Goal: Task Accomplishment & Management: Use online tool/utility

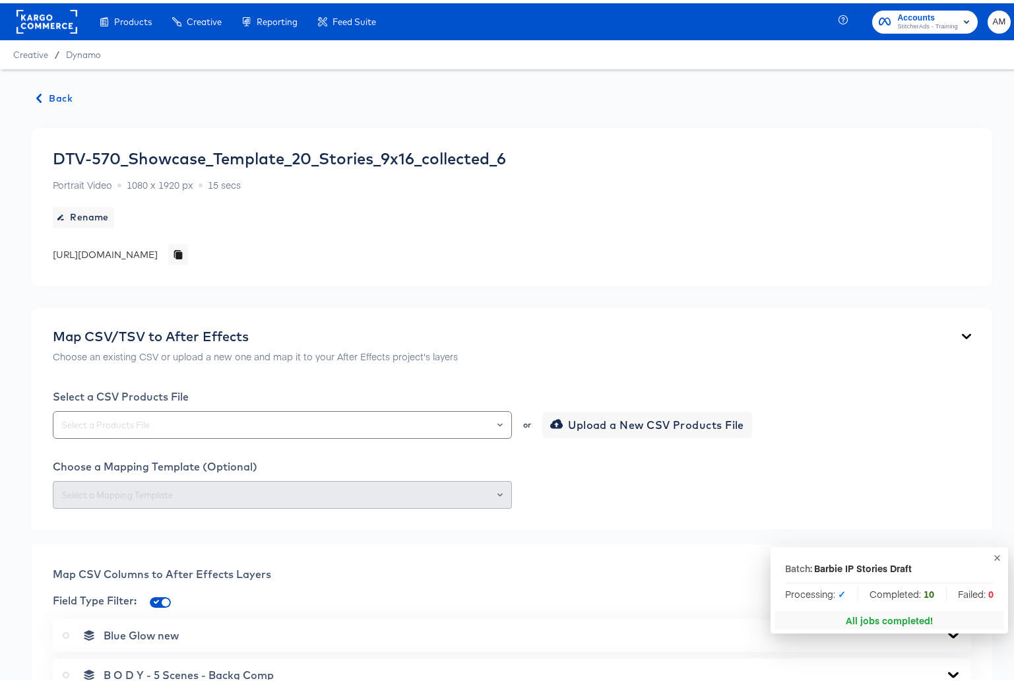
click at [52, 92] on span "Back" at bounding box center [55, 95] width 36 height 16
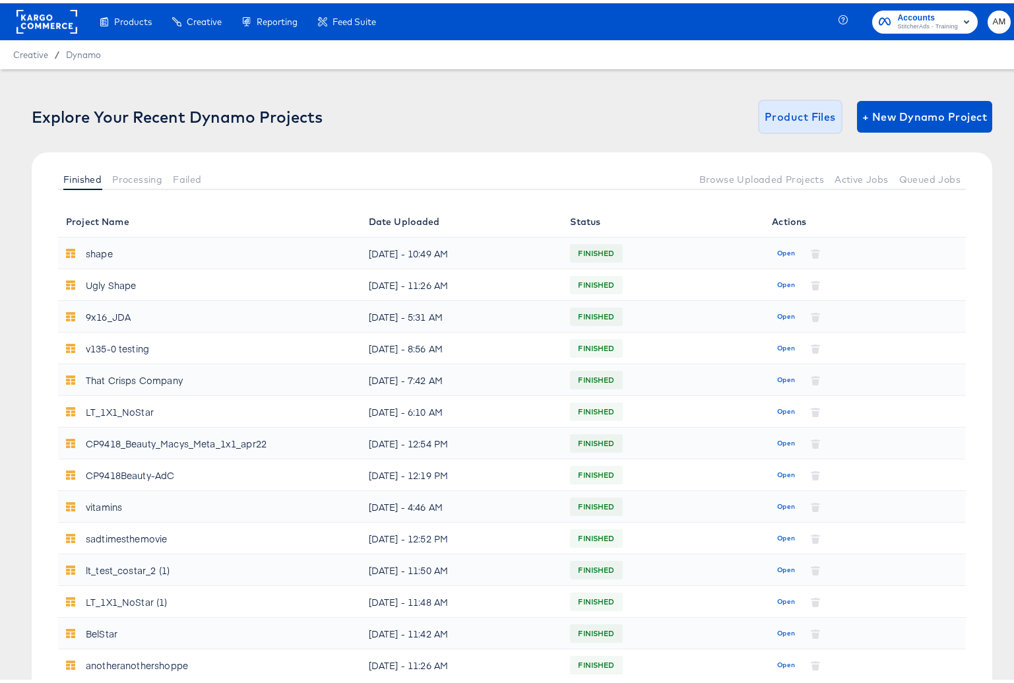
click at [794, 116] on span "Product Files" at bounding box center [800, 113] width 71 height 18
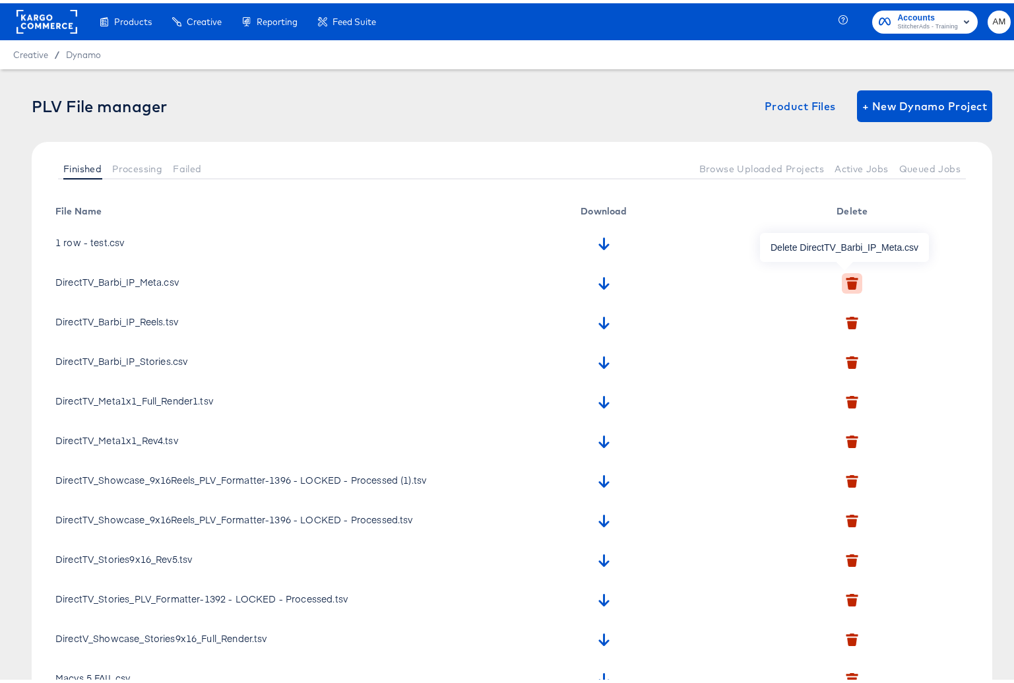
click at [847, 279] on icon "button" at bounding box center [852, 282] width 10 height 9
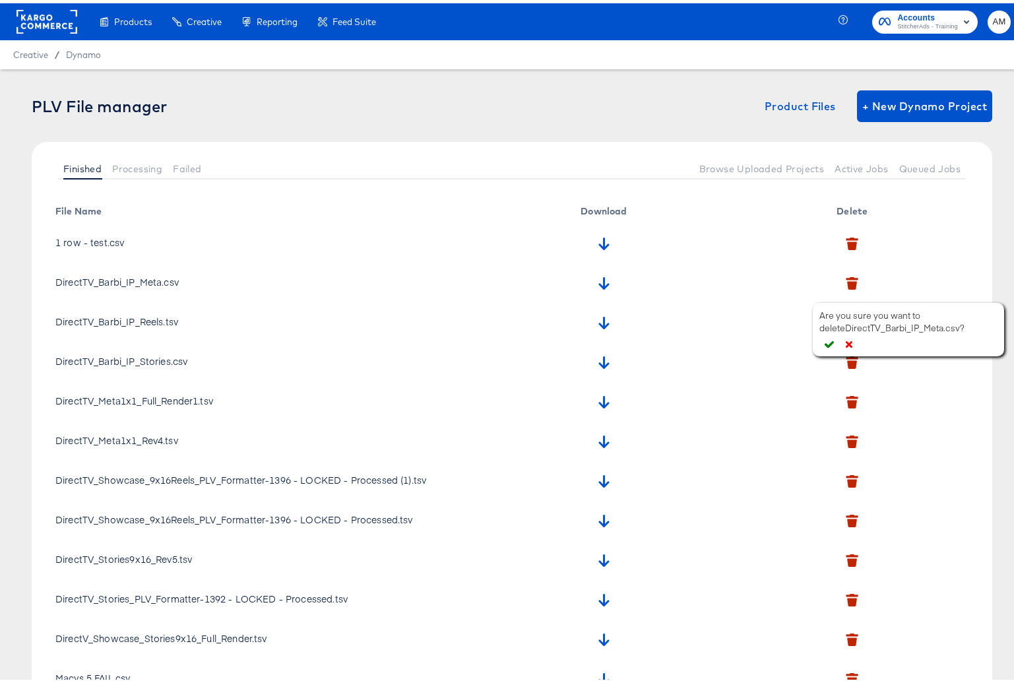
click at [827, 340] on icon "button" at bounding box center [829, 340] width 9 height 9
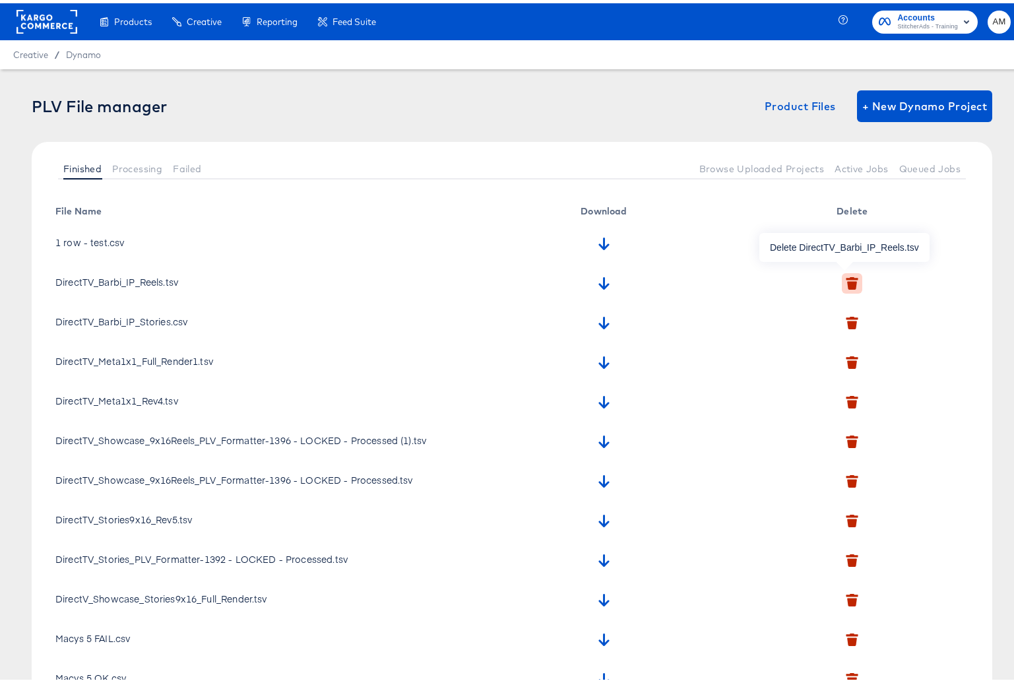
click at [847, 279] on icon "button" at bounding box center [852, 282] width 10 height 9
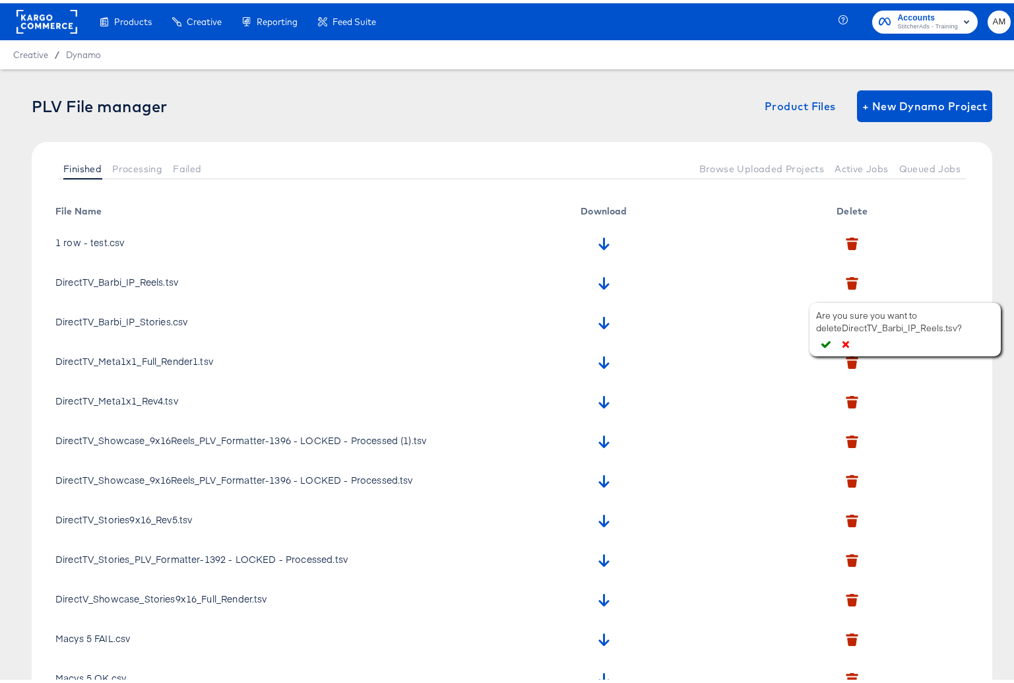
click at [822, 338] on icon "button" at bounding box center [825, 340] width 9 height 9
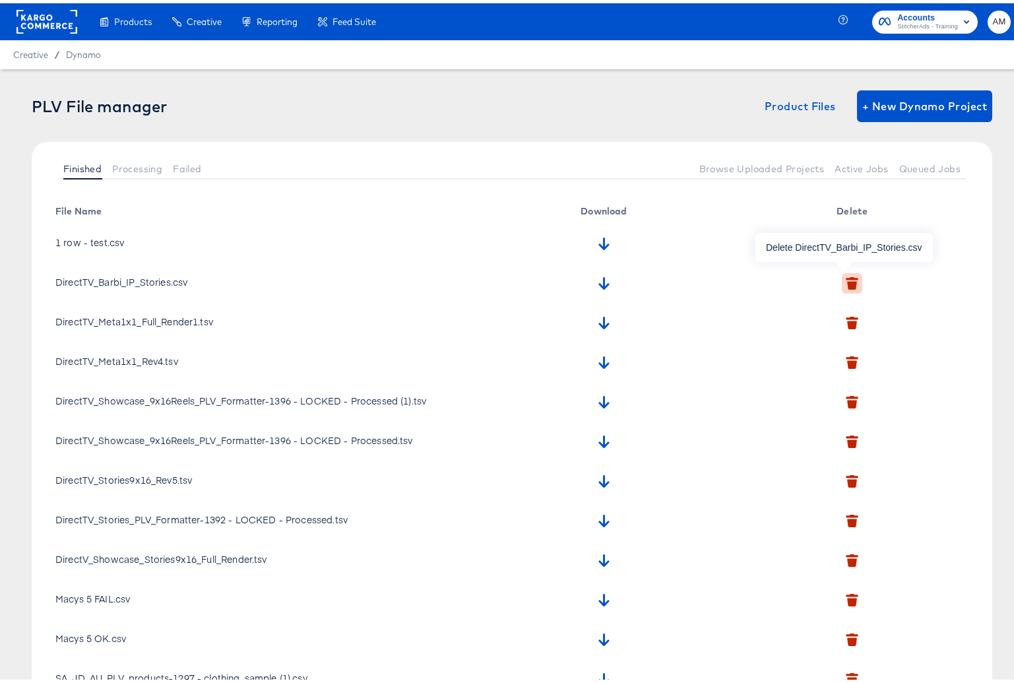
click at [846, 274] on icon "button" at bounding box center [852, 275] width 12 height 3
click at [832, 334] on icon "button" at bounding box center [828, 335] width 9 height 7
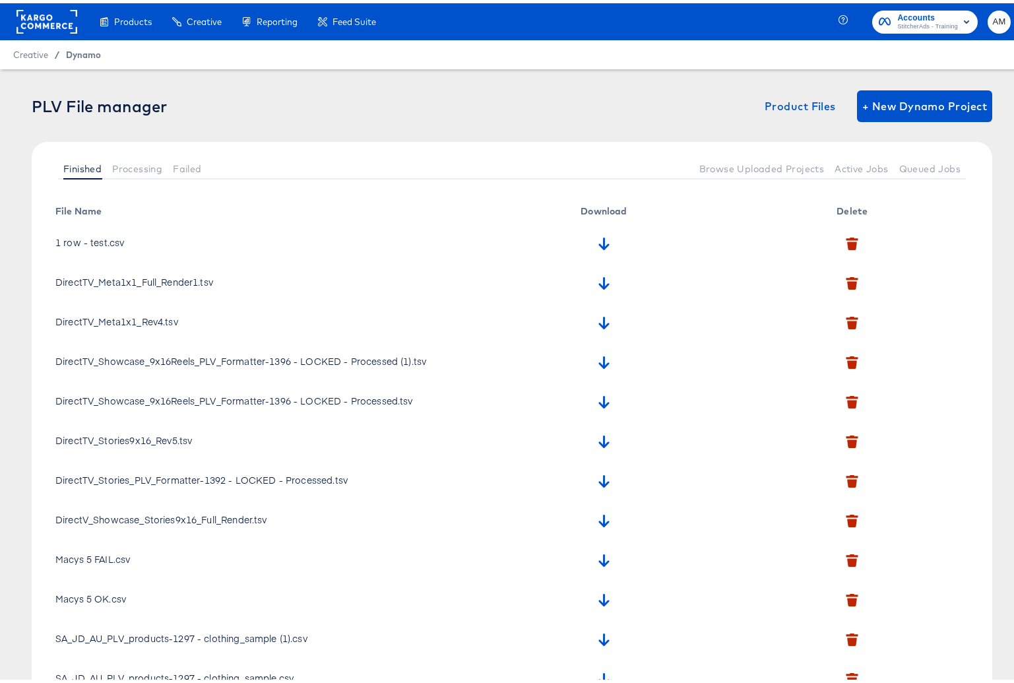
click at [69, 46] on span "Dynamo" at bounding box center [83, 51] width 35 height 11
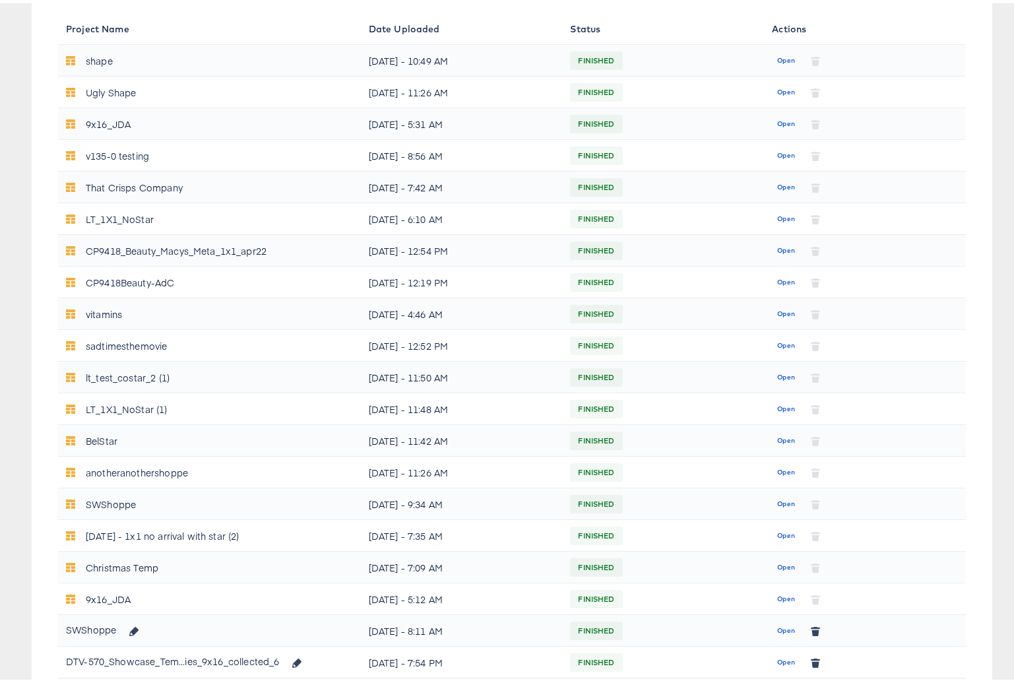
scroll to position [408, 0]
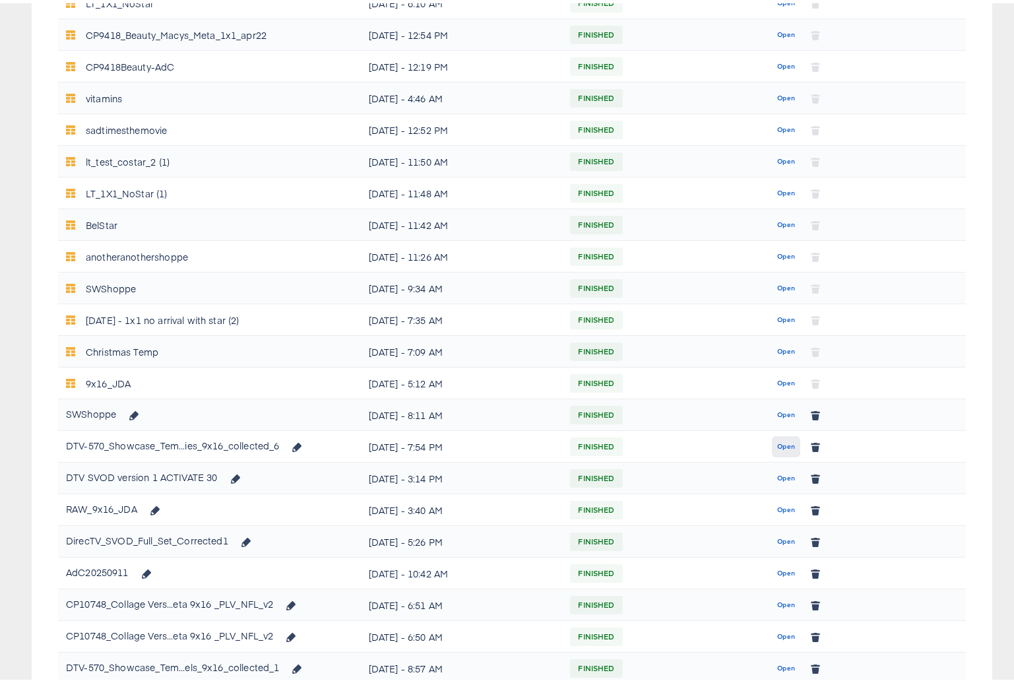
click at [779, 442] on span "Open" at bounding box center [786, 443] width 18 height 12
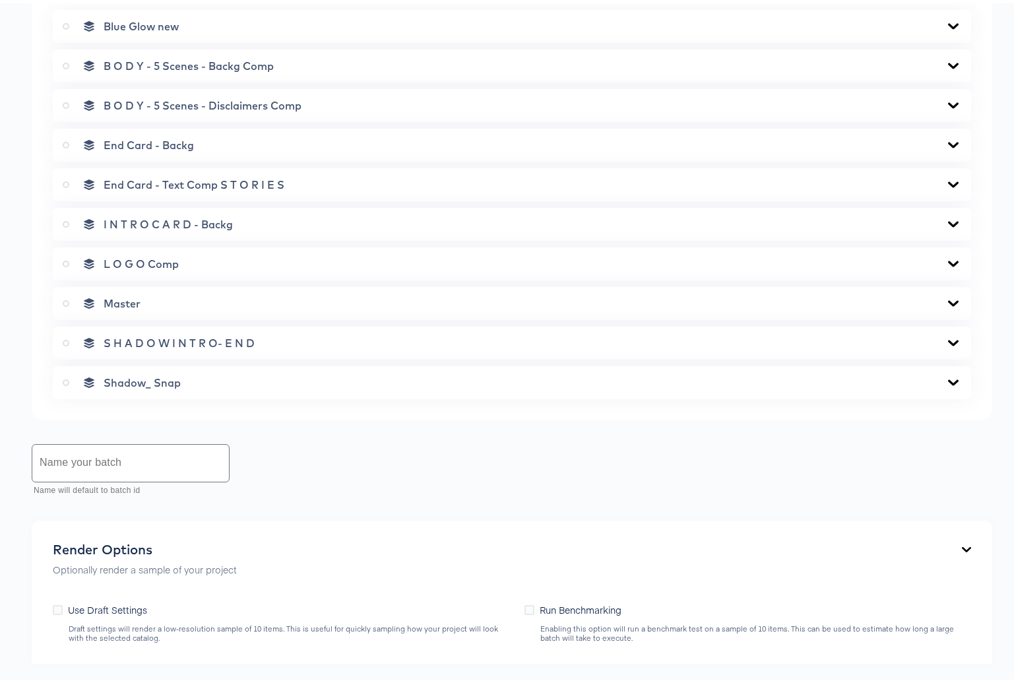
scroll to position [790, 0]
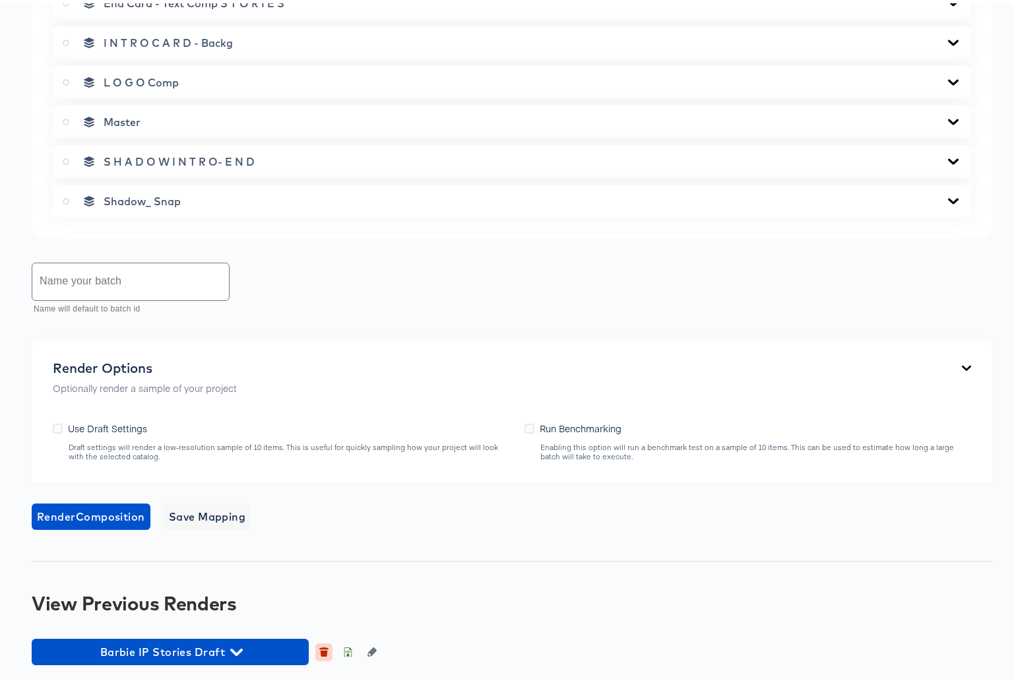
click at [321, 648] on icon "button" at bounding box center [324, 650] width 7 height 6
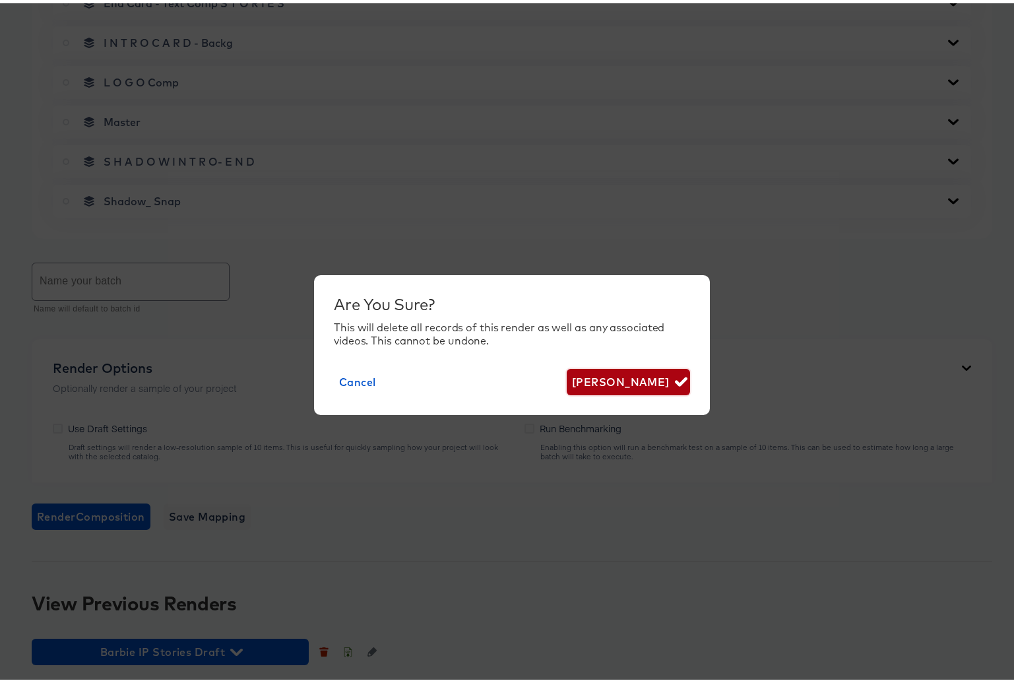
click at [602, 377] on span "[PERSON_NAME]" at bounding box center [628, 378] width 113 height 18
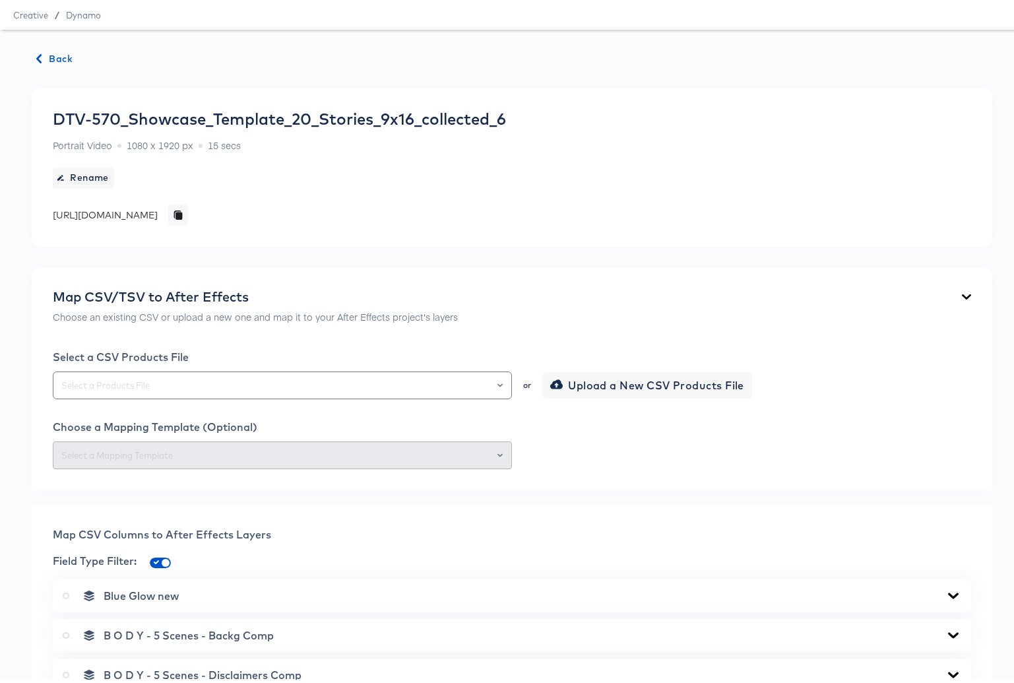
scroll to position [100, 0]
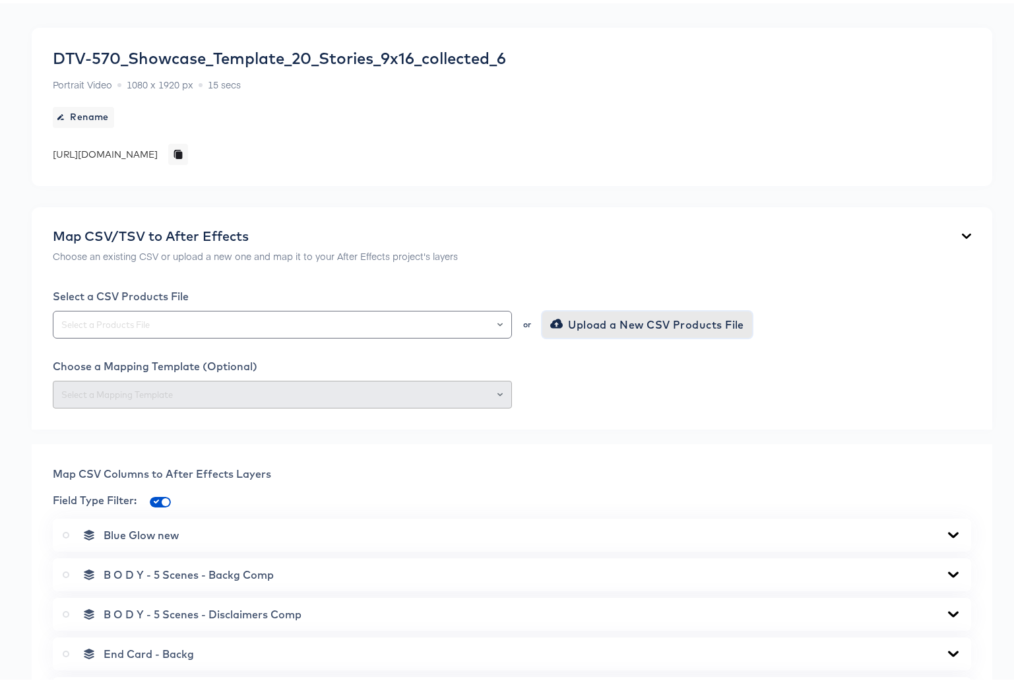
click at [574, 319] on span "Upload a New CSV Products File" at bounding box center [648, 321] width 191 height 18
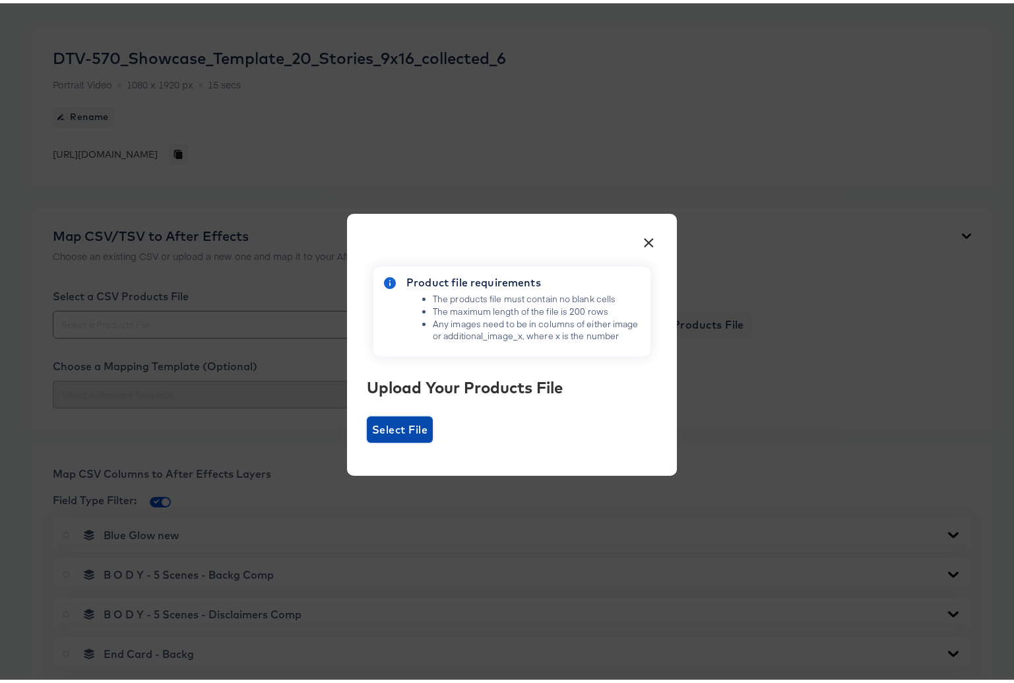
click at [403, 425] on span "Select File" at bounding box center [399, 426] width 55 height 18
click at [367, 439] on input "Select File" at bounding box center [367, 439] width 0 height 0
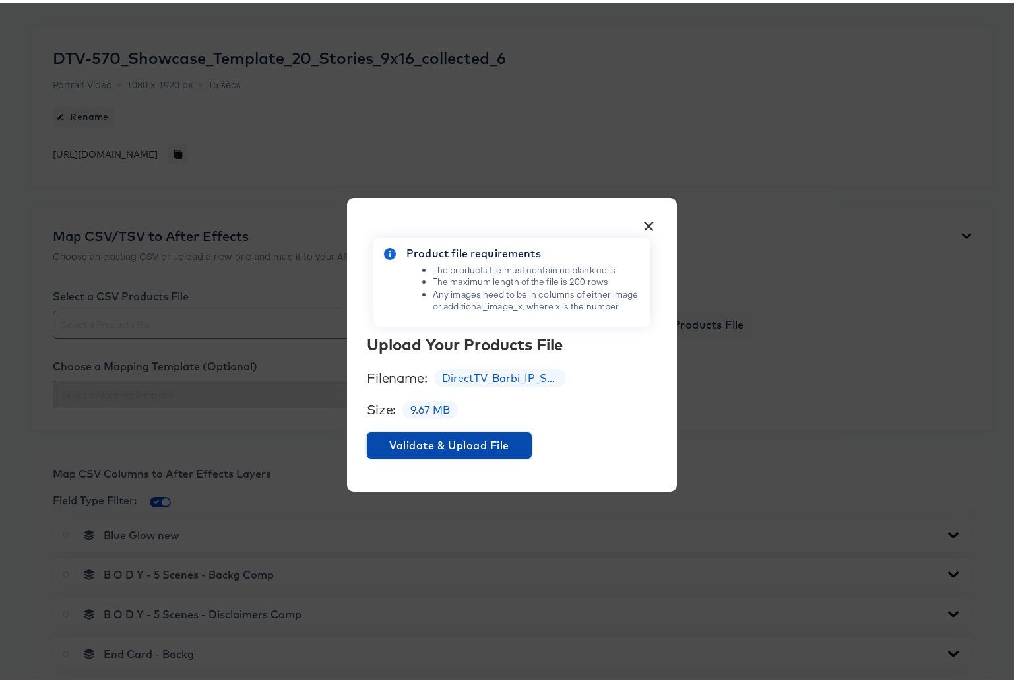
click at [442, 445] on span "Validate & Upload File" at bounding box center [449, 442] width 154 height 18
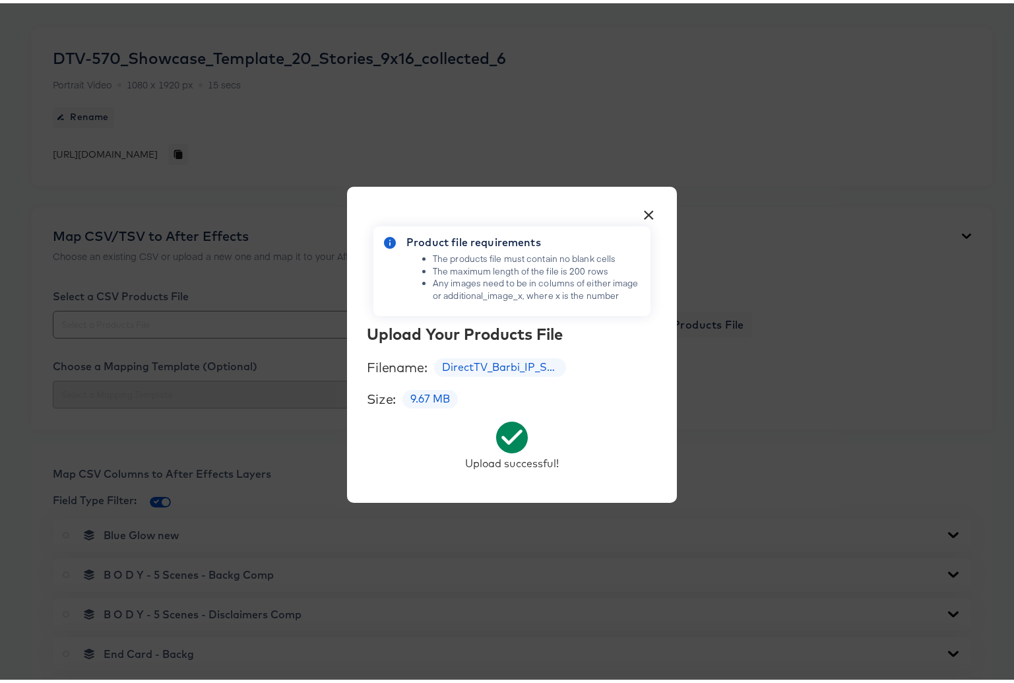
click at [644, 212] on button "×" at bounding box center [649, 209] width 24 height 24
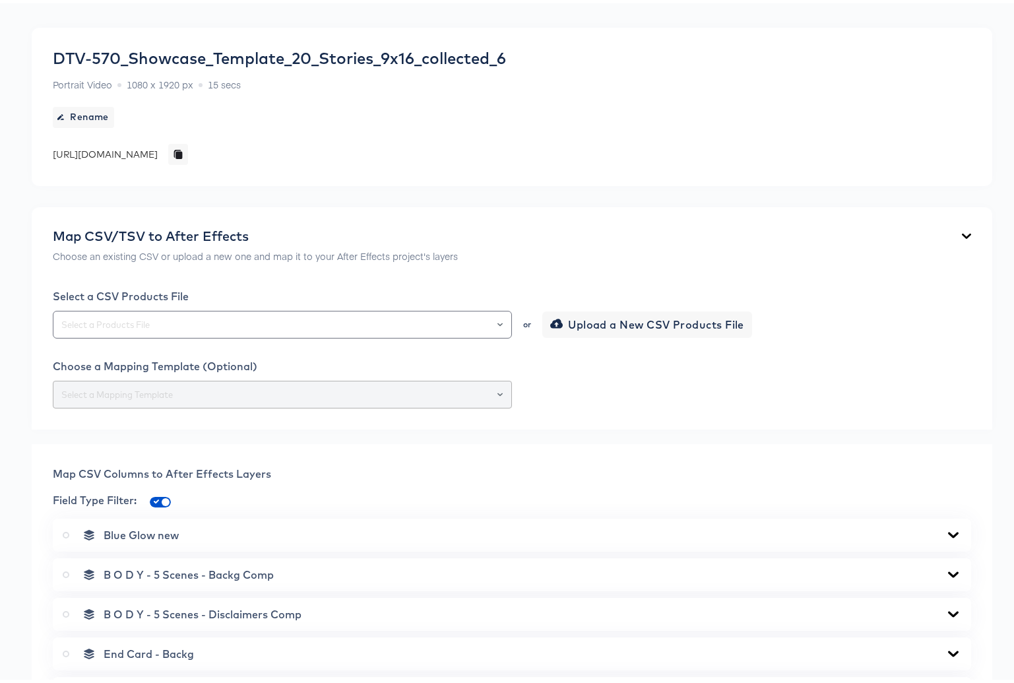
click at [495, 389] on div at bounding box center [500, 391] width 11 height 18
click at [495, 390] on div at bounding box center [500, 391] width 11 height 18
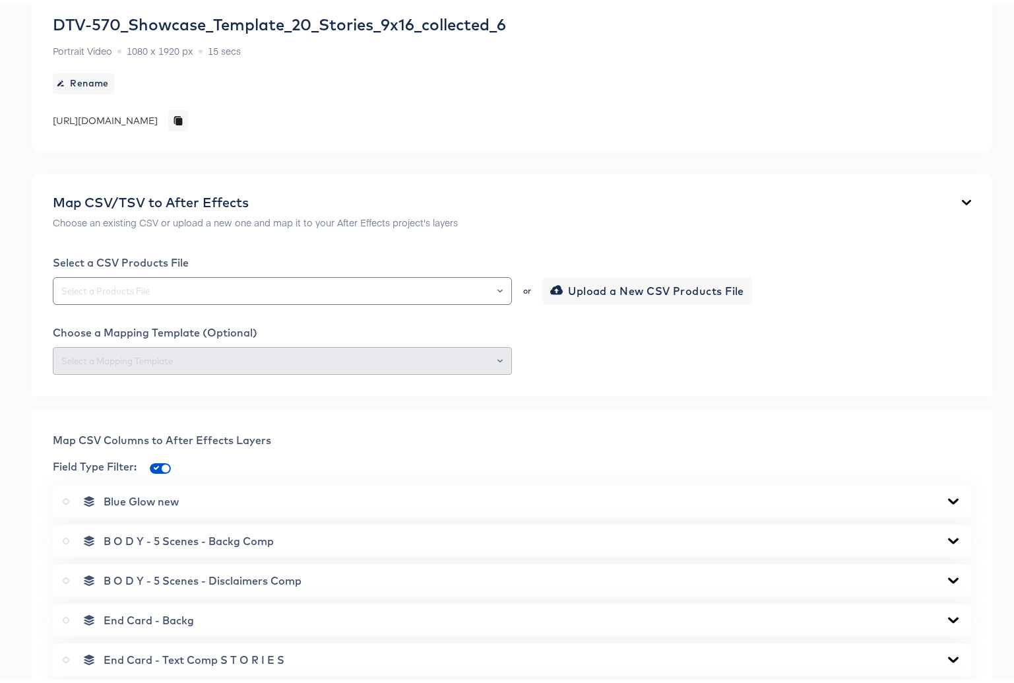
scroll to position [154, 0]
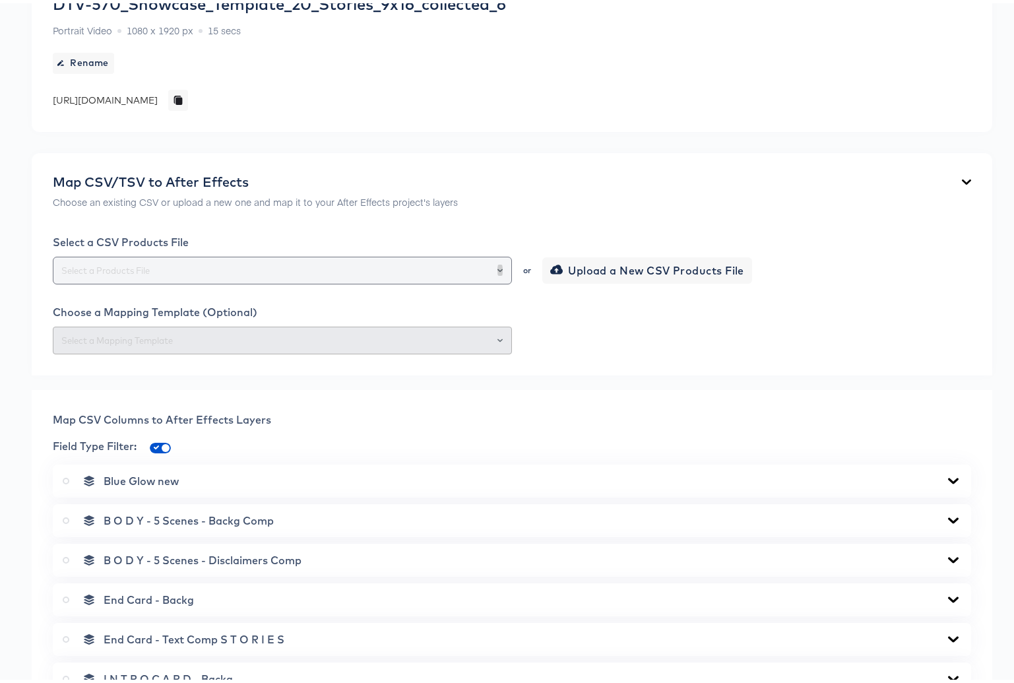
click at [497, 265] on icon "Open" at bounding box center [499, 267] width 5 height 5
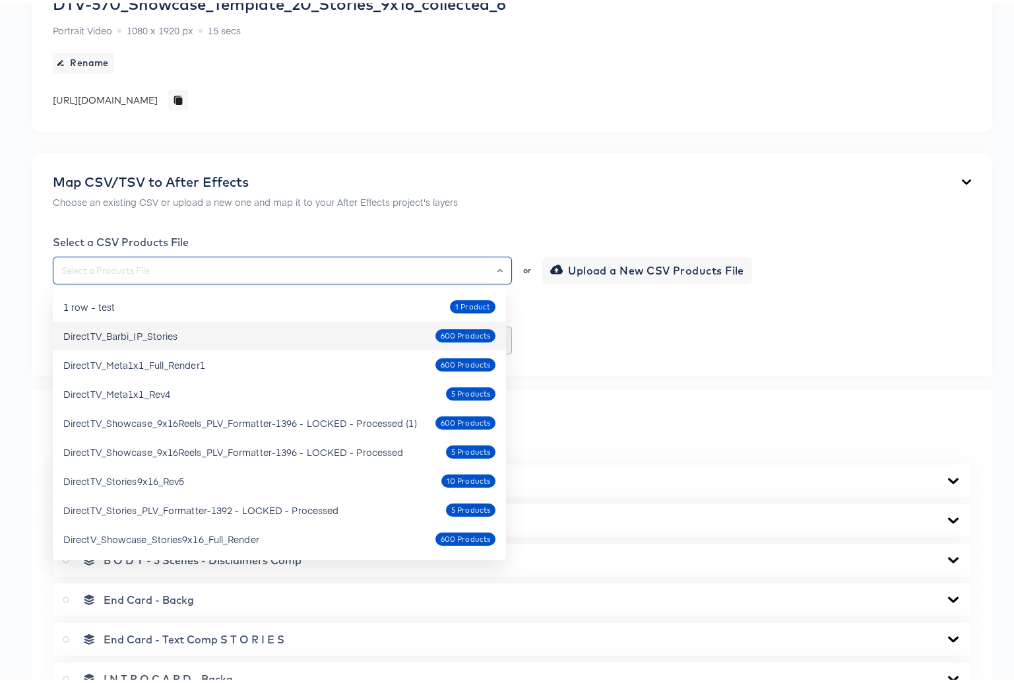
click at [166, 329] on div "DirectTV_Barbi_IP_Stories" at bounding box center [120, 332] width 114 height 13
type input "DirectTV_Barbi_IP_Stories"
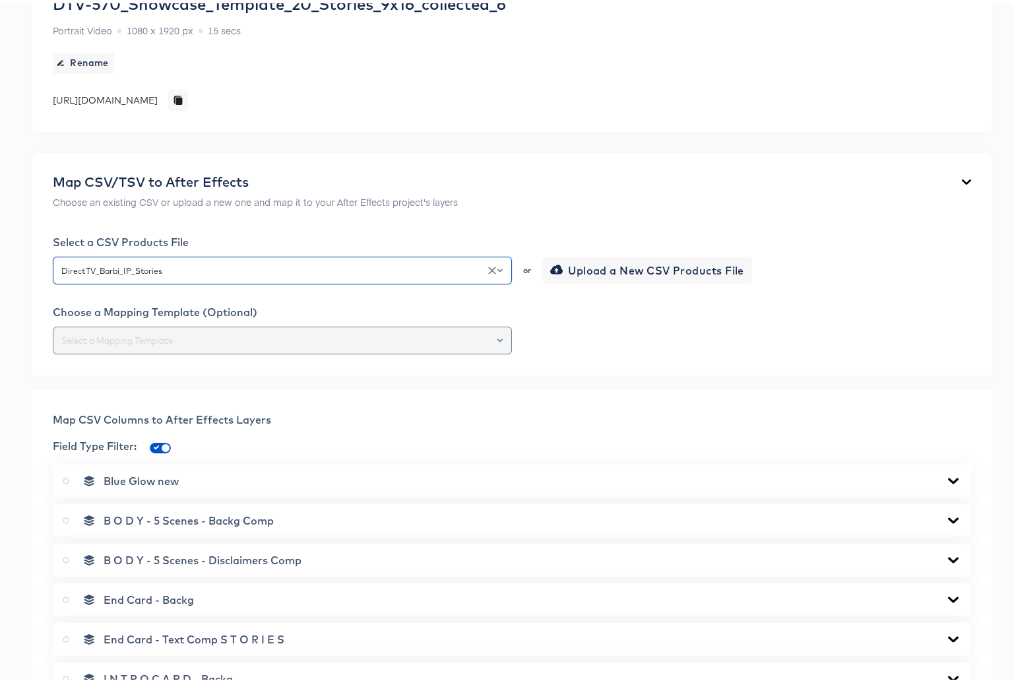
click at [497, 336] on div at bounding box center [494, 337] width 22 height 18
click at [497, 336] on icon "Open" at bounding box center [499, 336] width 5 height 3
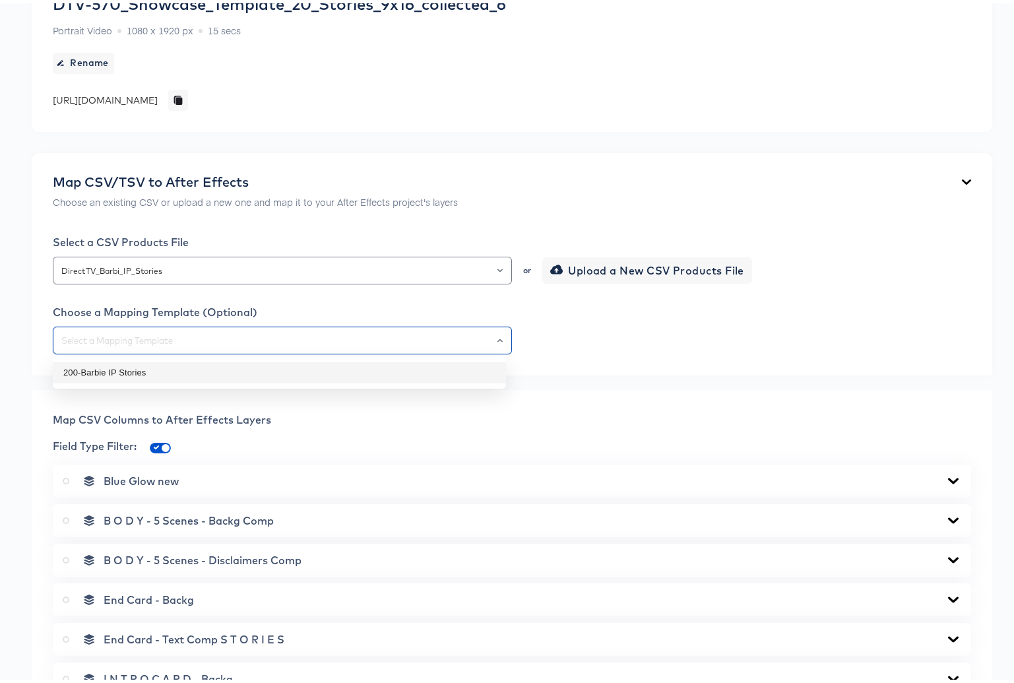
click at [147, 367] on li "200-Barbie IP Stories" at bounding box center [279, 369] width 453 height 21
type input "200-Barbie IP Stories"
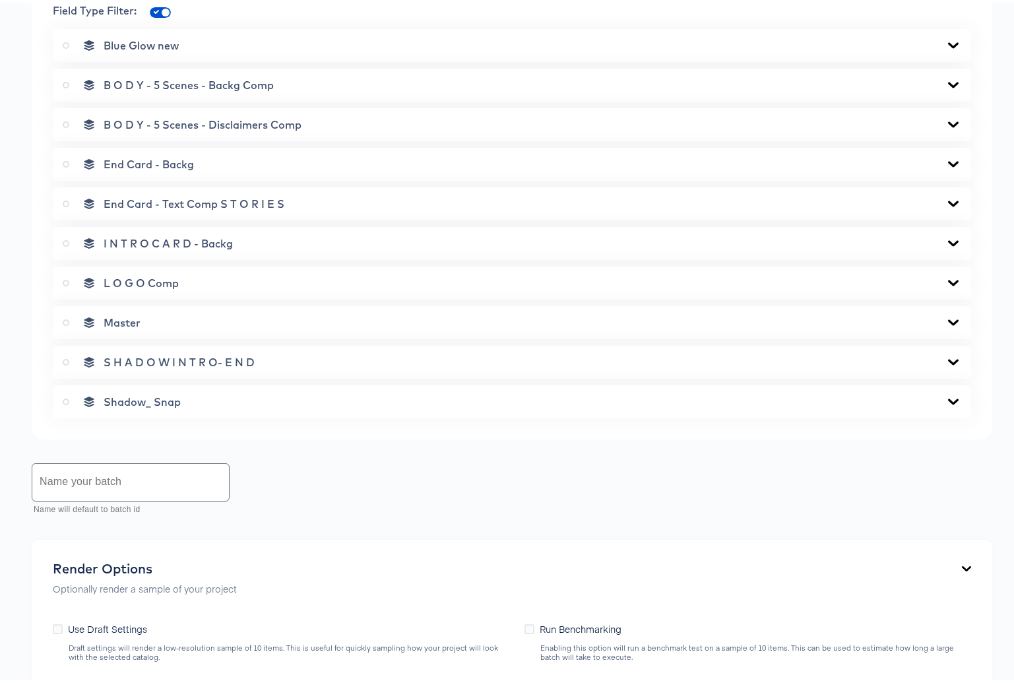
scroll to position [623, 0]
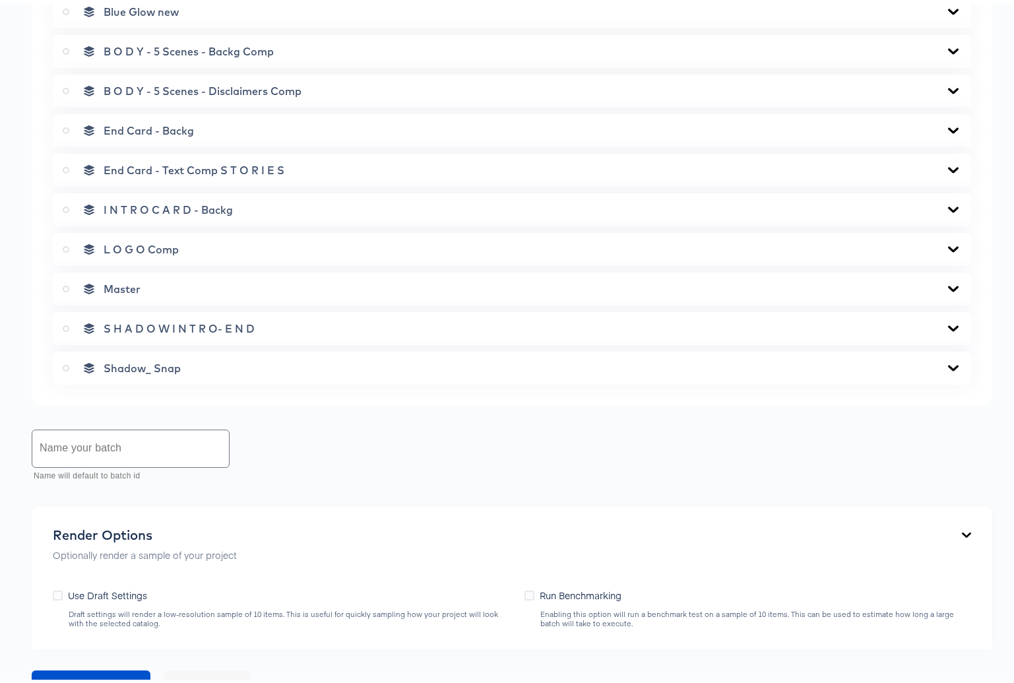
click at [65, 286] on icon at bounding box center [66, 285] width 7 height 7
click at [0, 0] on input "radio" at bounding box center [0, 0] width 0 height 0
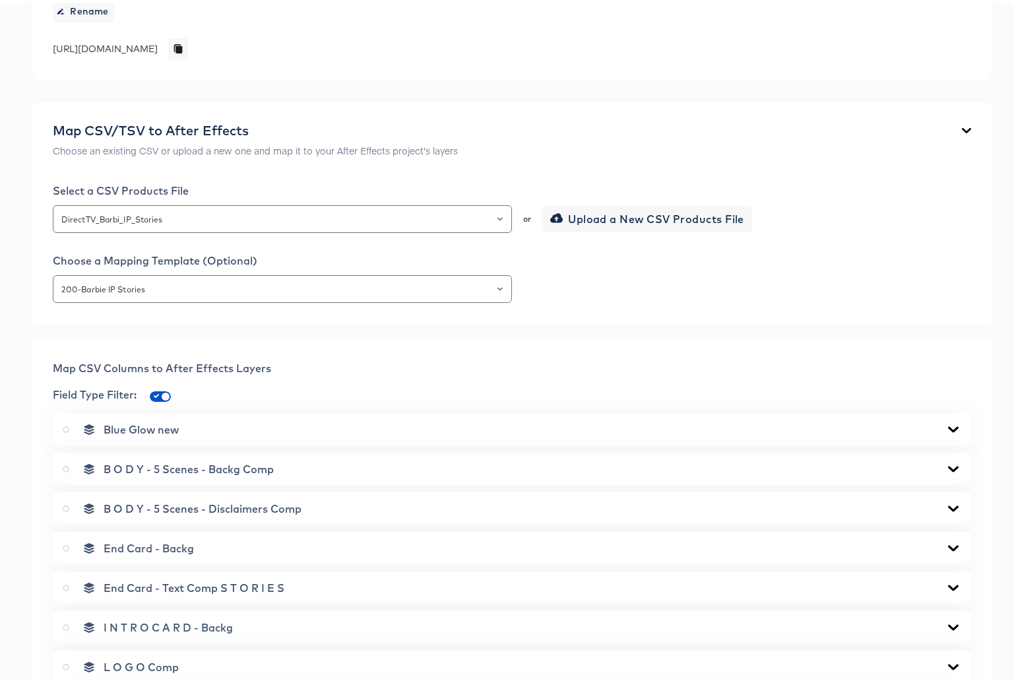
scroll to position [273, 0]
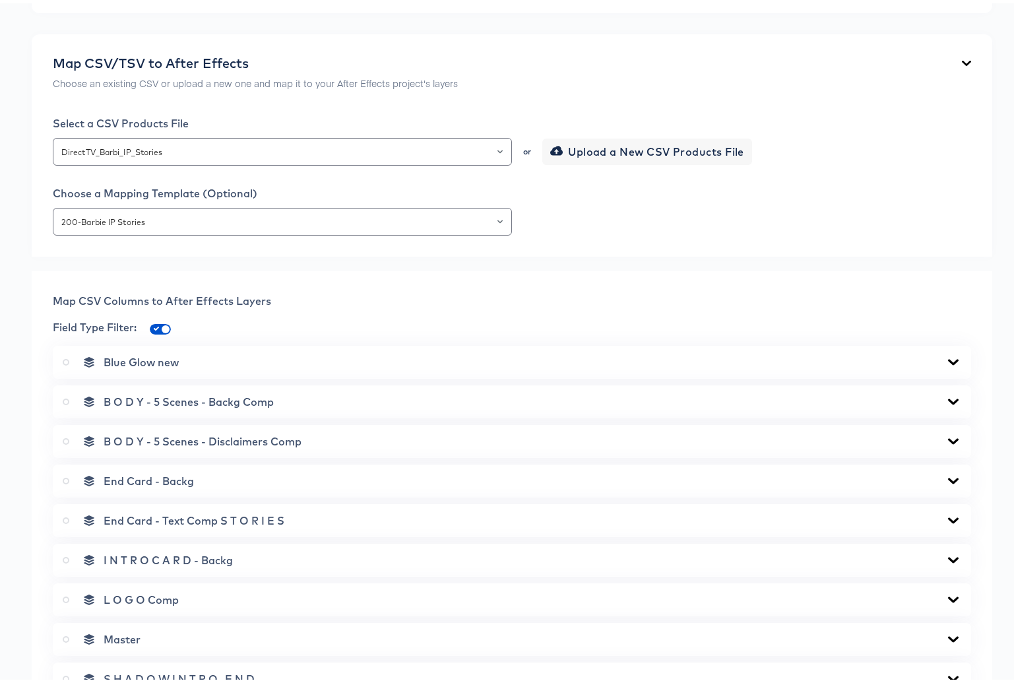
click at [945, 358] on icon at bounding box center [953, 359] width 16 height 11
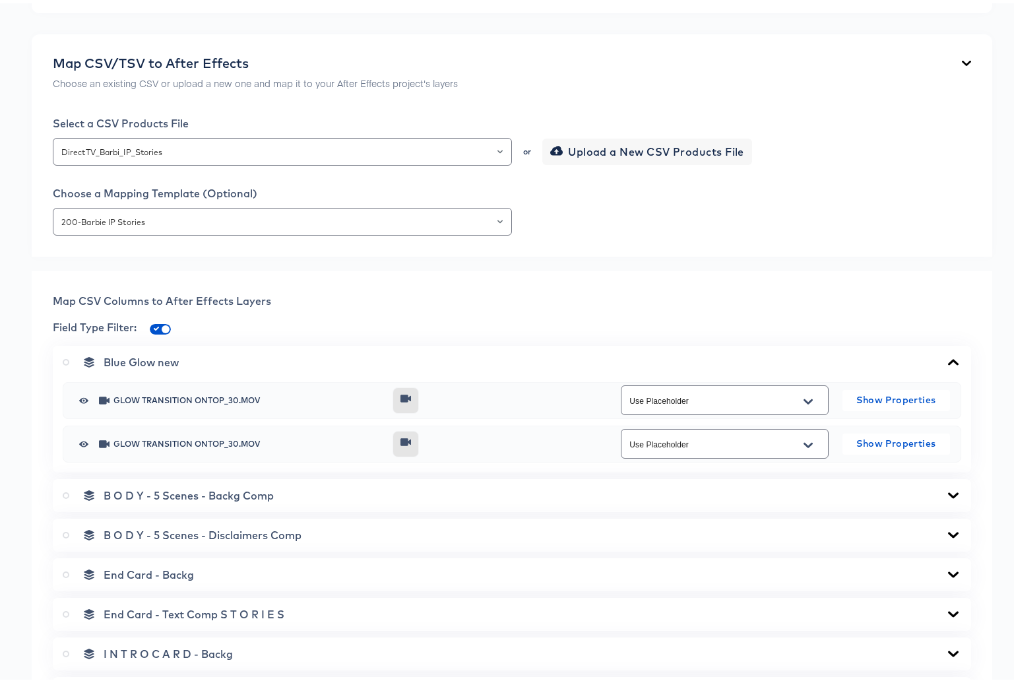
click at [948, 358] on icon at bounding box center [953, 359] width 11 height 6
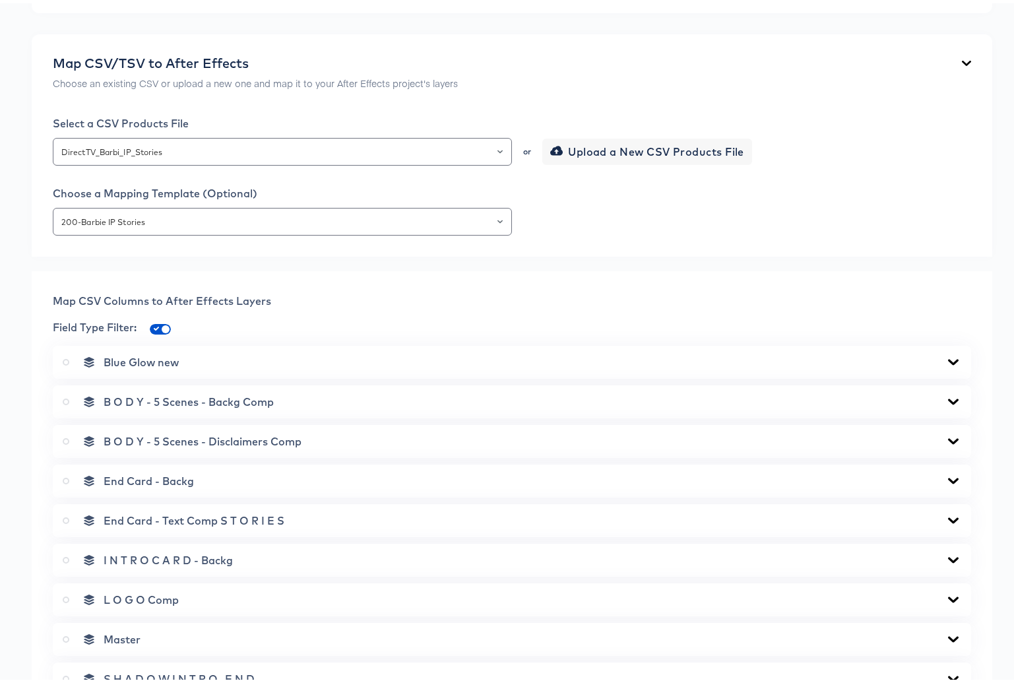
click at [945, 400] on icon at bounding box center [953, 398] width 16 height 11
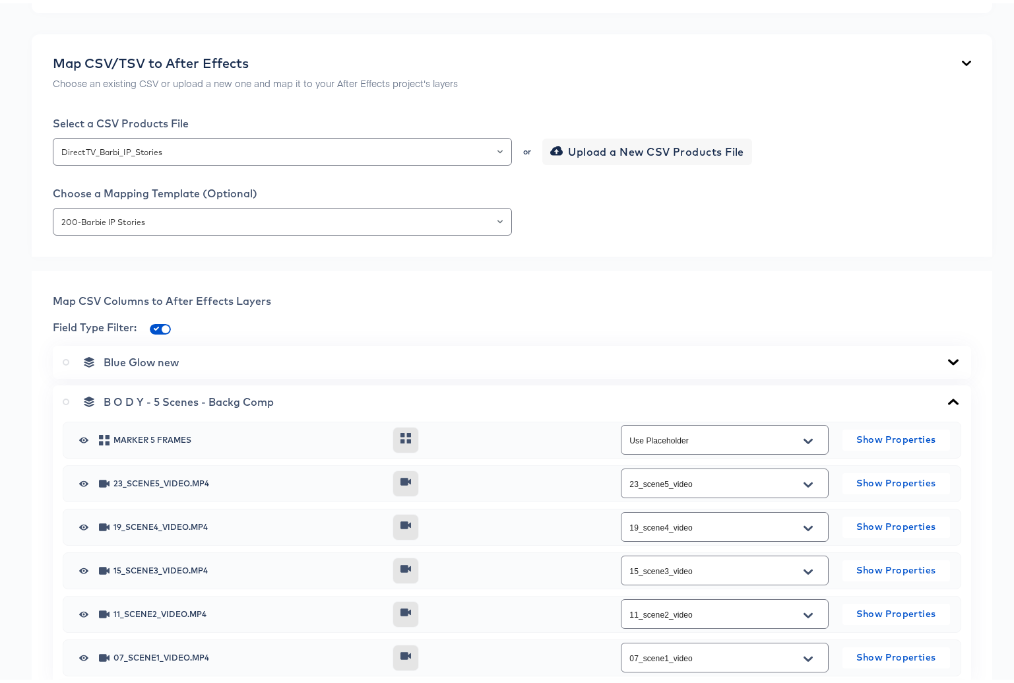
scroll to position [477, 0]
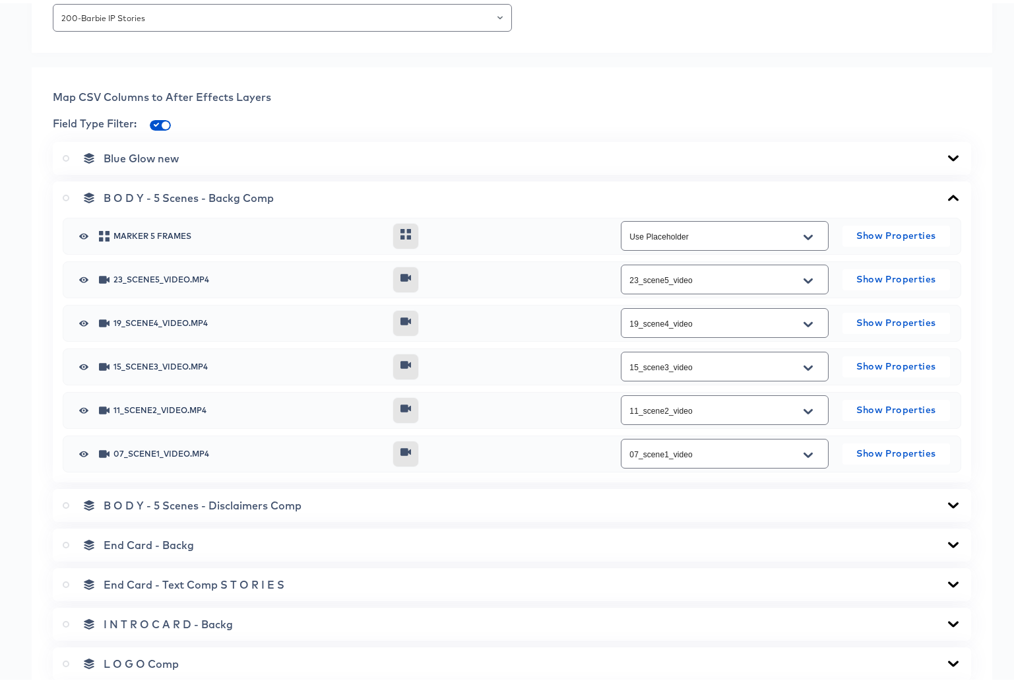
click at [945, 499] on icon at bounding box center [953, 502] width 16 height 11
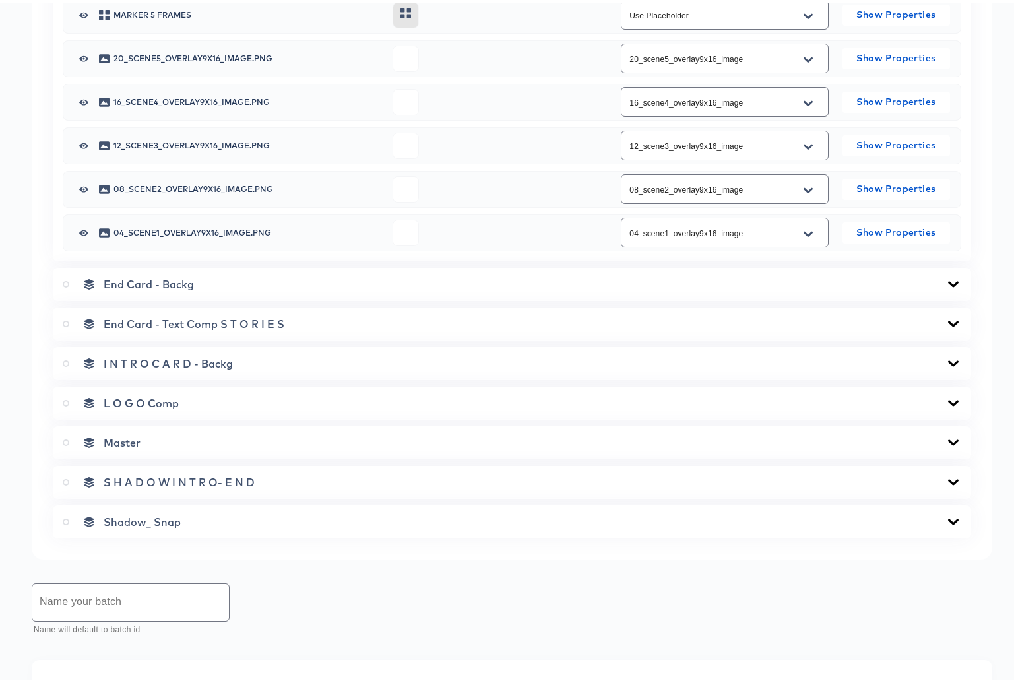
scroll to position [1022, 0]
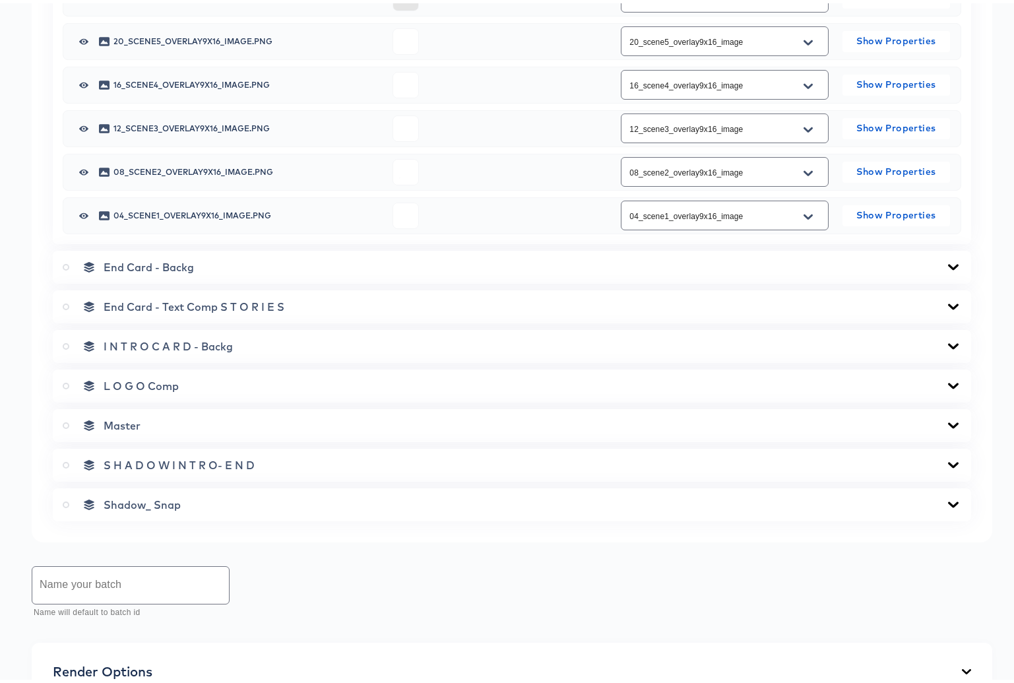
click at [948, 265] on icon at bounding box center [953, 264] width 11 height 6
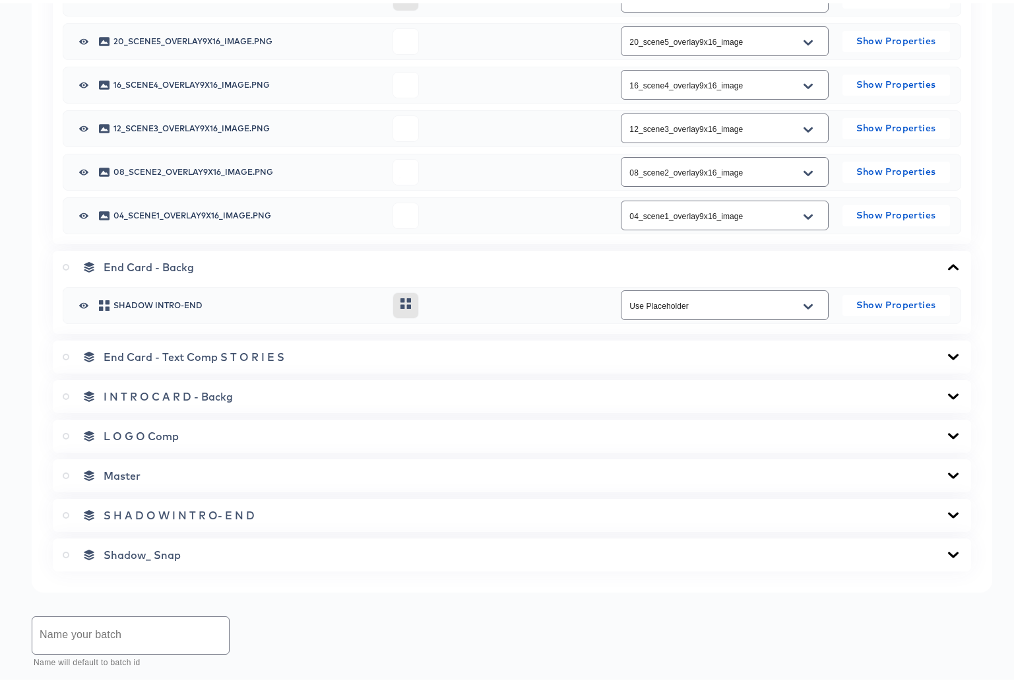
click at [948, 351] on icon at bounding box center [953, 353] width 11 height 6
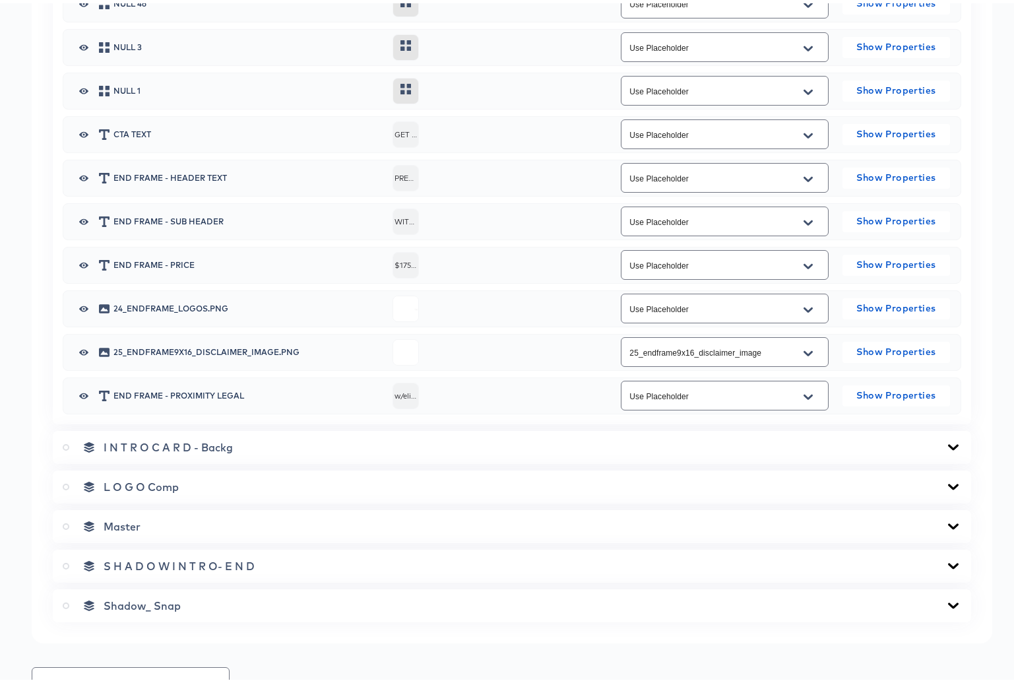
scroll to position [1597, 0]
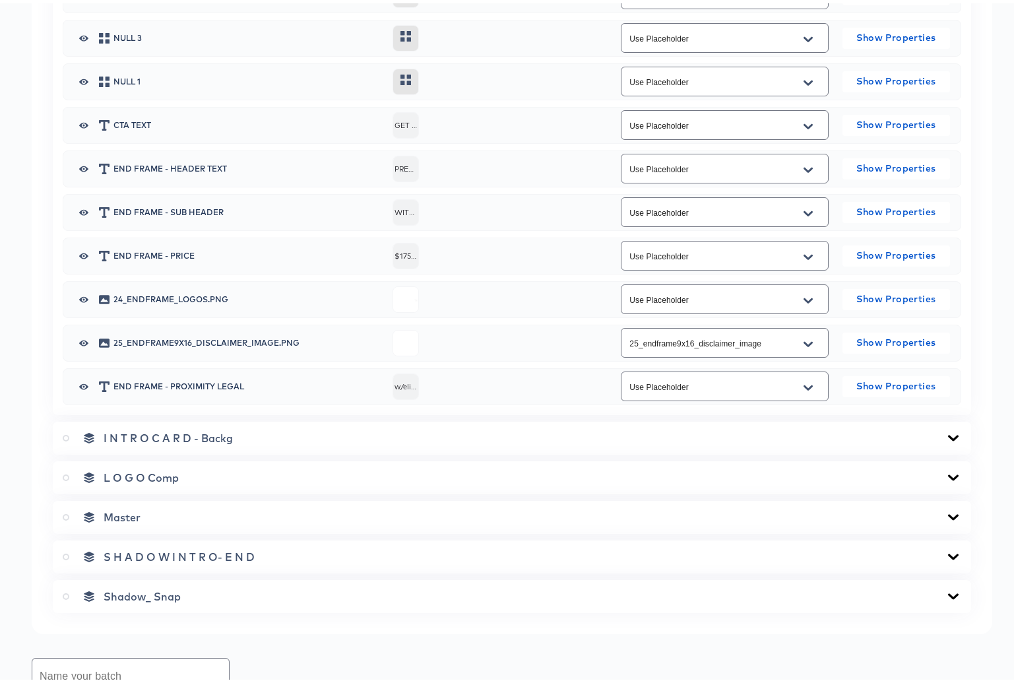
click at [945, 433] on icon at bounding box center [953, 434] width 16 height 11
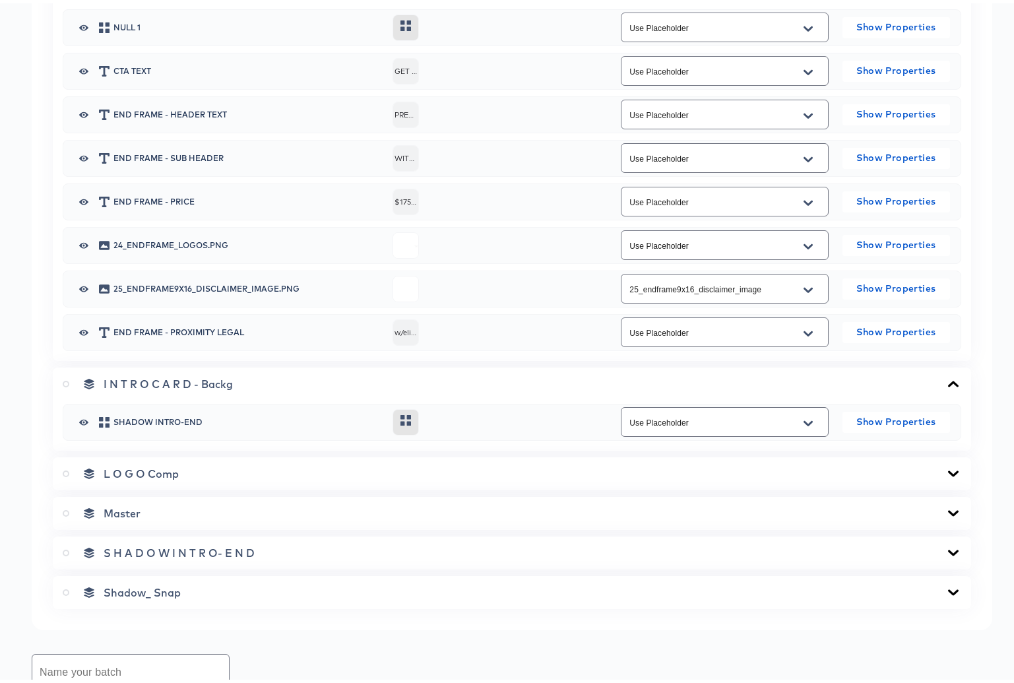
scroll to position [1662, 0]
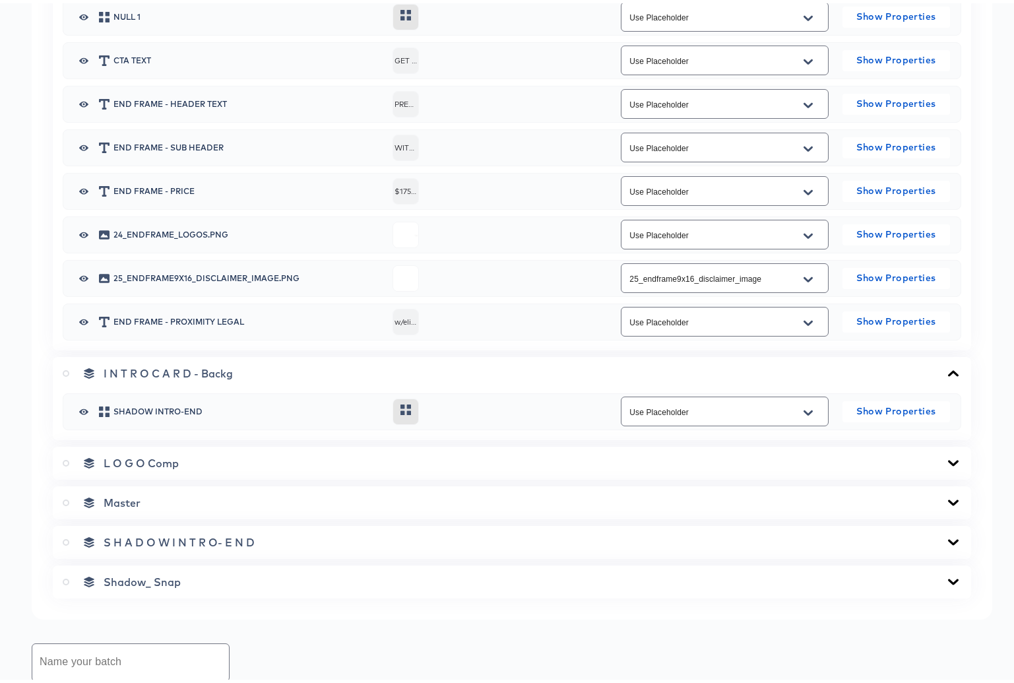
click at [948, 459] on icon at bounding box center [953, 459] width 11 height 6
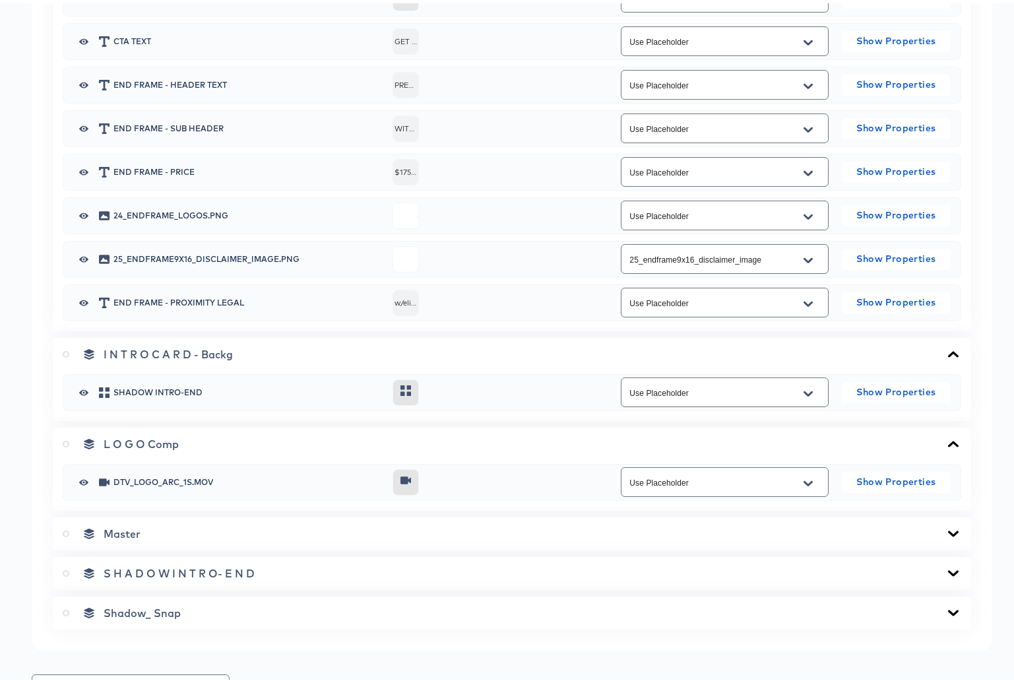
scroll to position [1744, 0]
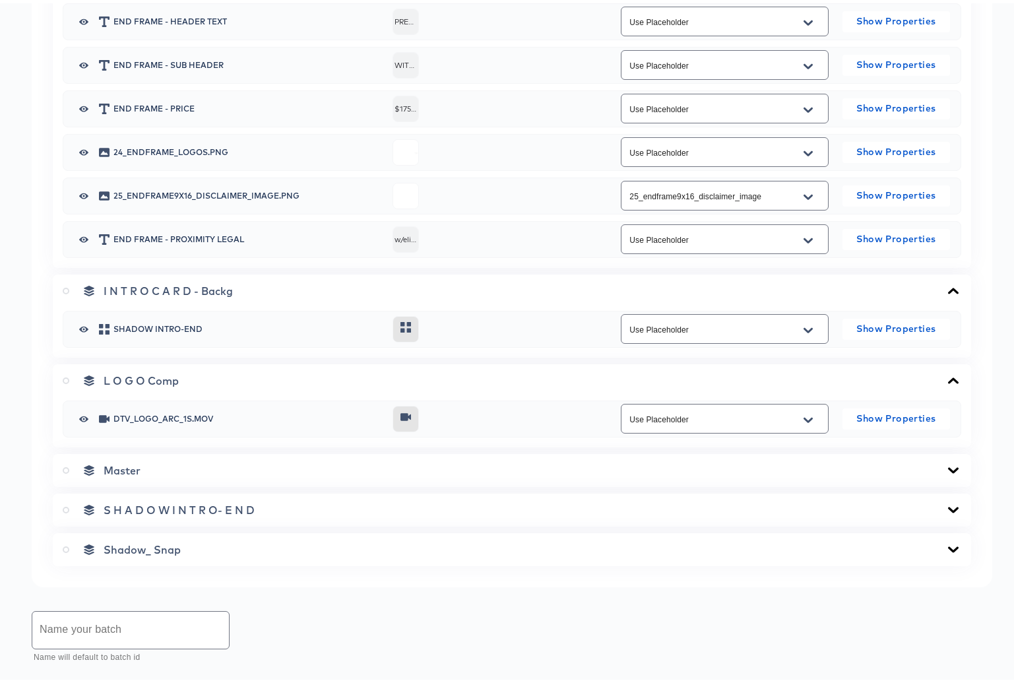
click at [948, 468] on icon at bounding box center [953, 467] width 11 height 6
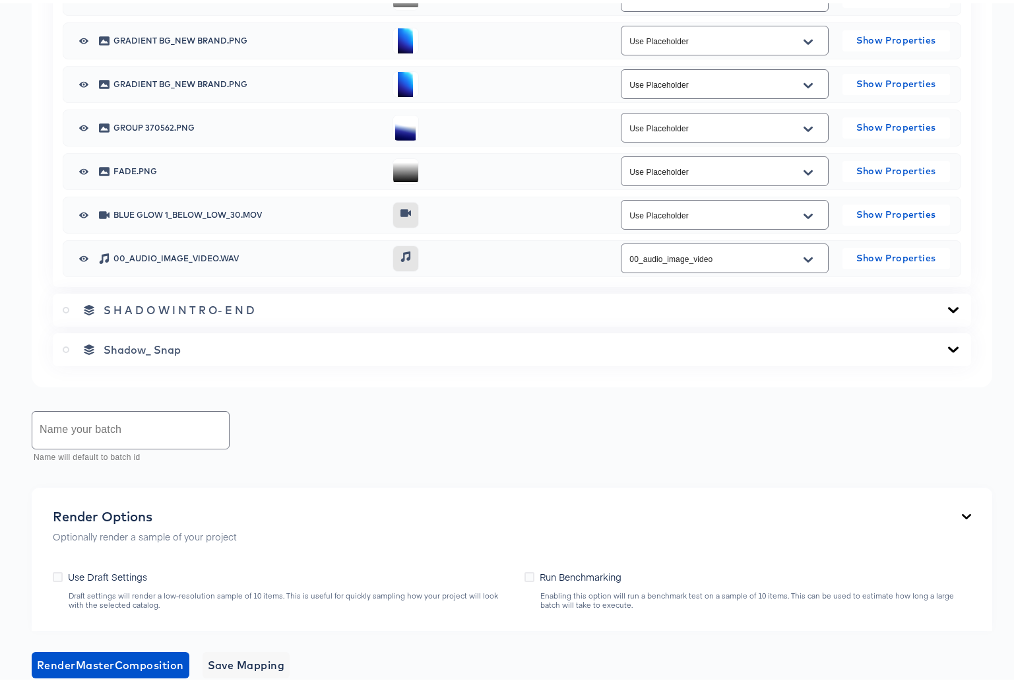
scroll to position [3123, 0]
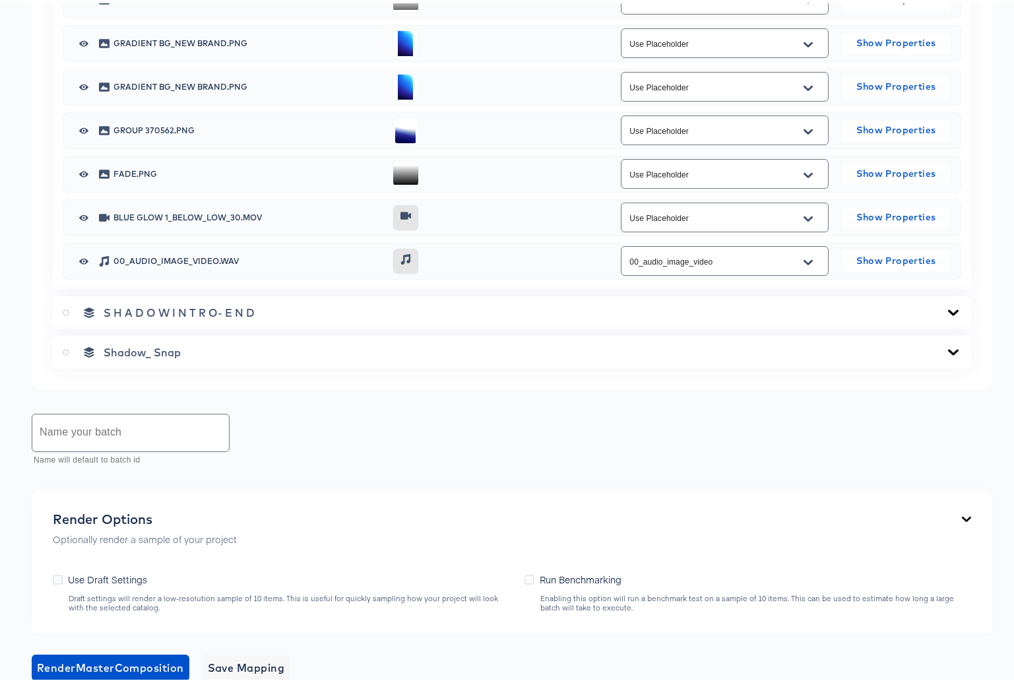
click at [948, 309] on icon at bounding box center [953, 309] width 11 height 6
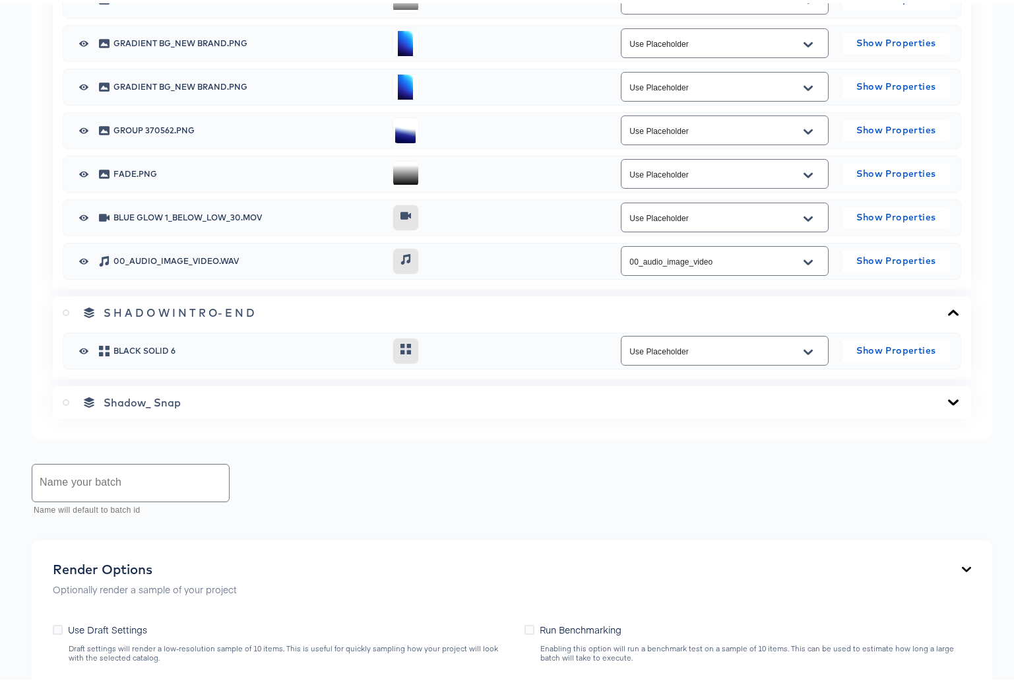
click at [945, 396] on icon at bounding box center [953, 399] width 16 height 11
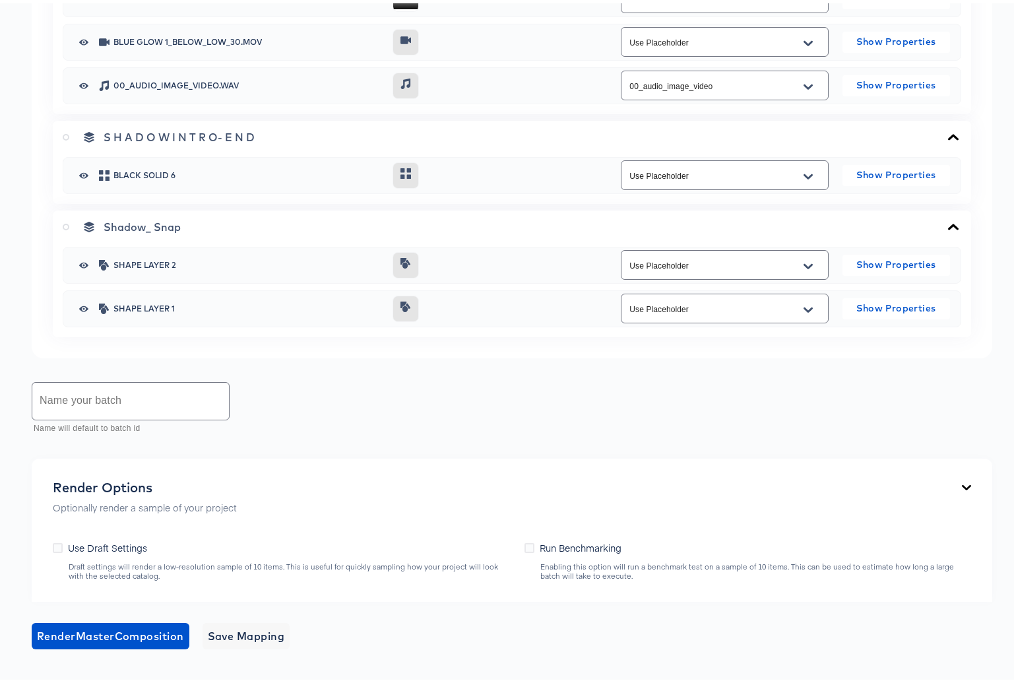
scroll to position [3408, 0]
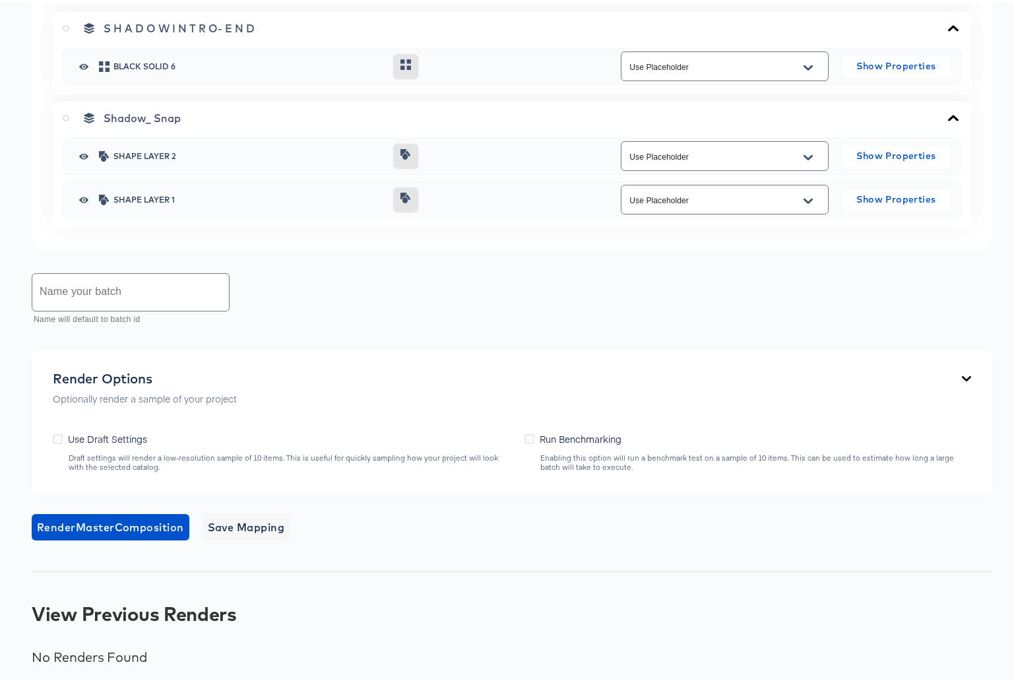
click at [131, 287] on input "text" at bounding box center [130, 288] width 197 height 37
type input "Barbie IP Stories Draft"
click at [57, 435] on icon at bounding box center [58, 436] width 10 height 10
click at [0, 0] on input "Use Draft Settings" at bounding box center [0, 0] width 0 height 0
click at [252, 526] on span "Save Mapping" at bounding box center [246, 524] width 77 height 18
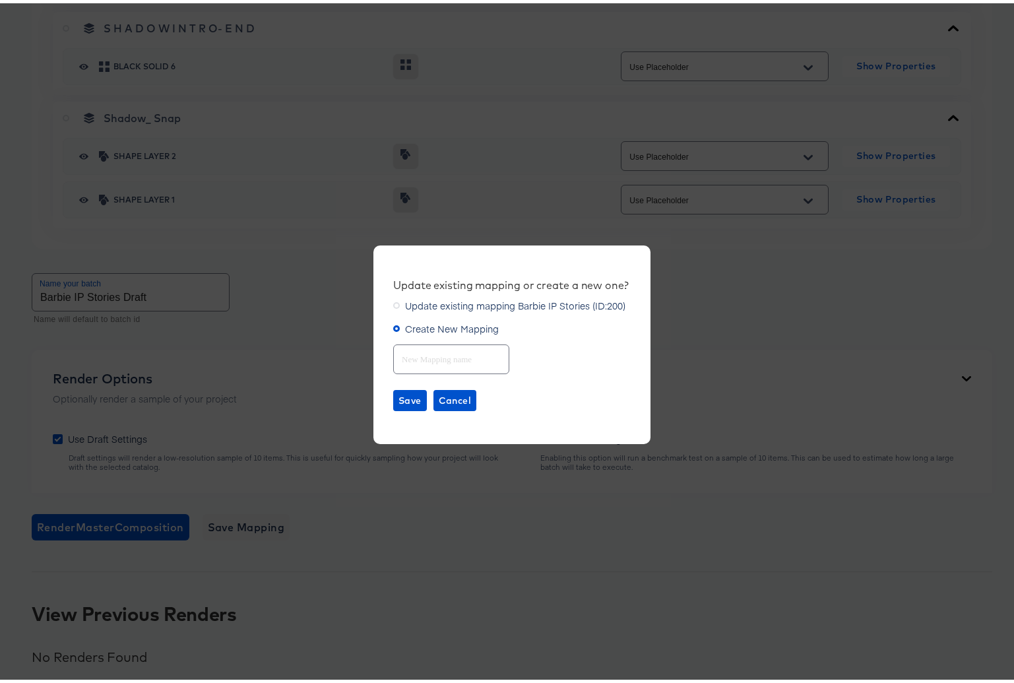
click at [449, 360] on input "text" at bounding box center [451, 350] width 115 height 28
type input "Barbie IP Stories"
click at [385, 396] on div "Update existing mapping or create a new one? Update existing mapping Barbie IP …" at bounding box center [511, 341] width 277 height 199
click at [403, 398] on span "Save" at bounding box center [409, 397] width 23 height 16
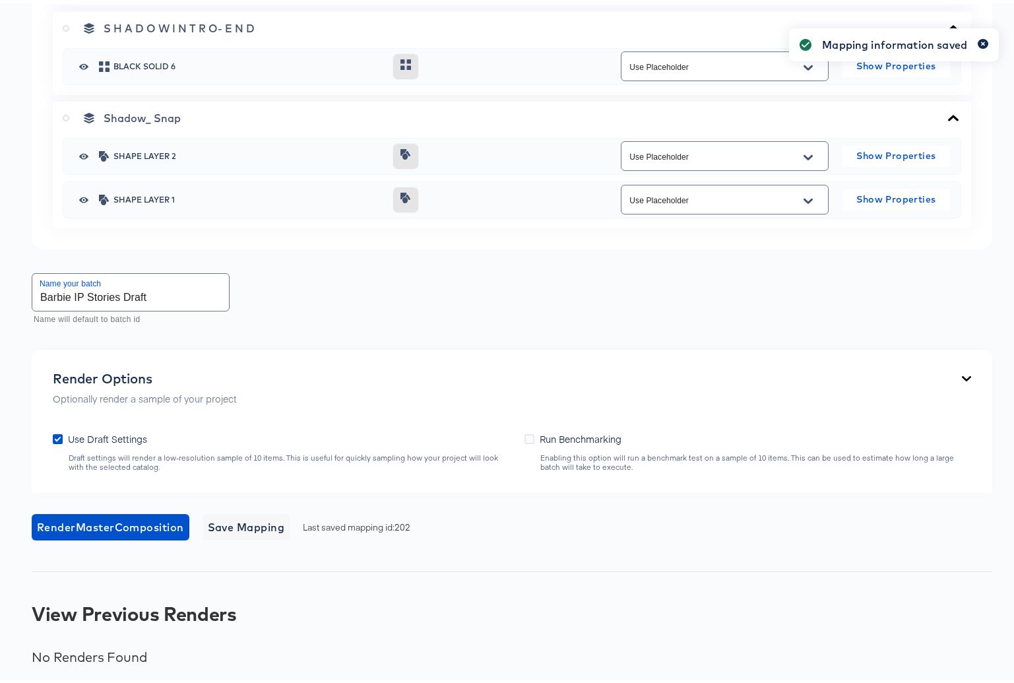
click at [980, 42] on icon "button" at bounding box center [982, 40] width 5 height 7
click at [123, 527] on span "Render Master Composition" at bounding box center [110, 524] width 147 height 18
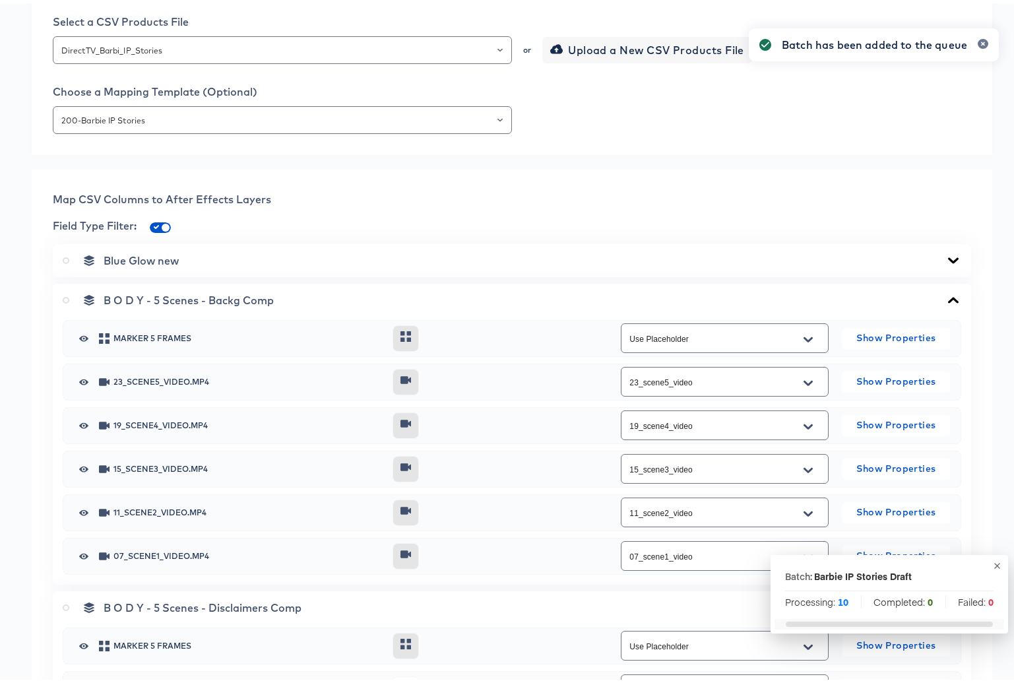
scroll to position [0, 0]
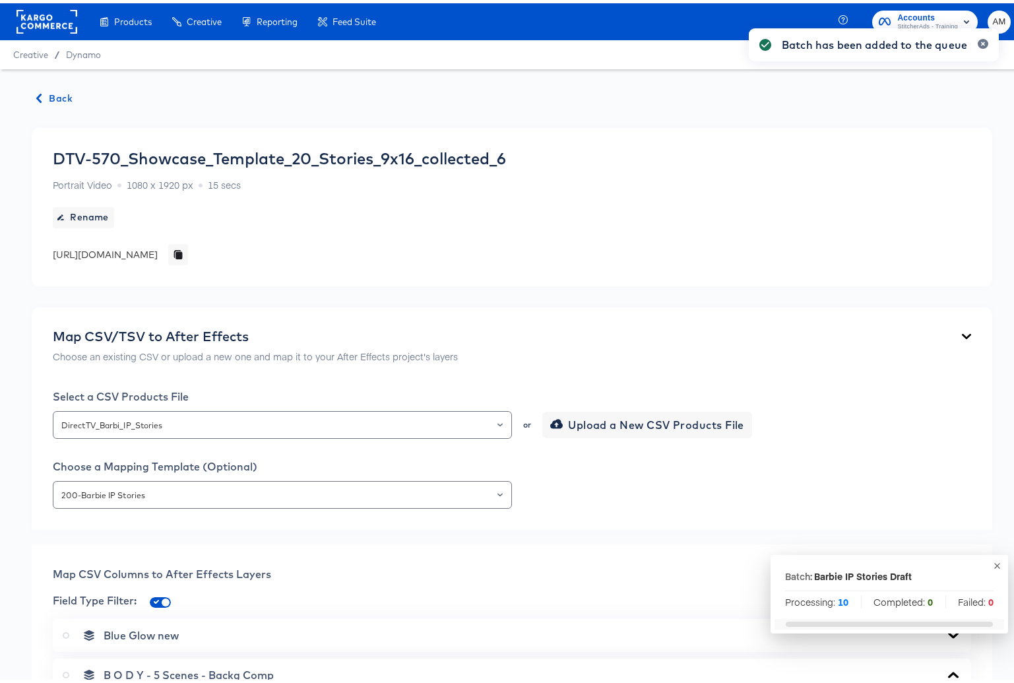
click at [45, 90] on span "Back" at bounding box center [55, 95] width 36 height 16
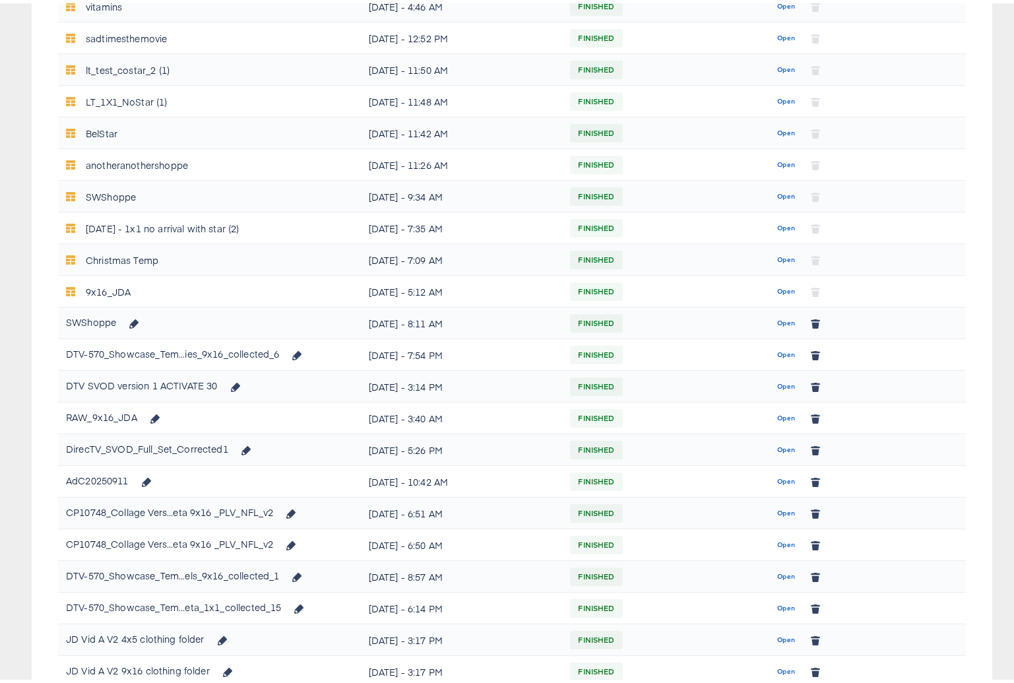
scroll to position [559, 0]
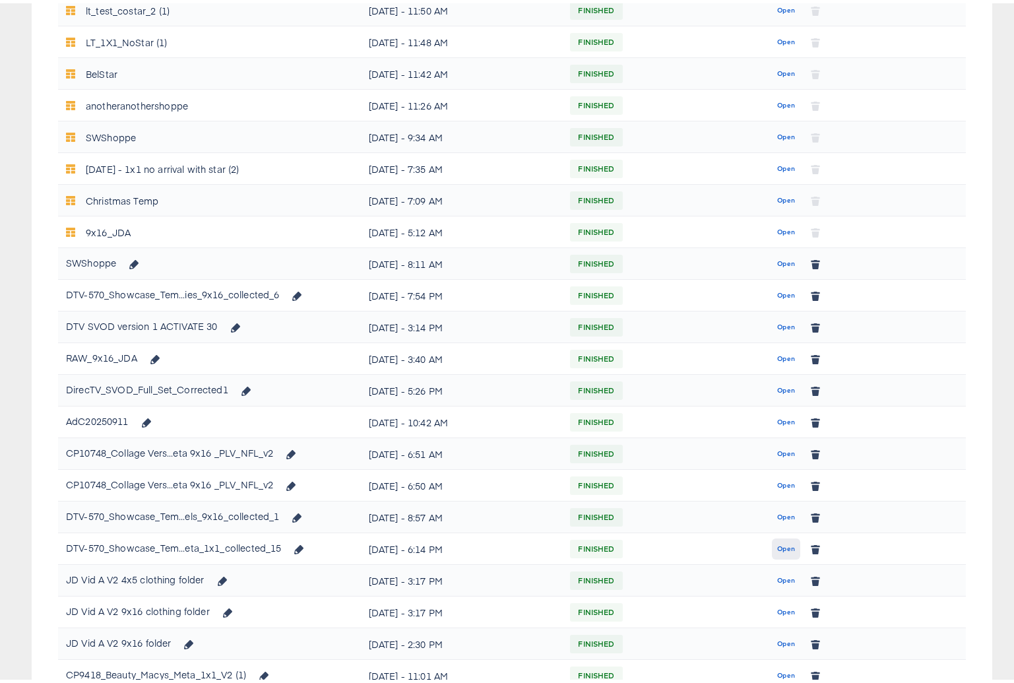
click at [781, 547] on span "Open" at bounding box center [786, 546] width 18 height 12
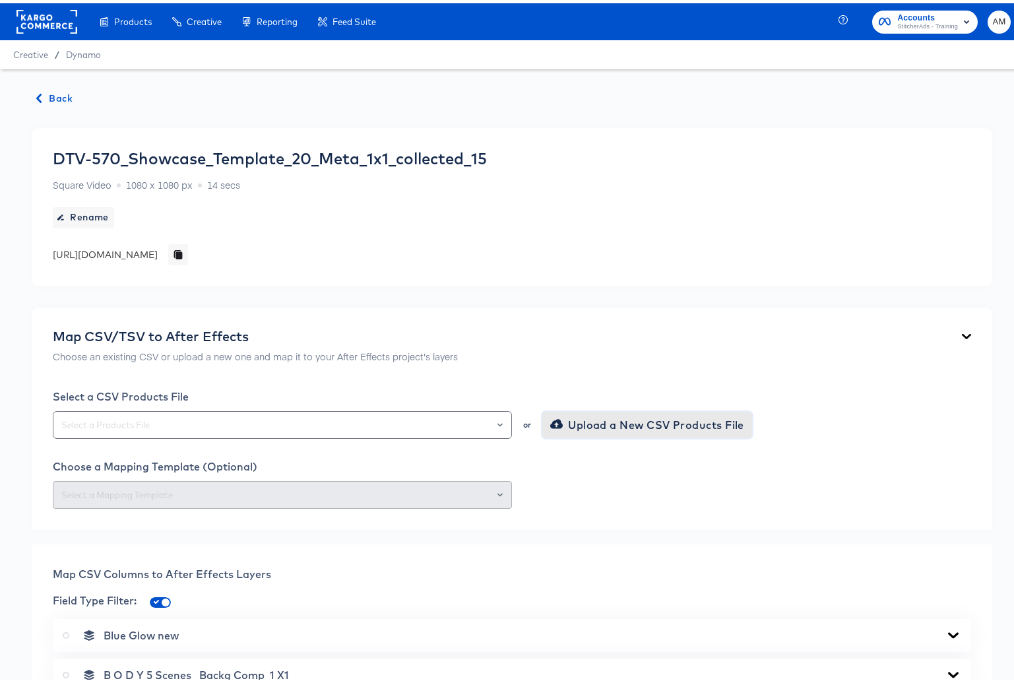
click at [597, 420] on span "Upload a New CSV Products File" at bounding box center [648, 421] width 191 height 18
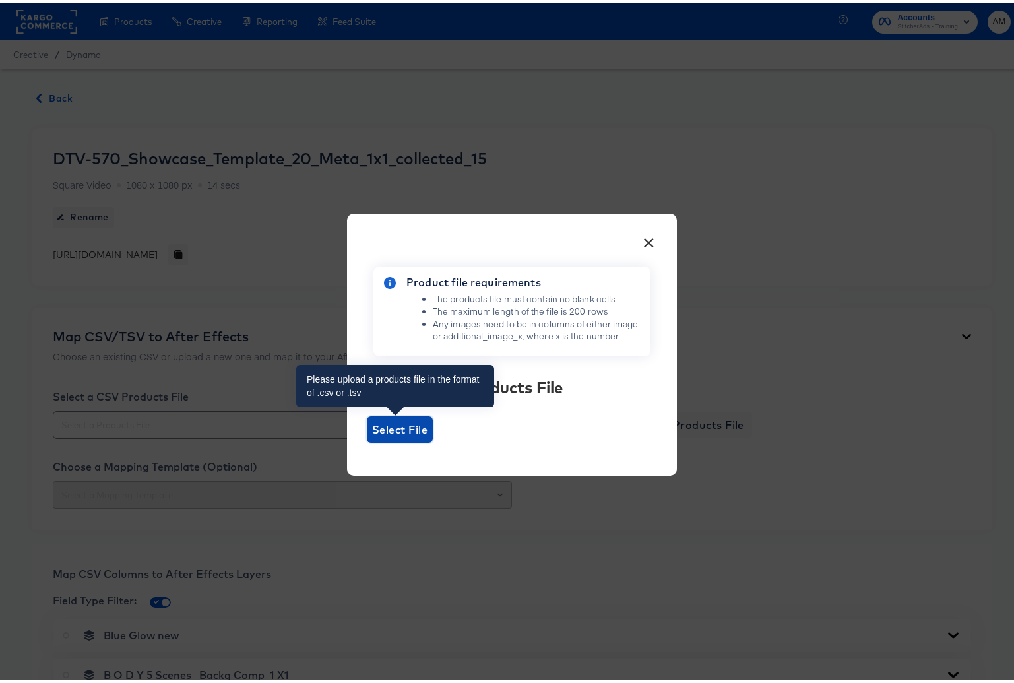
click at [381, 430] on span "Select File" at bounding box center [399, 426] width 55 height 18
click at [367, 439] on input "Select File" at bounding box center [367, 439] width 0 height 0
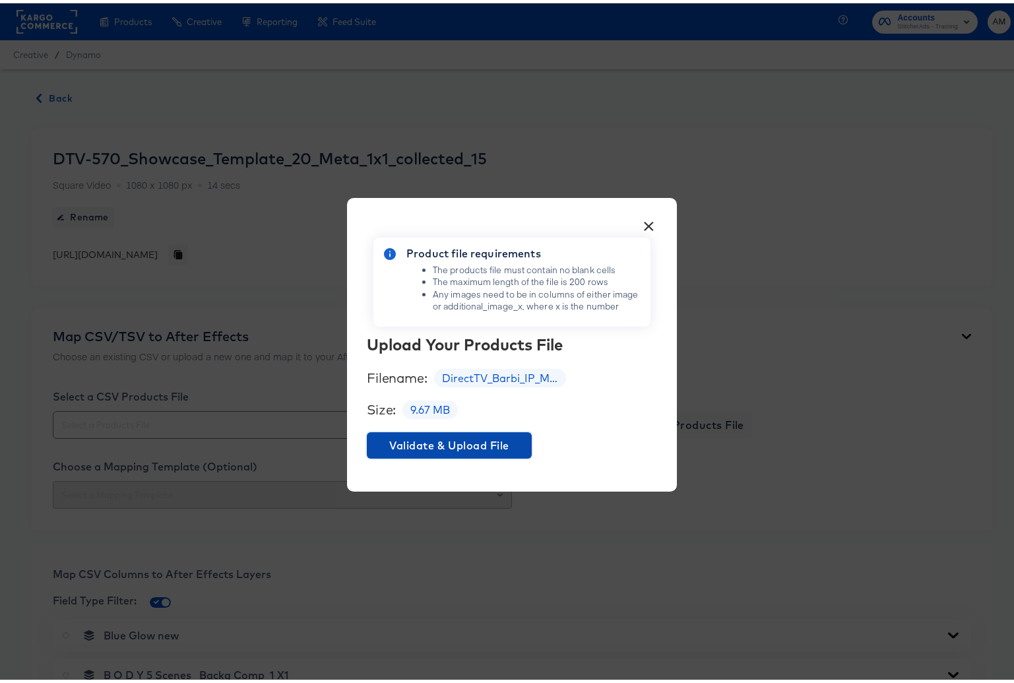
click at [478, 436] on span "Validate & Upload File" at bounding box center [449, 442] width 154 height 18
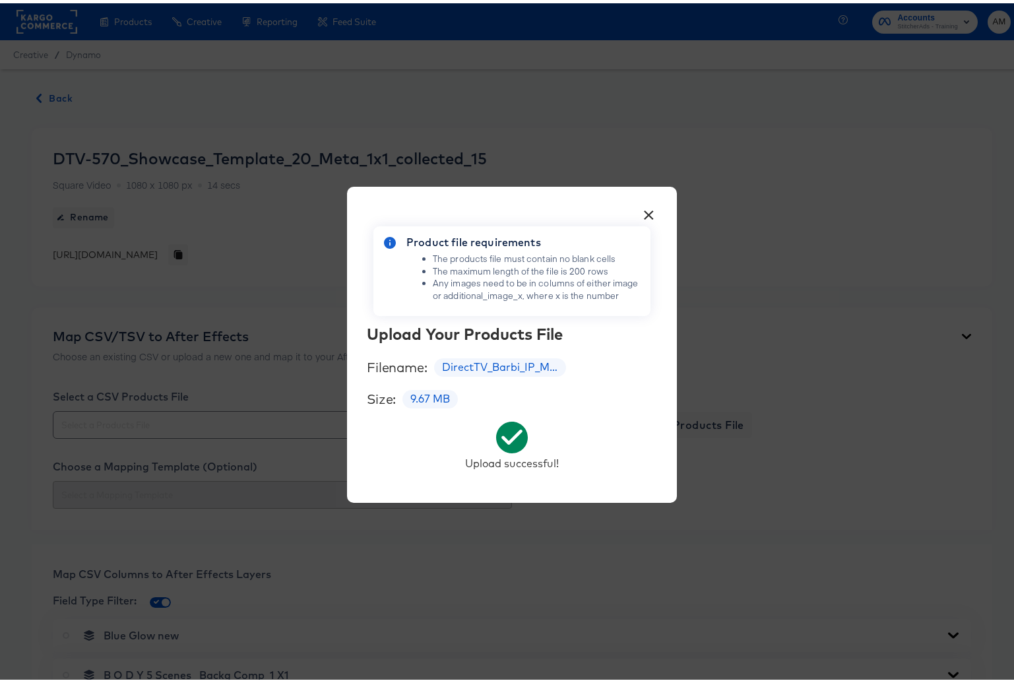
click at [644, 208] on button "×" at bounding box center [649, 209] width 24 height 24
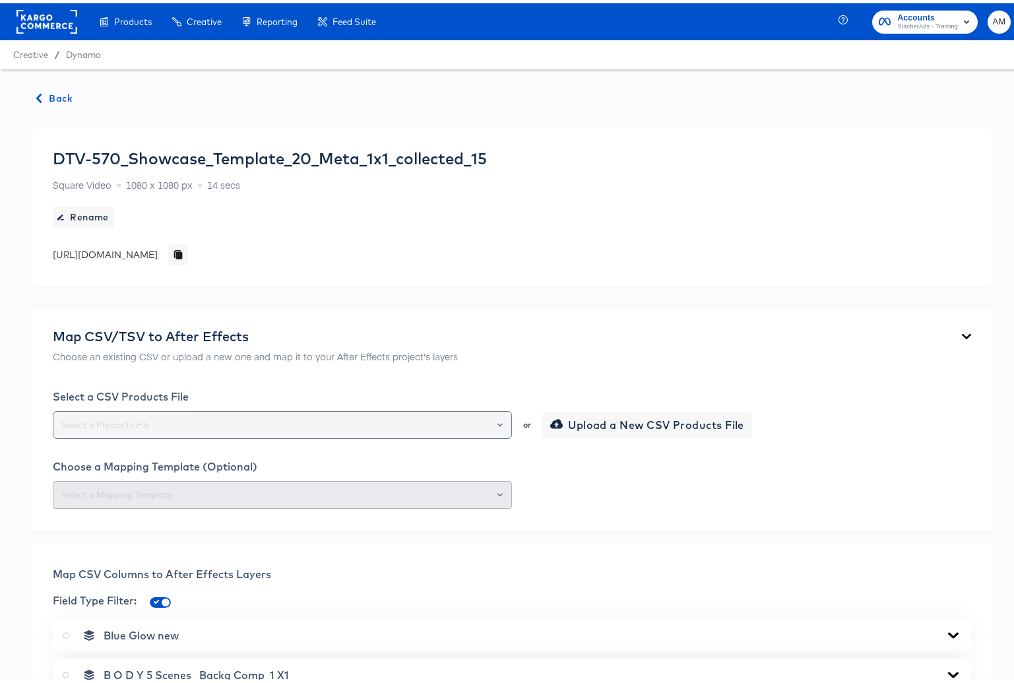
click at [339, 413] on div at bounding box center [282, 422] width 459 height 28
click at [497, 419] on icon "Open" at bounding box center [499, 421] width 5 height 5
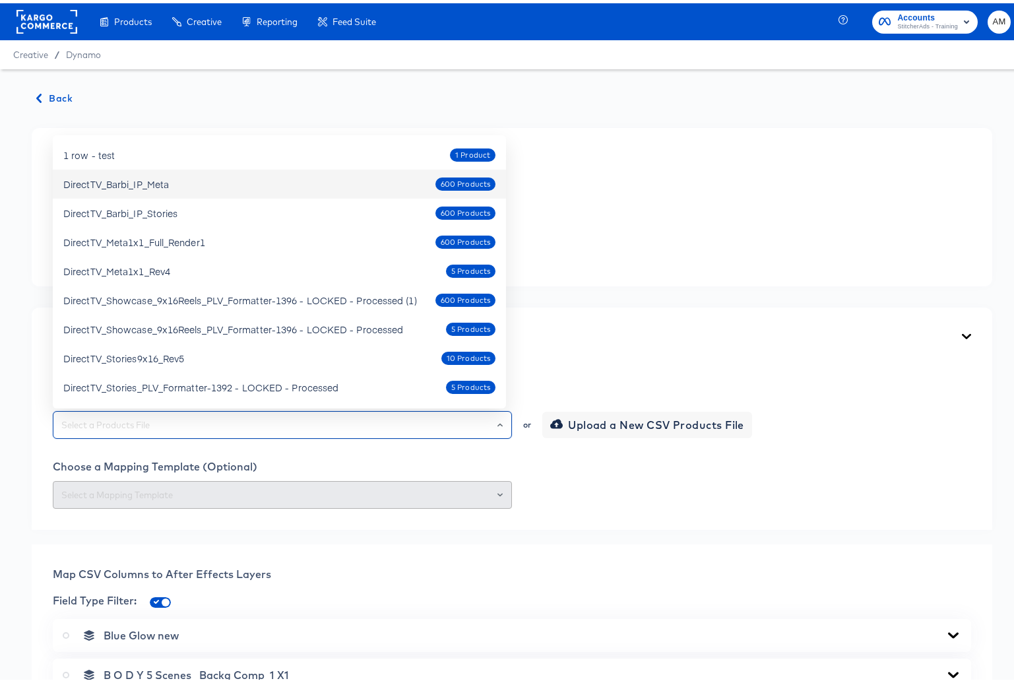
click at [215, 181] on div "DirectTV_Barbi_IP_Meta 600 Products" at bounding box center [279, 180] width 432 height 21
type input "DirectTV_Barbi_IP_Meta"
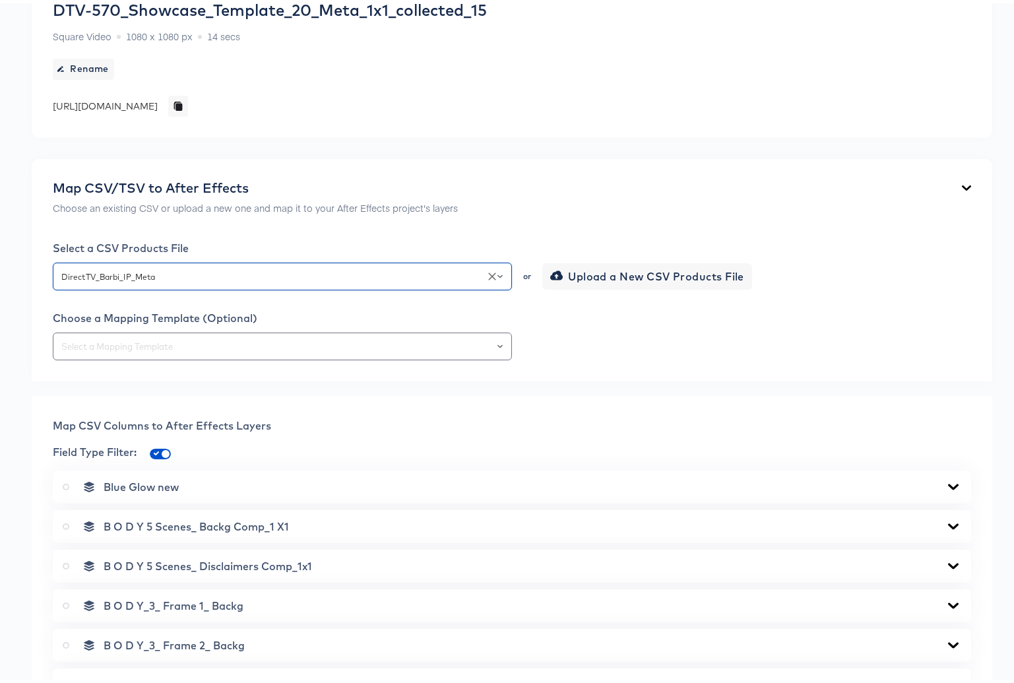
scroll to position [162, 0]
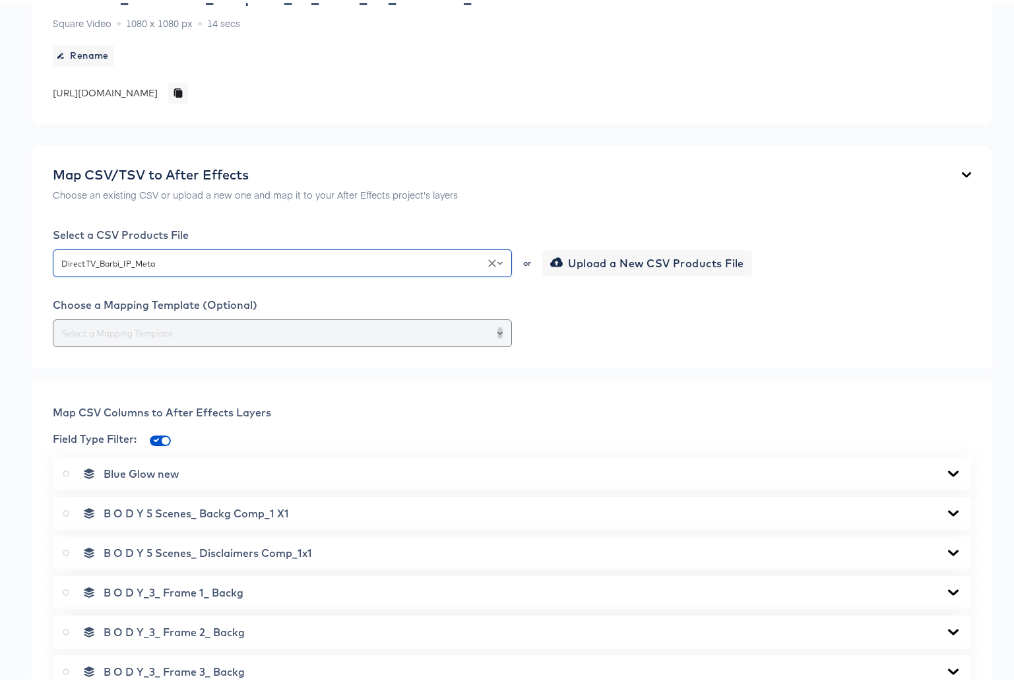
click at [497, 329] on icon "Open" at bounding box center [499, 329] width 5 height 3
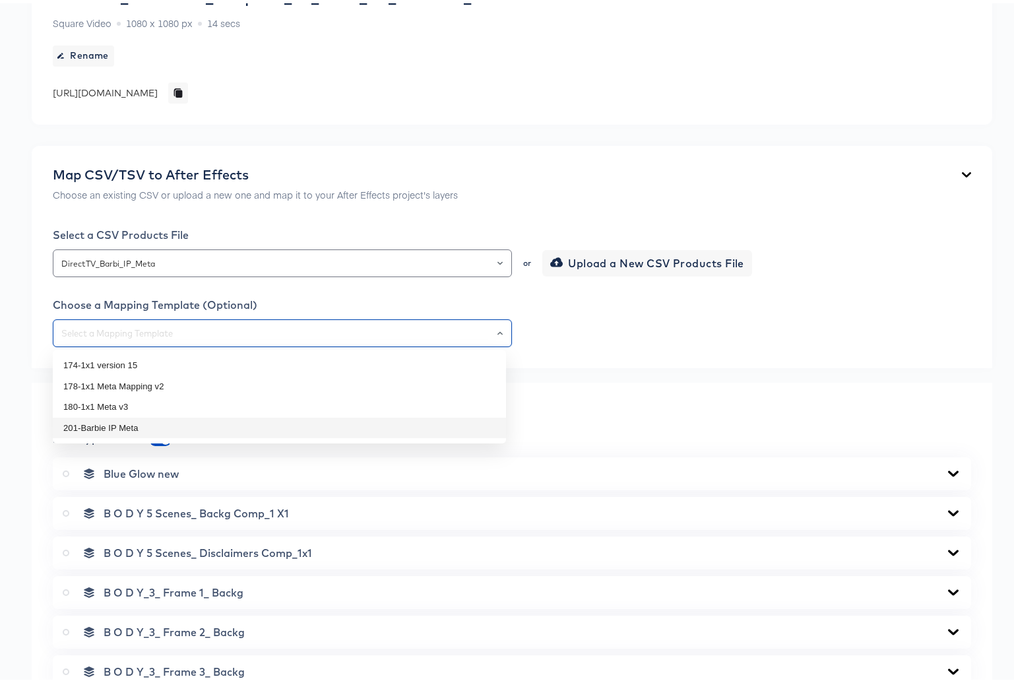
click at [115, 429] on li "201-Barbie IP Meta" at bounding box center [279, 424] width 453 height 21
type input "201-Barbie IP Meta"
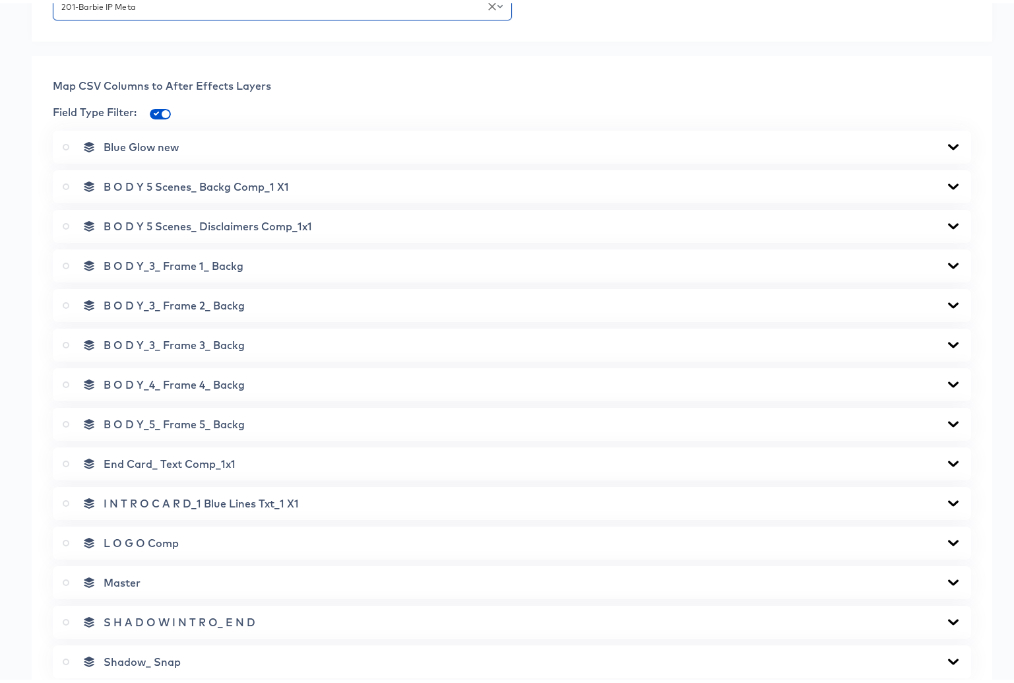
scroll to position [489, 0]
click at [67, 579] on icon at bounding box center [66, 578] width 7 height 7
click at [0, 0] on input "radio" at bounding box center [0, 0] width 0 height 0
click at [945, 145] on icon at bounding box center [953, 143] width 16 height 11
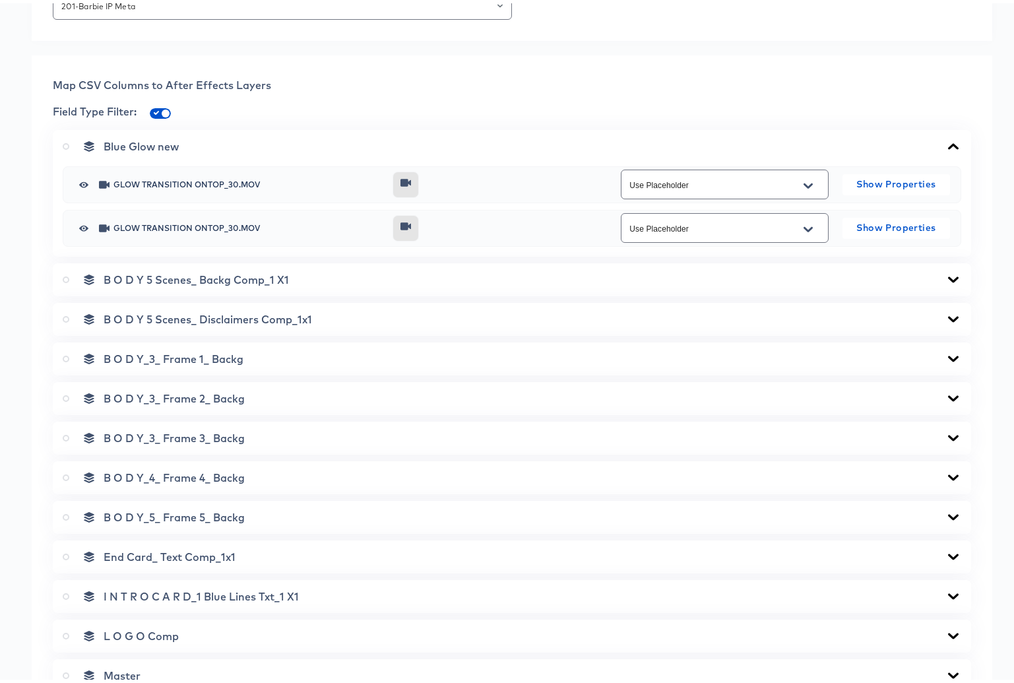
click at [945, 143] on icon at bounding box center [953, 143] width 16 height 11
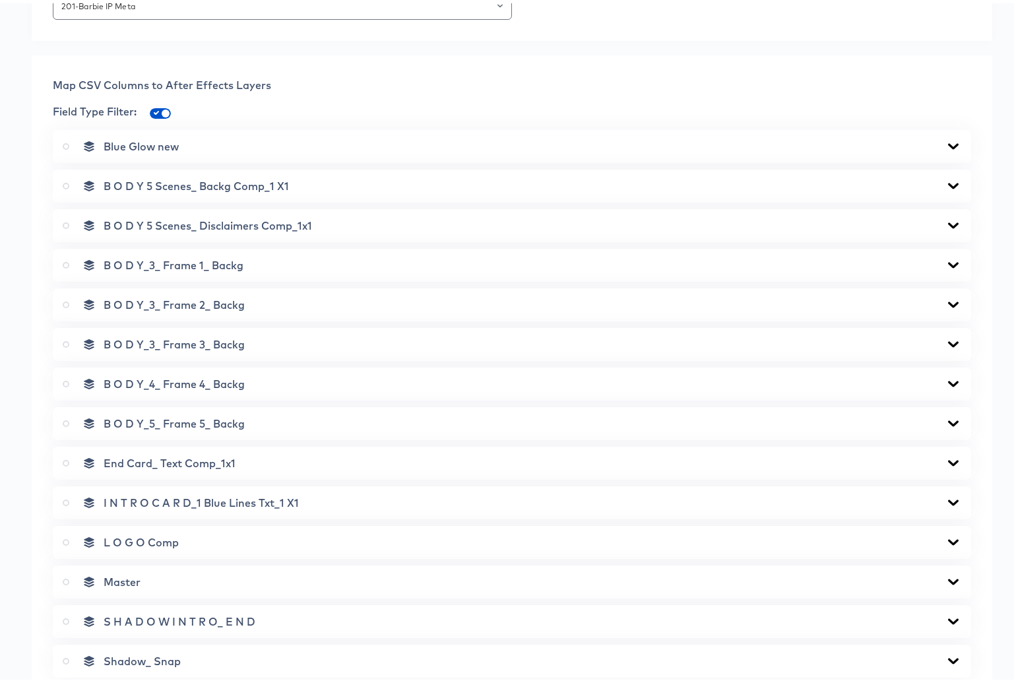
click at [948, 183] on icon at bounding box center [953, 182] width 11 height 6
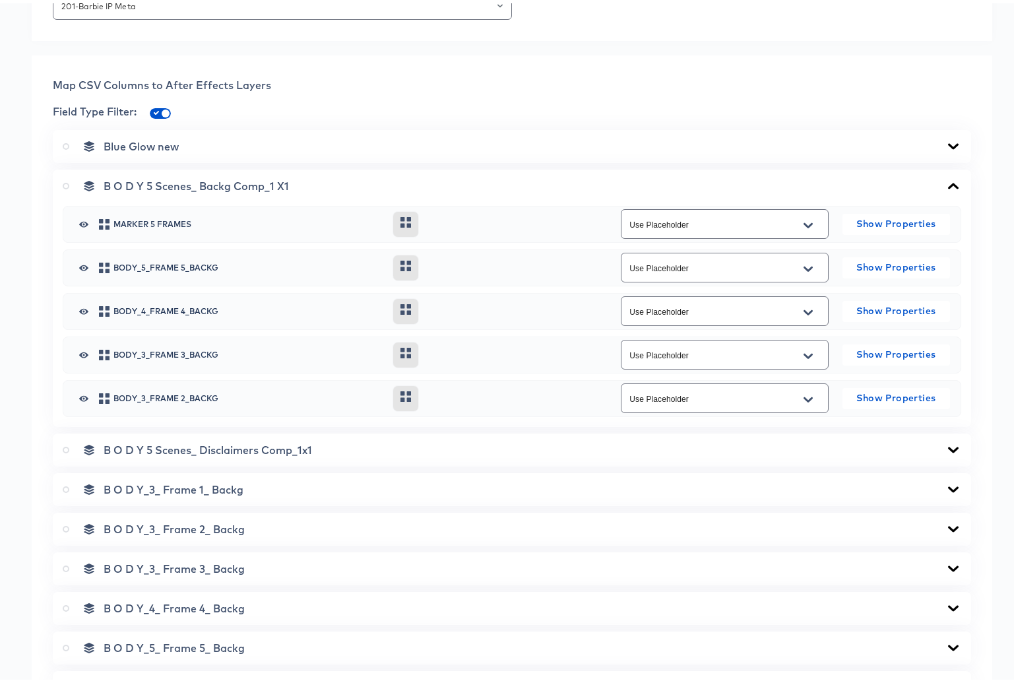
click at [948, 182] on icon at bounding box center [953, 182] width 11 height 6
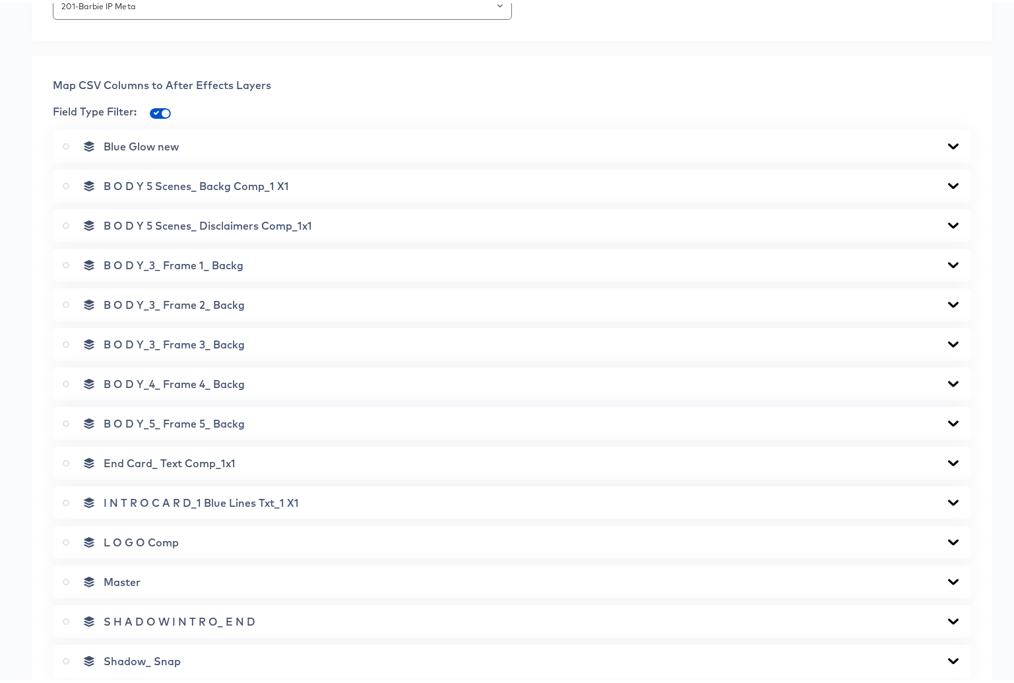
click at [948, 222] on icon at bounding box center [953, 222] width 11 height 6
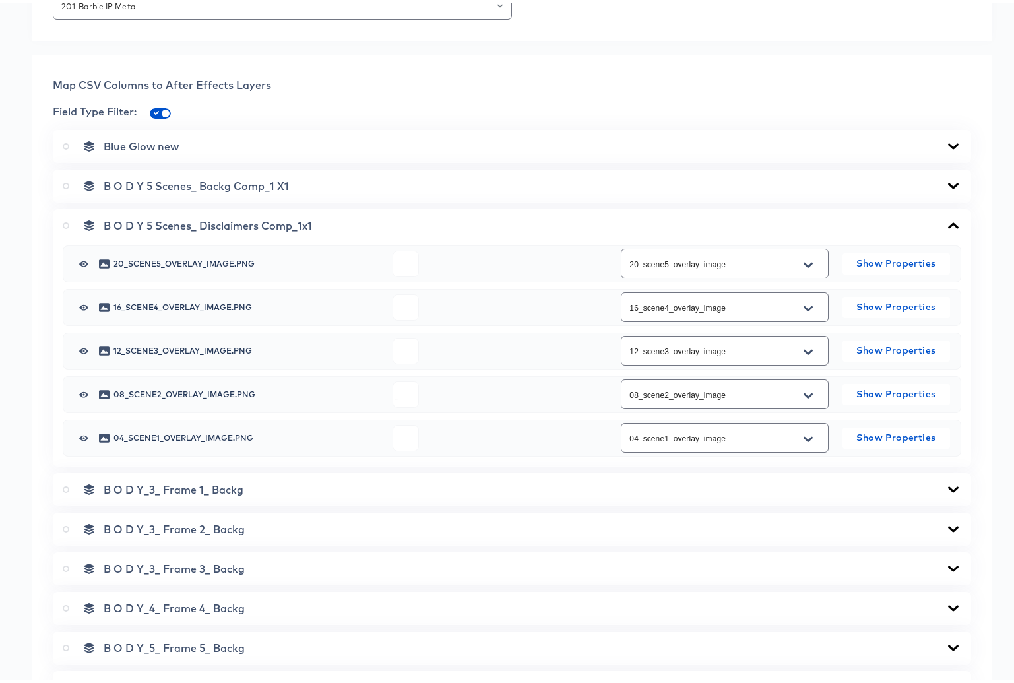
click at [948, 222] on icon at bounding box center [953, 222] width 11 height 6
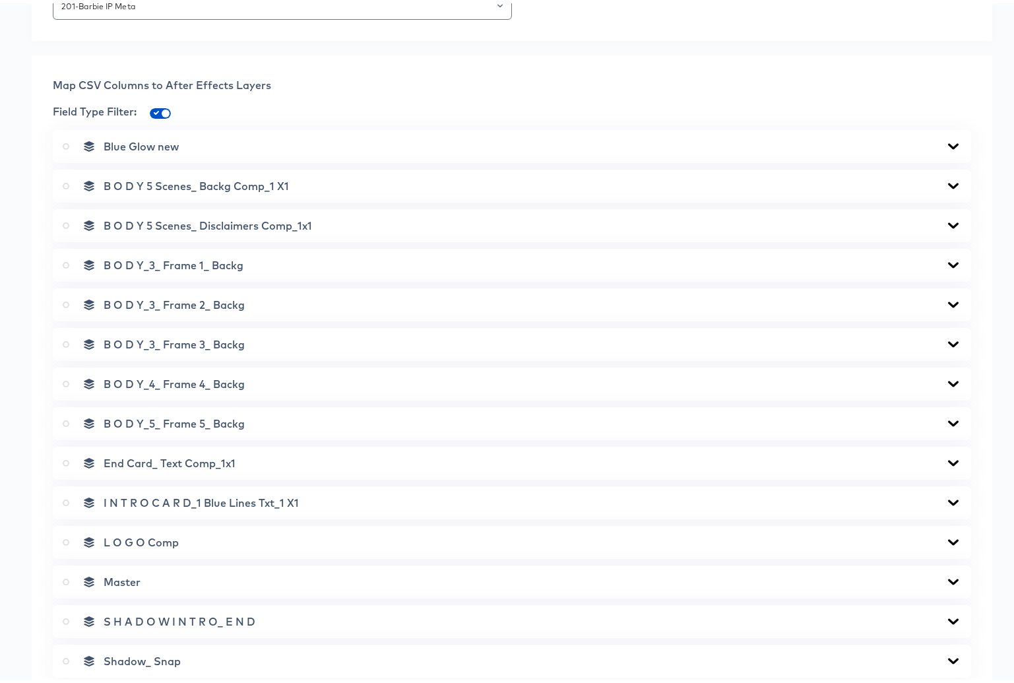
click at [945, 263] on icon at bounding box center [953, 262] width 16 height 11
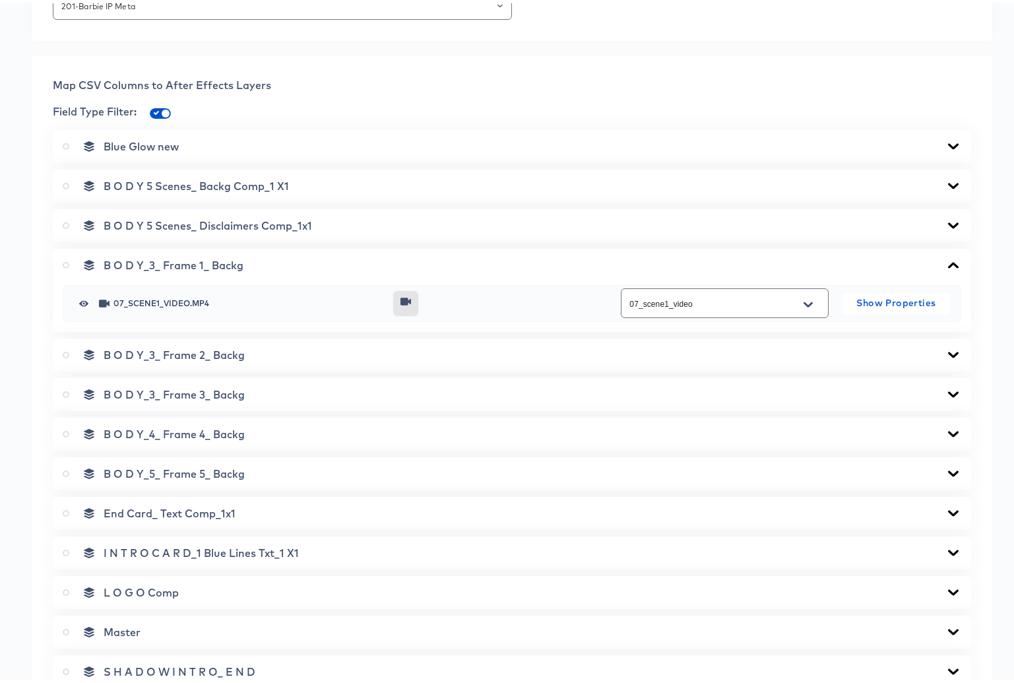
click at [945, 263] on icon at bounding box center [953, 262] width 16 height 11
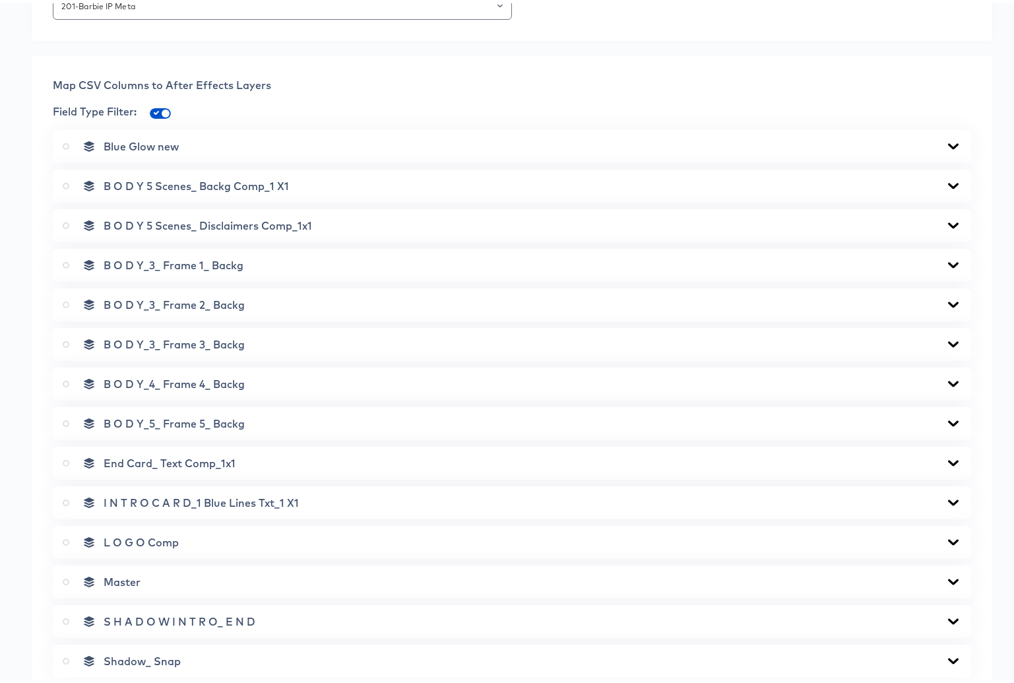
click at [948, 299] on icon at bounding box center [953, 301] width 11 height 6
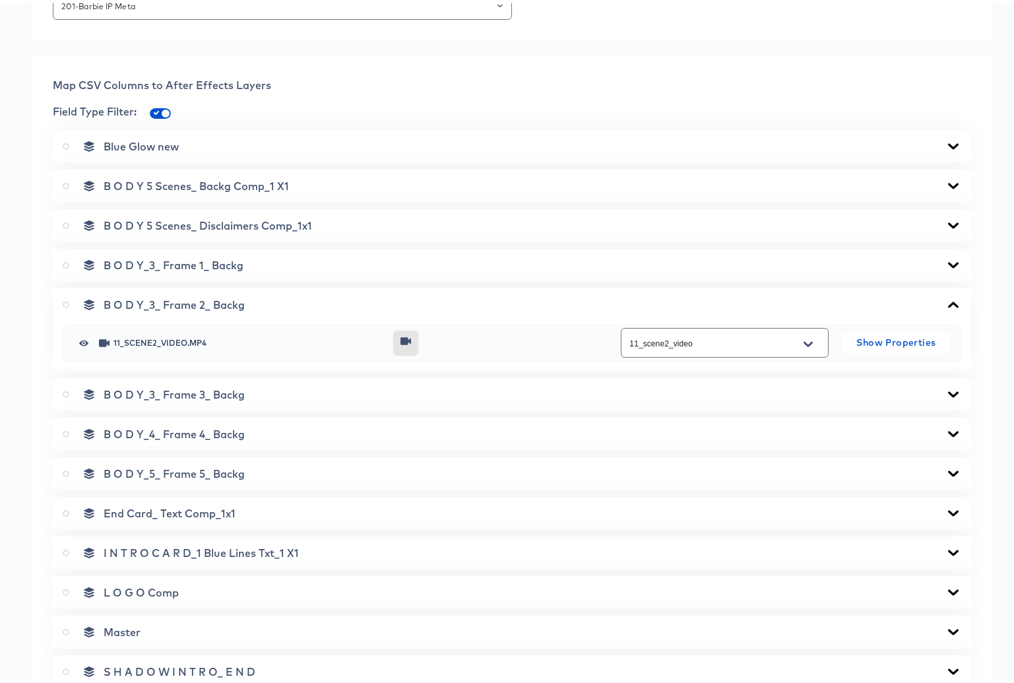
click at [945, 299] on icon at bounding box center [953, 301] width 16 height 11
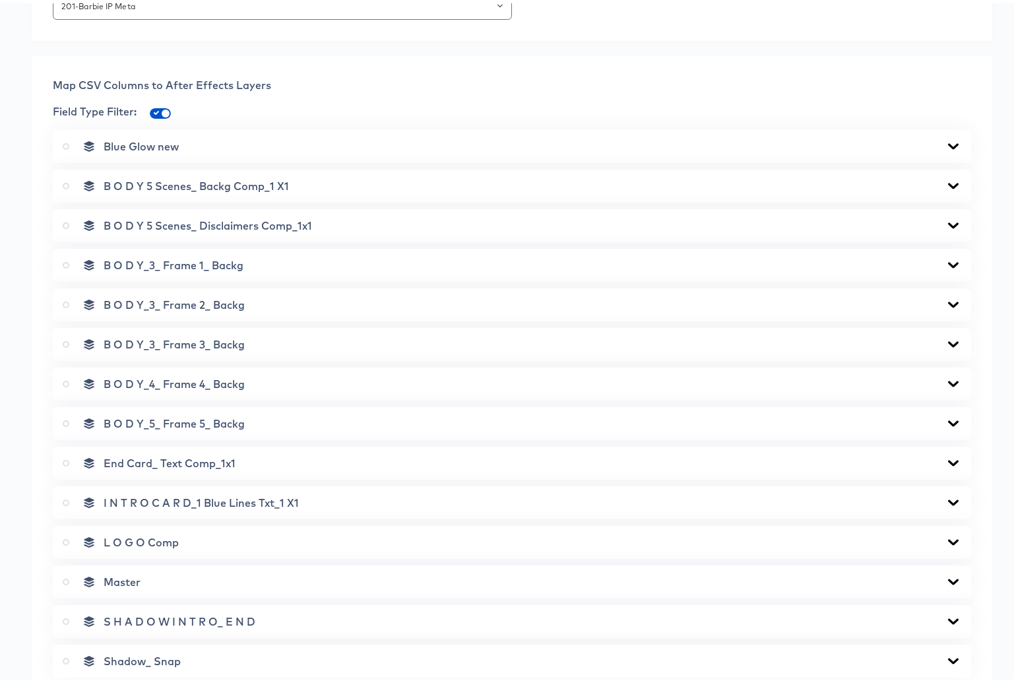
click at [945, 345] on icon at bounding box center [953, 341] width 16 height 11
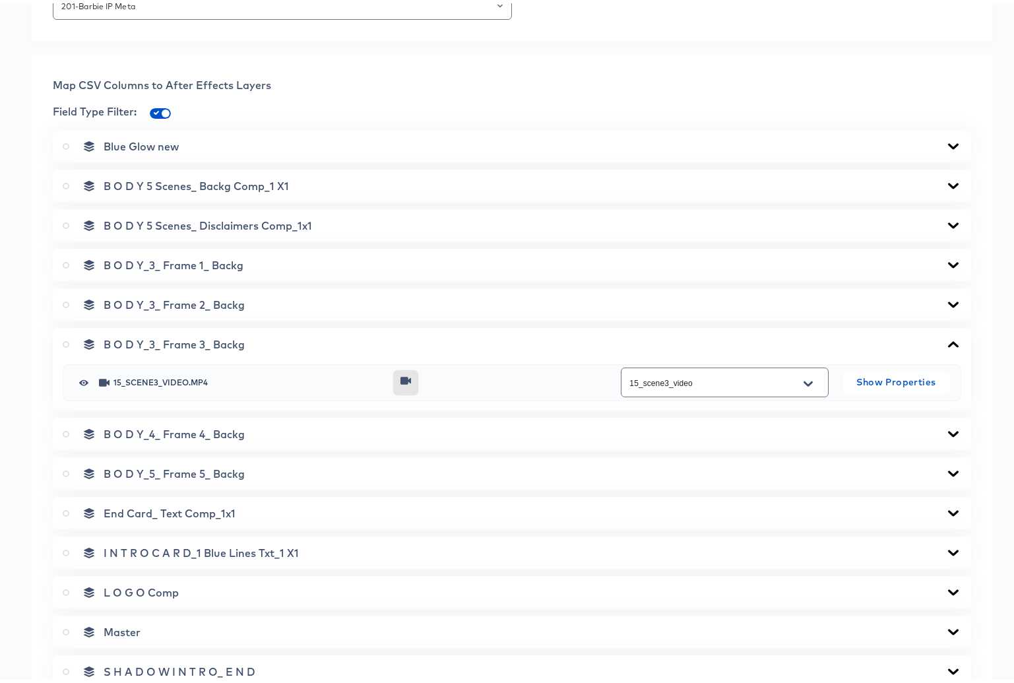
click at [945, 345] on icon at bounding box center [953, 341] width 16 height 11
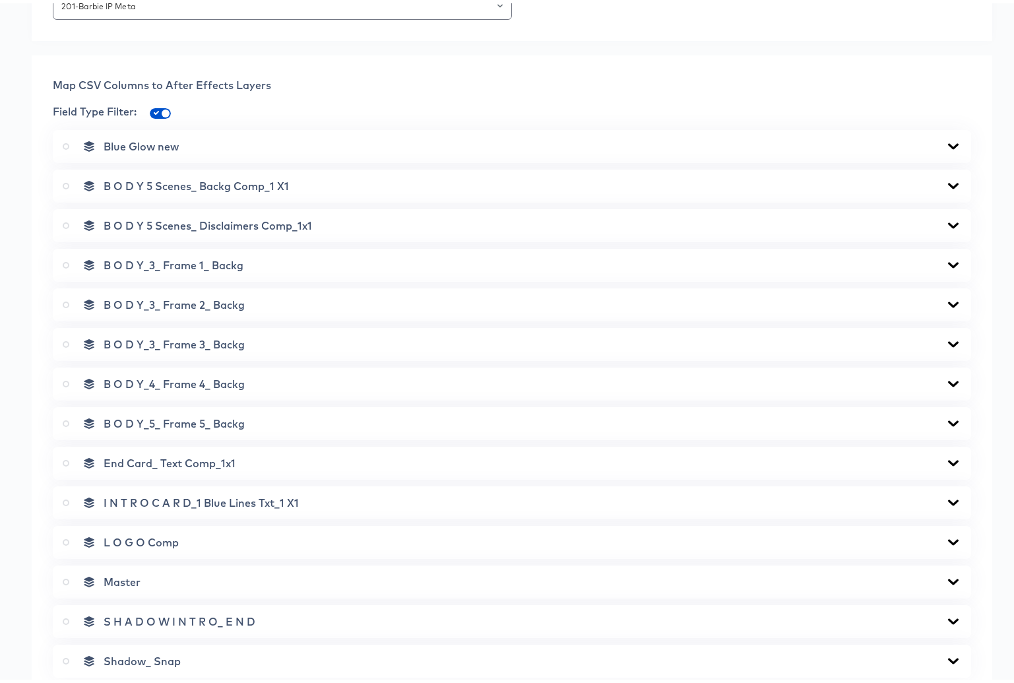
click at [948, 379] on icon at bounding box center [953, 380] width 11 height 6
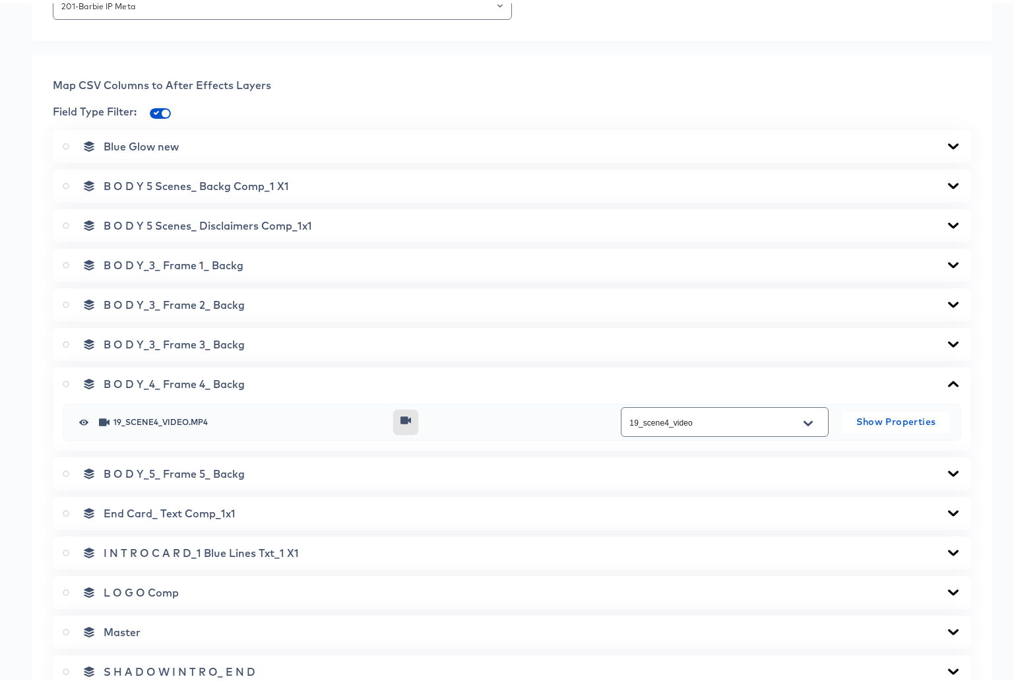
click at [948, 379] on icon at bounding box center [953, 380] width 11 height 6
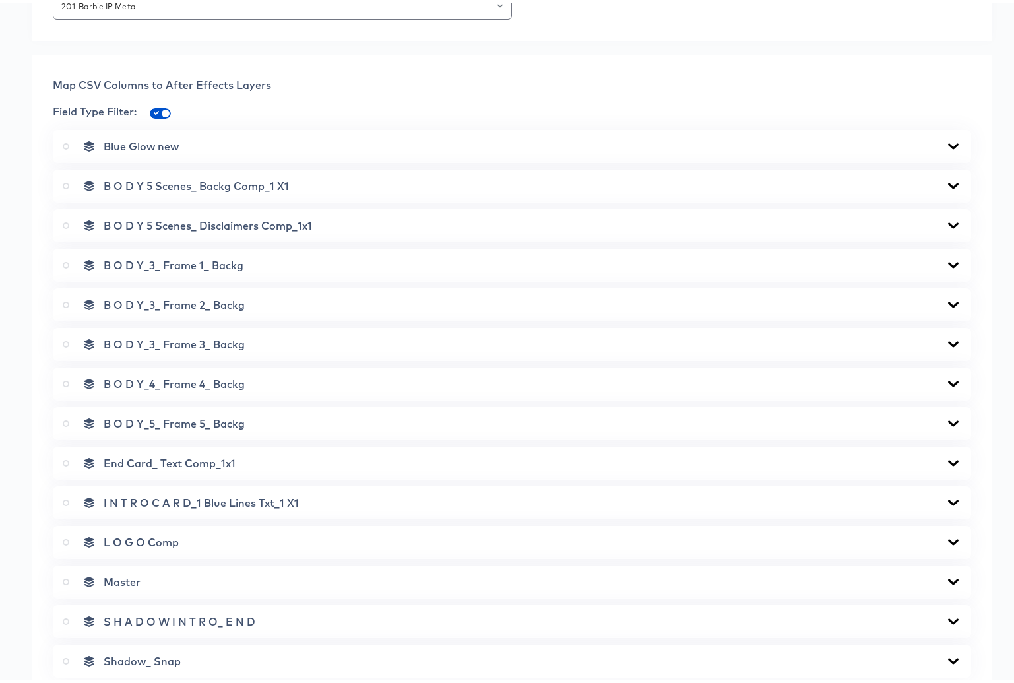
click at [948, 420] on icon at bounding box center [953, 420] width 11 height 6
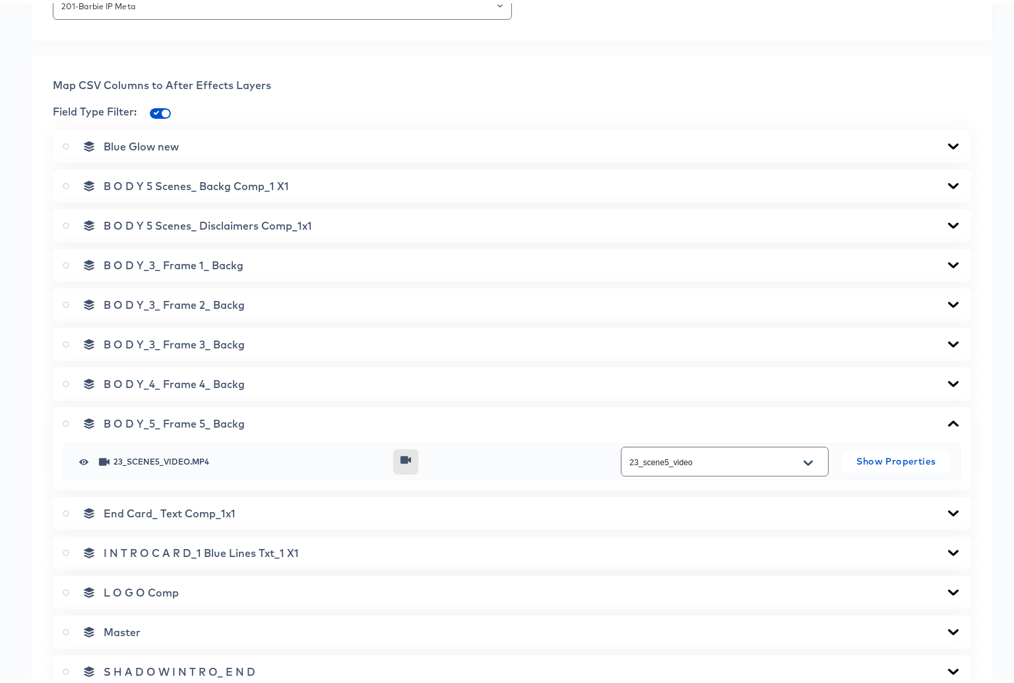
click at [948, 420] on icon at bounding box center [953, 420] width 11 height 6
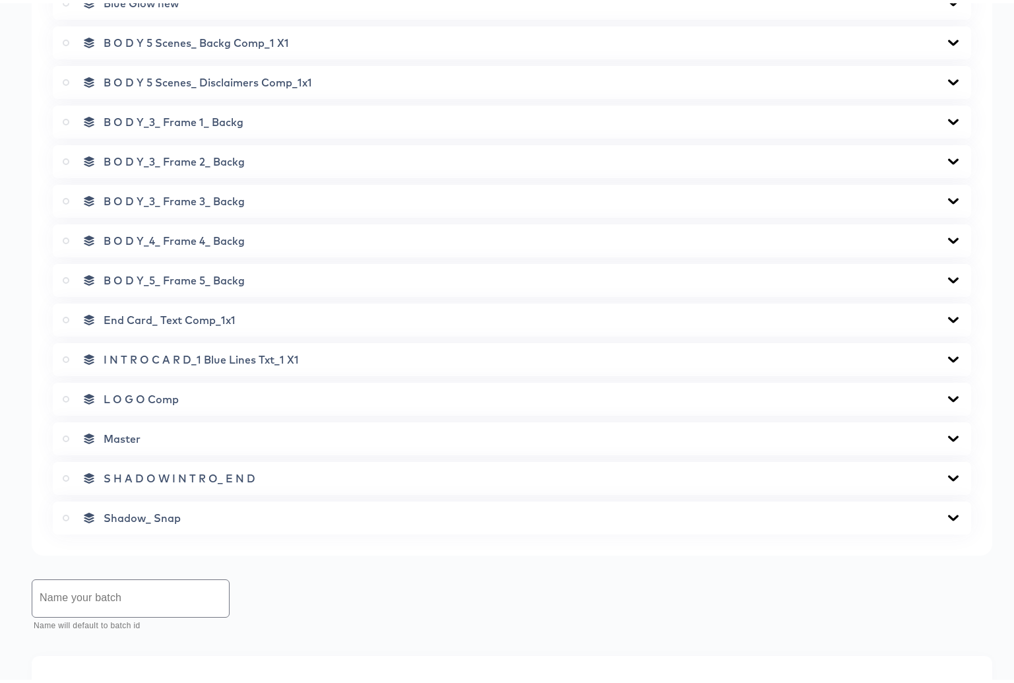
scroll to position [648, 0]
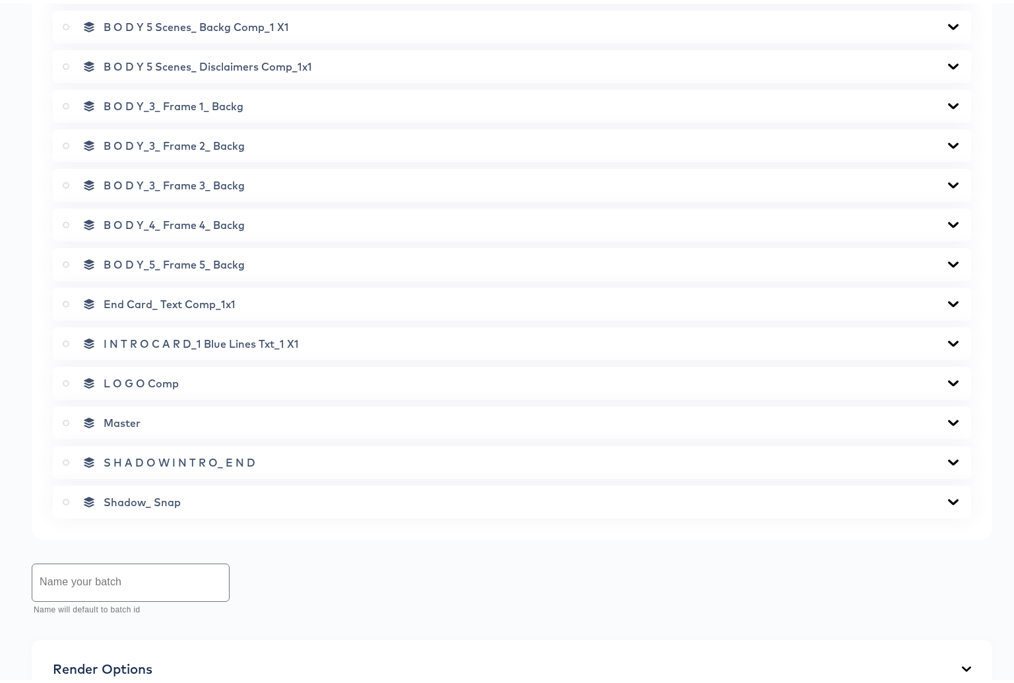
click at [948, 301] on icon at bounding box center [953, 301] width 11 height 6
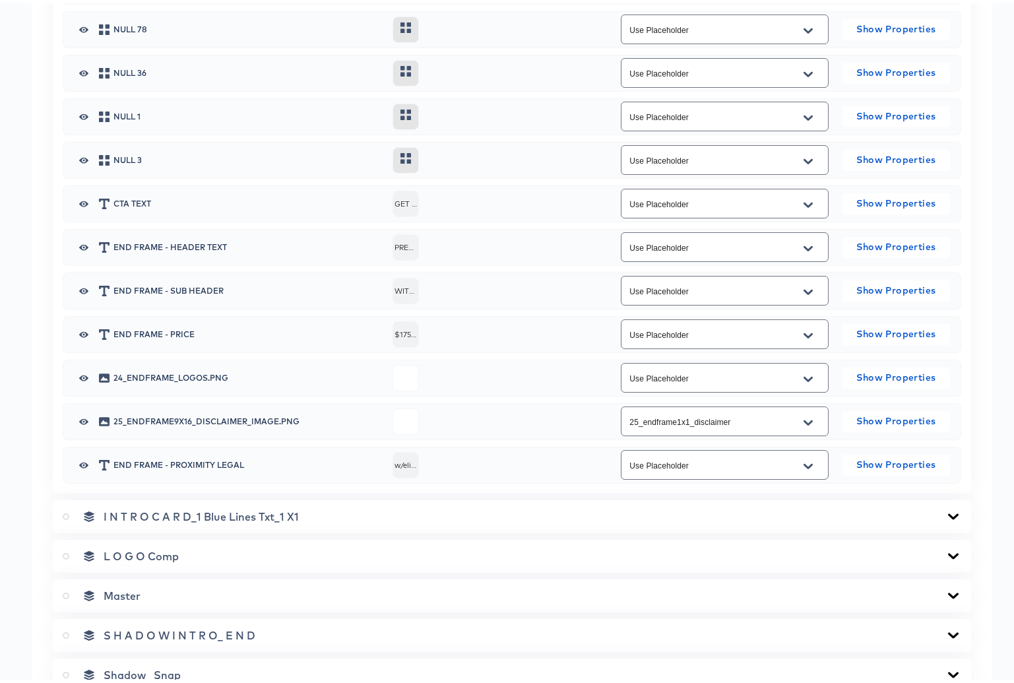
scroll to position [1069, 0]
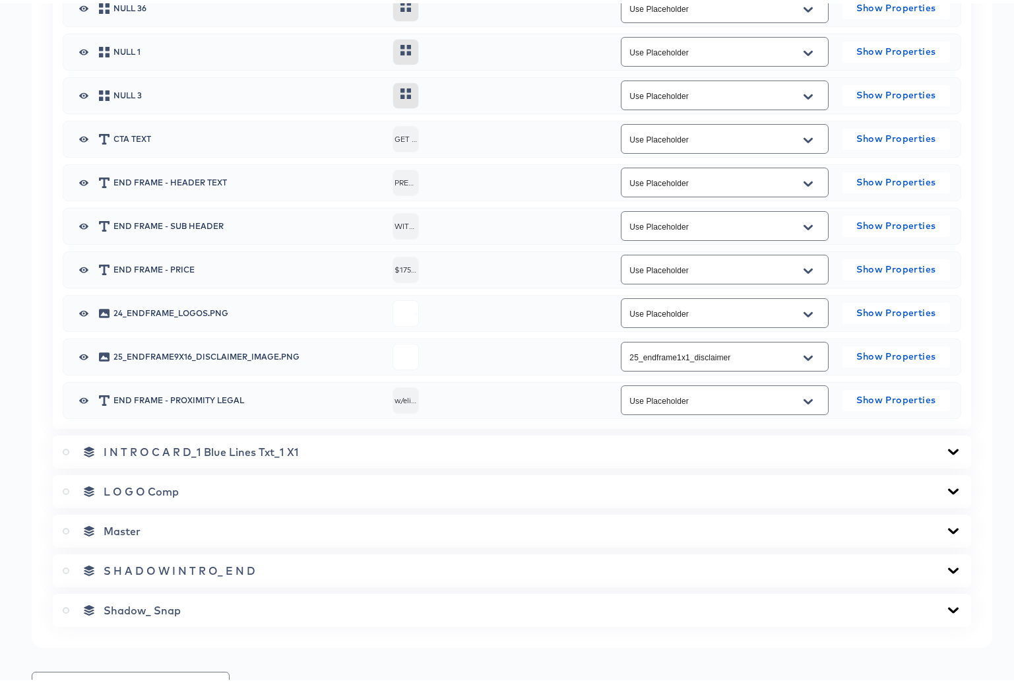
click at [945, 446] on icon at bounding box center [953, 448] width 16 height 11
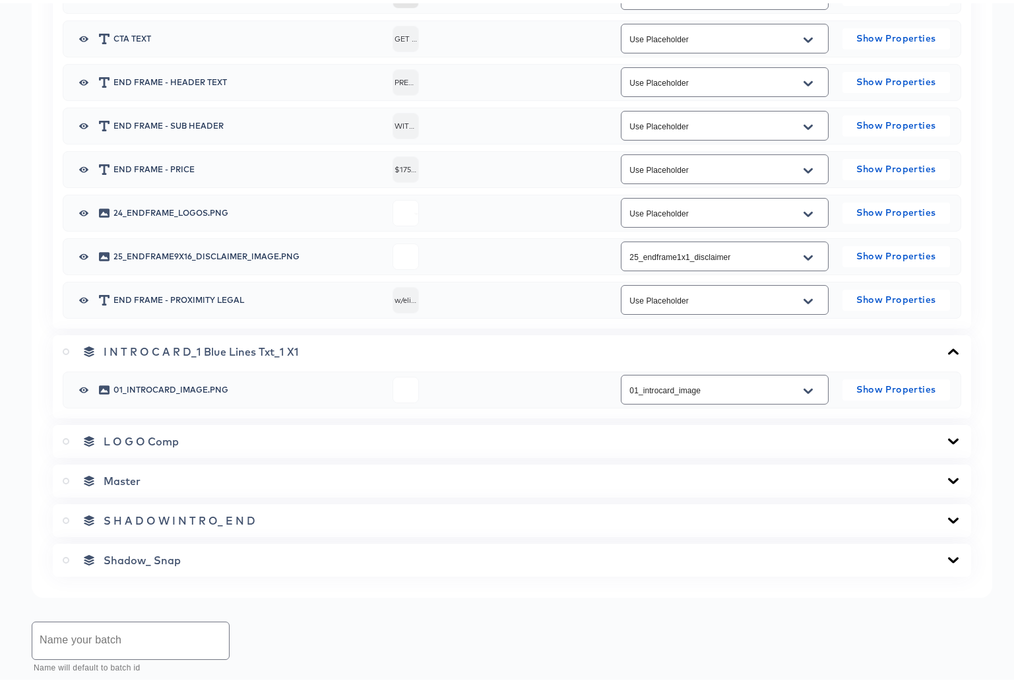
scroll to position [1172, 0]
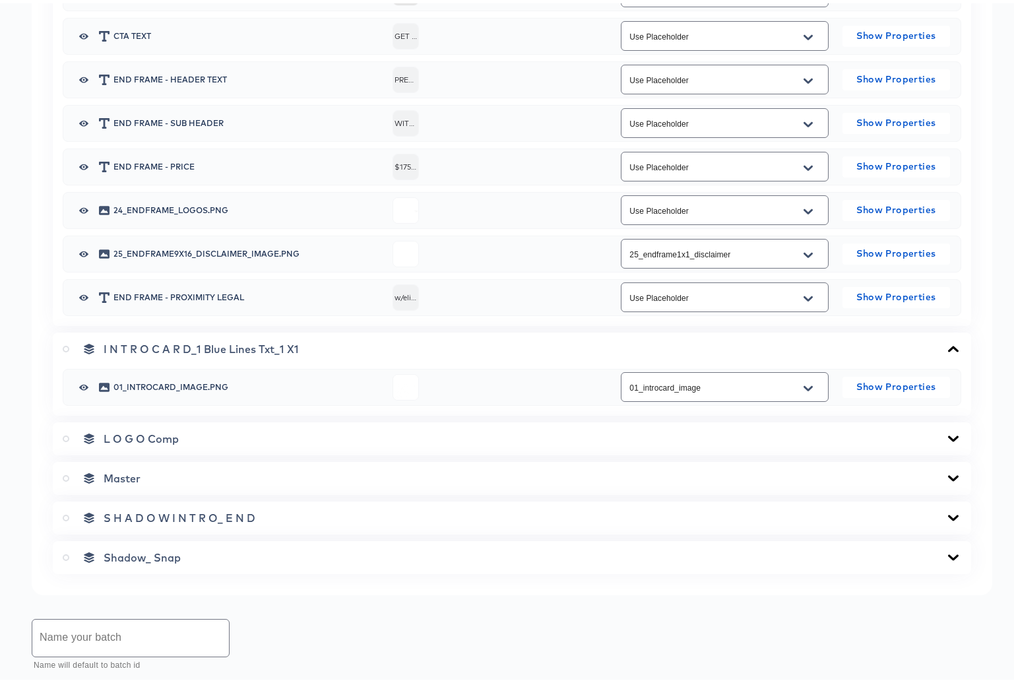
click at [948, 435] on icon at bounding box center [953, 435] width 11 height 6
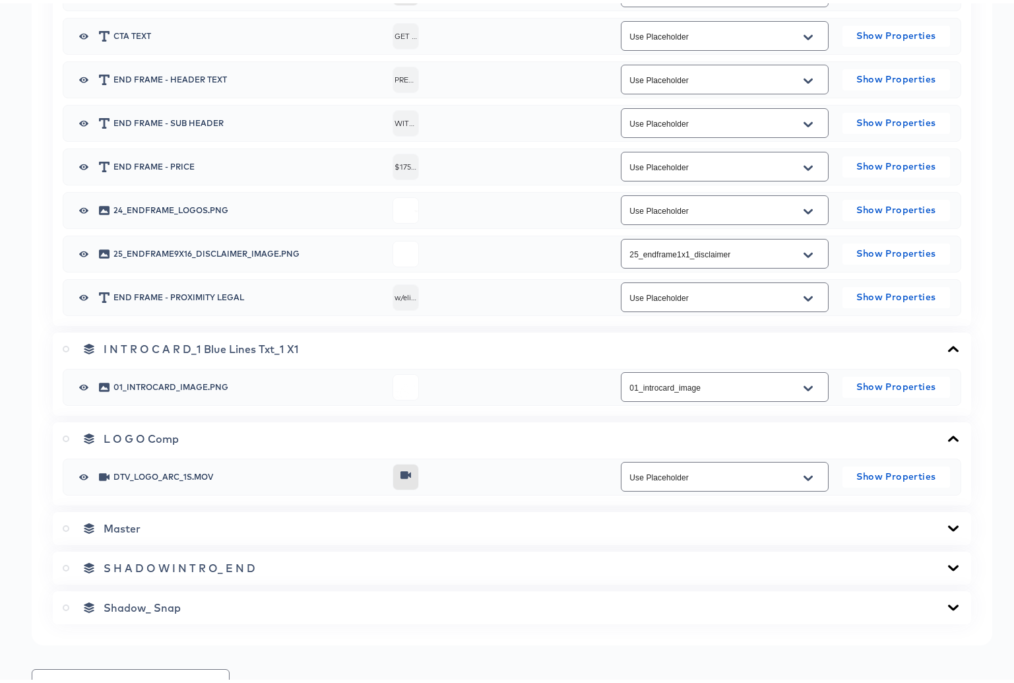
click at [948, 522] on icon at bounding box center [953, 525] width 11 height 6
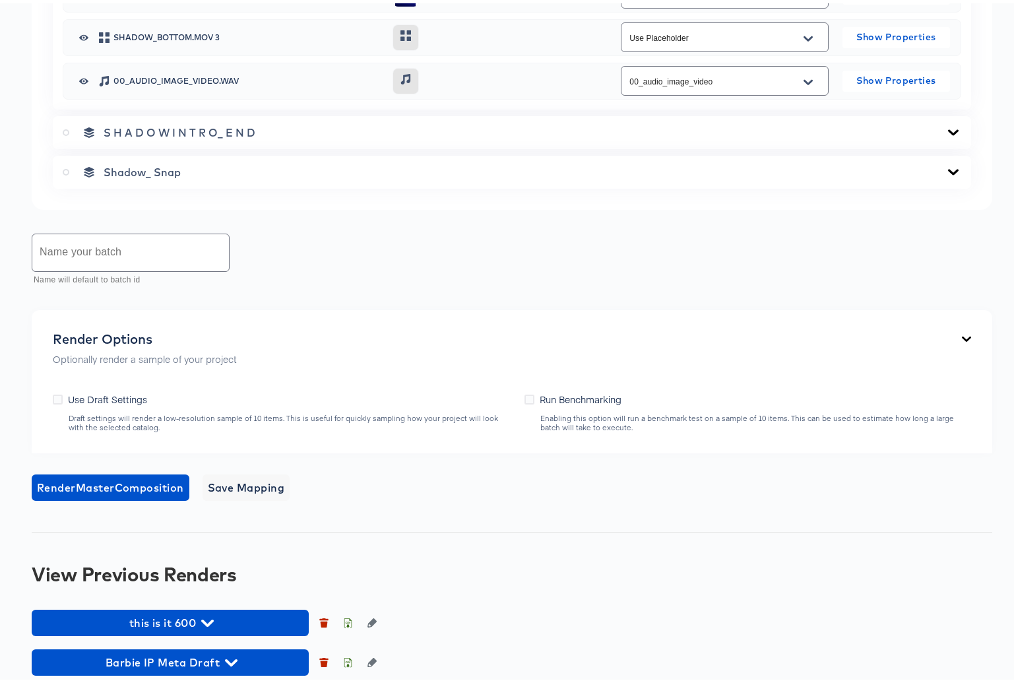
scroll to position [2774, 0]
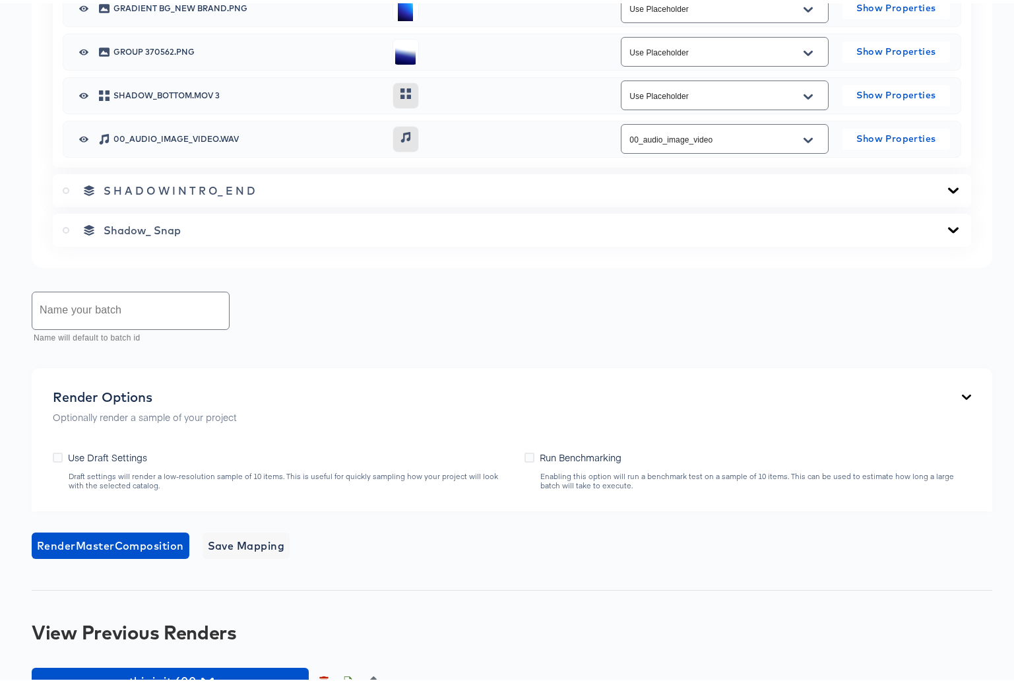
click at [948, 189] on icon at bounding box center [953, 187] width 11 height 6
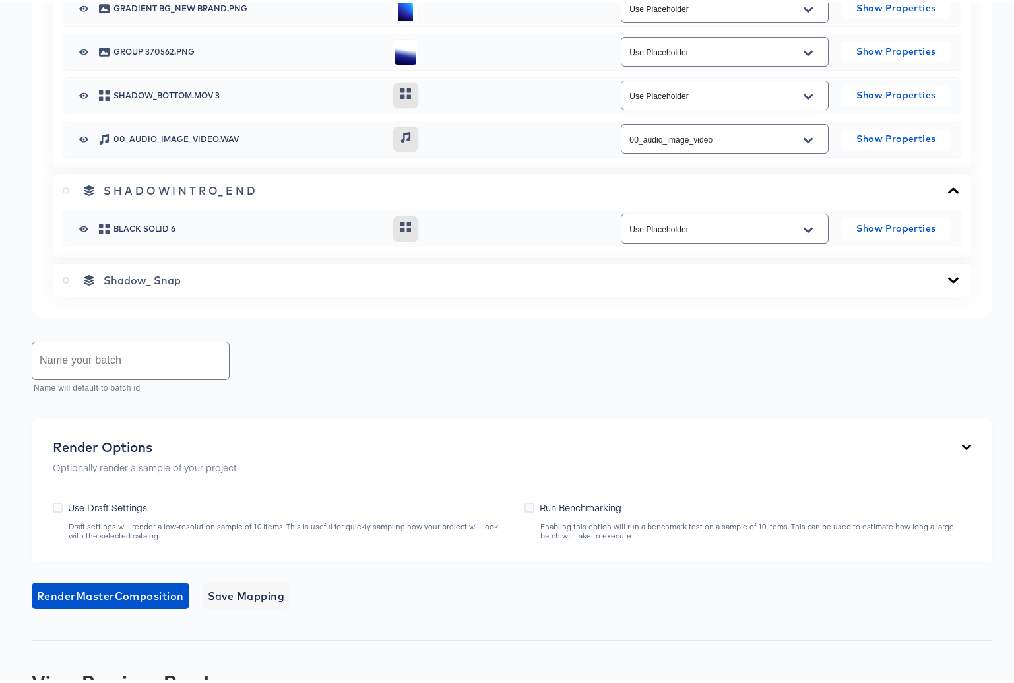
click at [948, 277] on icon at bounding box center [953, 277] width 11 height 6
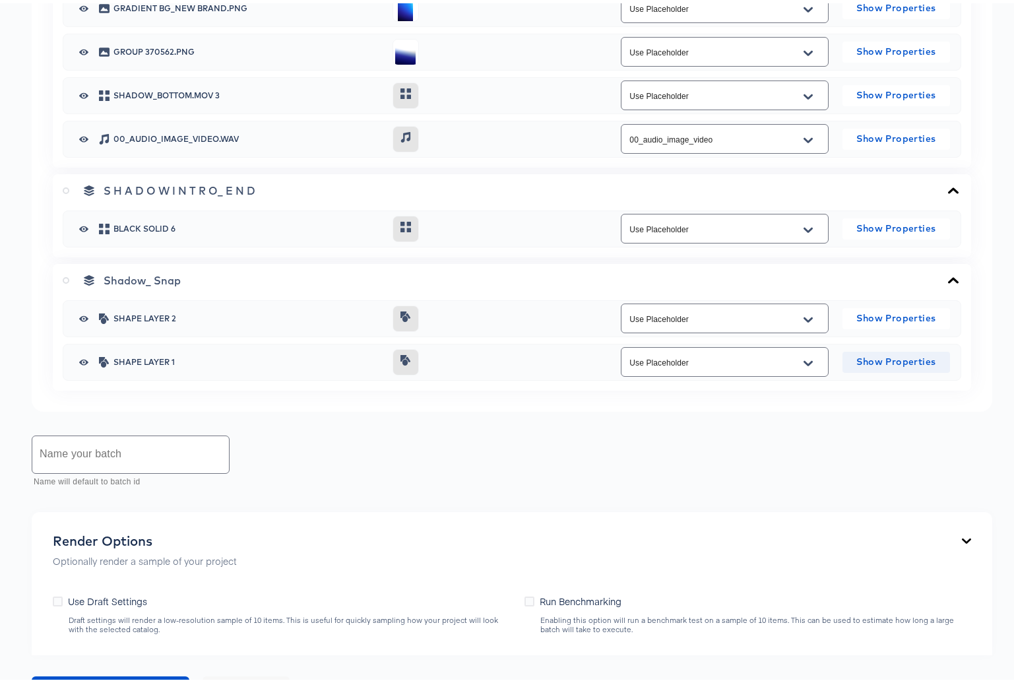
scroll to position [2989, 0]
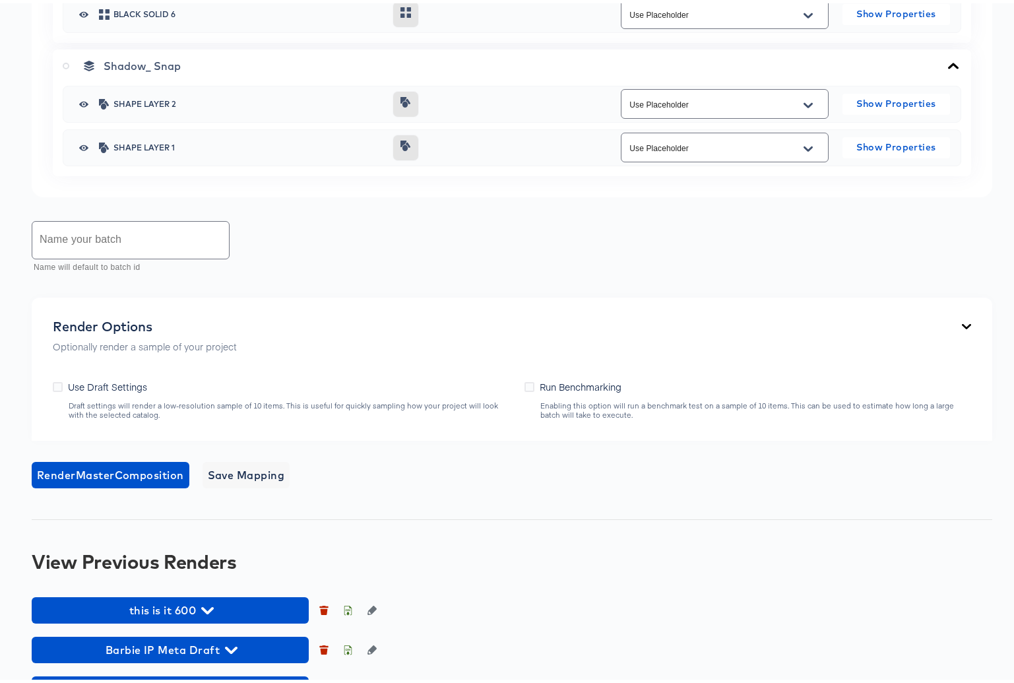
click at [123, 231] on input "text" at bounding box center [130, 236] width 197 height 37
type input "Barbie IP Meta Draft"
click at [57, 385] on icon at bounding box center [58, 384] width 10 height 10
click at [0, 0] on input "Use Draft Settings" at bounding box center [0, 0] width 0 height 0
click at [257, 470] on span "Save Mapping" at bounding box center [246, 471] width 77 height 18
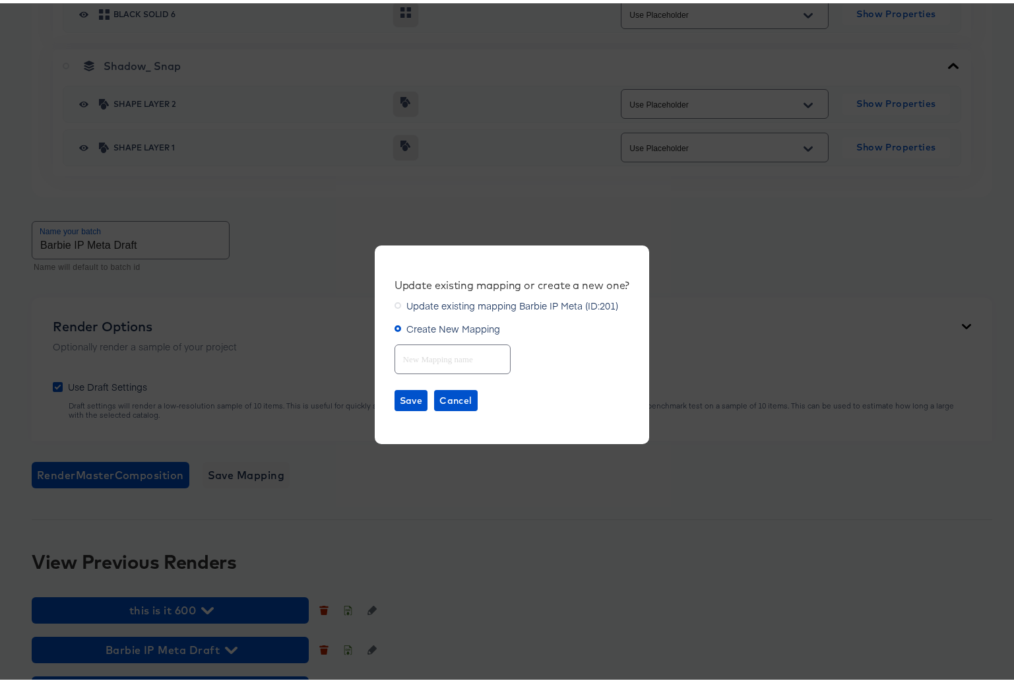
click at [420, 358] on input "text" at bounding box center [452, 350] width 115 height 28
type input "Barbie IP Meta"
click at [400, 398] on span "Save" at bounding box center [411, 397] width 23 height 16
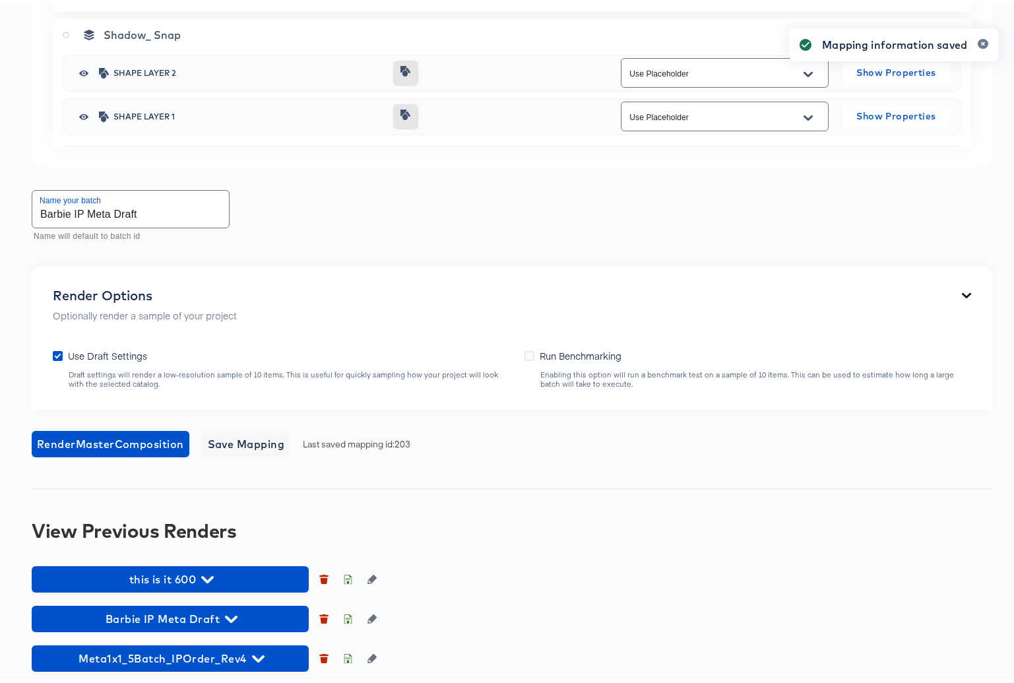
scroll to position [3026, 0]
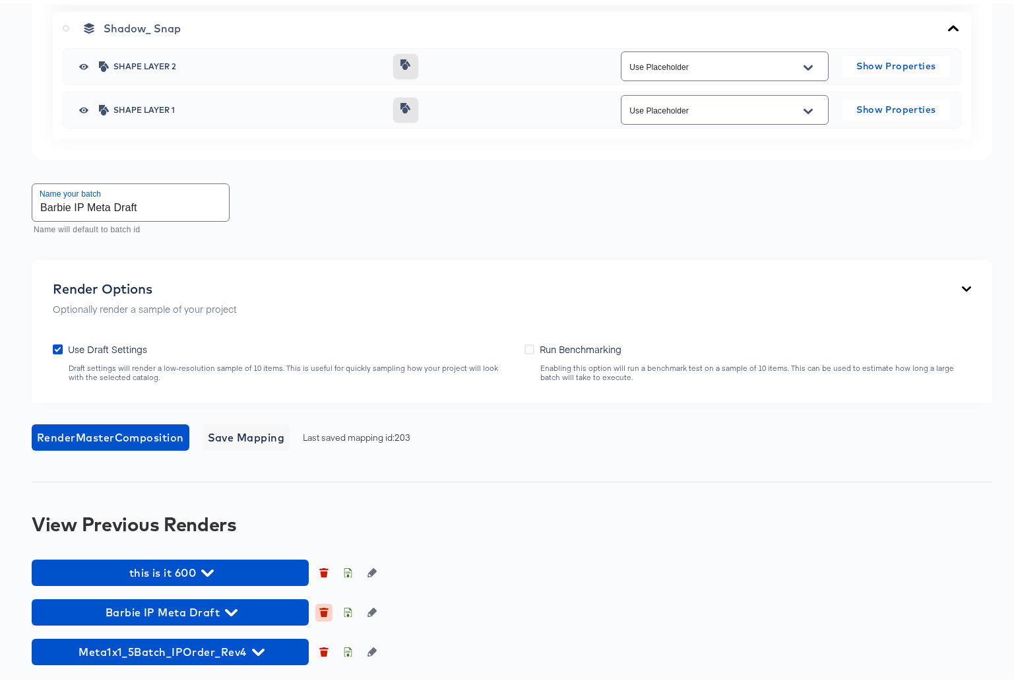
click at [322, 610] on icon "button" at bounding box center [324, 611] width 7 height 6
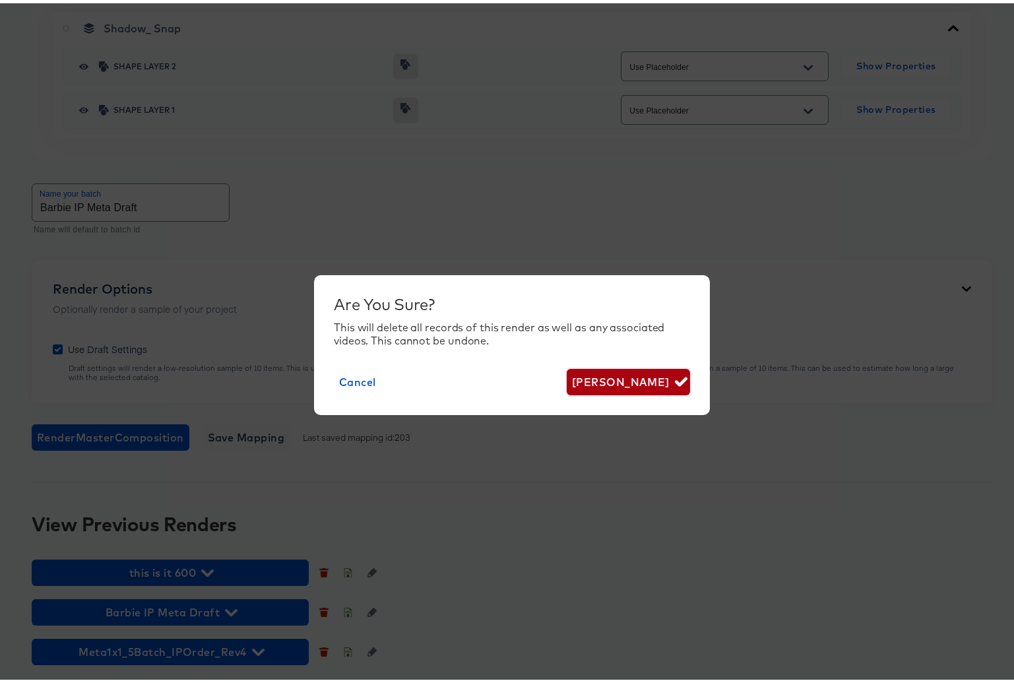
click at [610, 376] on span "[PERSON_NAME]" at bounding box center [628, 378] width 113 height 18
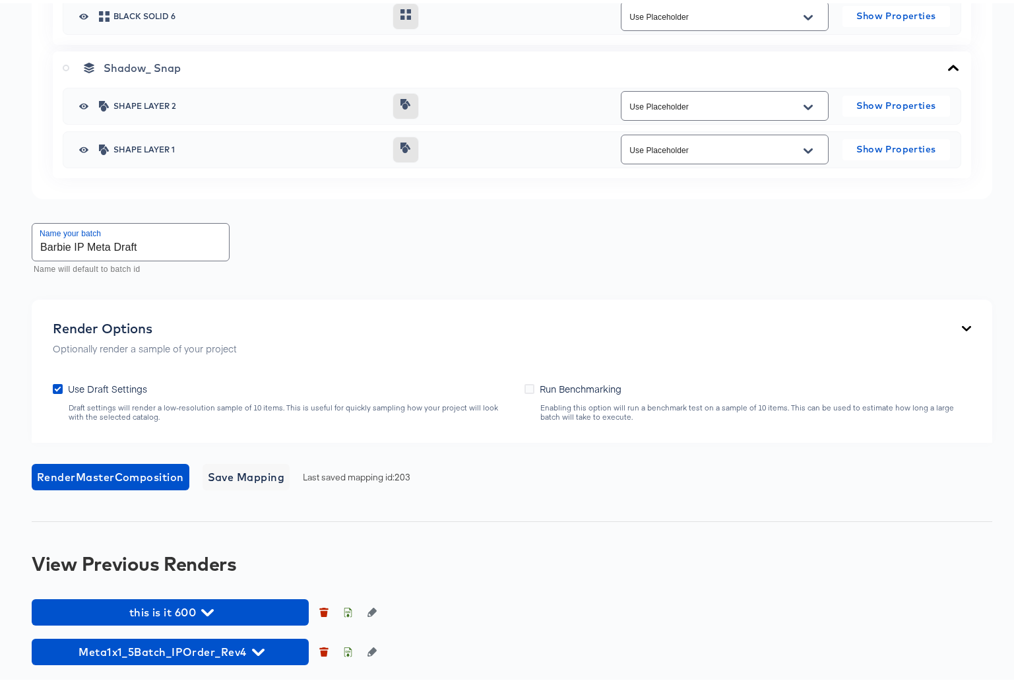
scroll to position [2987, 0]
click at [88, 468] on span "Render Master Composition" at bounding box center [110, 473] width 147 height 18
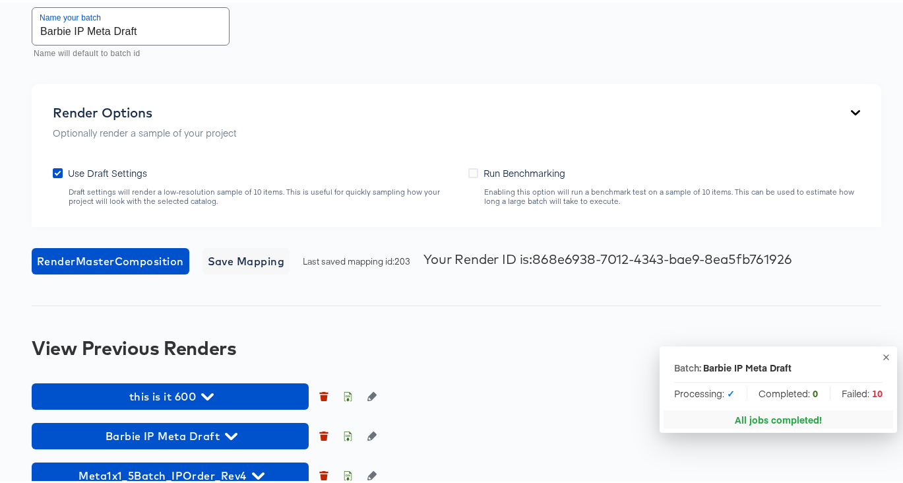
scroll to position [3232, 0]
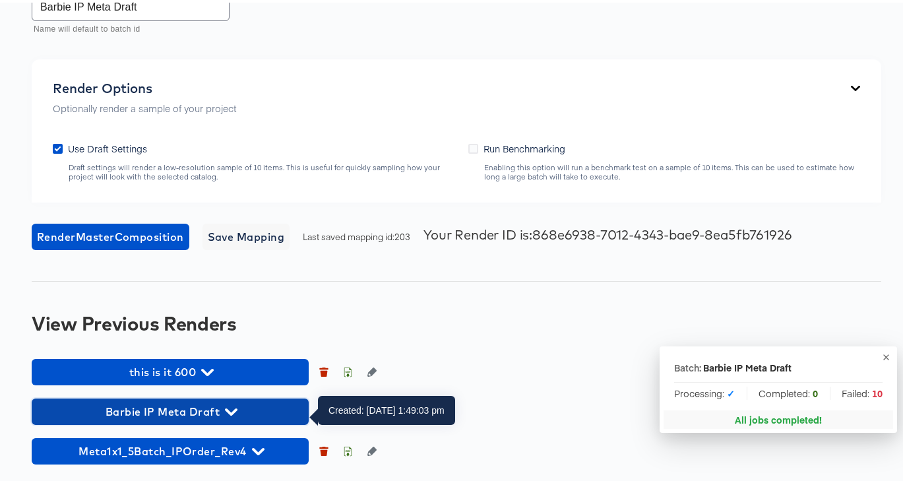
click at [230, 406] on icon "button" at bounding box center [231, 409] width 13 height 13
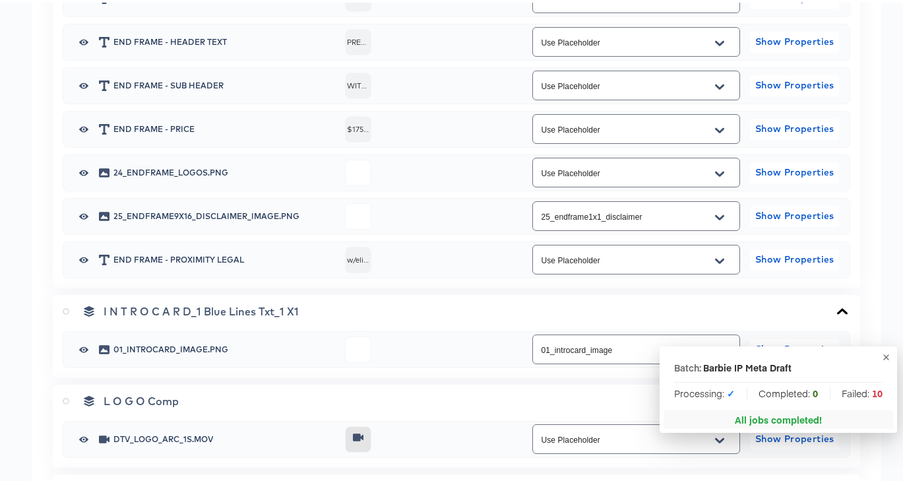
scroll to position [1206, 0]
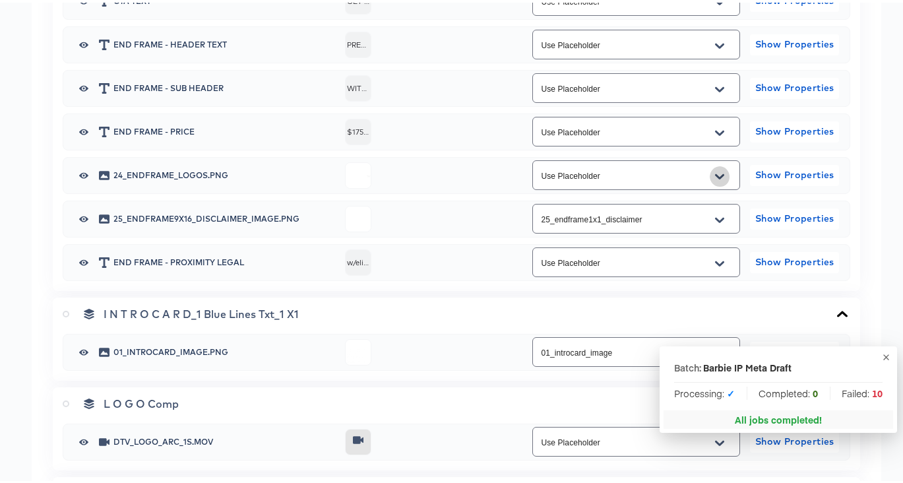
click at [715, 177] on icon "Open" at bounding box center [719, 174] width 9 height 11
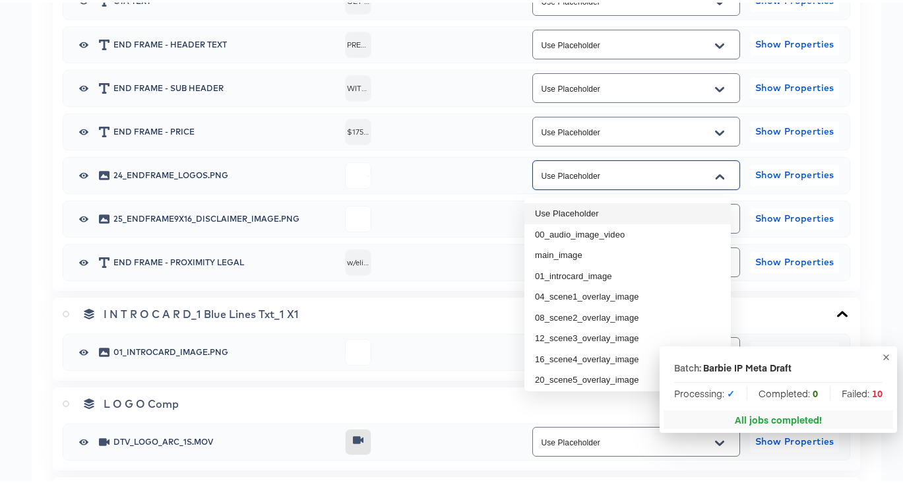
click at [591, 205] on li "Use Placeholder" at bounding box center [627, 211] width 206 height 21
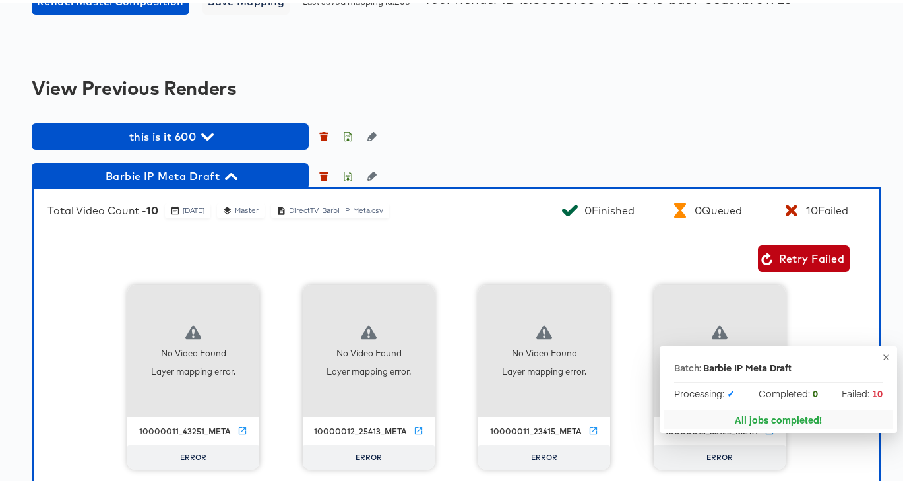
scroll to position [3579, 0]
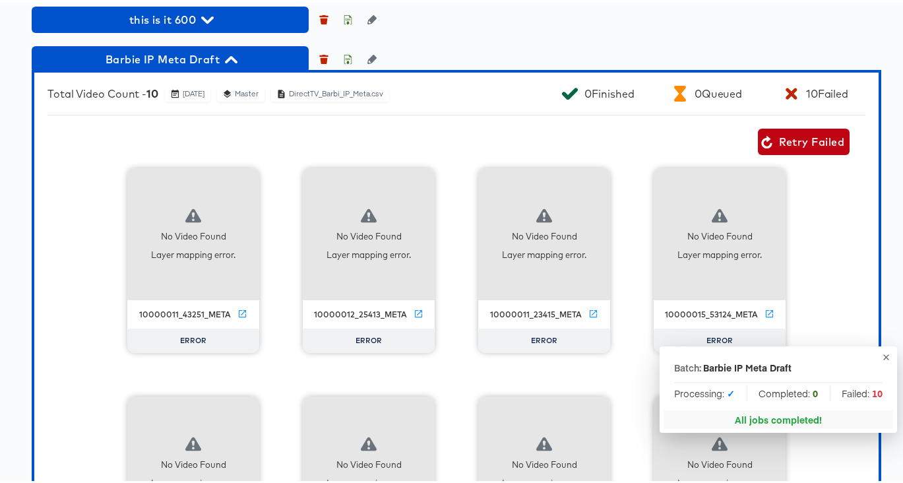
click at [530, 57] on div "Barbie IP Meta Draft" at bounding box center [457, 57] width 850 height 26
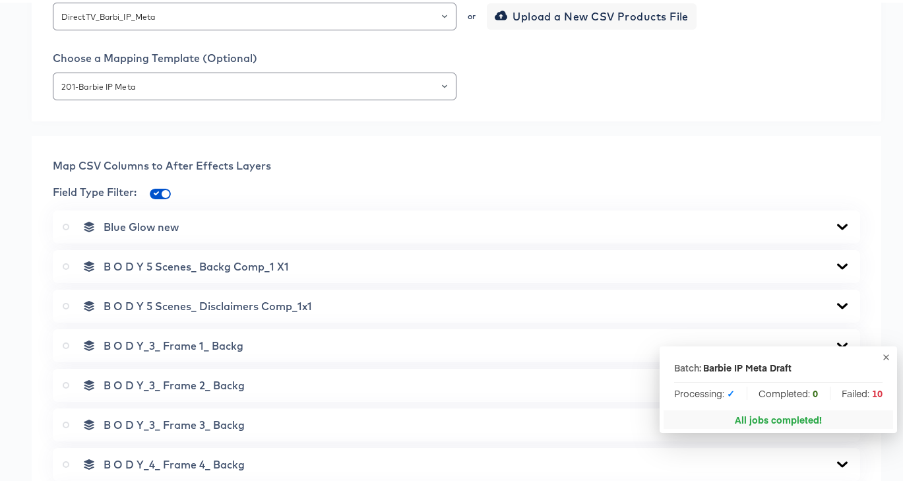
scroll to position [418, 0]
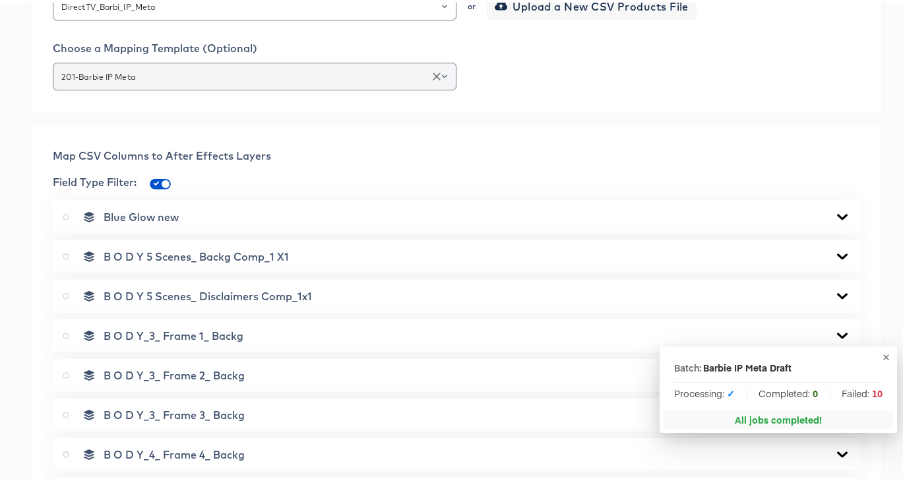
click at [442, 75] on icon "Open" at bounding box center [444, 73] width 5 height 3
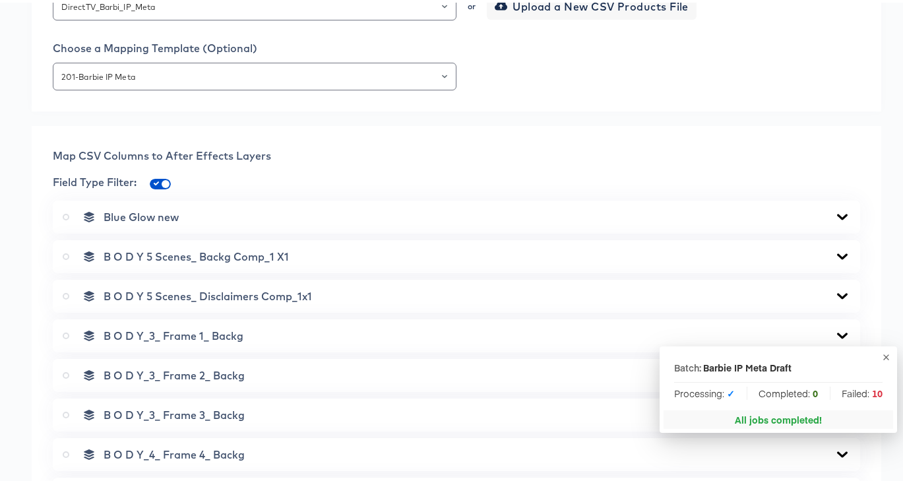
click at [542, 77] on div "201-Barbie IP Meta" at bounding box center [456, 74] width 807 height 28
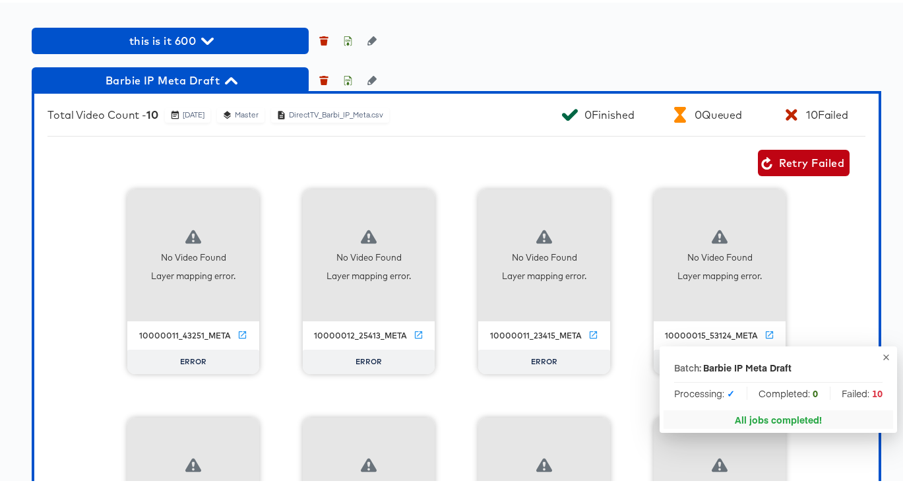
scroll to position [3550, 0]
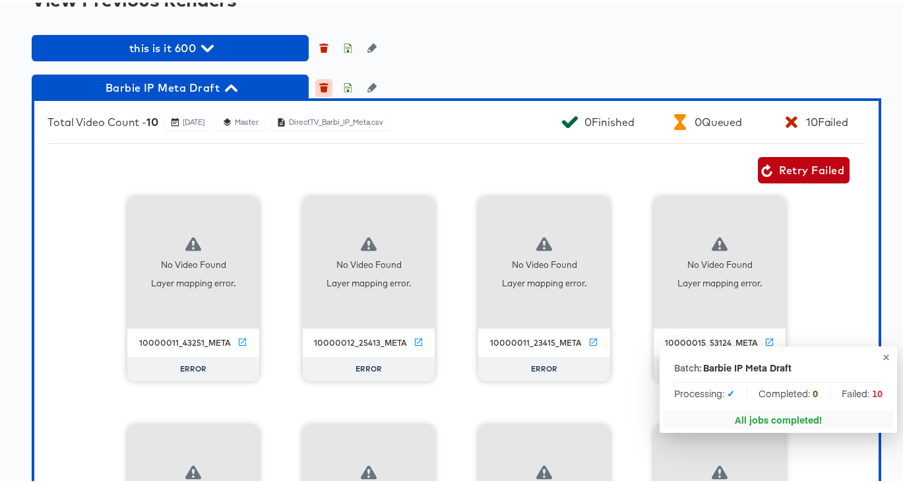
click at [320, 88] on icon "button" at bounding box center [323, 84] width 9 height 9
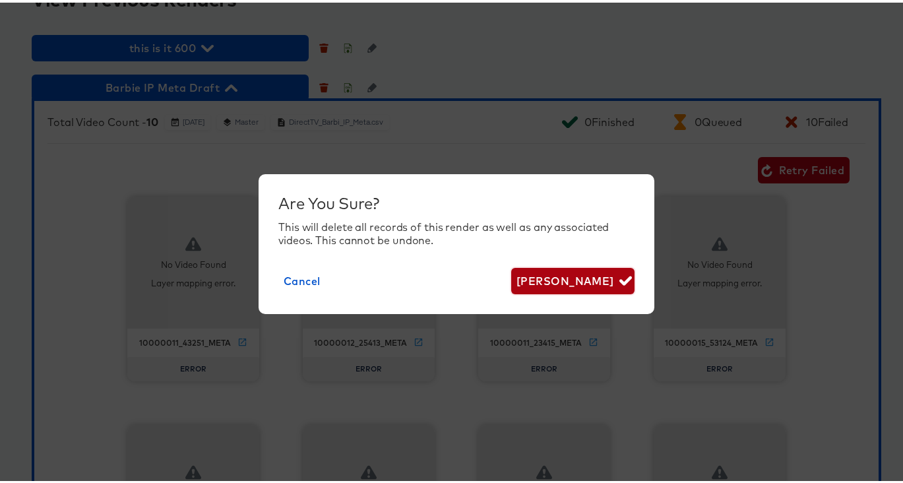
click at [549, 277] on span "[PERSON_NAME]" at bounding box center [573, 278] width 113 height 18
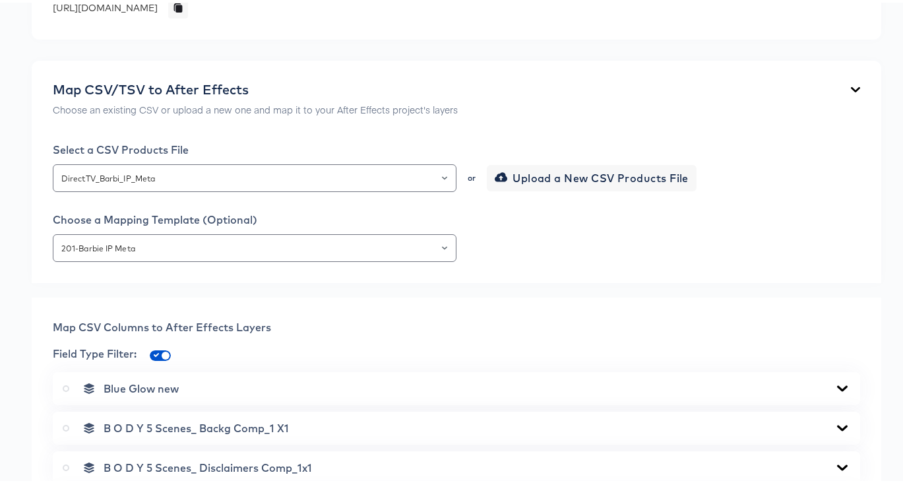
scroll to position [215, 0]
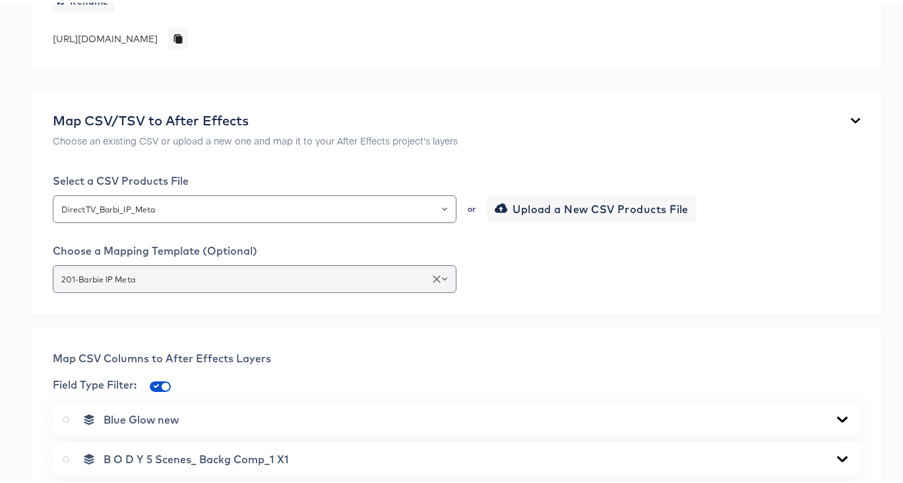
click at [433, 280] on icon "Clear" at bounding box center [437, 276] width 8 height 8
type input "25_endframe9x16_disclaimer_image"
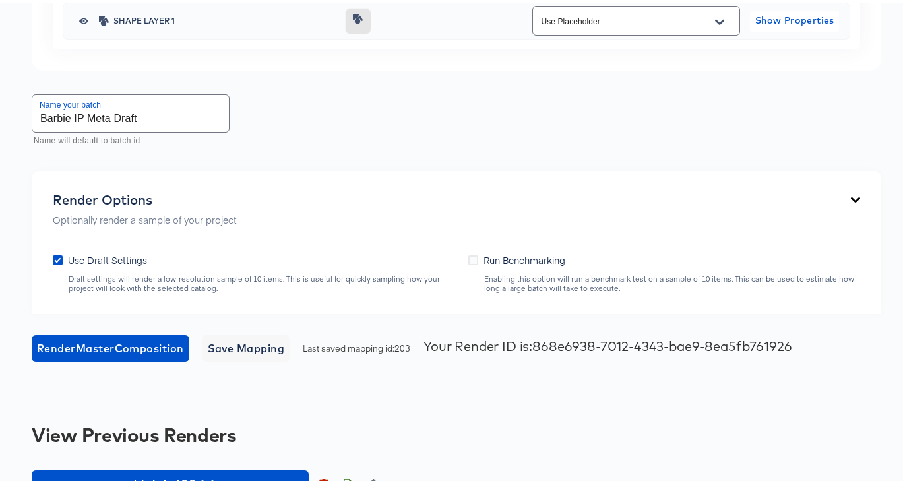
scroll to position [3192, 0]
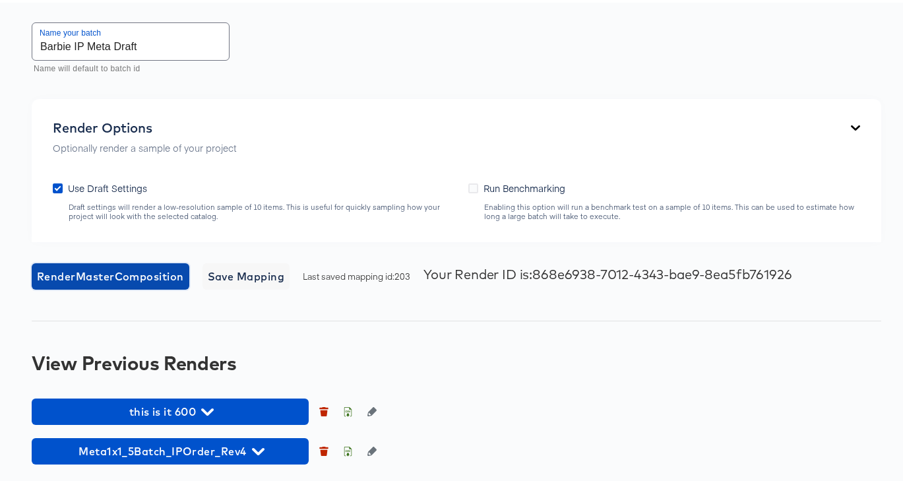
click at [172, 280] on span "Render Master Composition" at bounding box center [110, 274] width 147 height 18
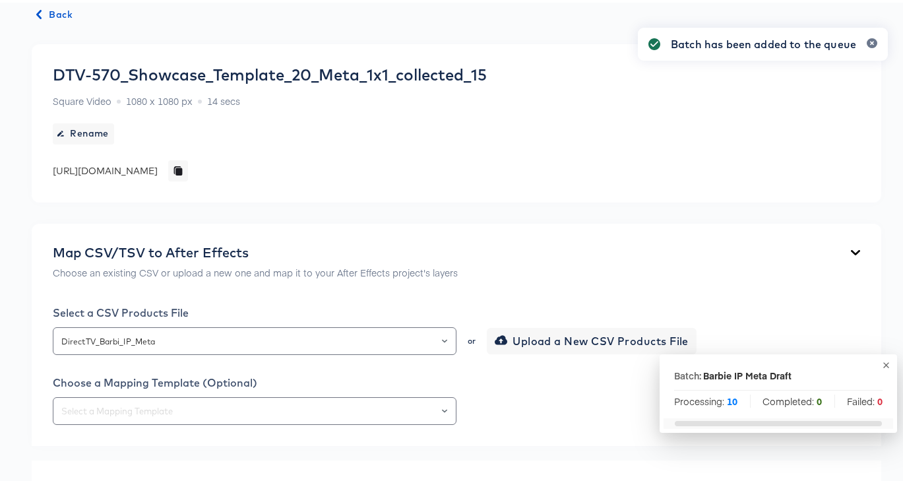
scroll to position [0, 0]
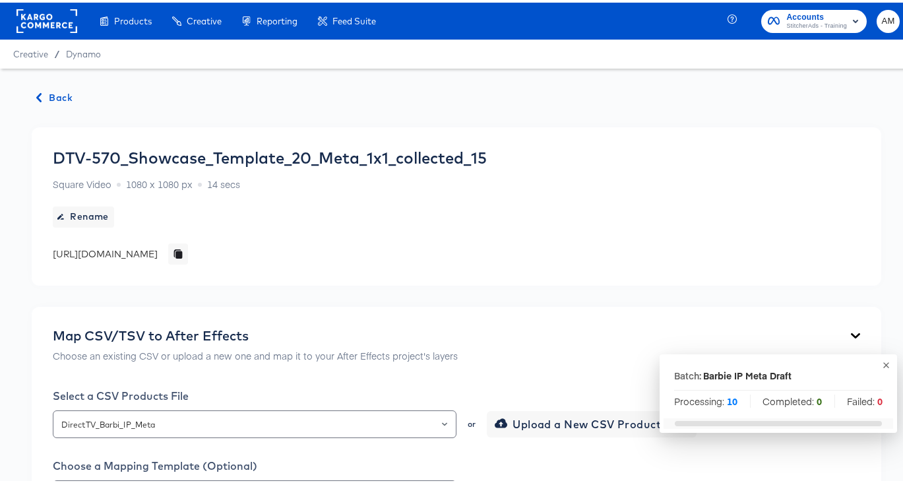
click at [63, 87] on span "Back" at bounding box center [55, 95] width 36 height 16
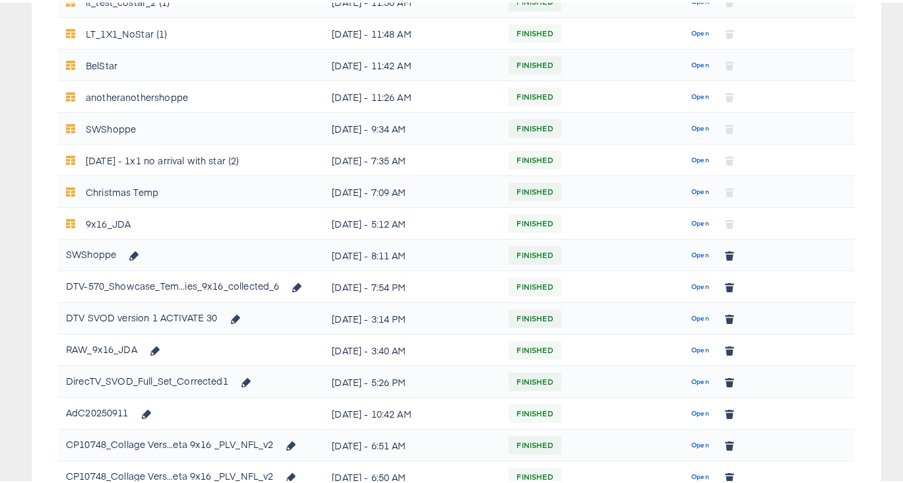
scroll to position [573, 0]
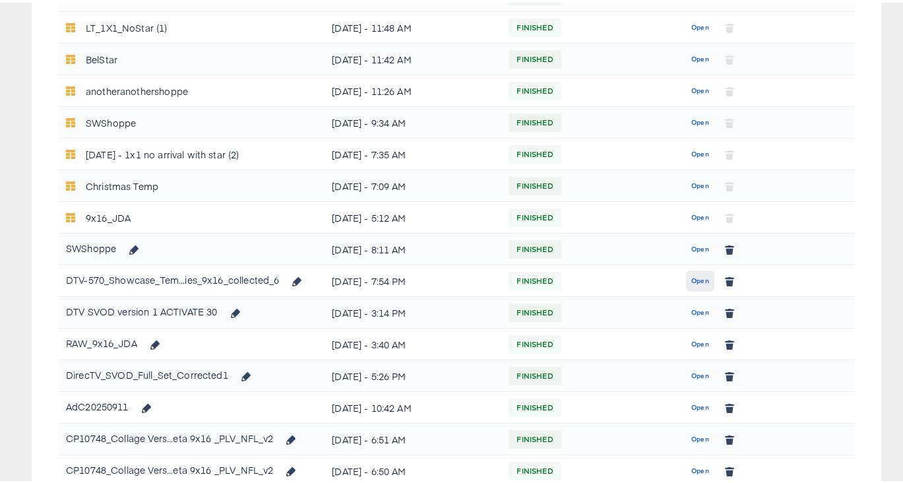
click at [693, 276] on span "Open" at bounding box center [700, 278] width 18 height 12
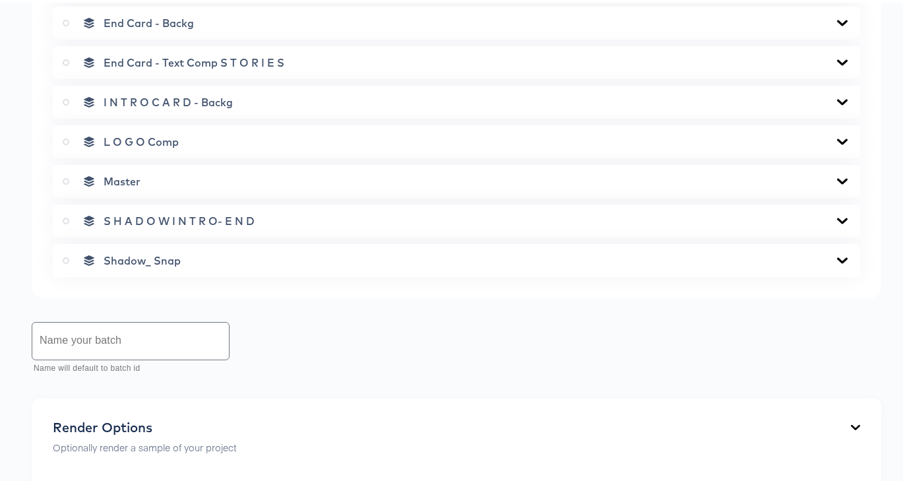
scroll to position [995, 0]
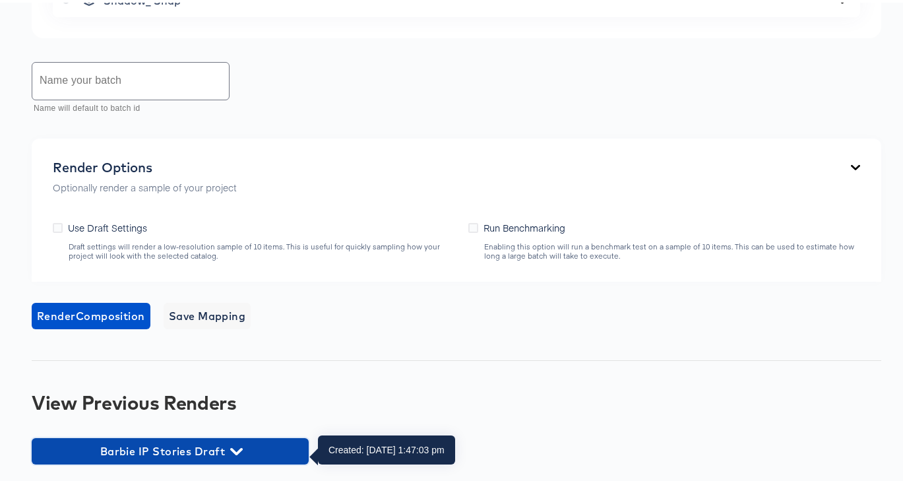
click at [239, 448] on icon "button" at bounding box center [236, 448] width 13 height 7
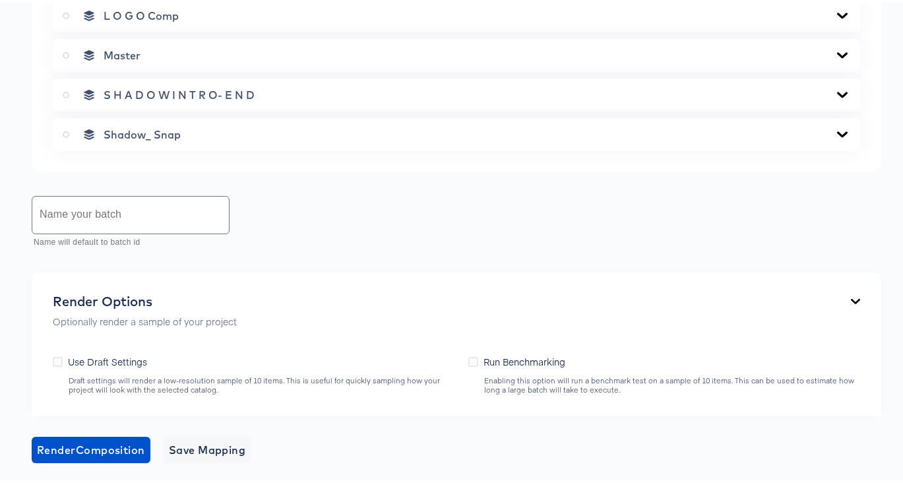
scroll to position [844, 0]
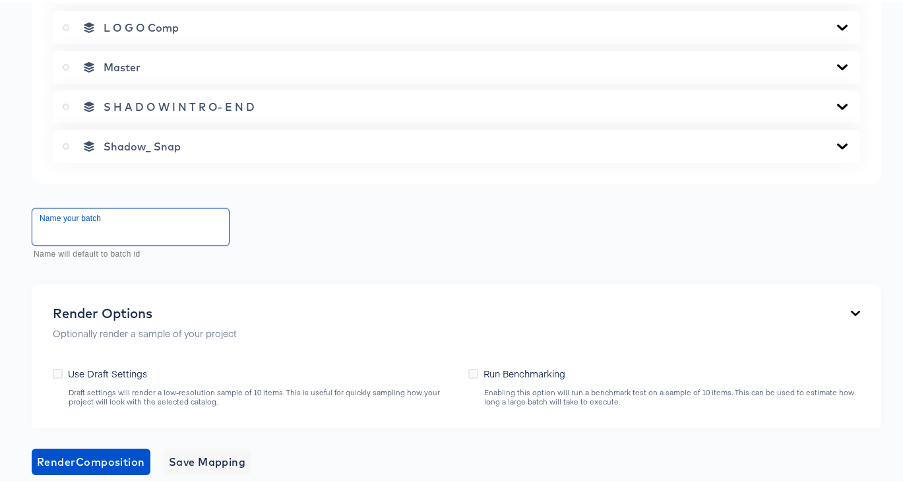
click at [149, 225] on input "text" at bounding box center [130, 224] width 197 height 37
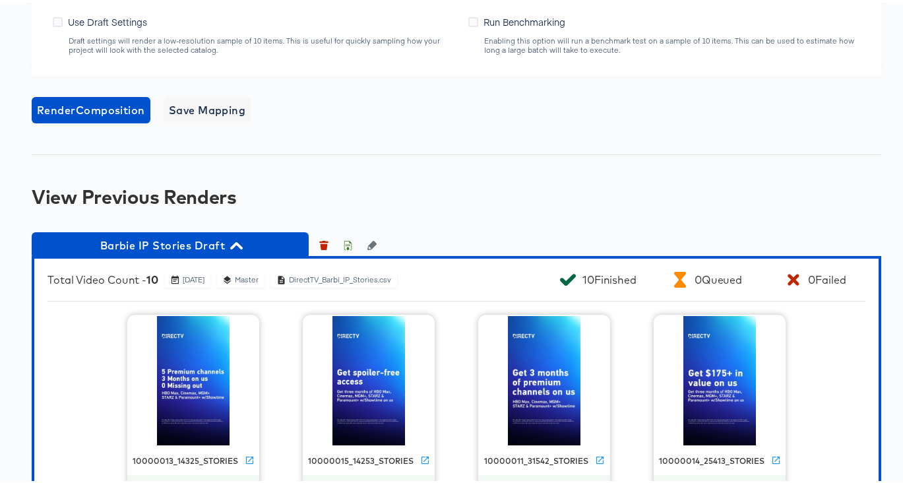
scroll to position [1180, 0]
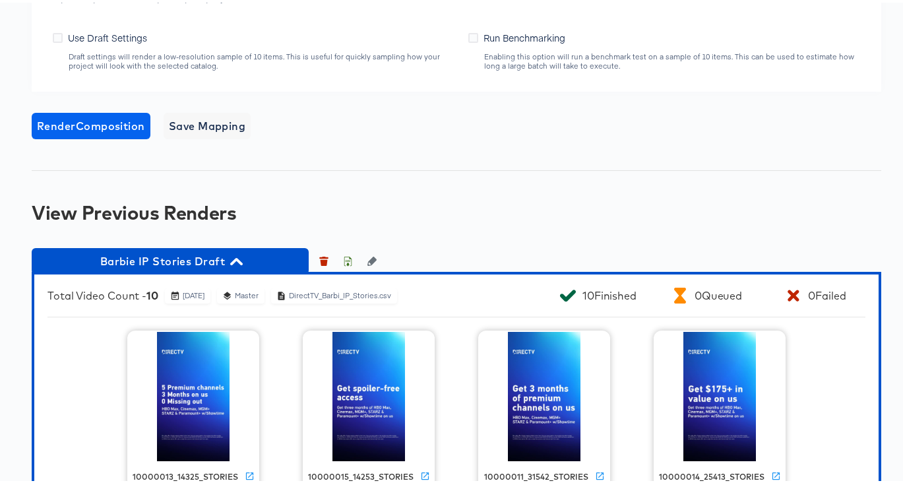
type input "Barbie IP Stories Full"
click at [96, 129] on span "Render Composition" at bounding box center [91, 123] width 108 height 18
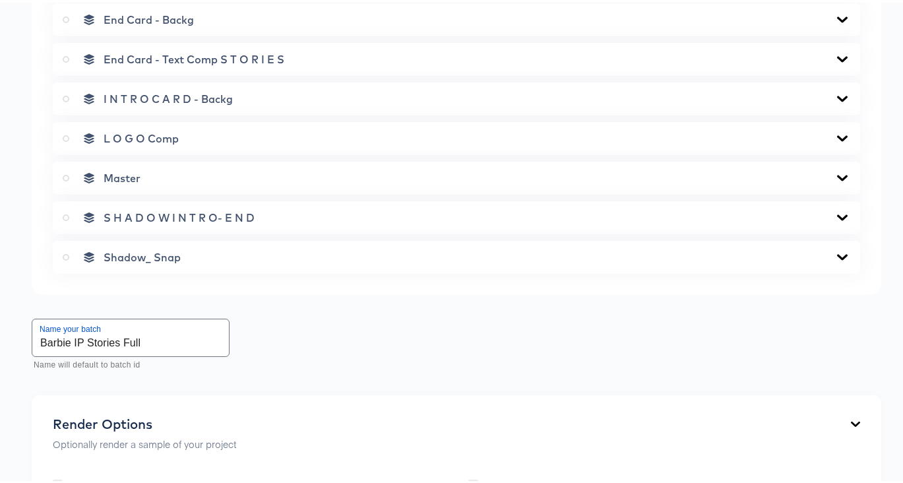
scroll to position [730, 0]
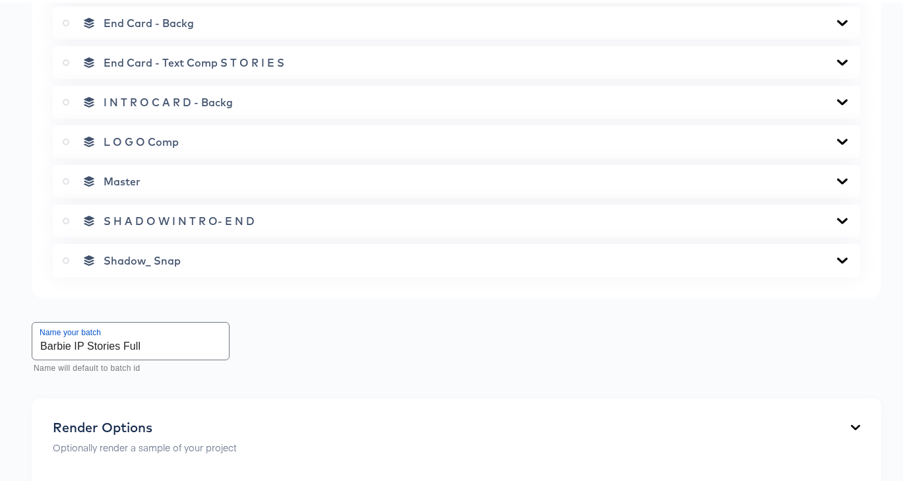
click at [69, 183] on label at bounding box center [69, 178] width 12 height 13
click at [0, 0] on input "radio" at bounding box center [0, 0] width 0 height 0
click at [837, 181] on icon at bounding box center [842, 178] width 11 height 6
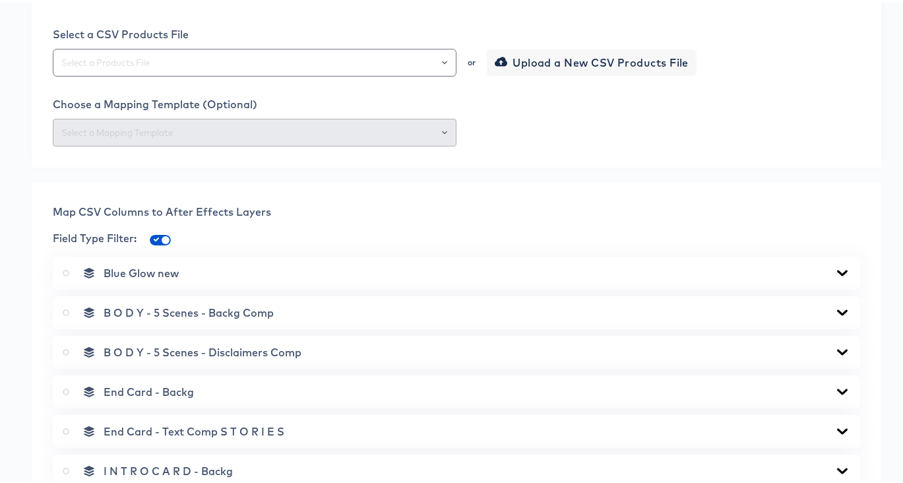
scroll to position [354, 0]
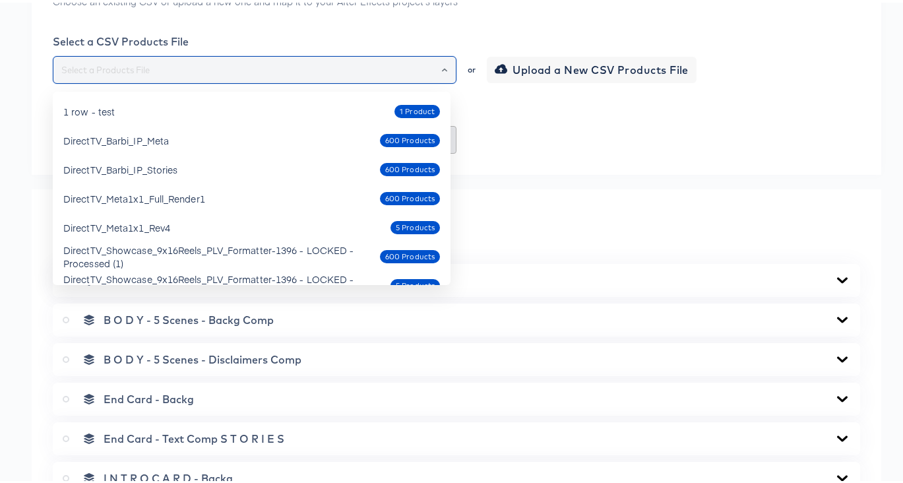
click at [260, 73] on input "text" at bounding box center [255, 67] width 392 height 15
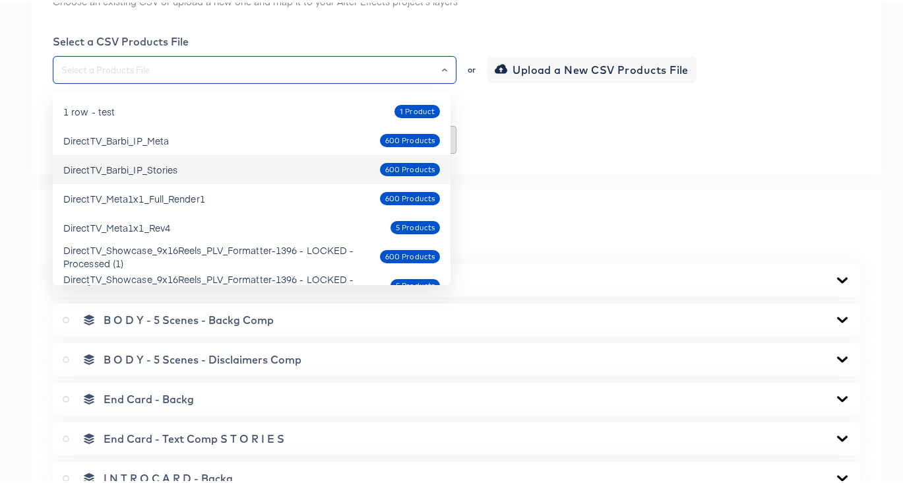
click at [195, 166] on div "DirectTV_Barbi_IP_Stories 600 Products" at bounding box center [251, 166] width 377 height 21
type input "DirectTV_Barbi_IP_Stories"
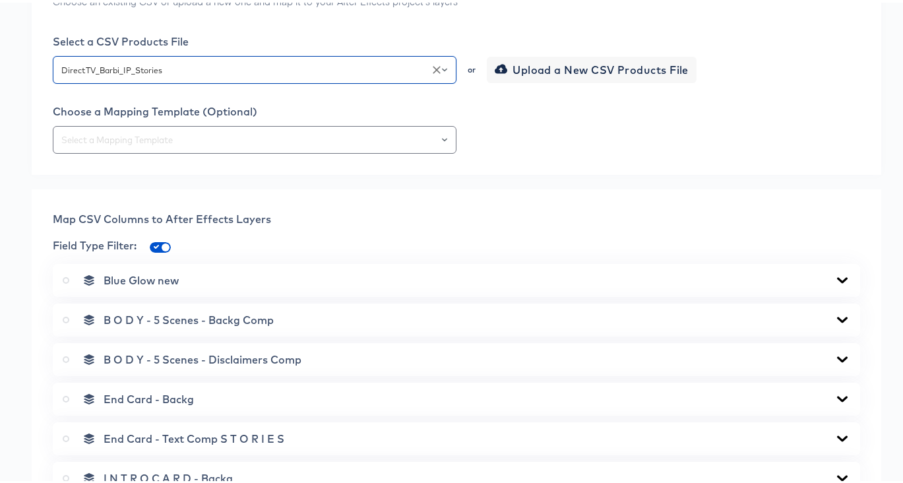
type input "01_introcard9x16_image"
type input "00_audio_image_video"
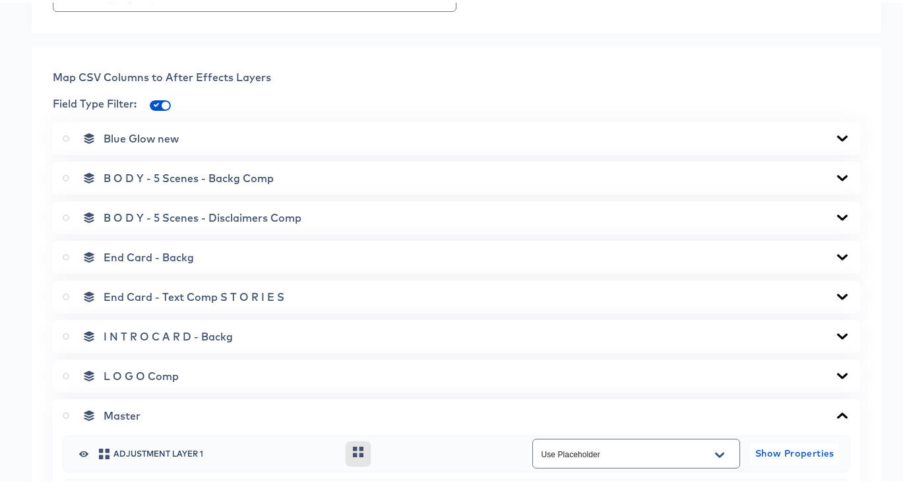
scroll to position [492, 0]
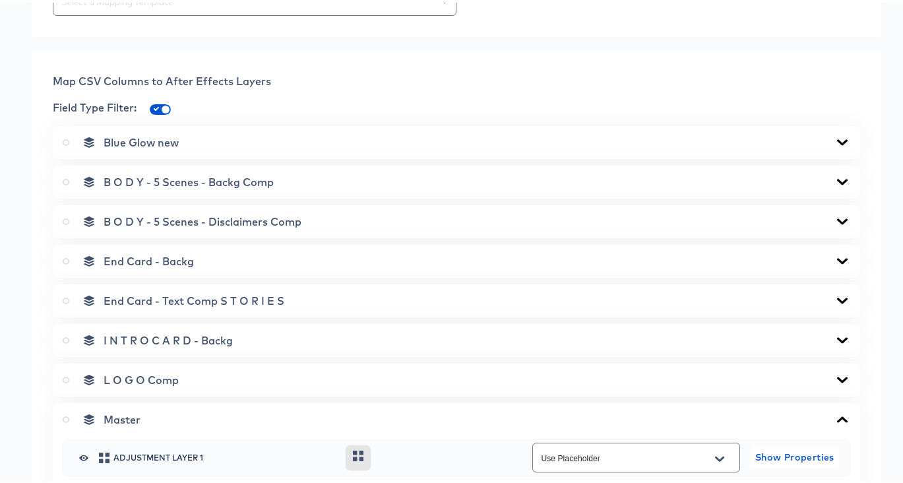
click at [838, 335] on div "I N T R O C A R D - Backg" at bounding box center [456, 337] width 807 height 33
click at [834, 340] on icon at bounding box center [842, 337] width 16 height 11
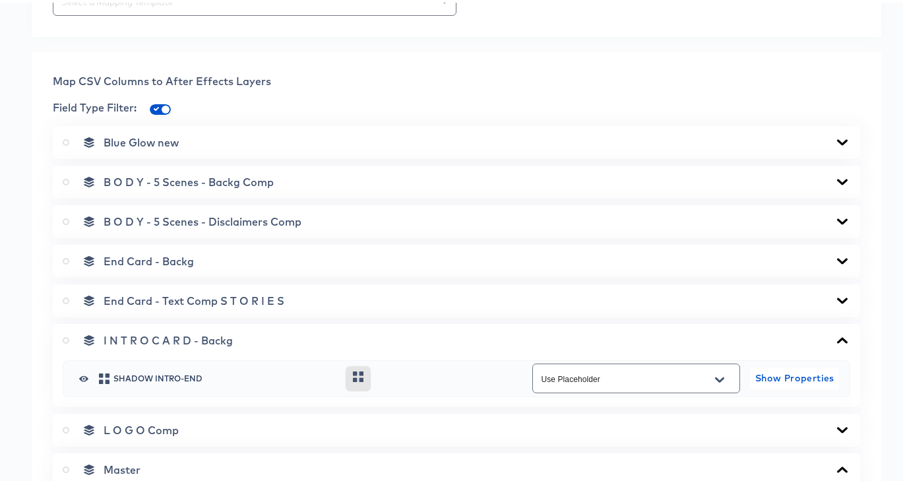
click at [834, 301] on icon at bounding box center [842, 298] width 16 height 11
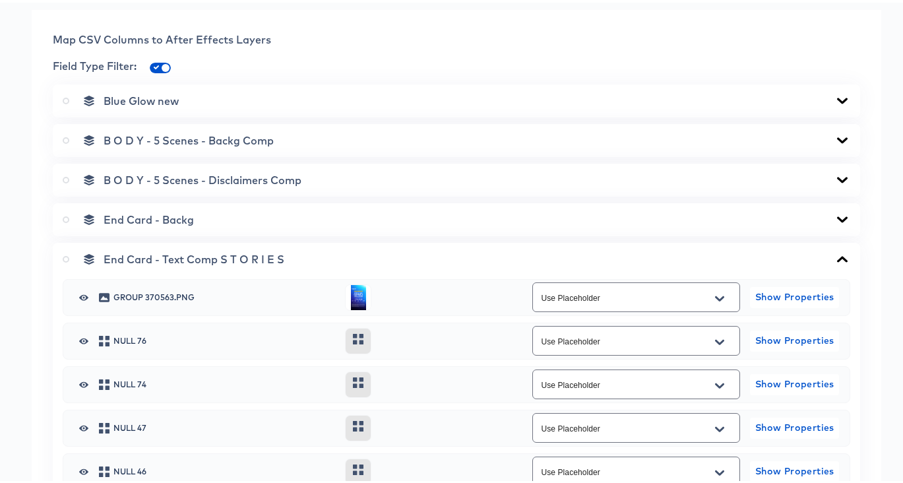
scroll to position [530, 0]
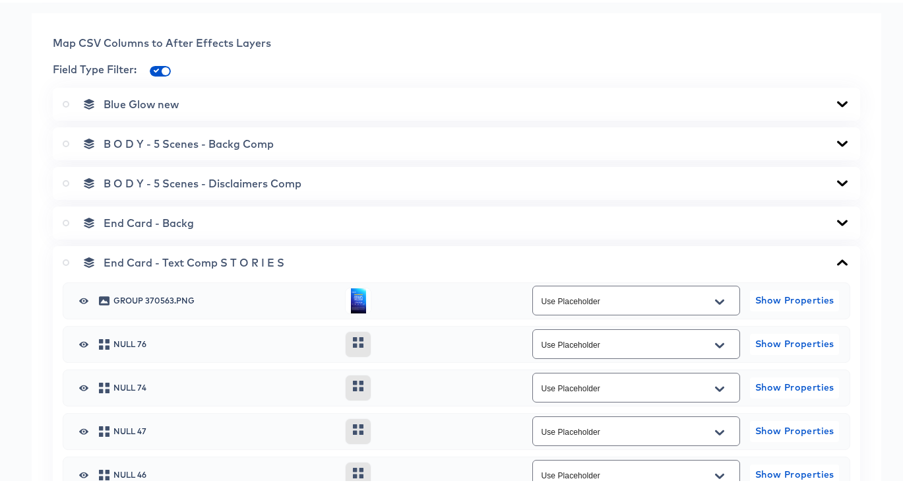
click at [834, 222] on icon at bounding box center [842, 220] width 16 height 11
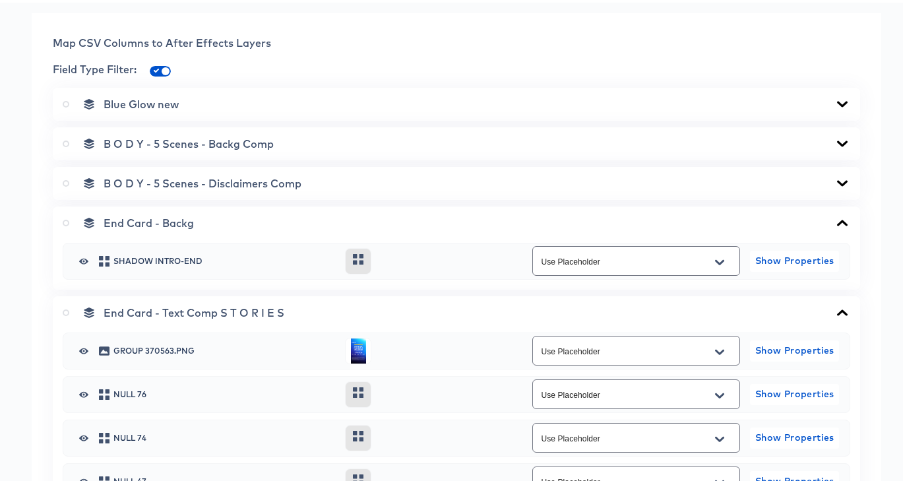
click at [837, 183] on icon at bounding box center [842, 180] width 11 height 6
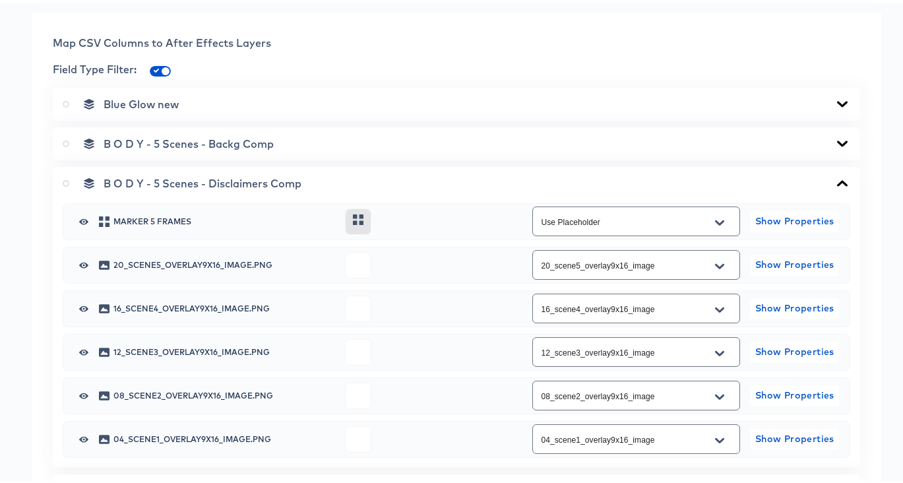
click at [837, 144] on icon at bounding box center [842, 141] width 11 height 6
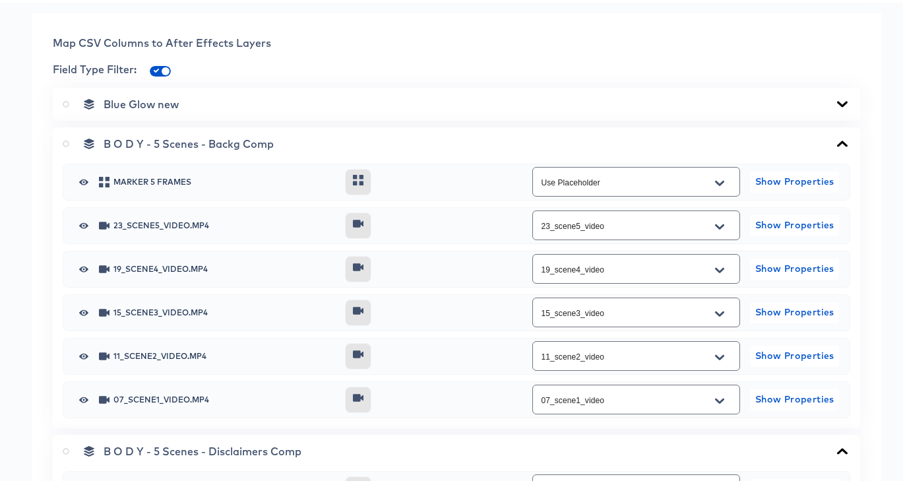
click at [832, 108] on div "Blue Glow new" at bounding box center [457, 101] width 788 height 13
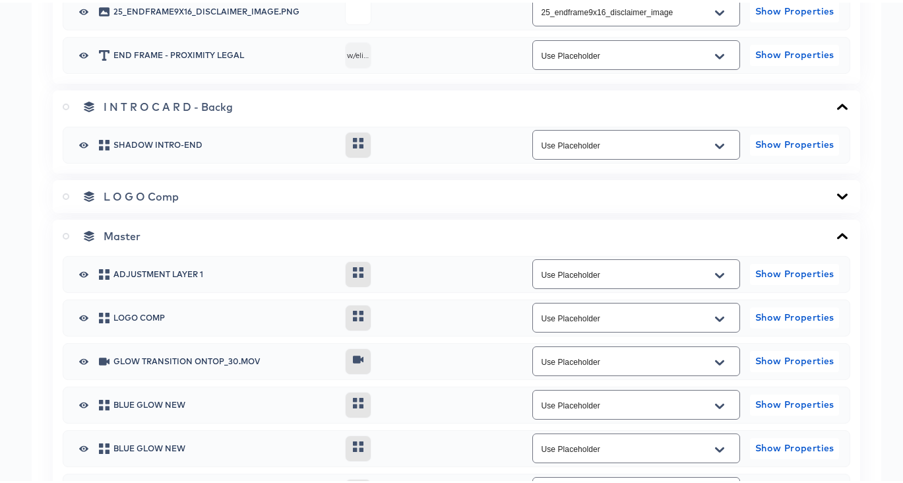
scroll to position [2036, 0]
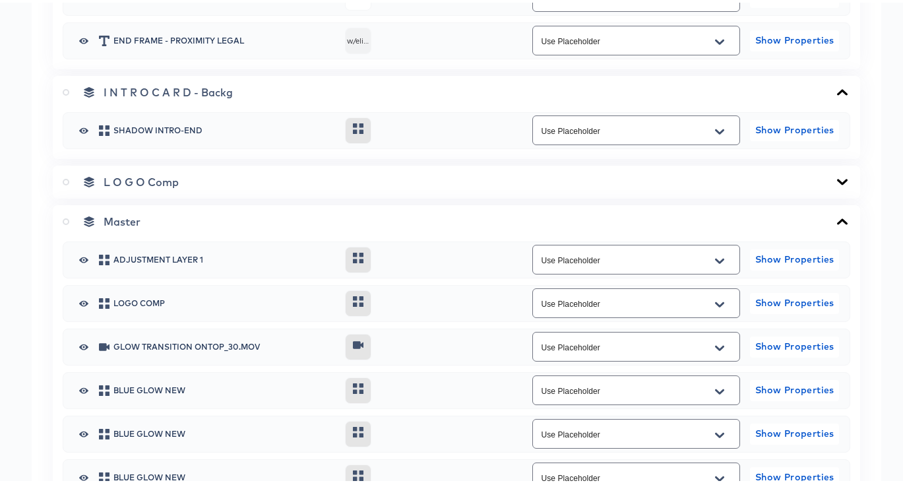
click at [837, 182] on icon at bounding box center [842, 179] width 11 height 6
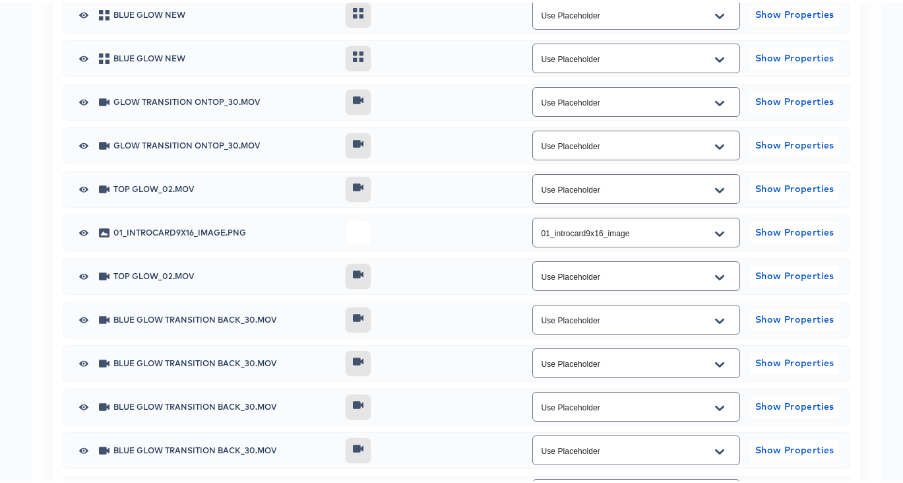
scroll to position [2506, 0]
click at [715, 232] on icon "Open" at bounding box center [719, 229] width 9 height 5
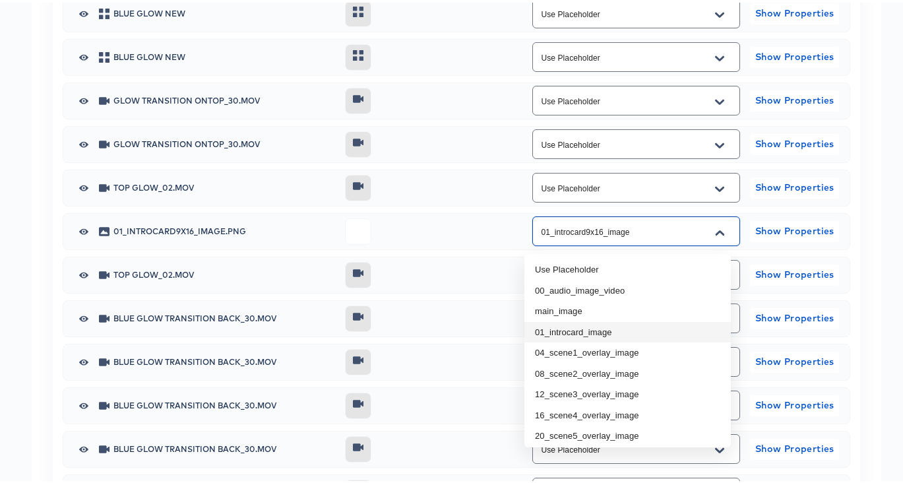
click at [629, 330] on li "01_introcard_image" at bounding box center [627, 329] width 206 height 21
type input "01_introcard_image"
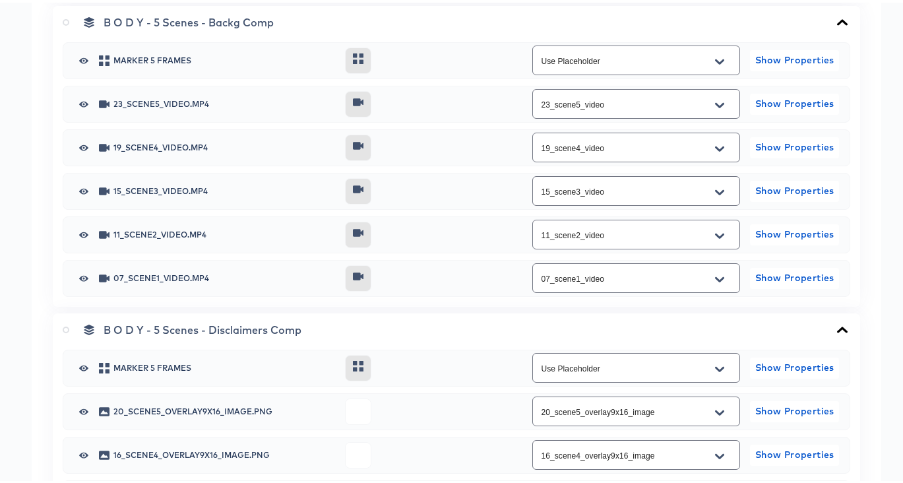
scroll to position [0, 0]
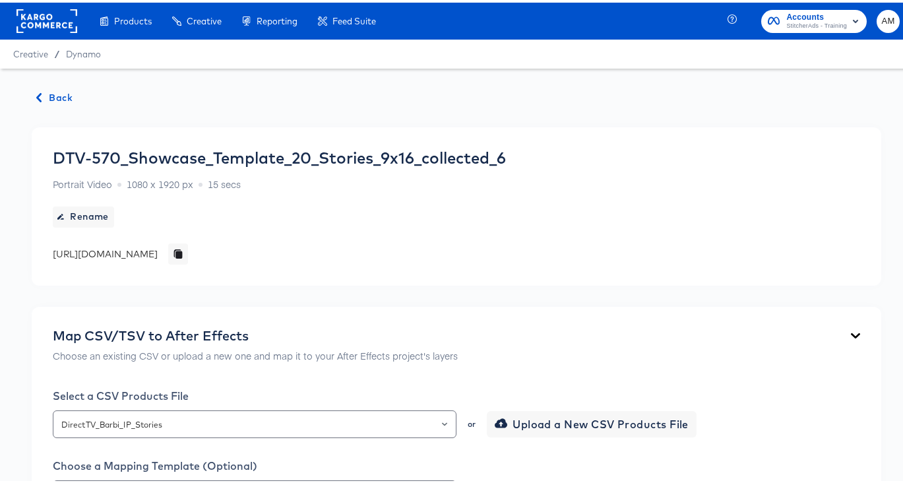
click at [53, 94] on span "Back" at bounding box center [55, 95] width 36 height 16
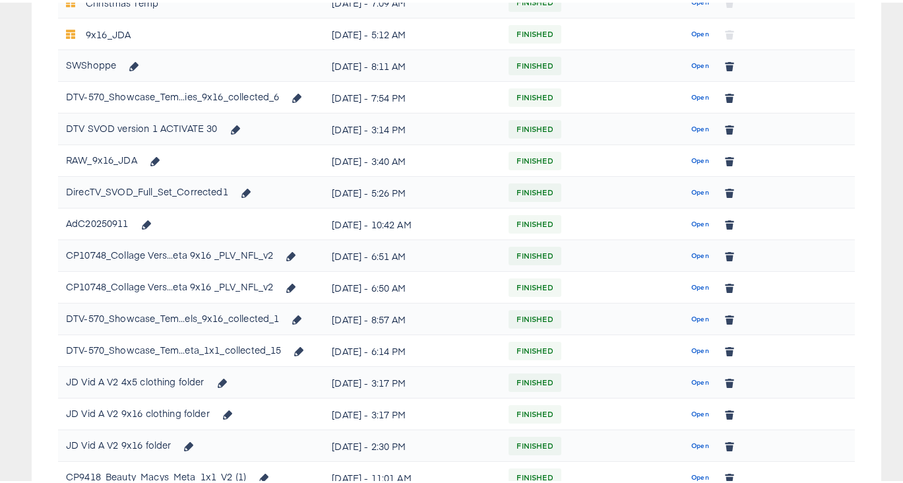
scroll to position [758, 0]
click at [695, 346] on span "Open" at bounding box center [700, 347] width 18 height 12
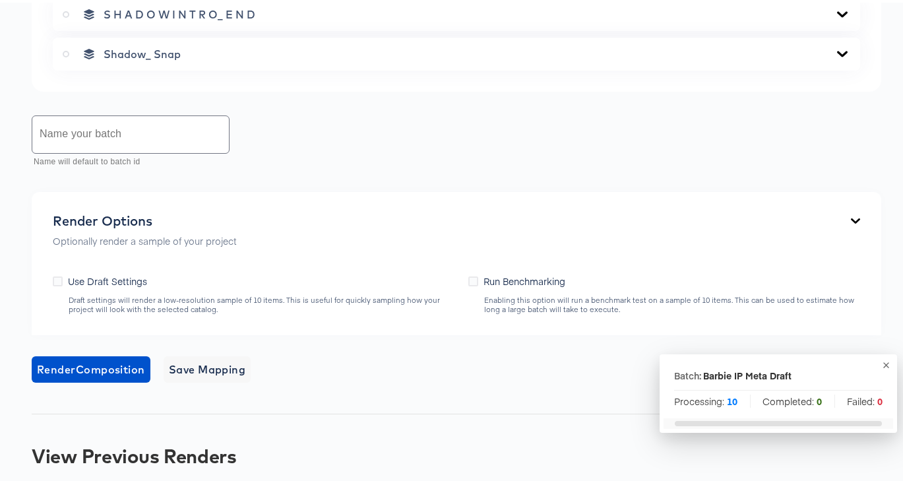
scroll to position [1233, 0]
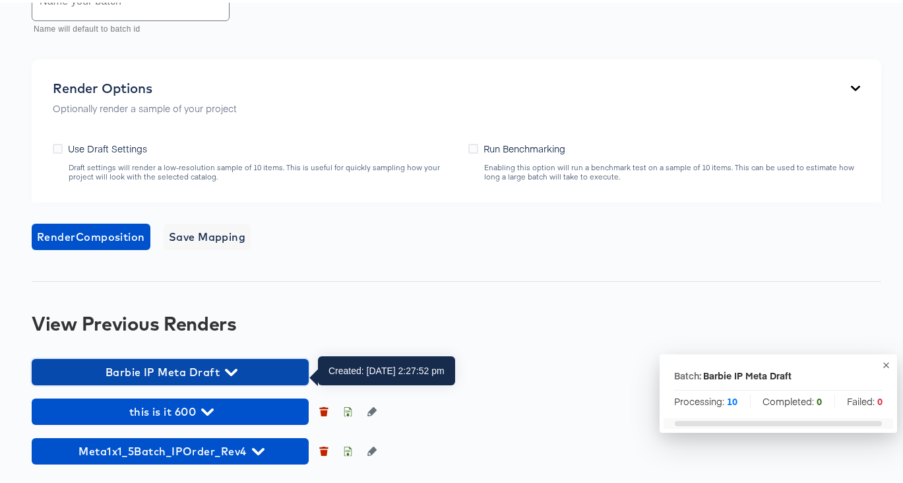
click at [232, 368] on icon "button" at bounding box center [231, 369] width 13 height 13
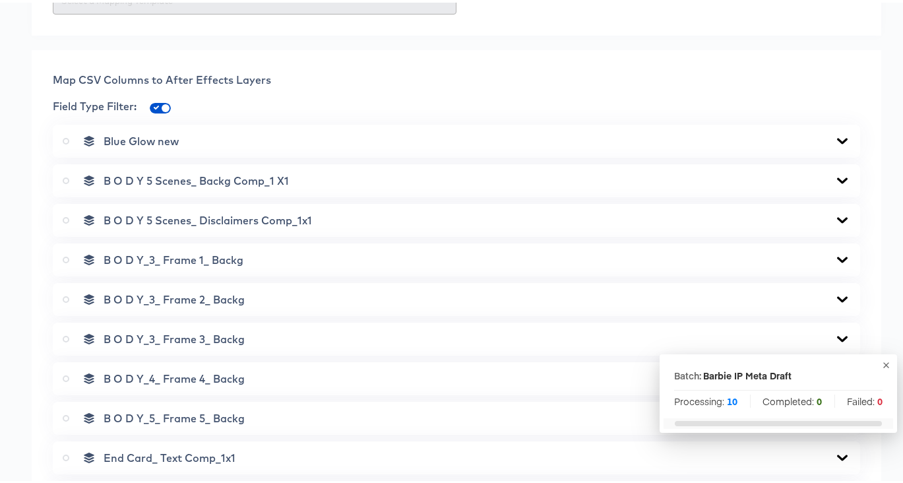
scroll to position [0, 0]
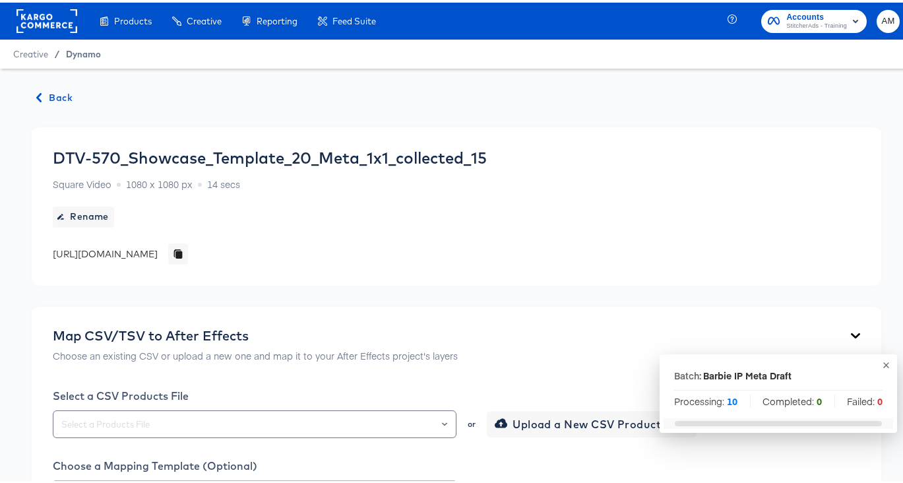
click at [82, 50] on span "Dynamo" at bounding box center [83, 51] width 35 height 11
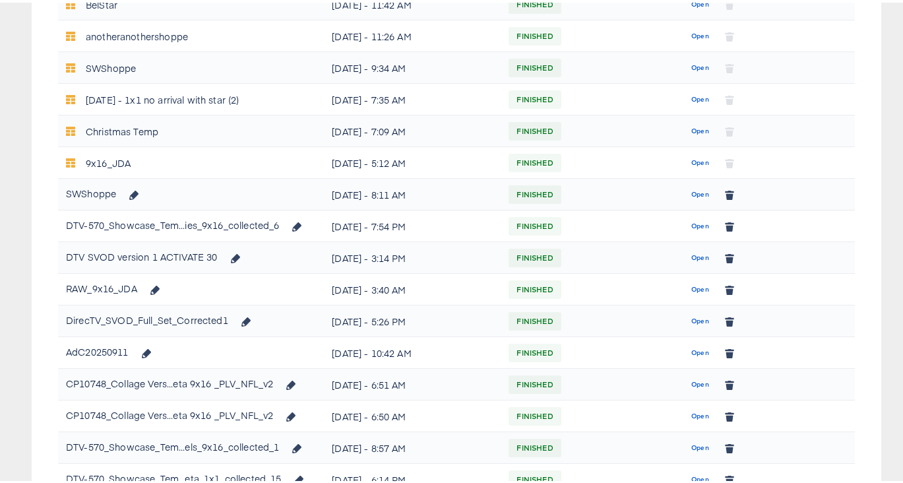
scroll to position [641, 0]
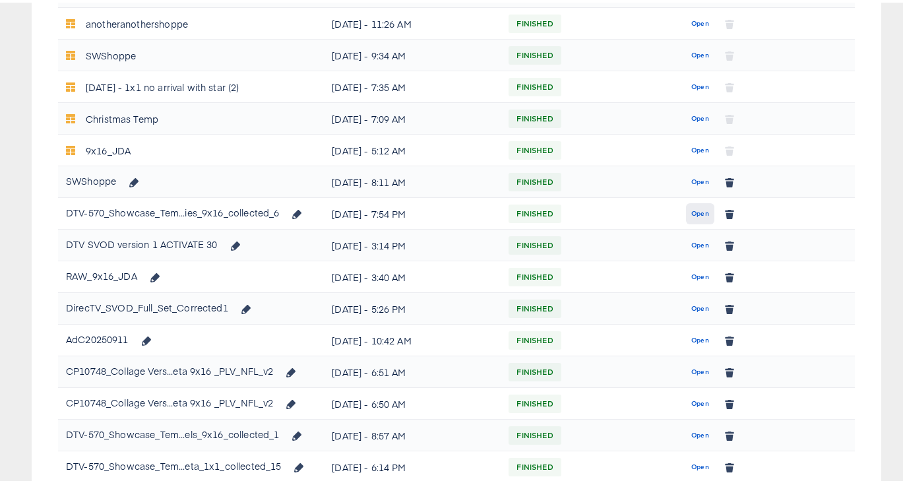
click at [691, 214] on span "Open" at bounding box center [700, 211] width 18 height 12
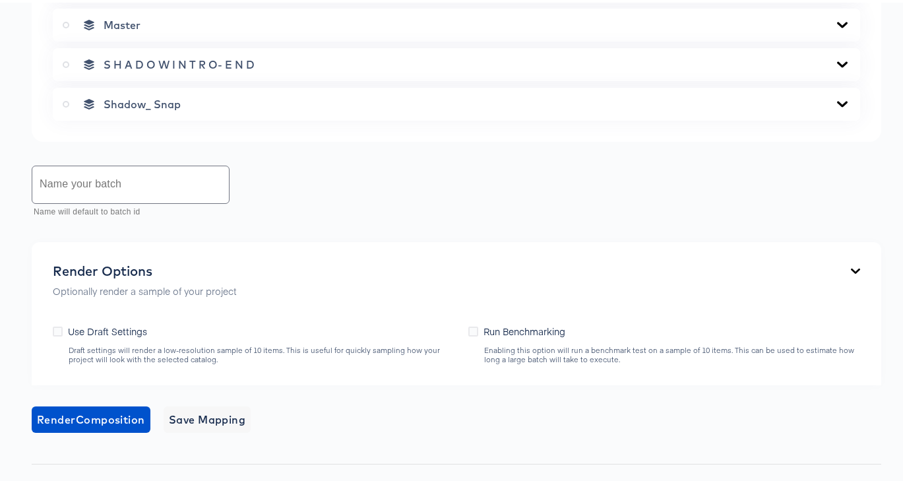
scroll to position [995, 0]
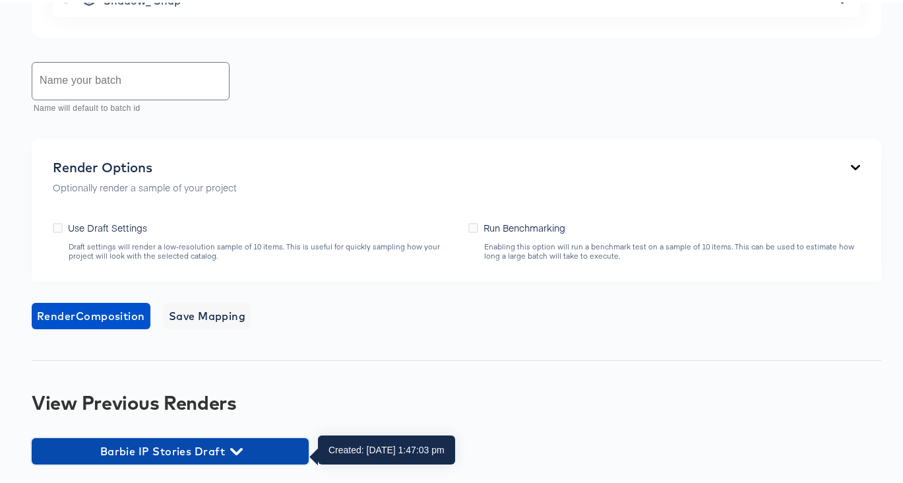
click at [236, 450] on icon "button" at bounding box center [236, 448] width 13 height 7
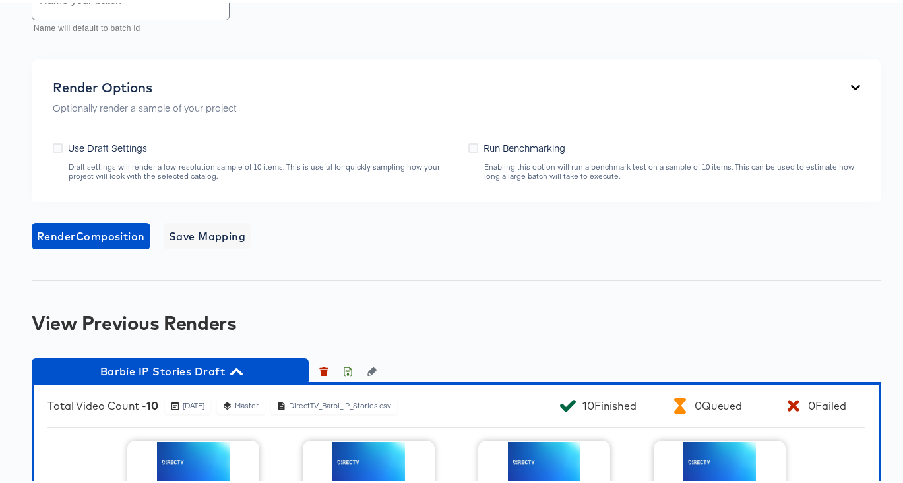
scroll to position [1066, 0]
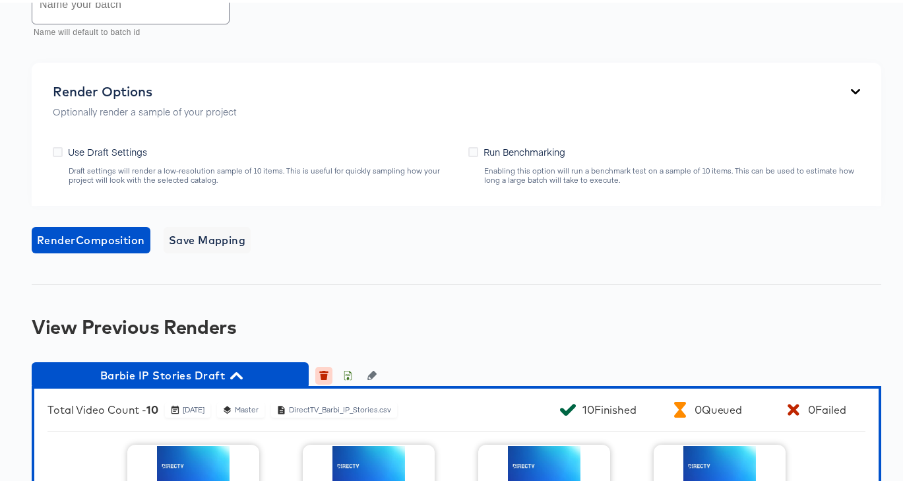
click at [321, 377] on icon "button" at bounding box center [324, 374] width 7 height 6
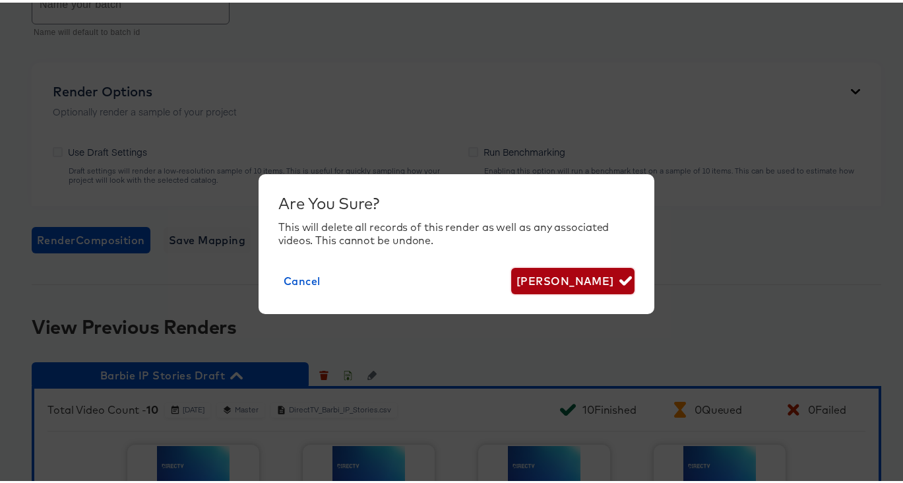
click at [590, 272] on span "[PERSON_NAME]" at bounding box center [573, 278] width 113 height 18
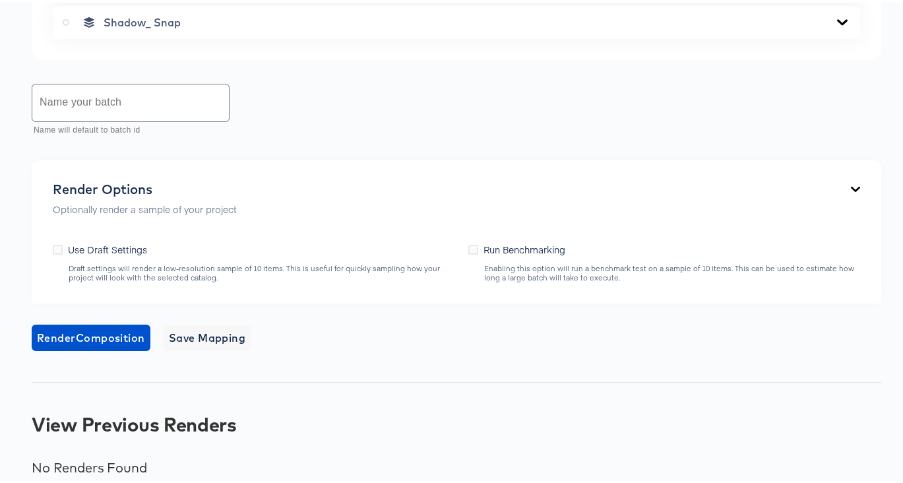
scroll to position [960, 0]
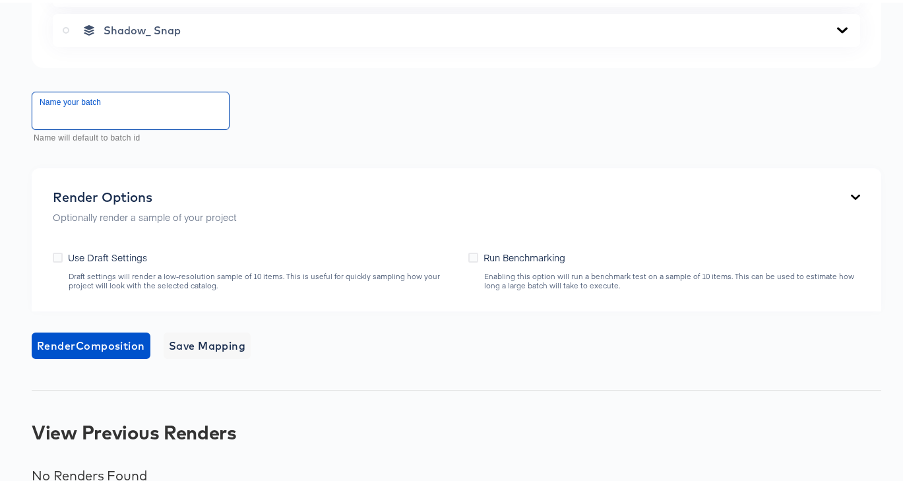
click at [46, 109] on input "text" at bounding box center [130, 108] width 197 height 37
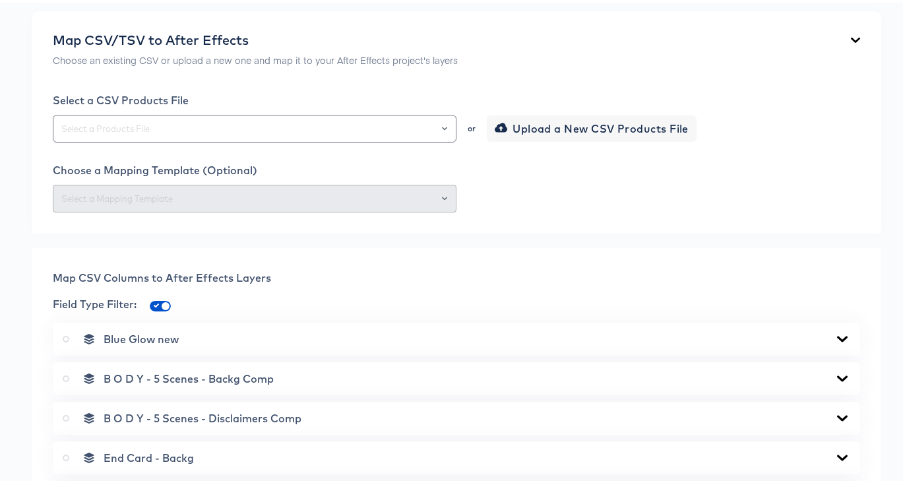
scroll to position [331, 0]
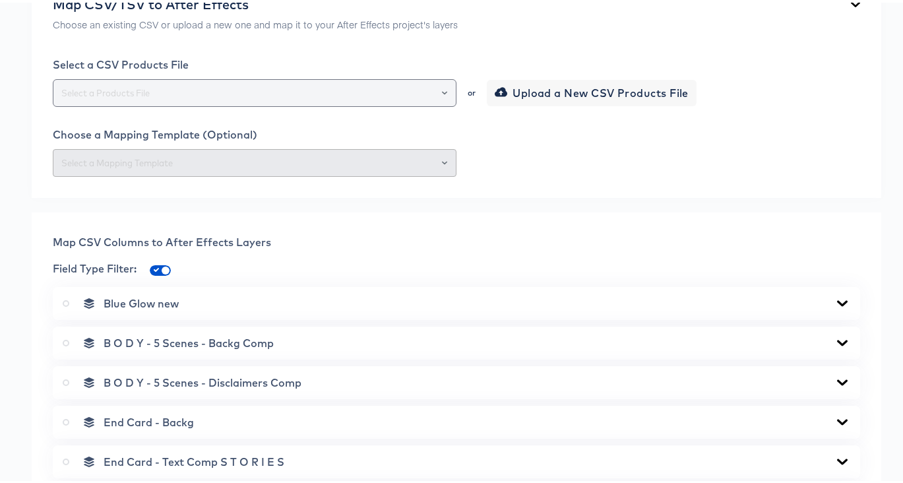
type input "Barbie IP Stories Full"
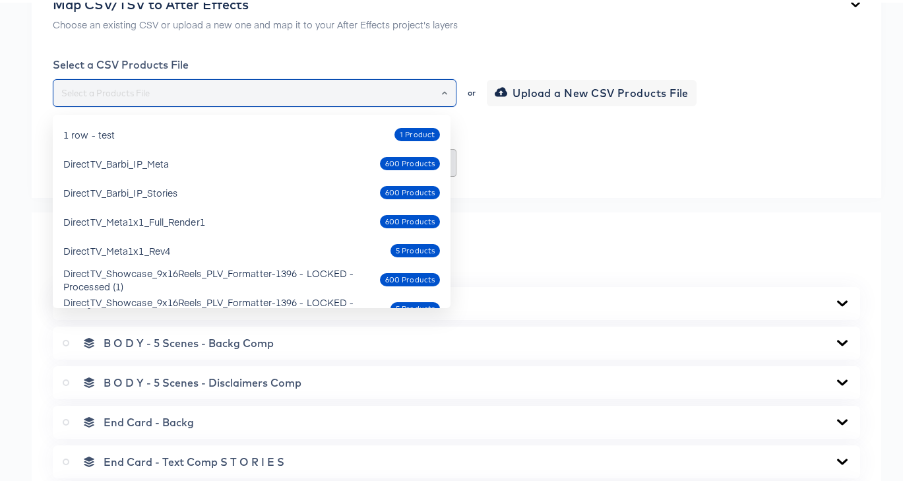
click at [272, 94] on input "text" at bounding box center [255, 90] width 392 height 15
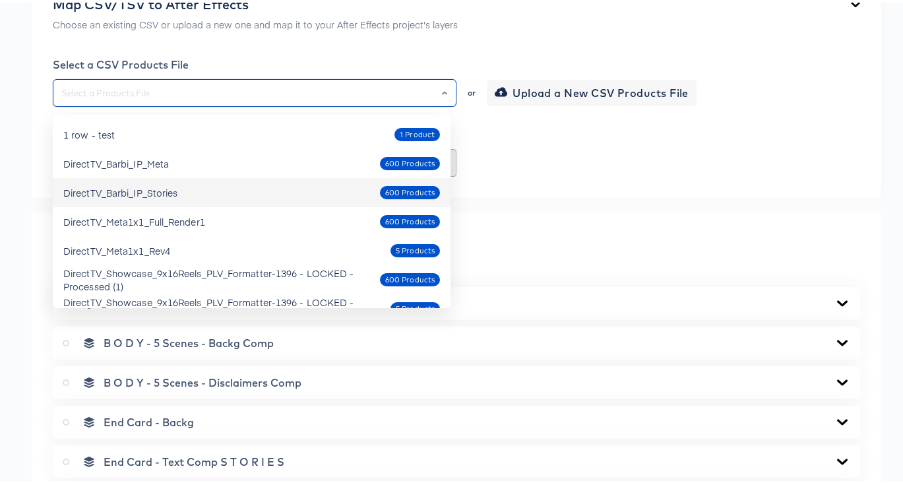
click at [175, 191] on div "DirectTV_Barbi_IP_Stories" at bounding box center [120, 189] width 114 height 13
type input "DirectTV_Barbi_IP_Stories"
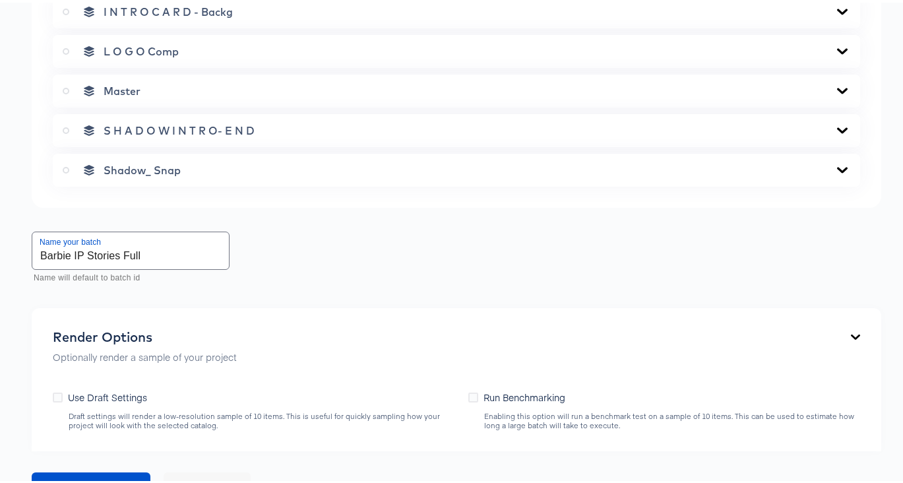
scroll to position [805, 0]
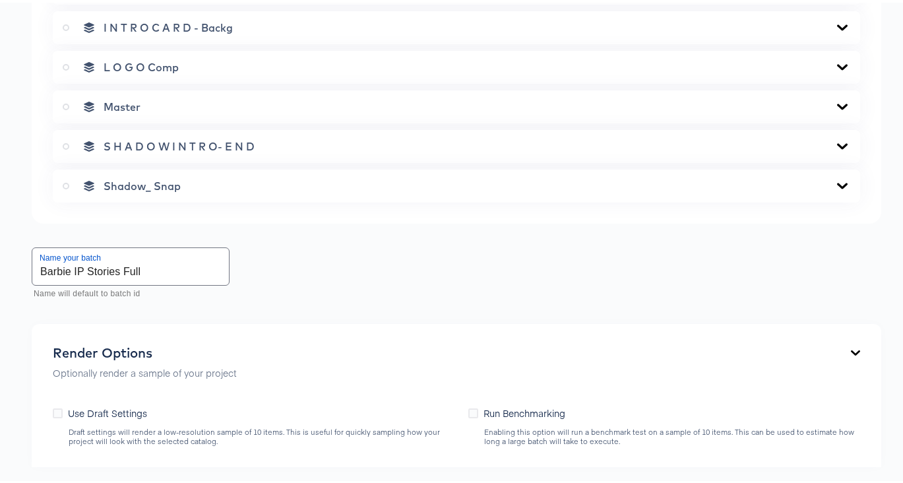
click at [837, 186] on icon at bounding box center [842, 183] width 11 height 6
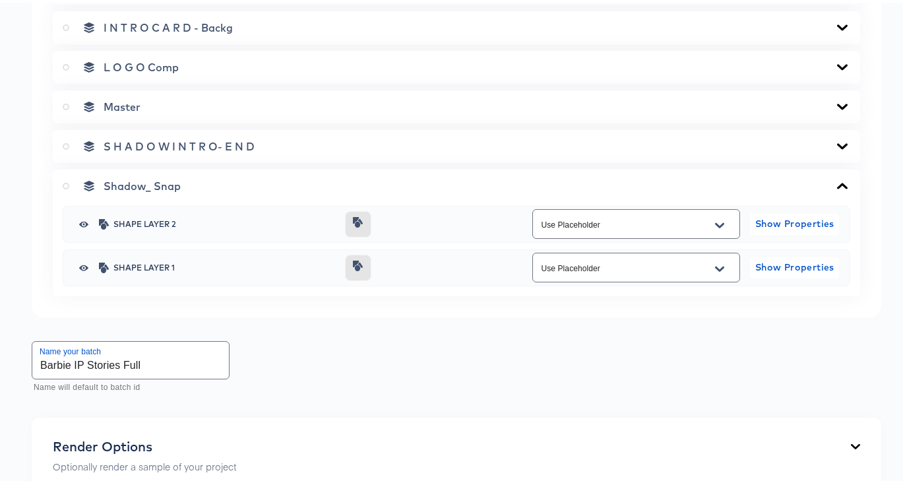
click at [834, 149] on icon at bounding box center [842, 144] width 16 height 11
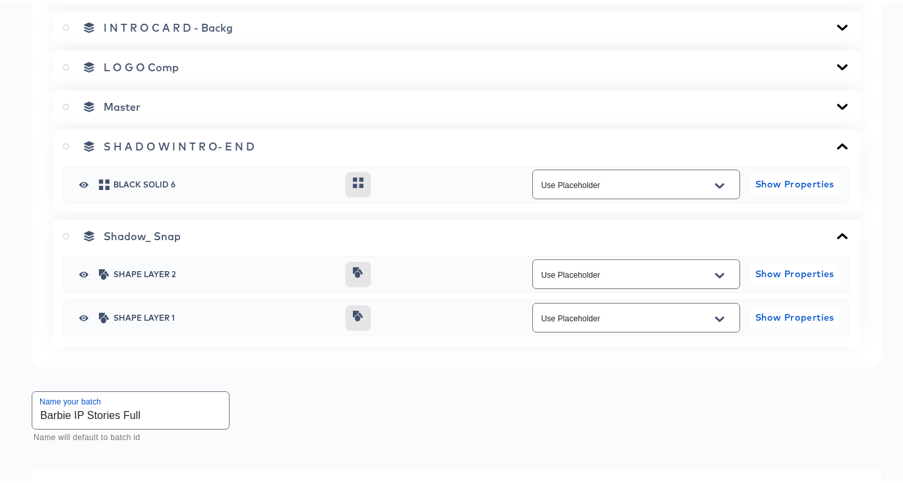
click at [834, 145] on icon at bounding box center [842, 144] width 16 height 11
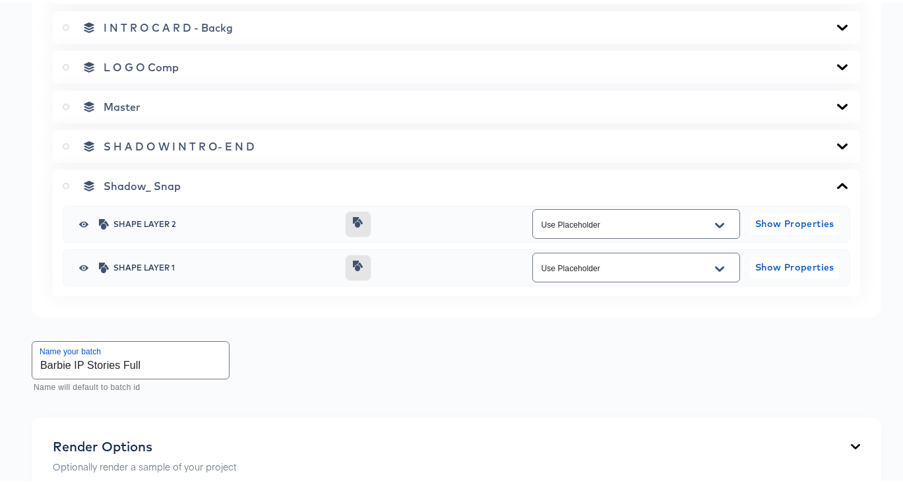
click at [834, 184] on icon at bounding box center [842, 183] width 16 height 11
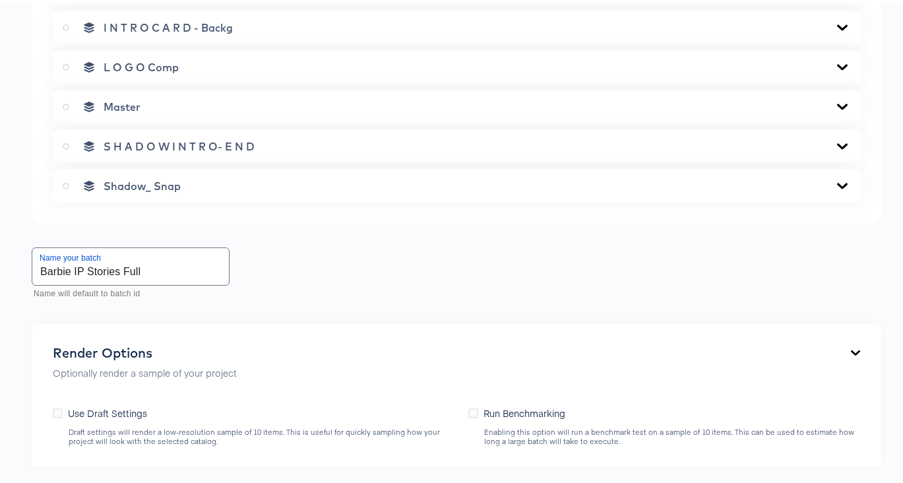
click at [834, 108] on icon at bounding box center [842, 104] width 16 height 11
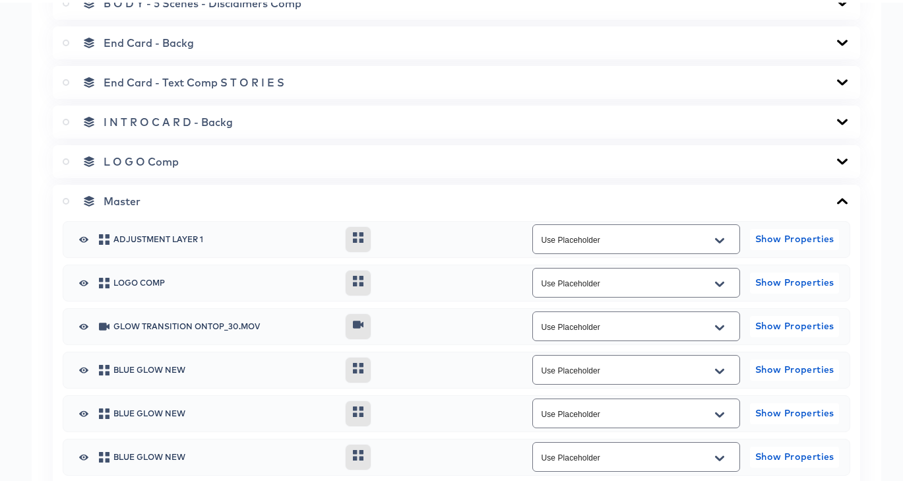
scroll to position [705, 0]
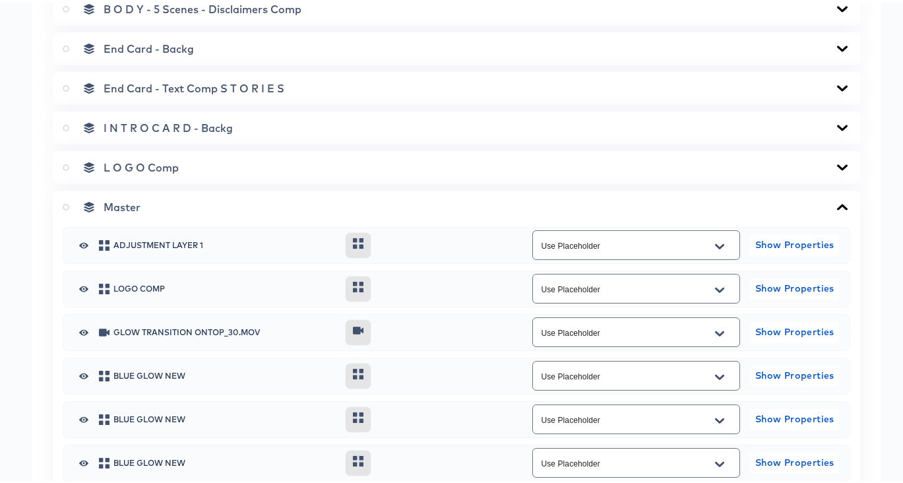
click at [65, 208] on icon at bounding box center [66, 204] width 7 height 7
click at [0, 0] on input "radio" at bounding box center [0, 0] width 0 height 0
click at [834, 170] on icon at bounding box center [842, 165] width 16 height 11
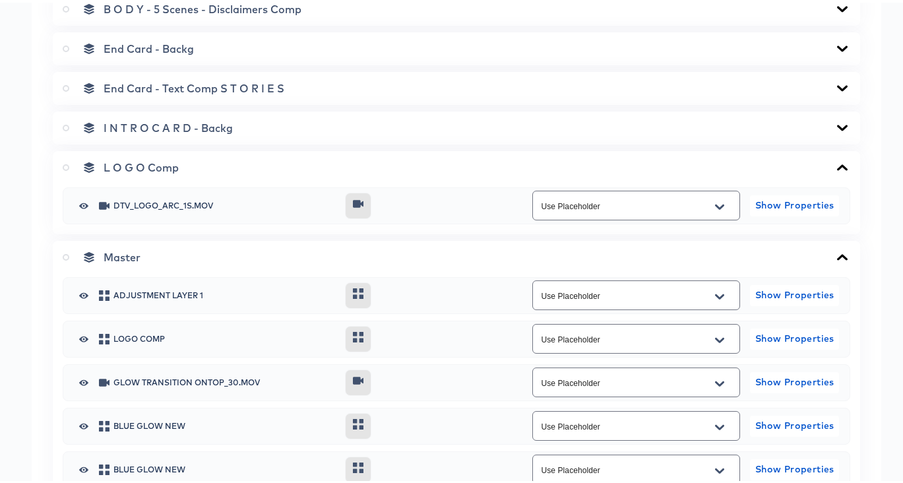
click at [837, 128] on icon at bounding box center [842, 125] width 11 height 6
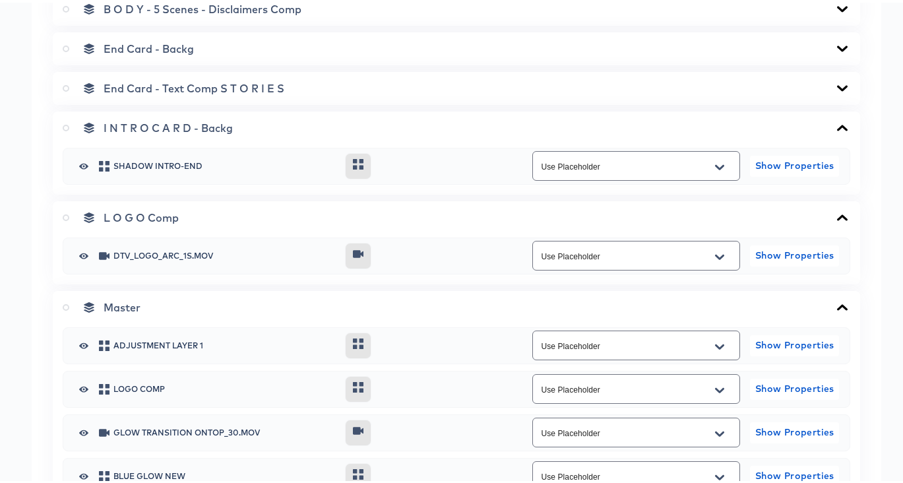
click at [837, 88] on icon at bounding box center [842, 85] width 11 height 6
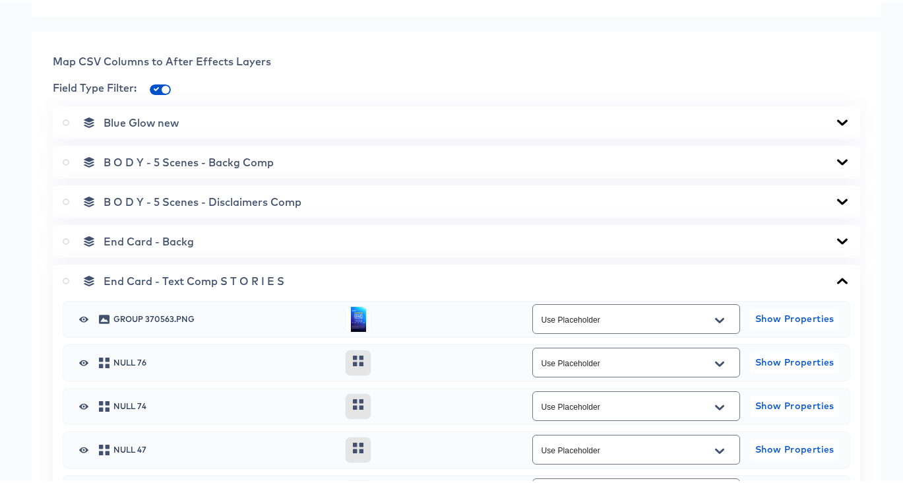
scroll to position [505, 0]
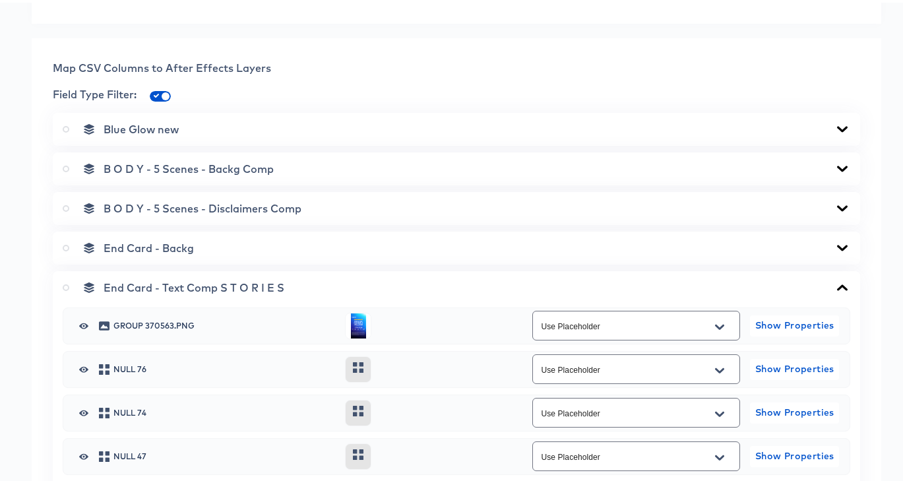
click at [837, 248] on icon at bounding box center [842, 245] width 11 height 6
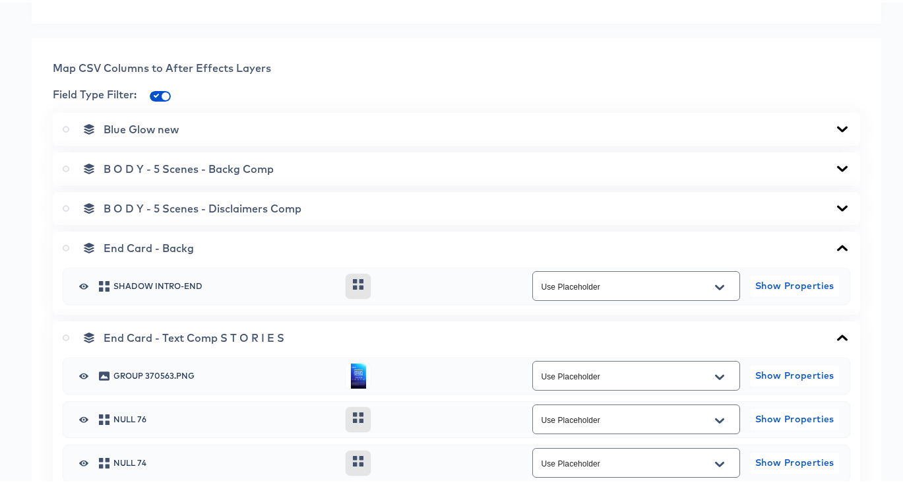
click at [834, 209] on icon at bounding box center [842, 206] width 16 height 11
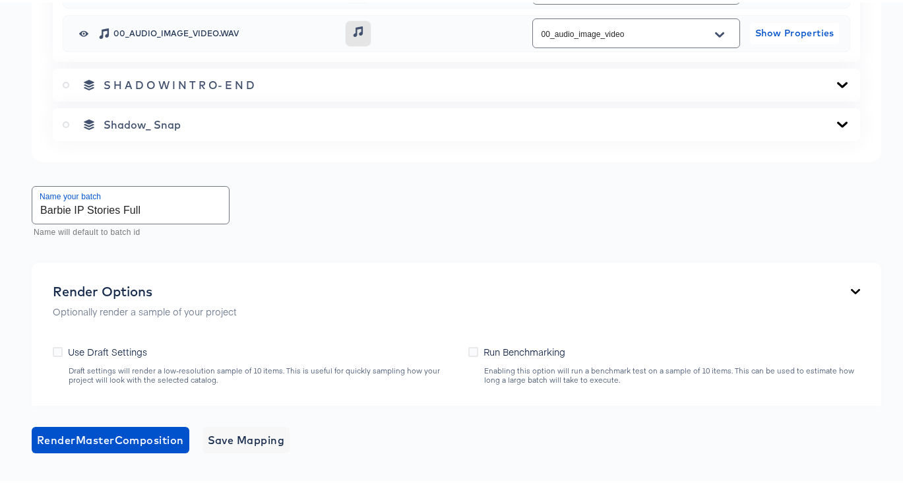
scroll to position [3201, 0]
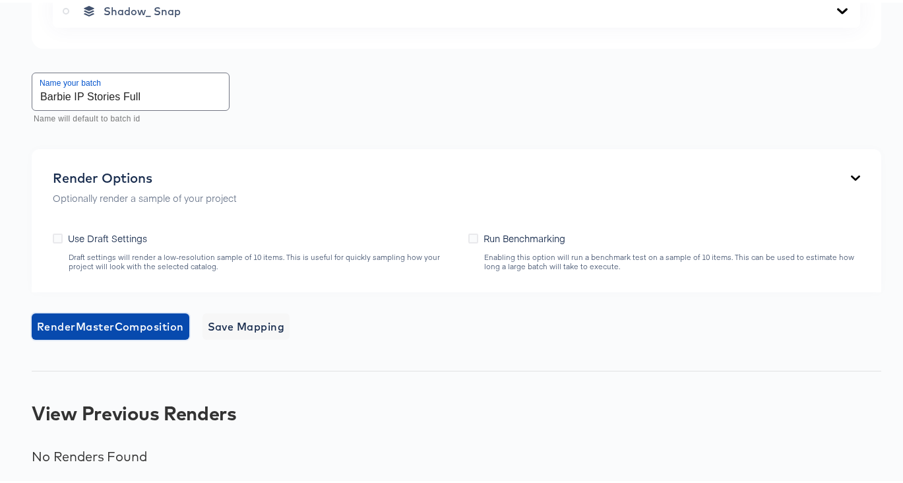
click at [161, 324] on span "Render Master Composition" at bounding box center [110, 324] width 147 height 18
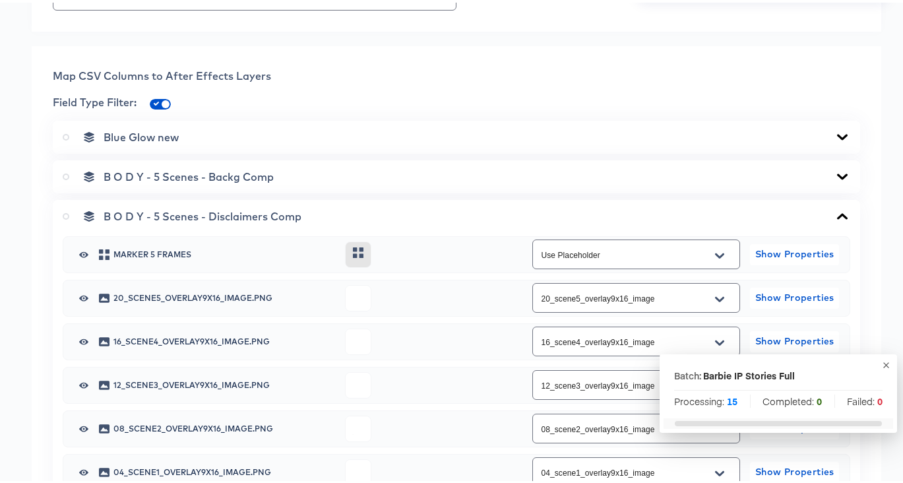
scroll to position [0, 0]
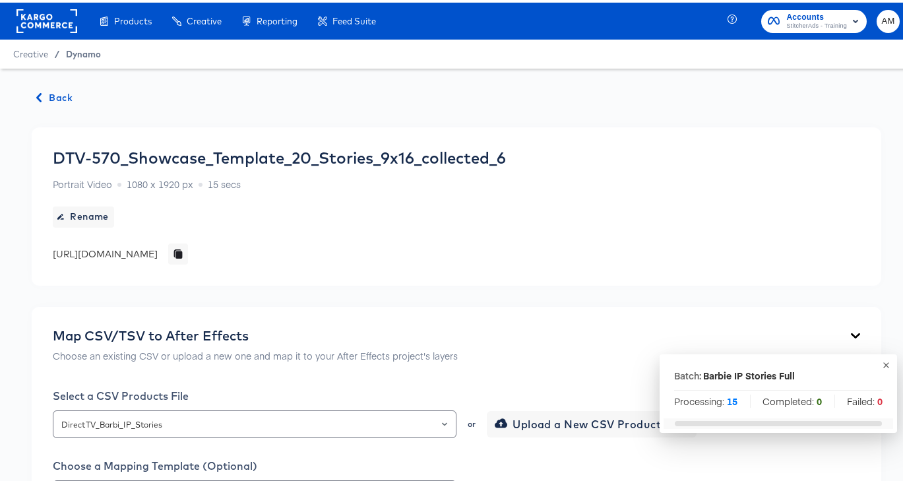
click at [75, 54] on span "Dynamo" at bounding box center [83, 51] width 35 height 11
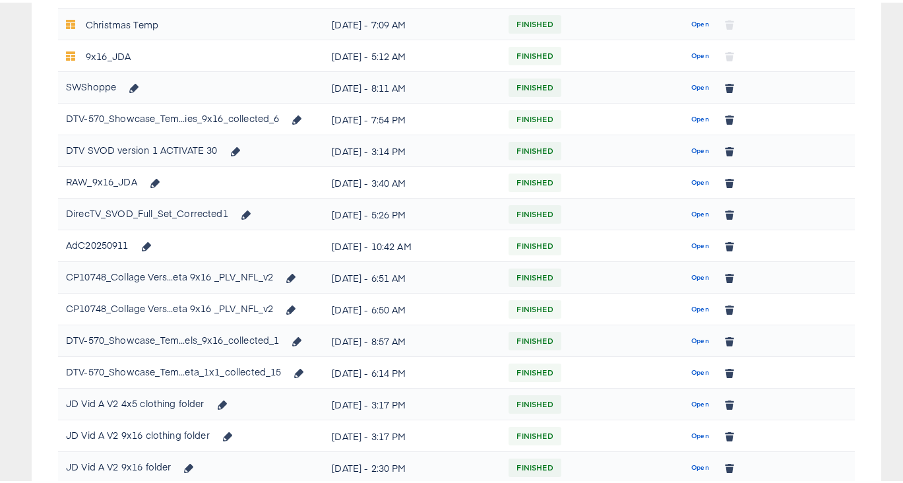
scroll to position [737, 0]
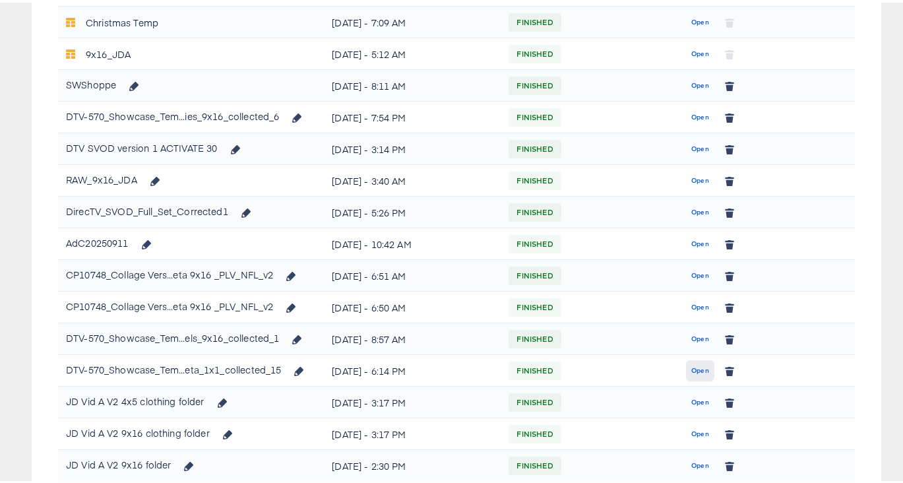
click at [691, 369] on span "Open" at bounding box center [700, 368] width 18 height 12
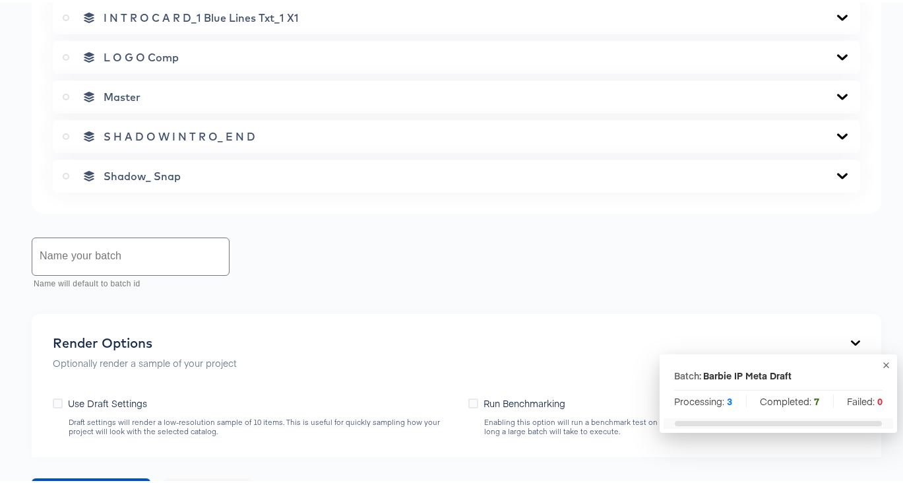
scroll to position [1233, 0]
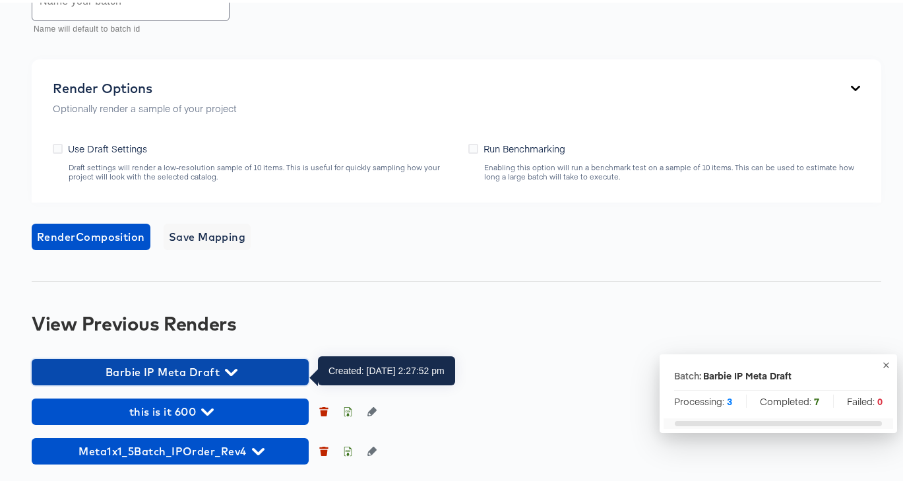
click at [220, 371] on span "Barbie IP Meta Draft" at bounding box center [170, 369] width 264 height 18
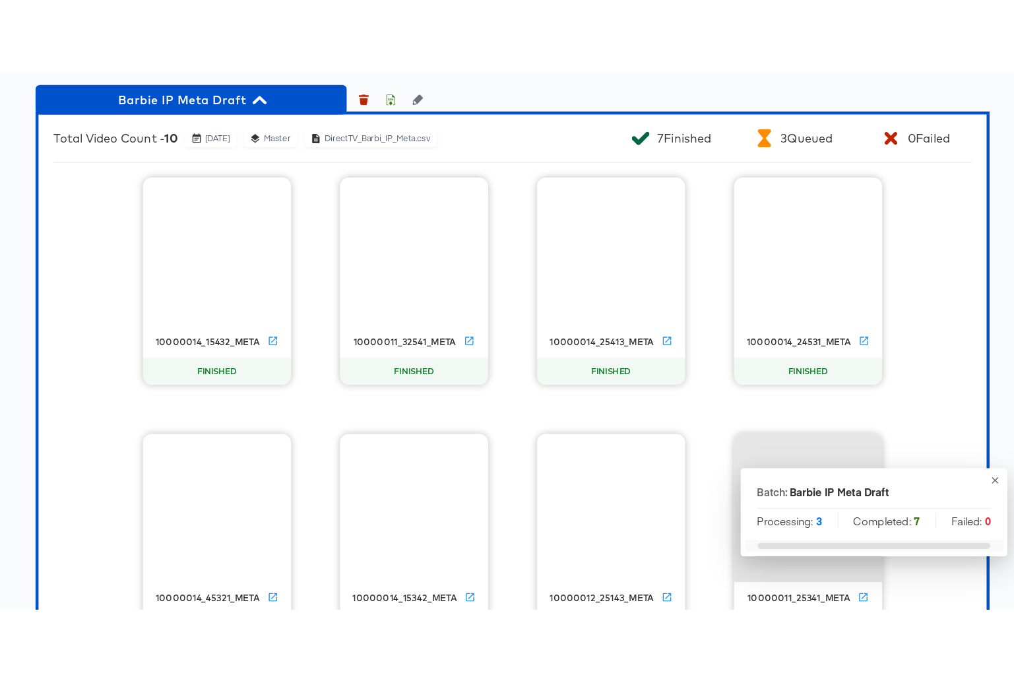
scroll to position [1513, 0]
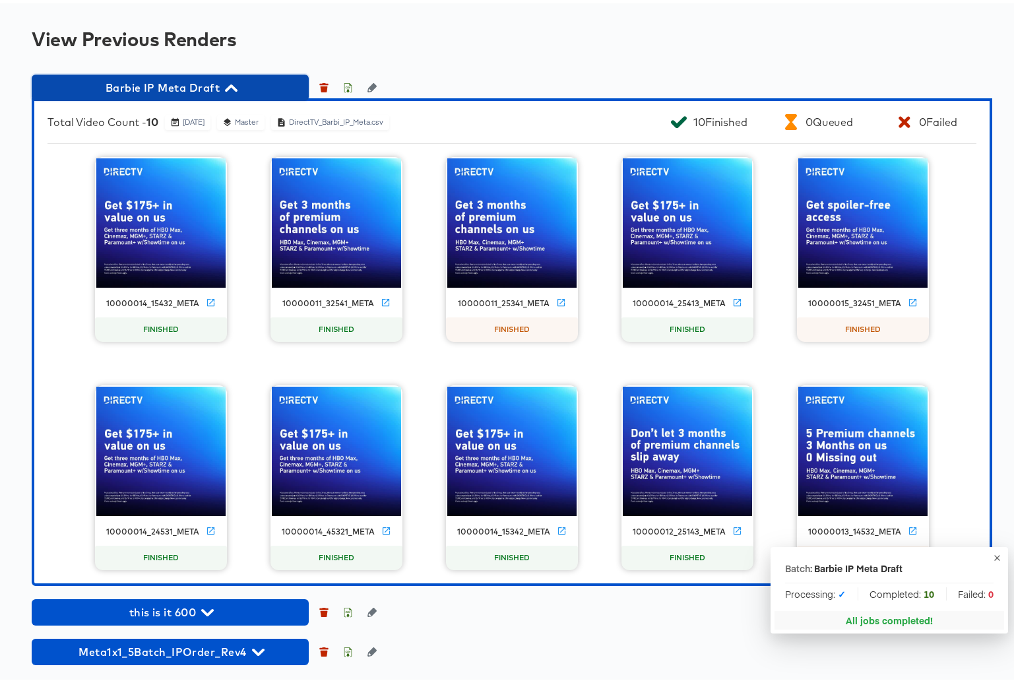
click at [232, 83] on icon "button" at bounding box center [231, 84] width 13 height 7
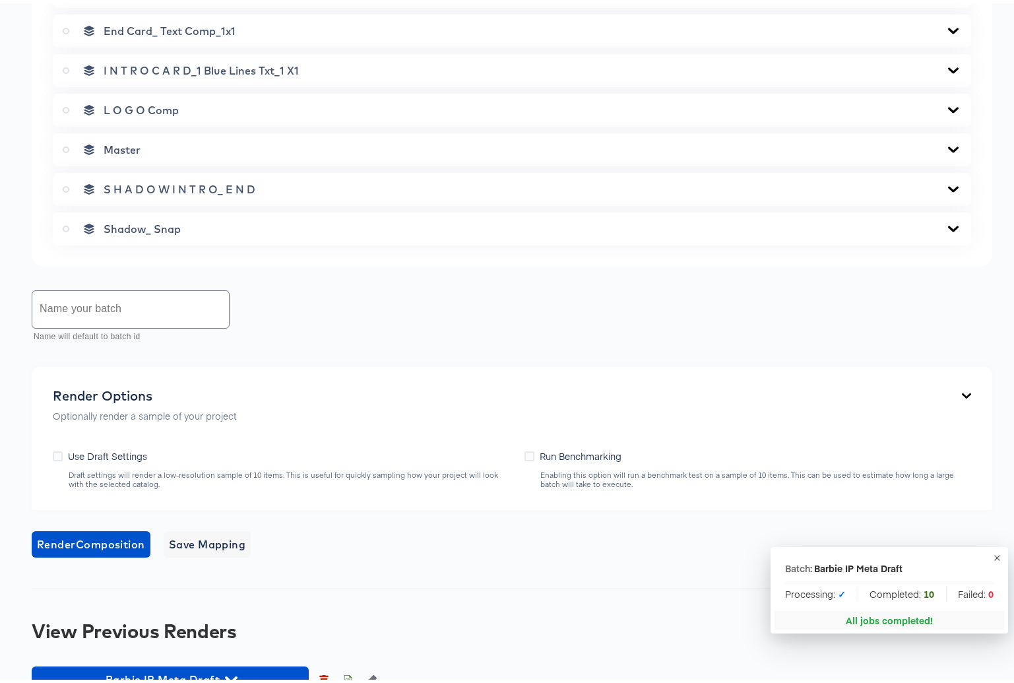
scroll to position [920, 0]
click at [102, 298] on input "text" at bounding box center [130, 307] width 197 height 37
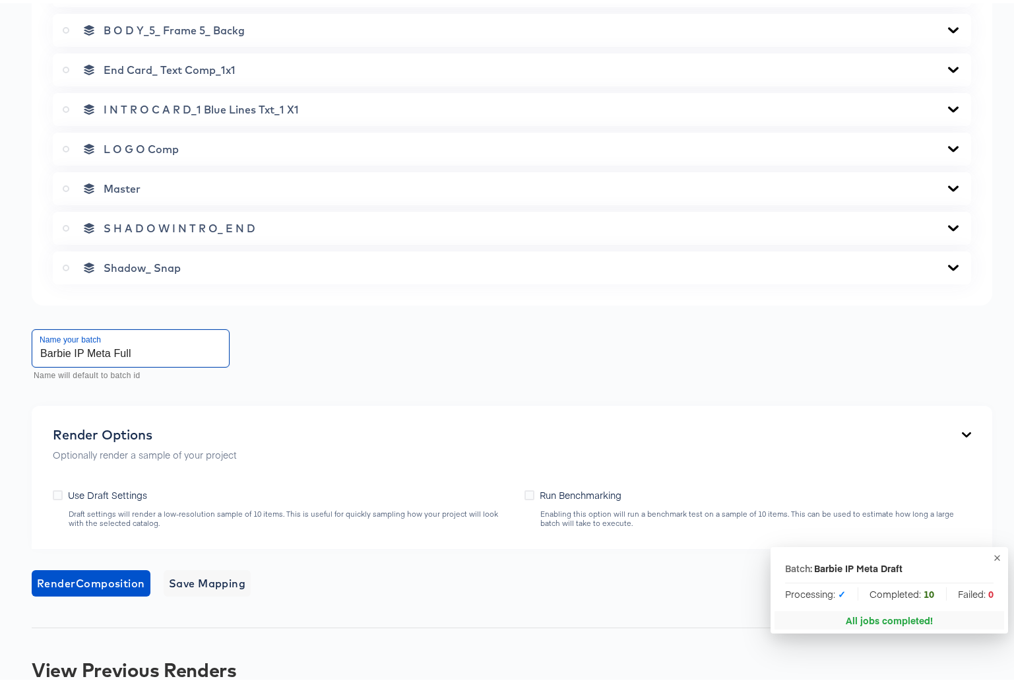
scroll to position [880, 0]
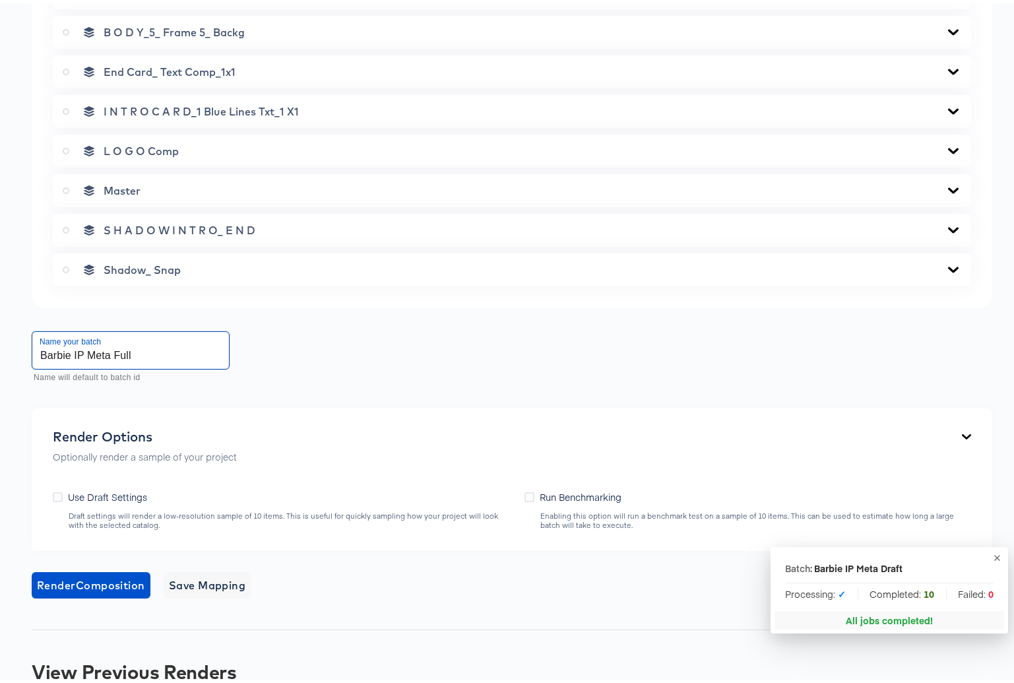
type input "Barbie IP Meta Full"
click at [65, 185] on icon at bounding box center [66, 187] width 7 height 7
click at [0, 0] on input "radio" at bounding box center [0, 0] width 0 height 0
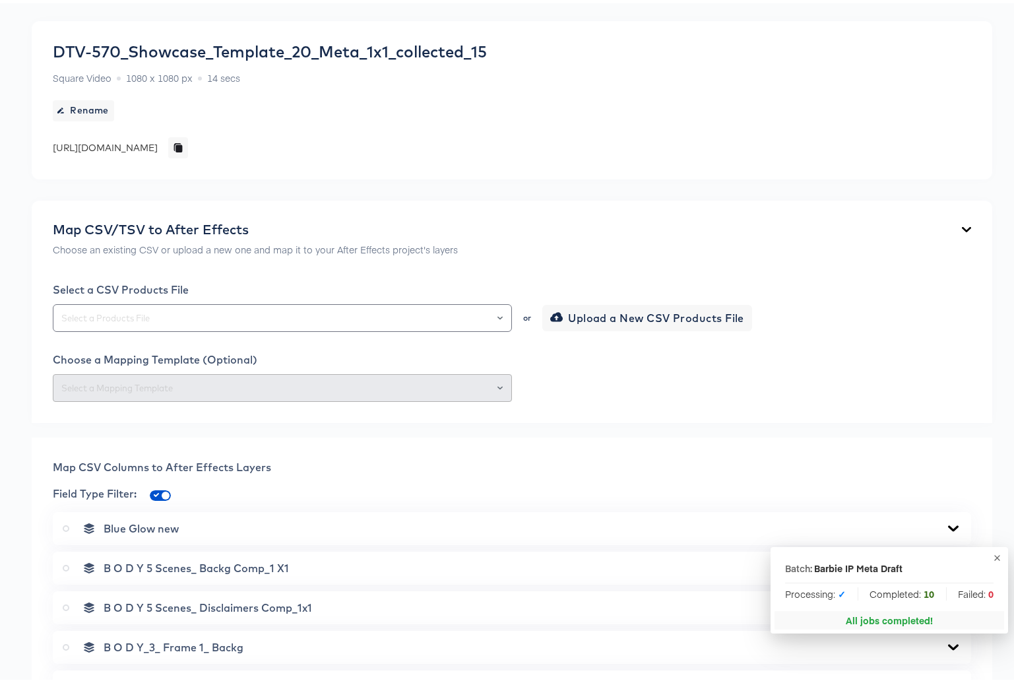
scroll to position [0, 0]
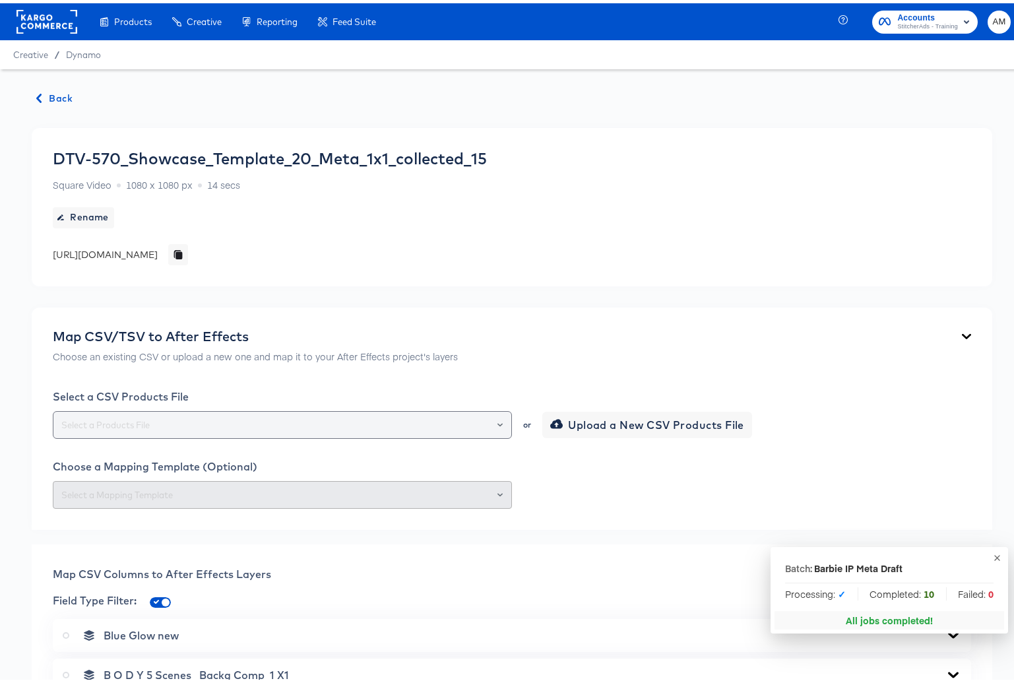
click at [204, 422] on input "text" at bounding box center [282, 421] width 447 height 15
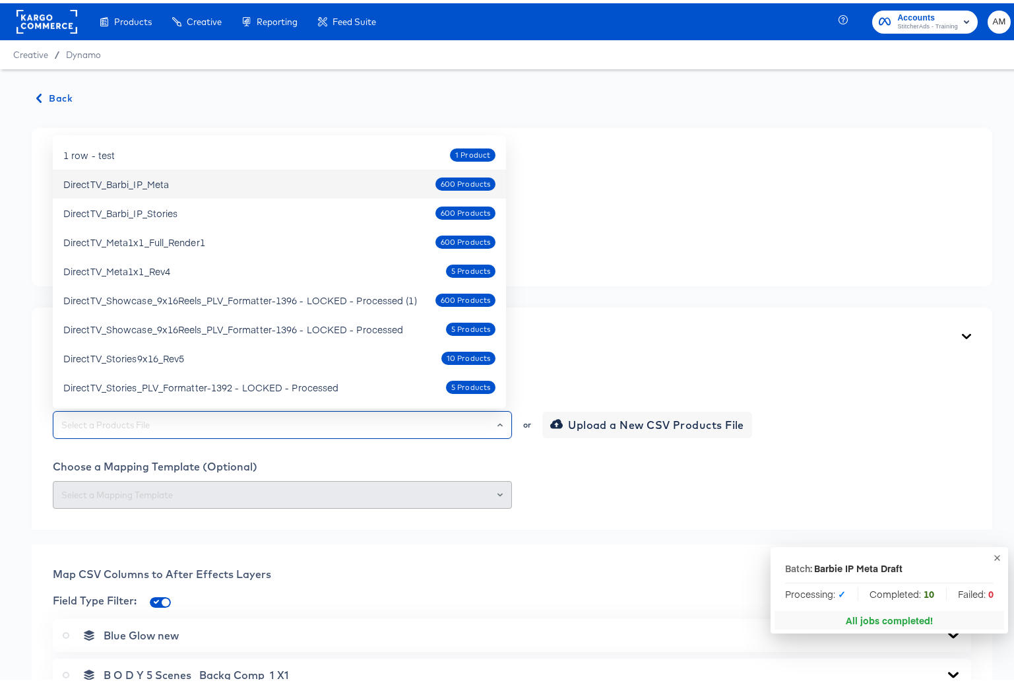
click at [149, 181] on div "DirectTV_Barbi_IP_Meta" at bounding box center [116, 180] width 106 height 13
type input "DirectTV_Barbi_IP_Meta"
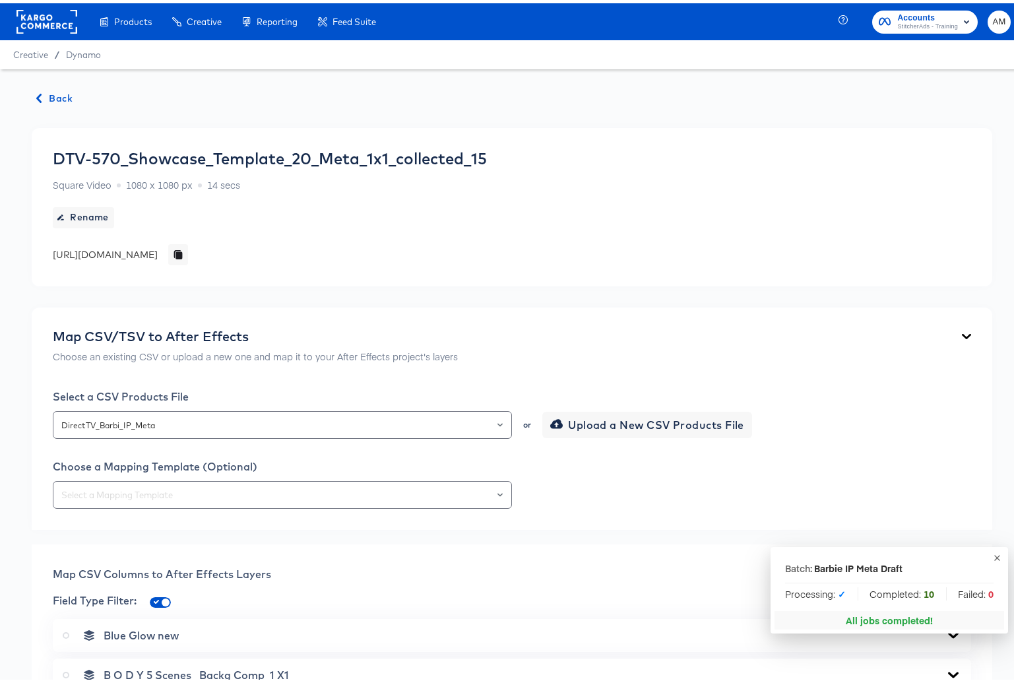
click at [466, 360] on div "Map CSV/TSV to After Effects Choose an existing CSV or upload a new one and map…" at bounding box center [512, 345] width 918 height 40
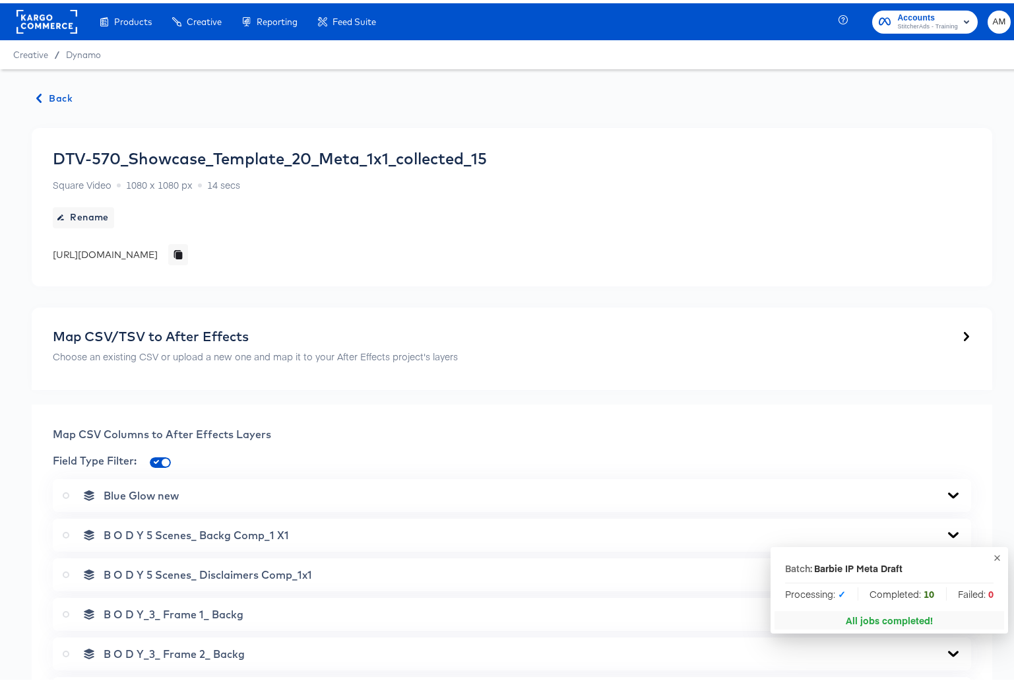
click at [181, 338] on div "Map CSV/TSV to After Effects" at bounding box center [255, 333] width 405 height 16
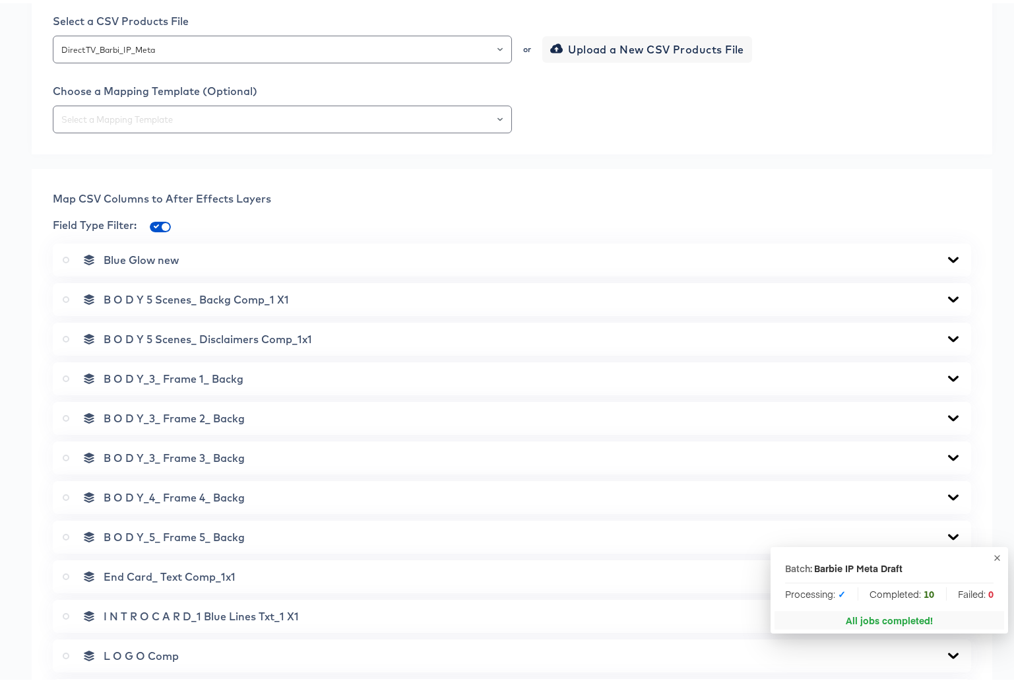
scroll to position [379, 0]
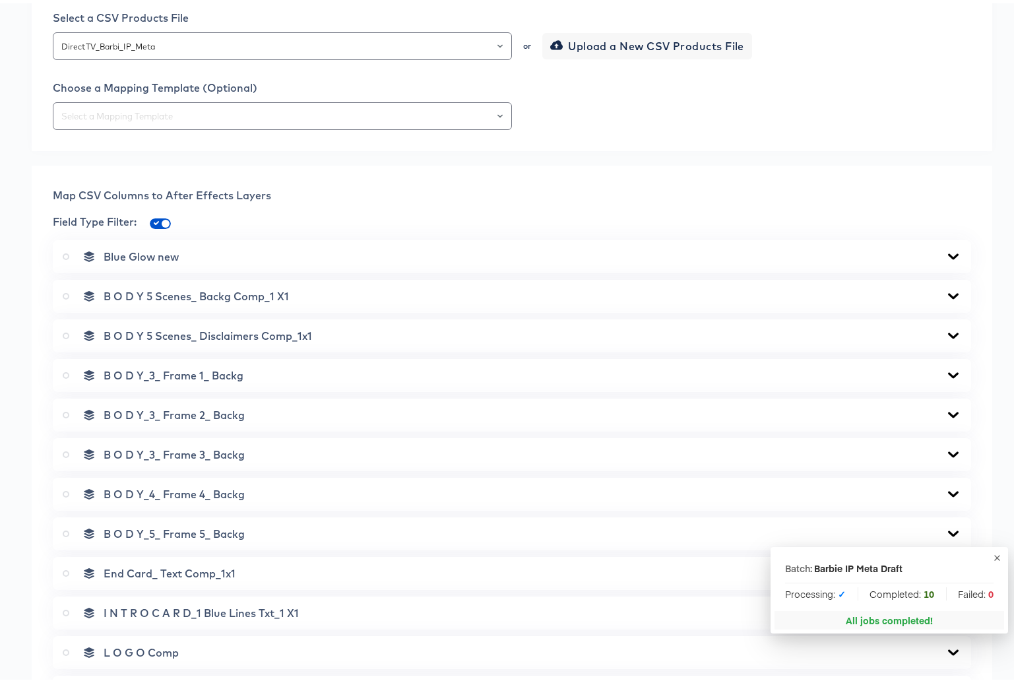
click at [948, 255] on icon at bounding box center [953, 253] width 11 height 6
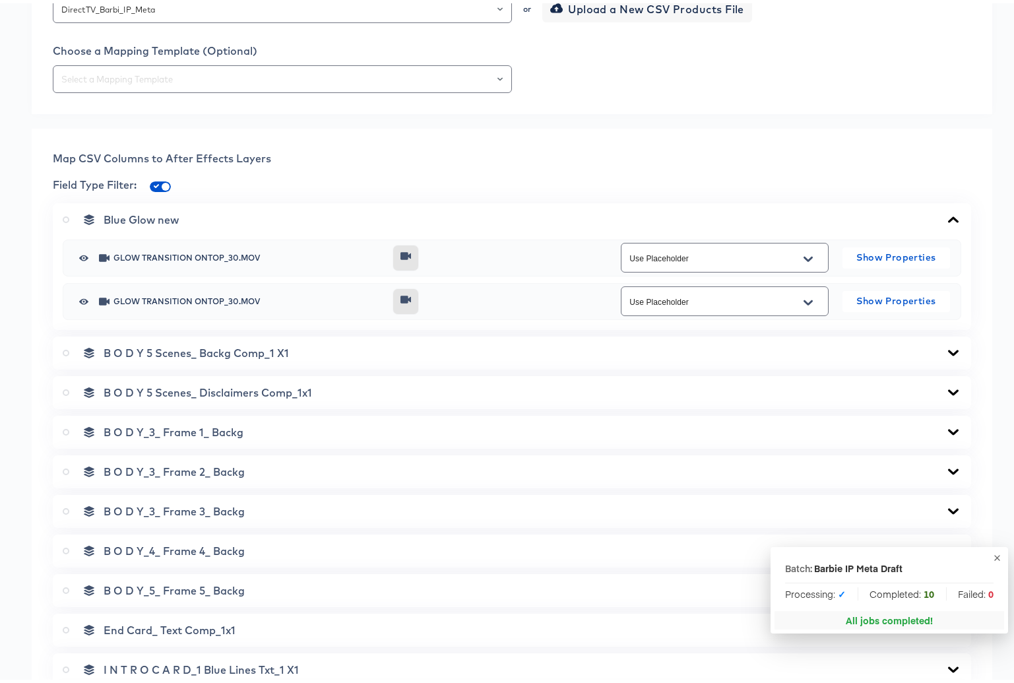
scroll to position [404, 0]
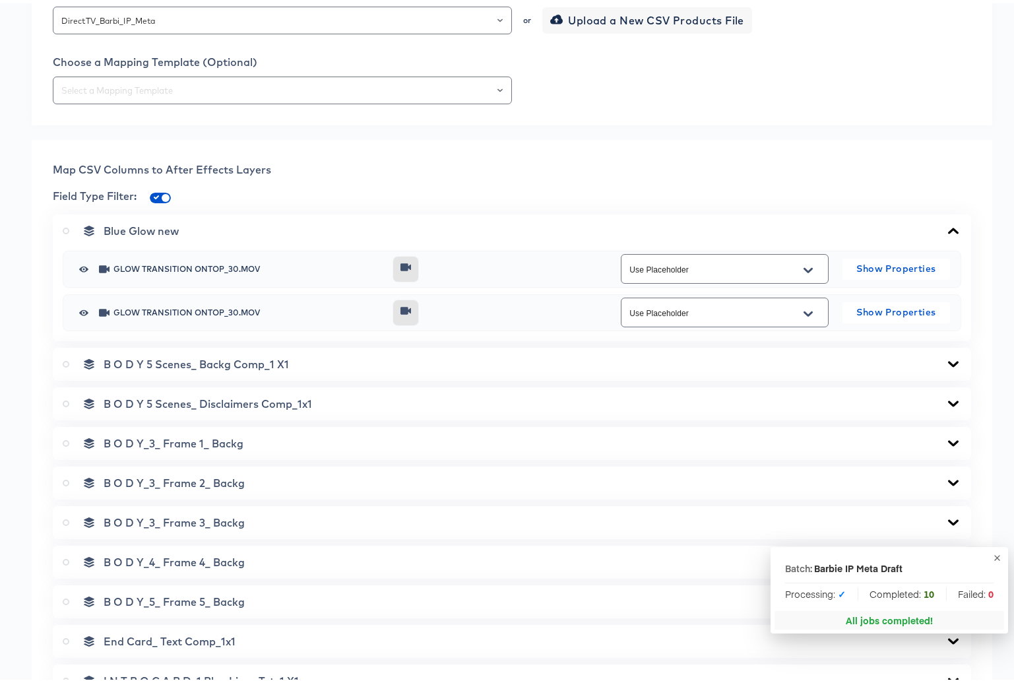
click at [945, 358] on icon at bounding box center [953, 361] width 16 height 11
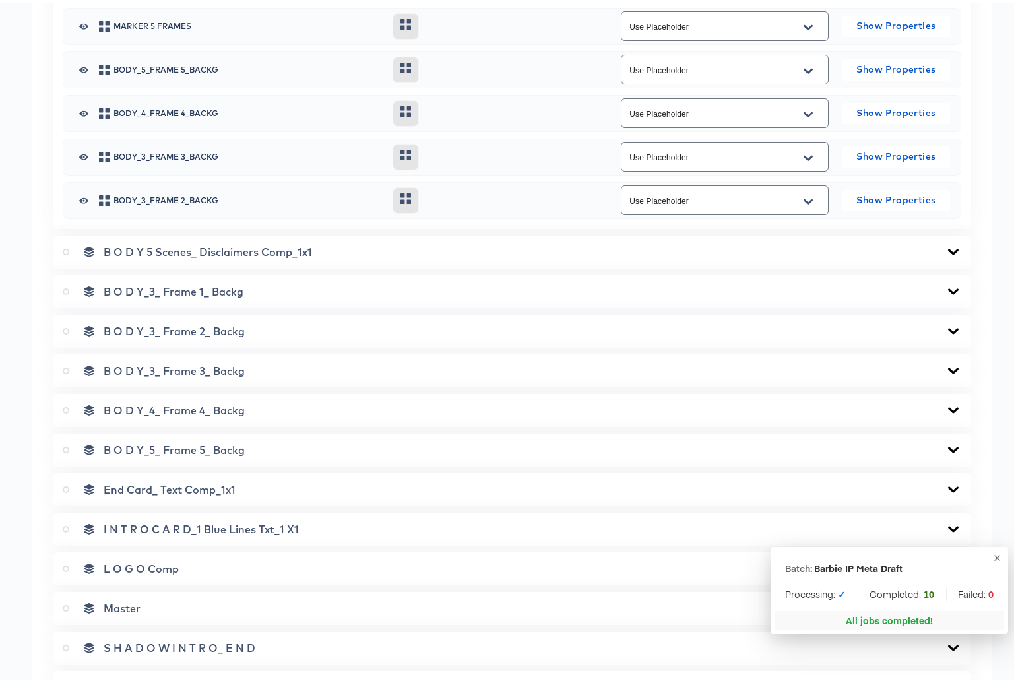
scroll to position [924, 0]
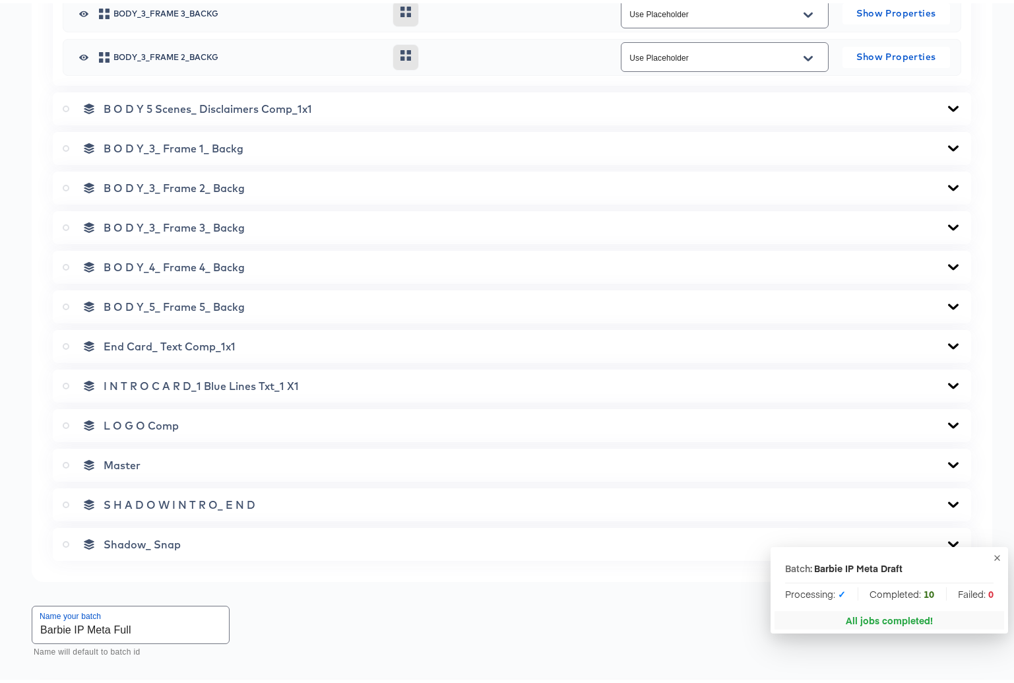
click at [948, 106] on icon at bounding box center [953, 105] width 11 height 6
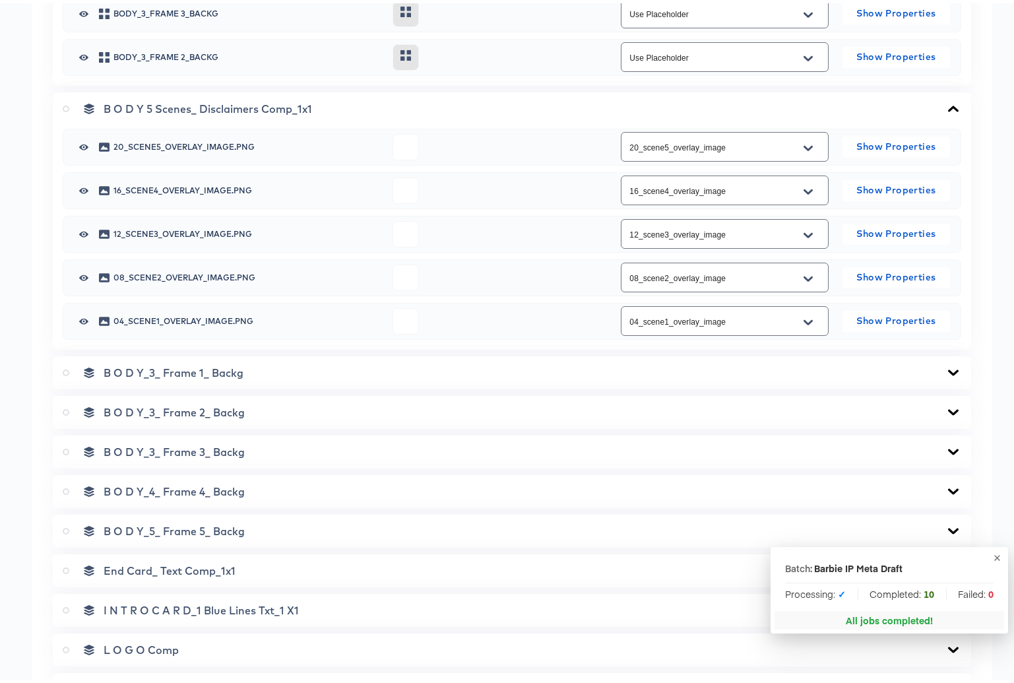
click at [945, 366] on icon at bounding box center [953, 369] width 16 height 11
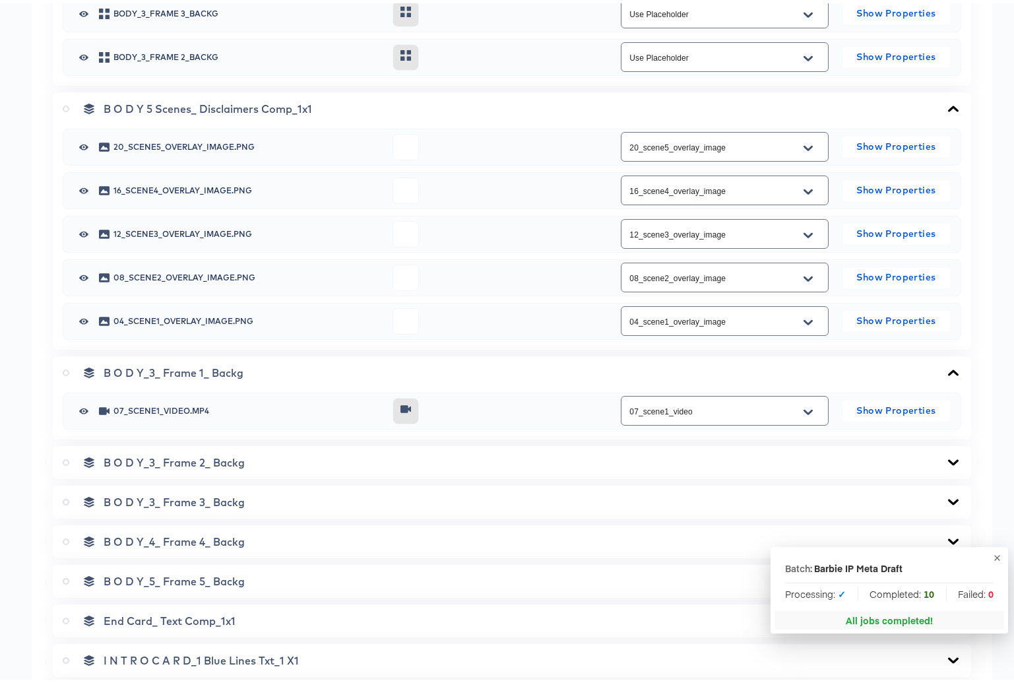
scroll to position [1015, 0]
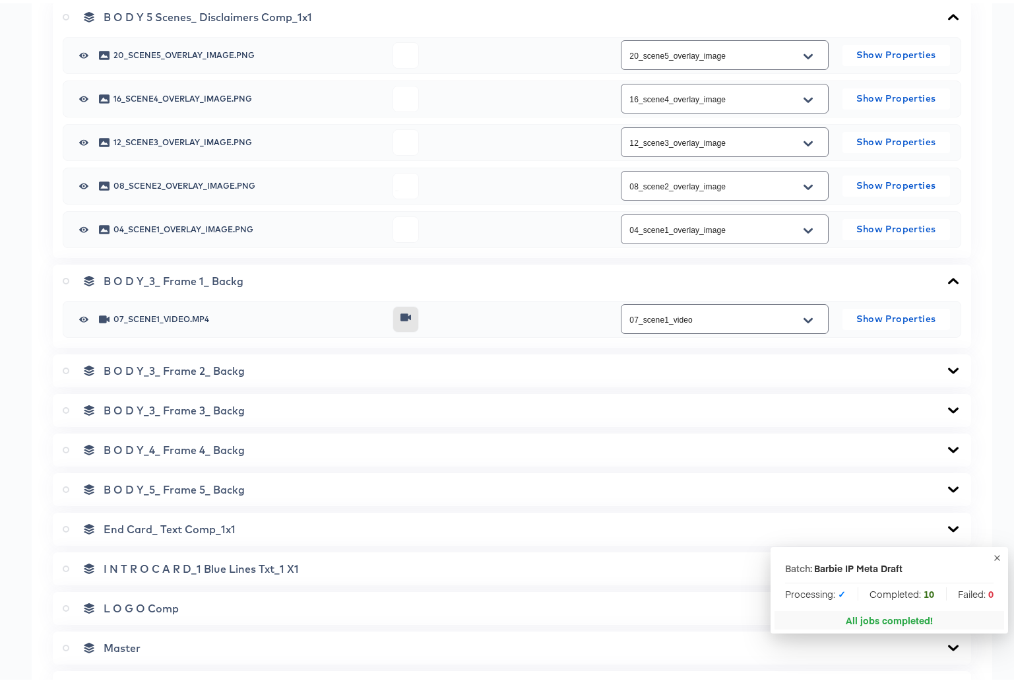
click at [945, 366] on icon at bounding box center [953, 367] width 16 height 11
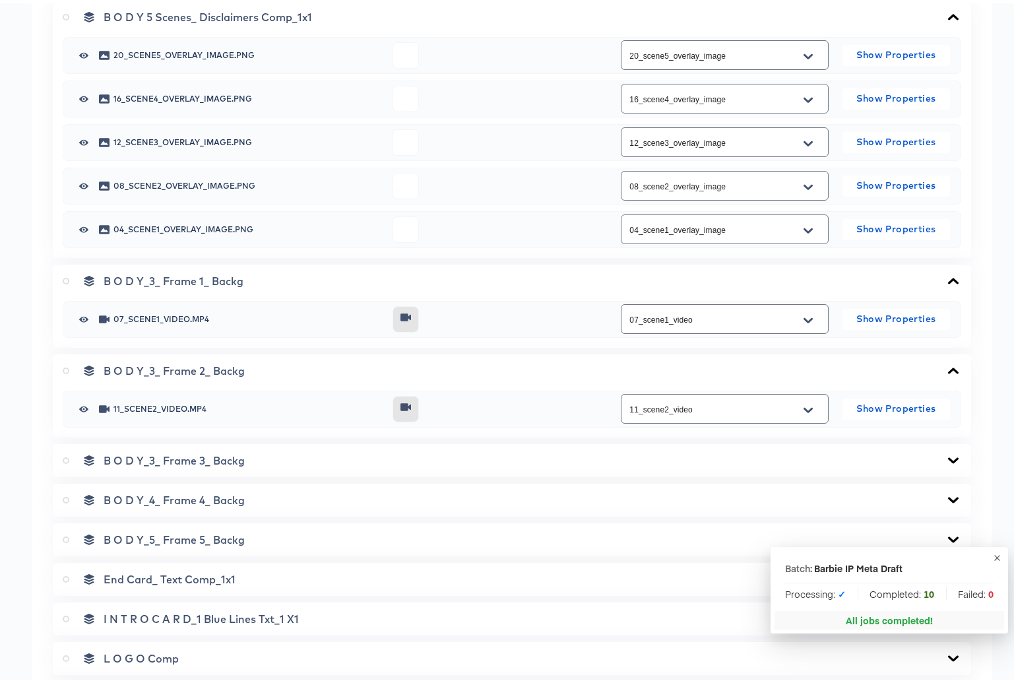
click at [948, 456] on icon at bounding box center [953, 457] width 11 height 6
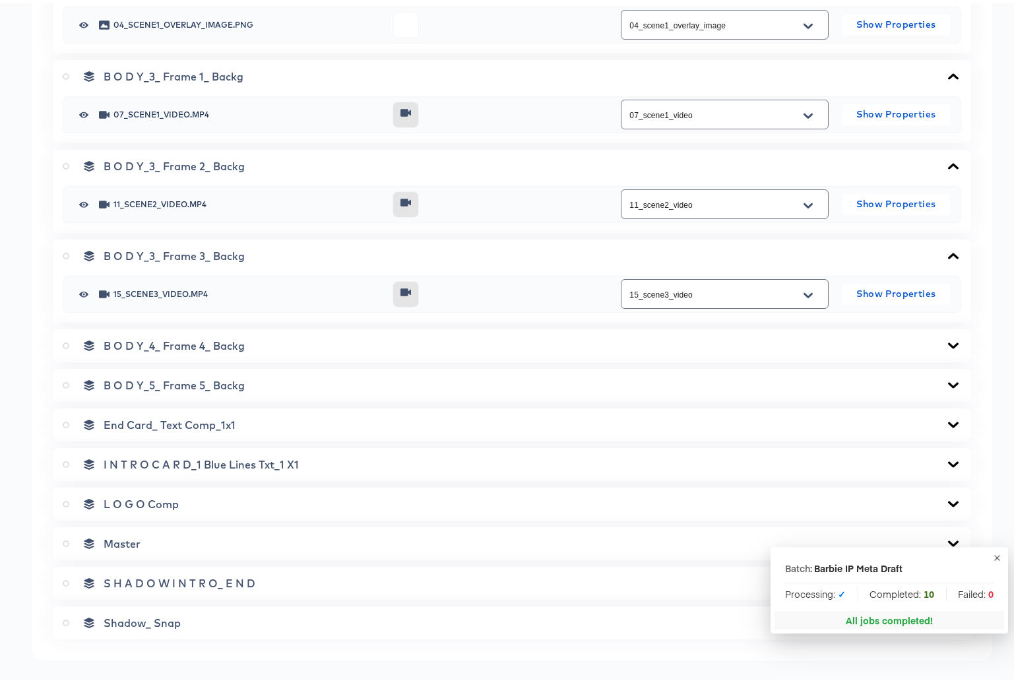
scroll to position [1219, 0]
click at [945, 344] on icon at bounding box center [953, 343] width 16 height 11
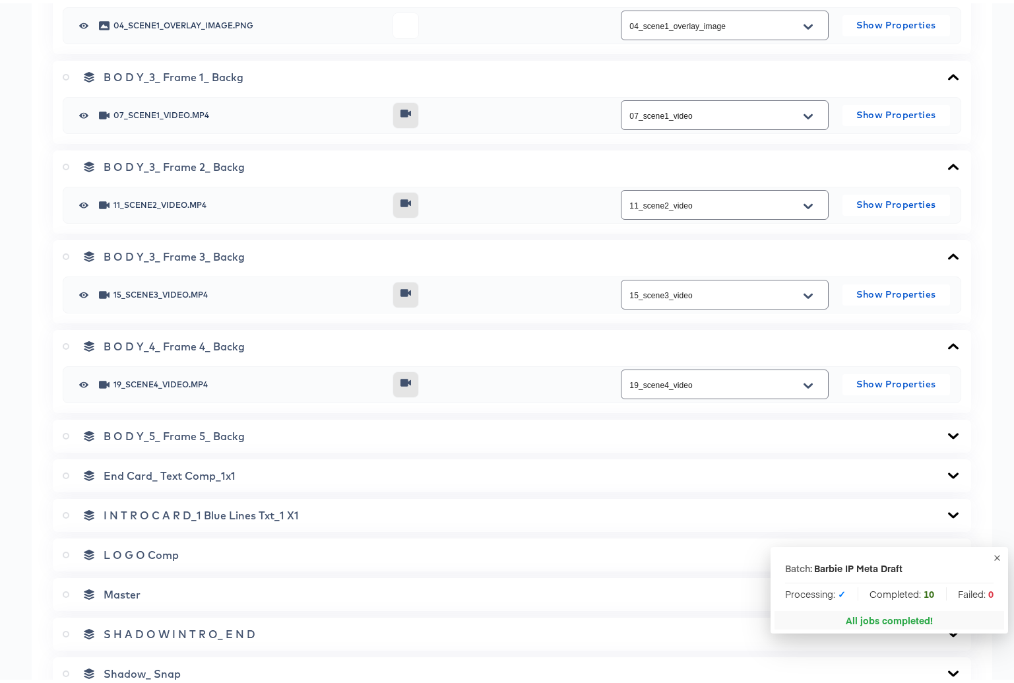
click at [947, 431] on icon at bounding box center [953, 432] width 16 height 11
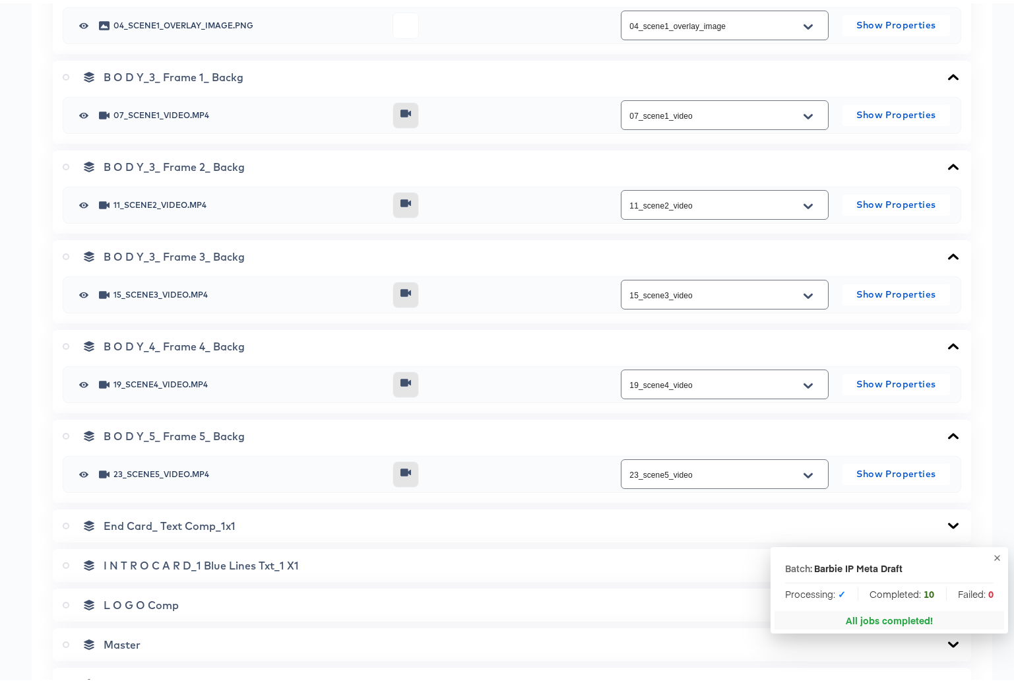
scroll to position [1409, 0]
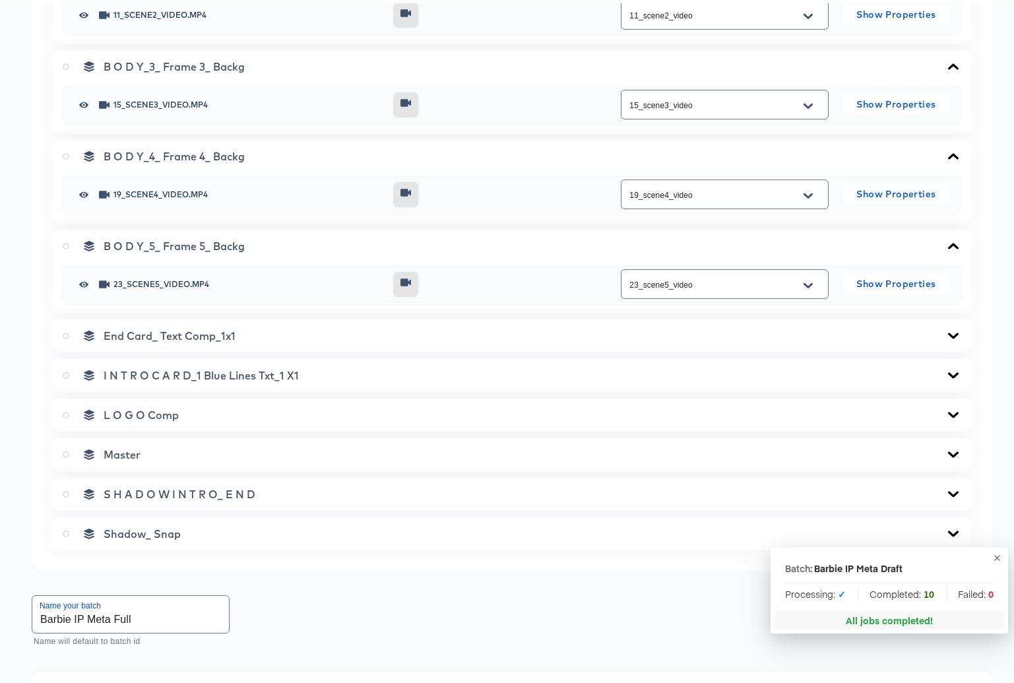
click at [941, 324] on div "End Card_ Text Comp_1x1" at bounding box center [512, 332] width 918 height 33
click at [945, 334] on icon at bounding box center [953, 332] width 16 height 11
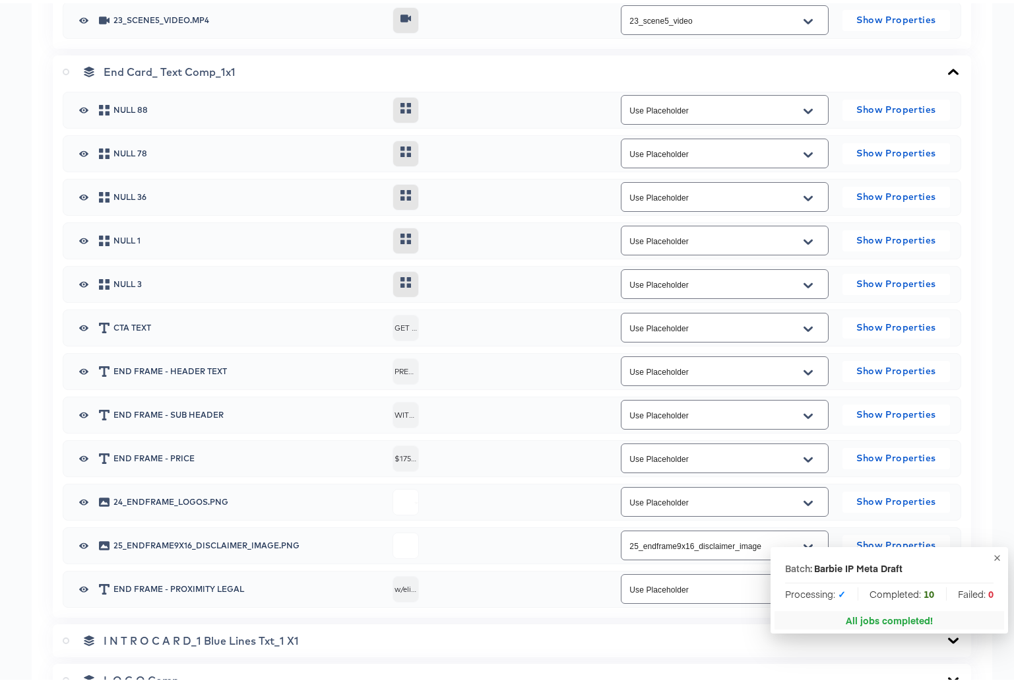
scroll to position [1825, 0]
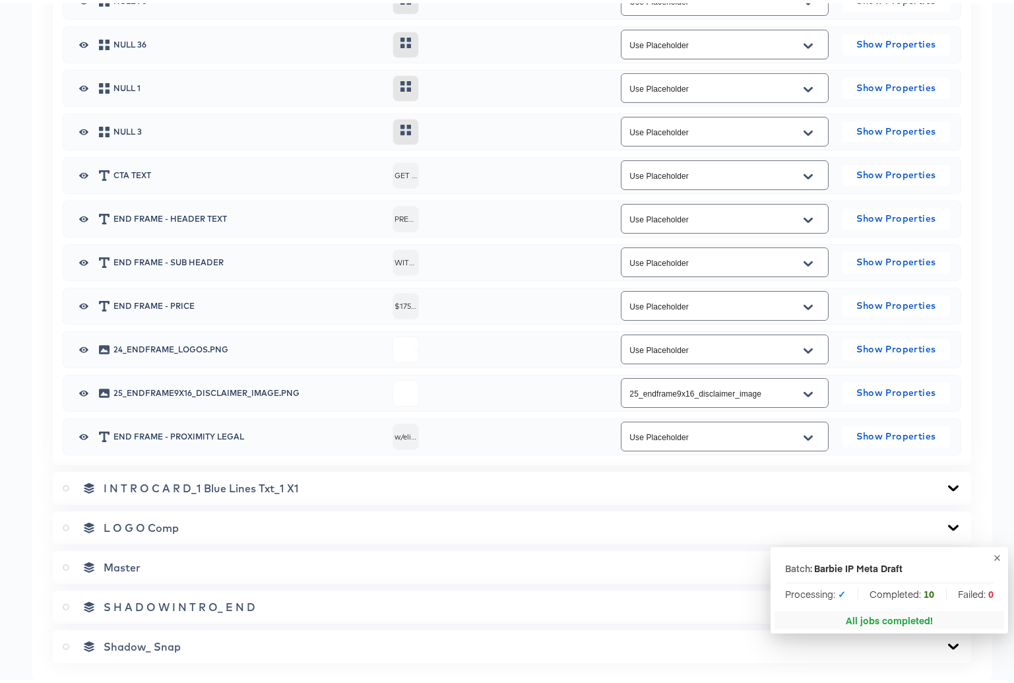
click at [804, 390] on icon "Open" at bounding box center [807, 390] width 9 height 5
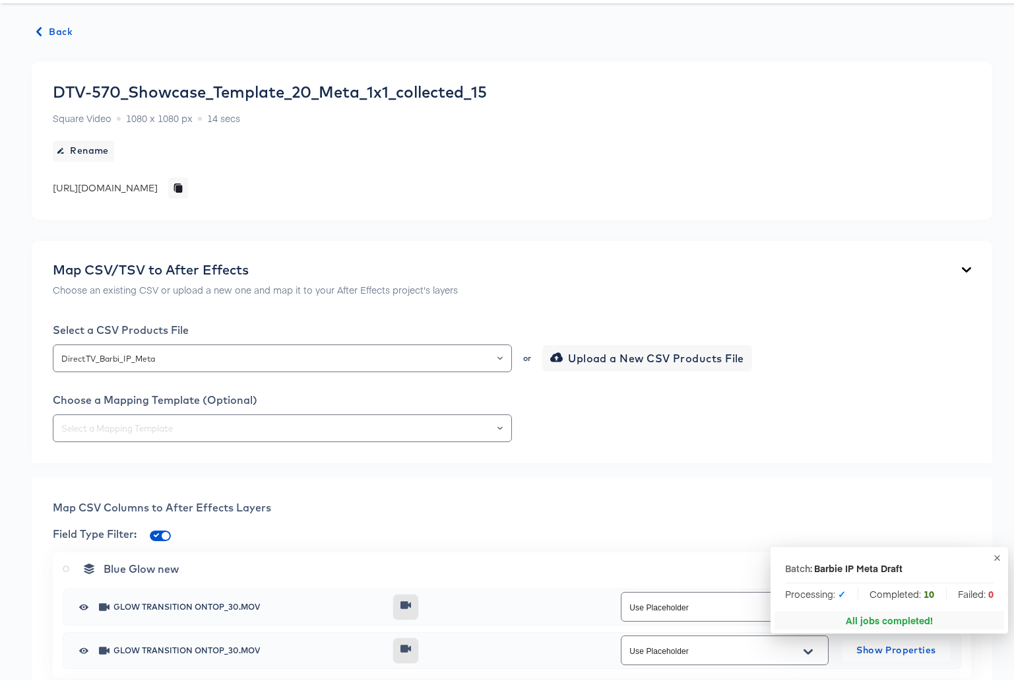
scroll to position [0, 0]
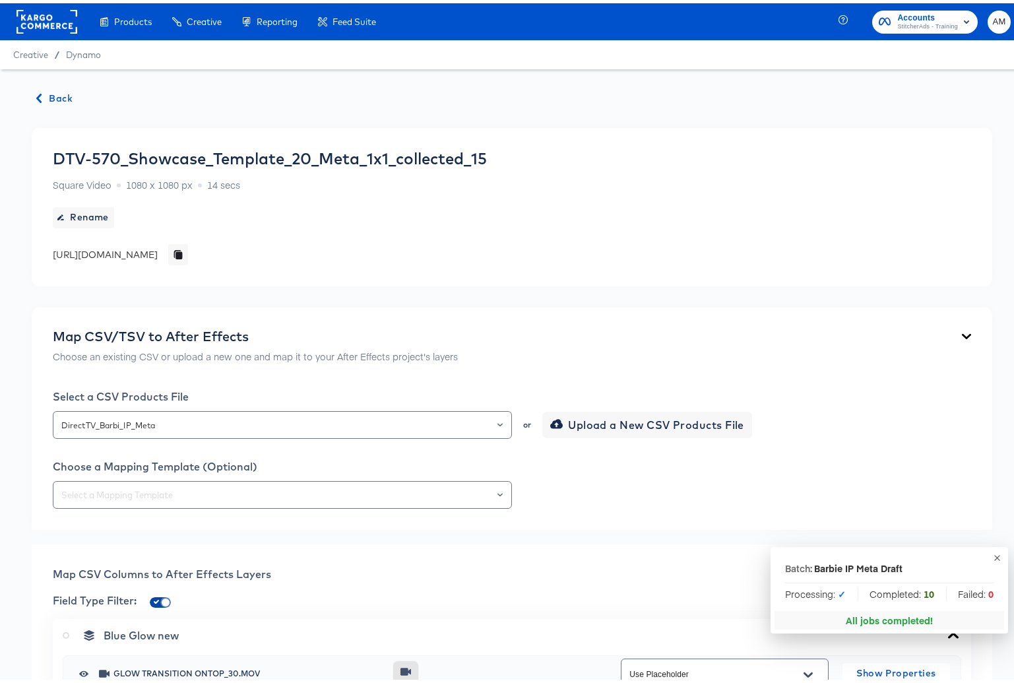
click at [159, 598] on input "checkbox" at bounding box center [166, 601] width 32 height 11
checkbox input "false"
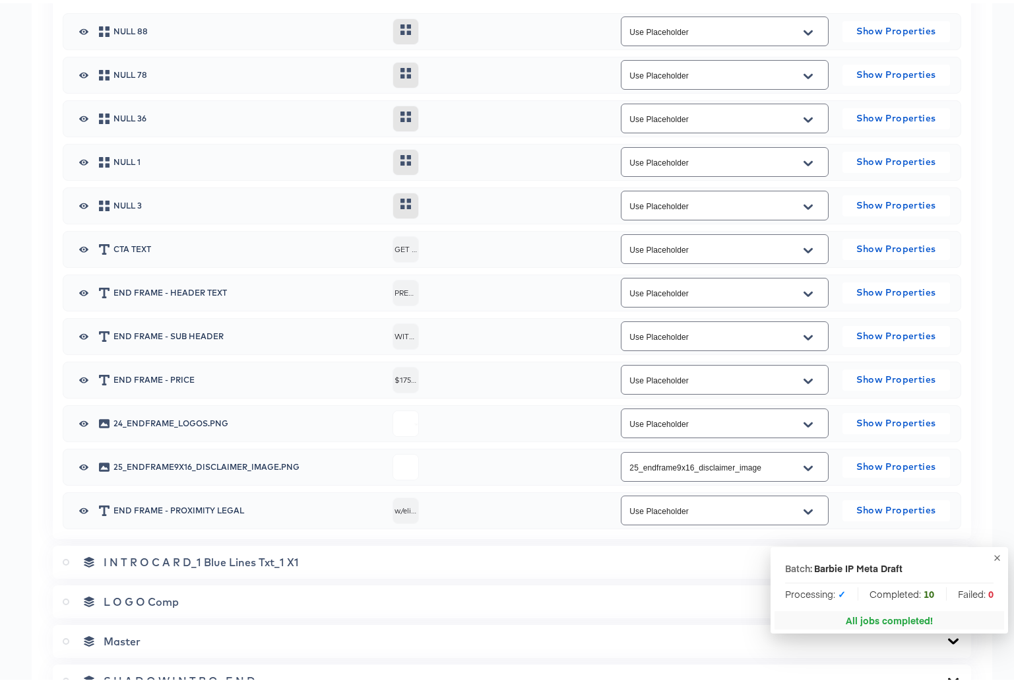
scroll to position [1867, 0]
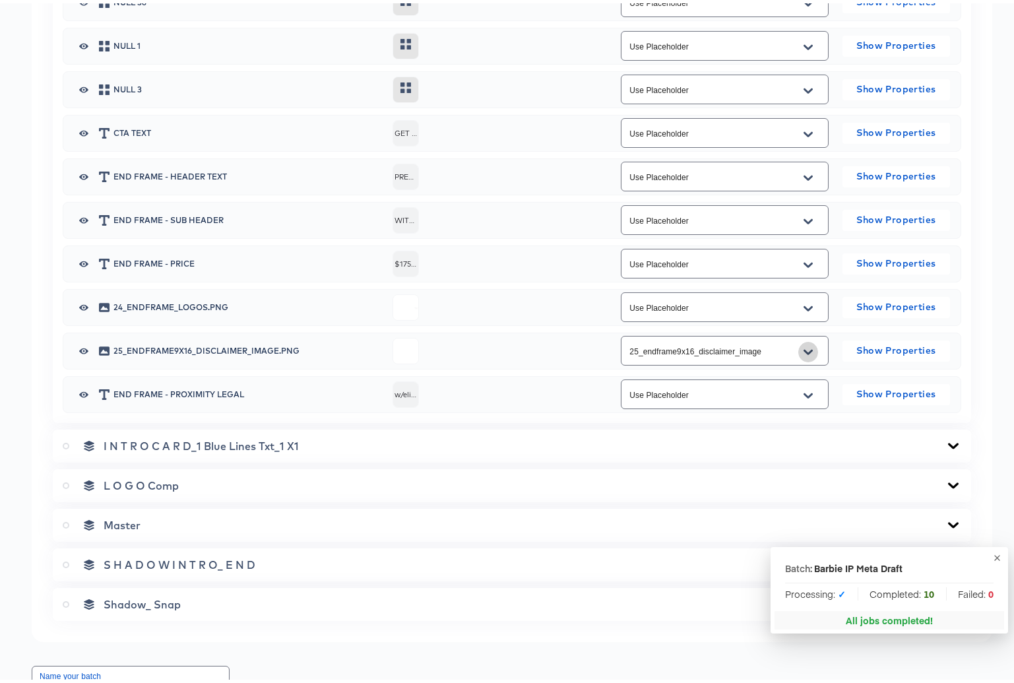
click at [803, 346] on icon "Open" at bounding box center [807, 349] width 9 height 11
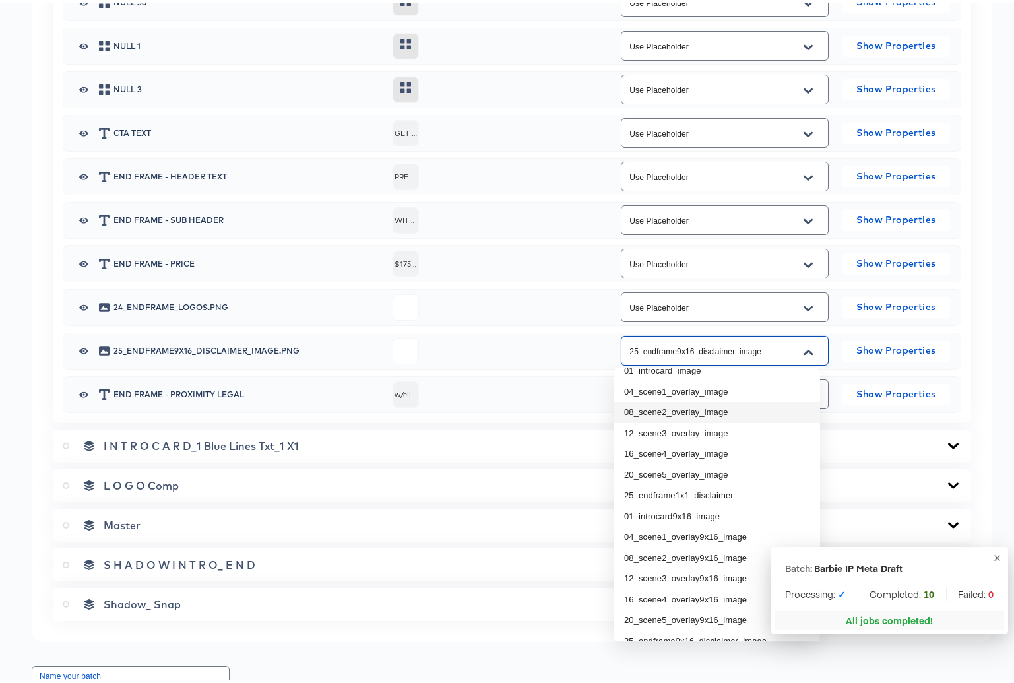
scroll to position [278, 0]
click at [680, 480] on li "25_endframe1x1_disclaimer" at bounding box center [716, 476] width 206 height 21
type input "25_endframe1x1_disclaimer"
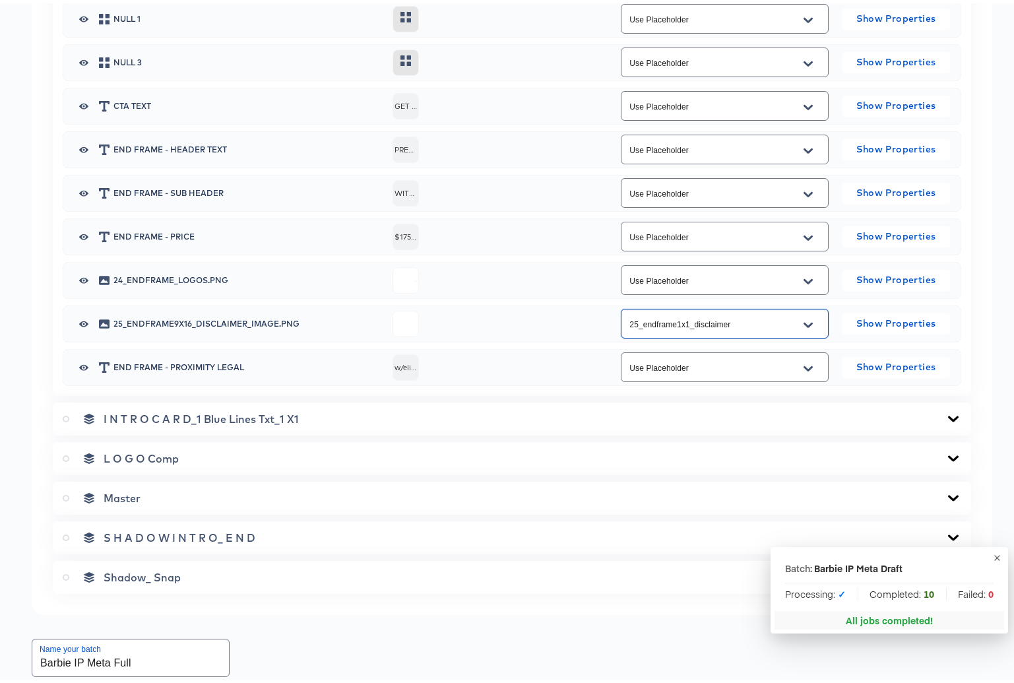
scroll to position [1913, 0]
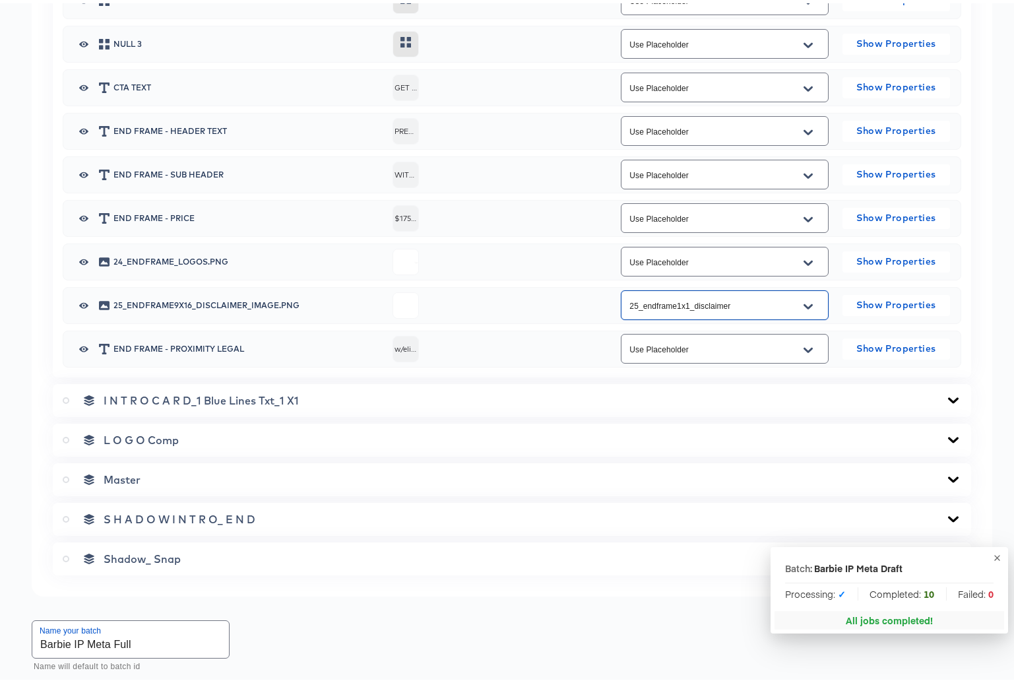
click at [948, 396] on icon at bounding box center [953, 397] width 11 height 6
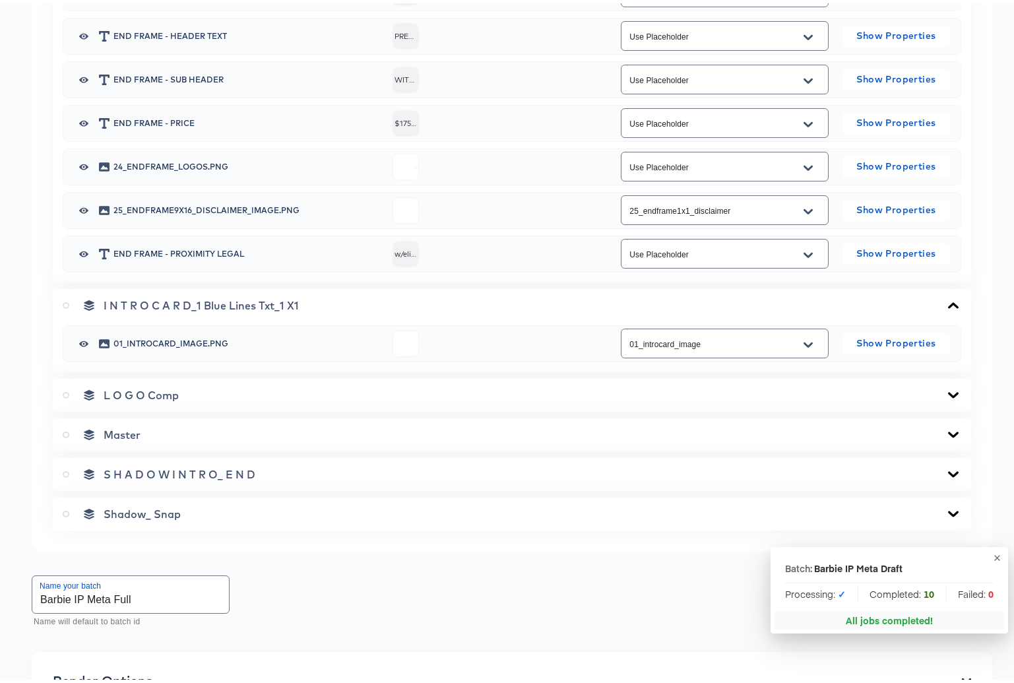
scroll to position [2063, 0]
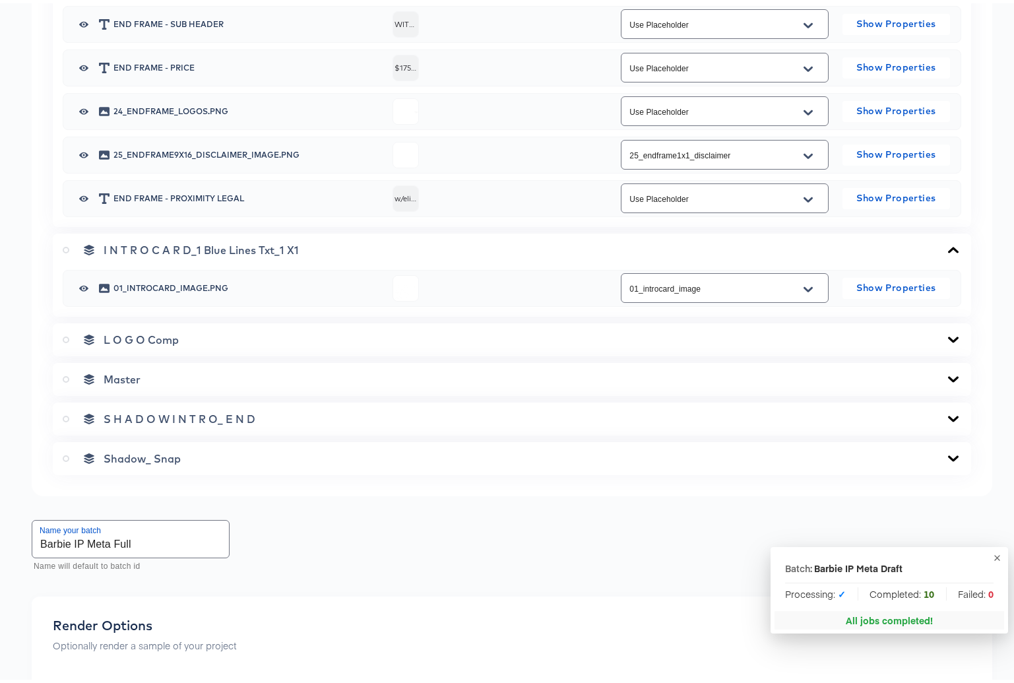
click at [948, 336] on icon at bounding box center [953, 336] width 11 height 6
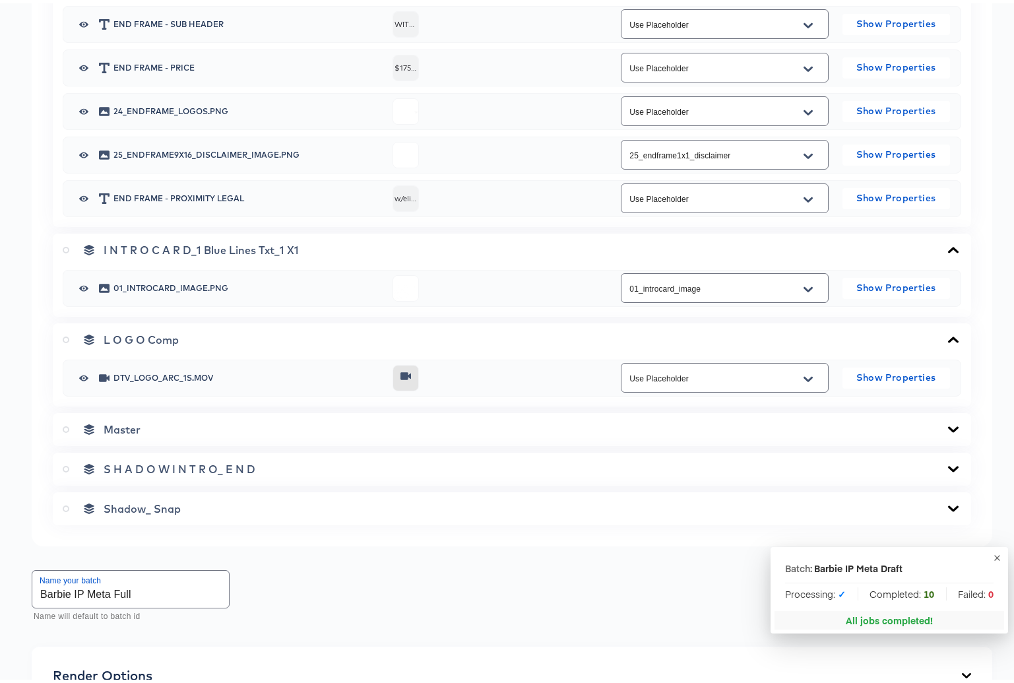
click at [948, 425] on icon at bounding box center [953, 426] width 11 height 6
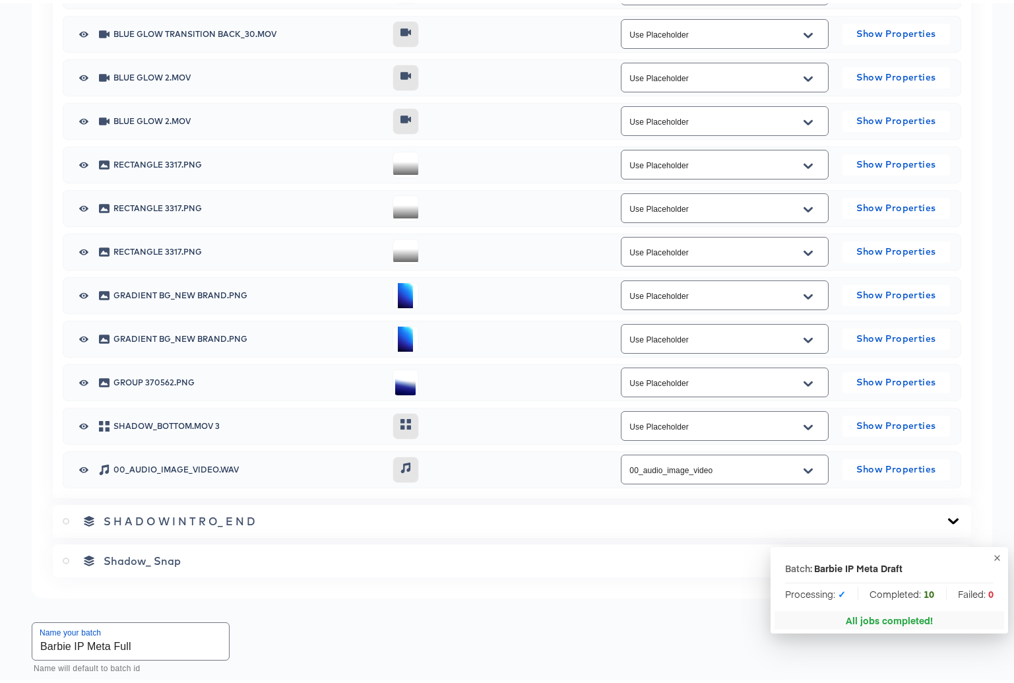
scroll to position [3442, 0]
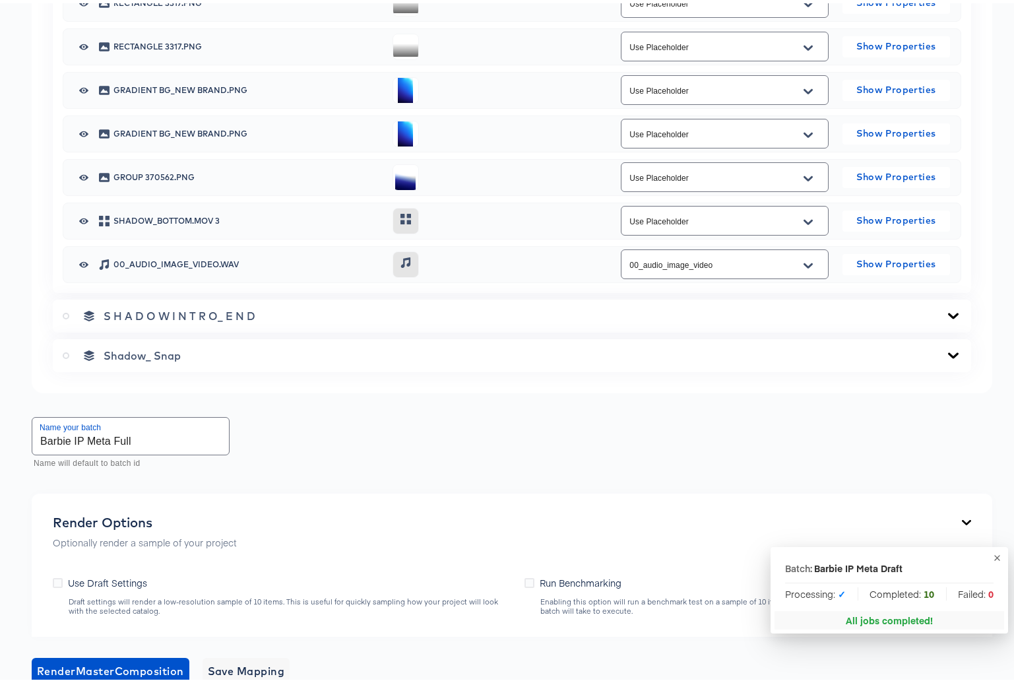
click at [946, 313] on icon at bounding box center [953, 312] width 16 height 11
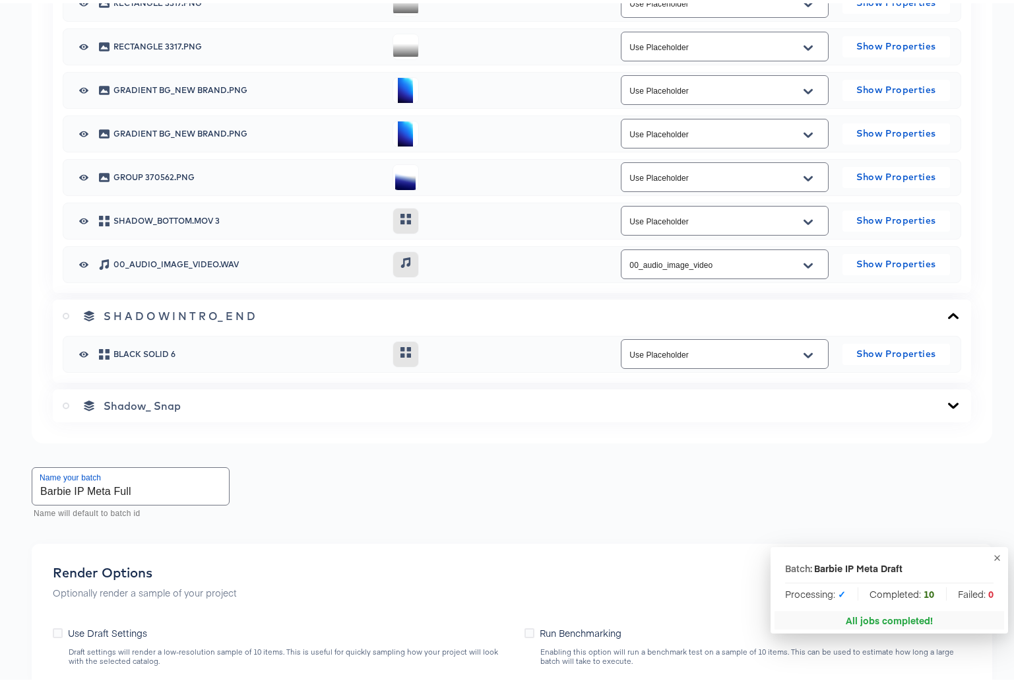
click at [945, 400] on icon at bounding box center [953, 402] width 16 height 11
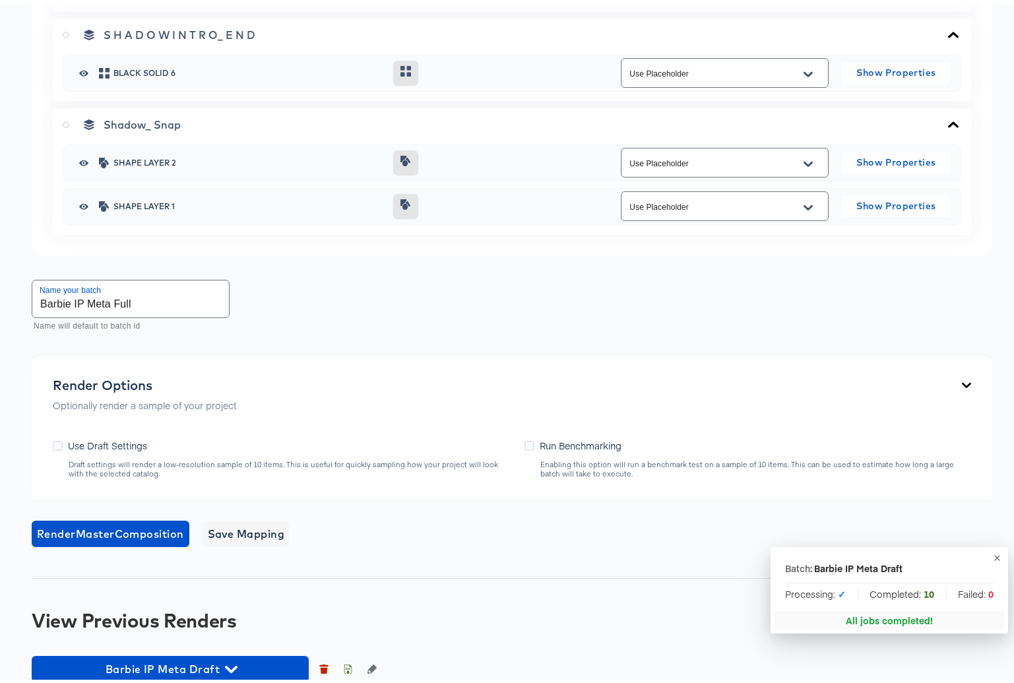
scroll to position [3718, 0]
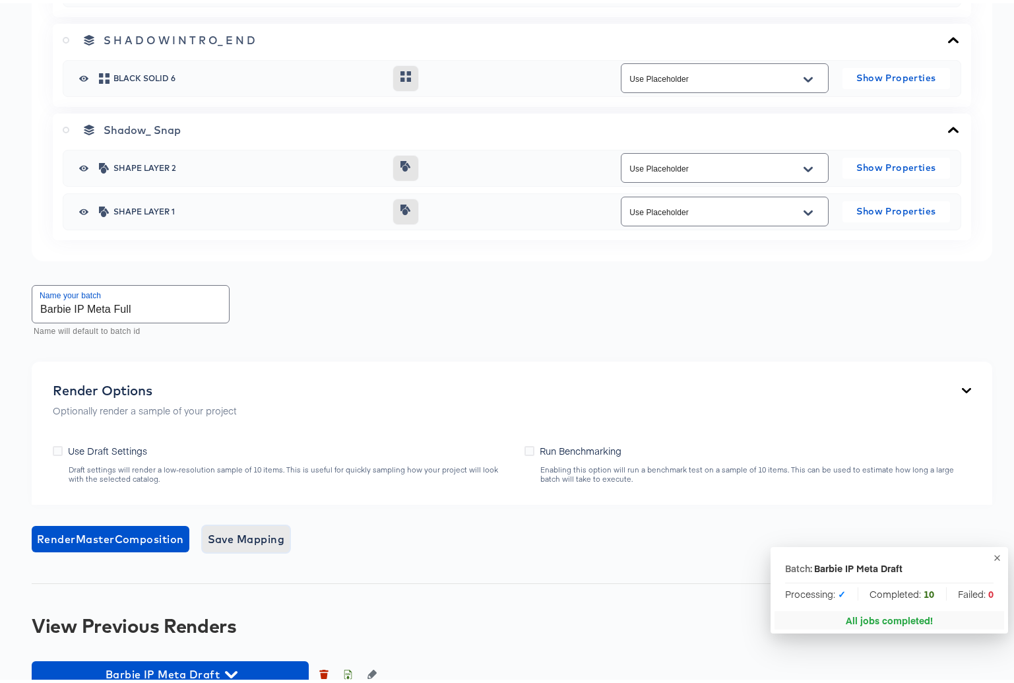
click at [274, 538] on span "Save Mapping" at bounding box center [246, 535] width 77 height 18
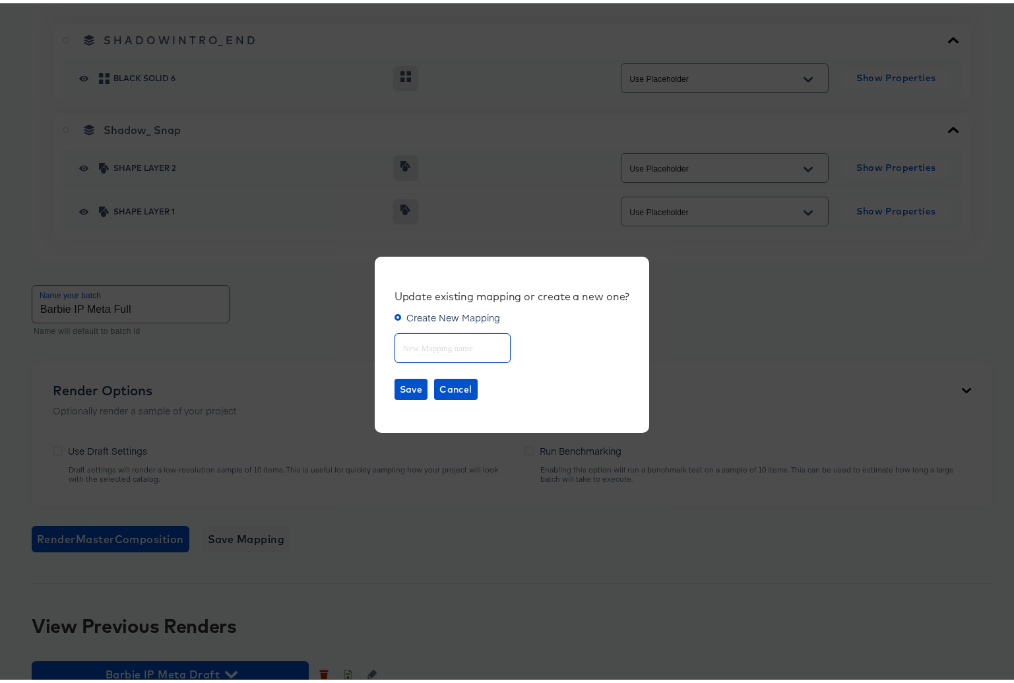
click at [437, 335] on input "text" at bounding box center [452, 339] width 115 height 28
type input "Barbie IP Meta"
click at [405, 383] on span "Save" at bounding box center [411, 386] width 23 height 16
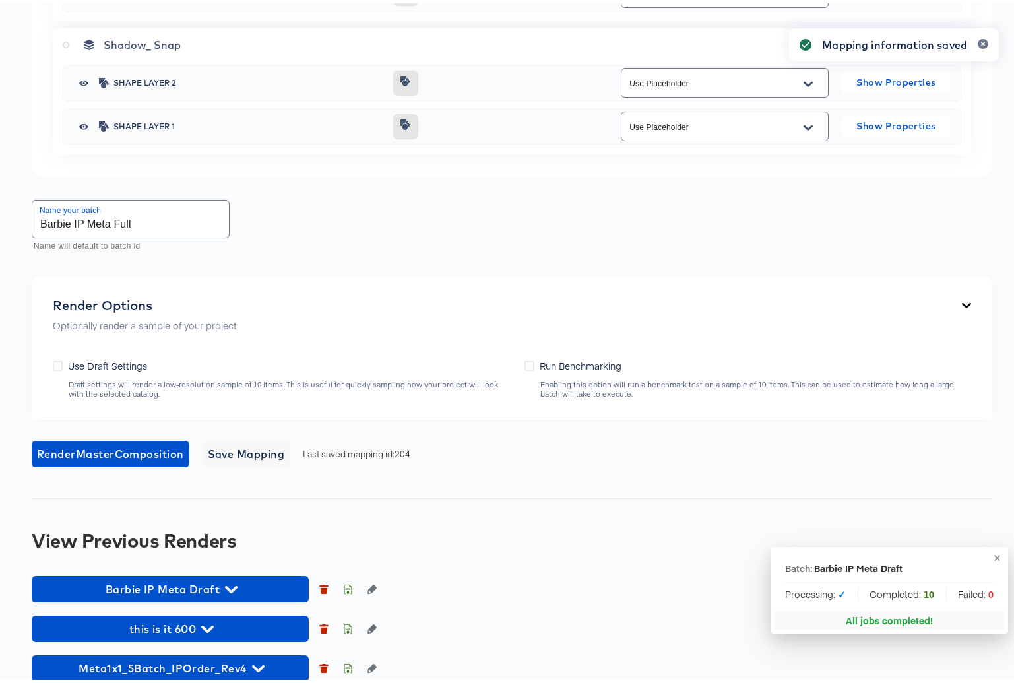
scroll to position [3804, 0]
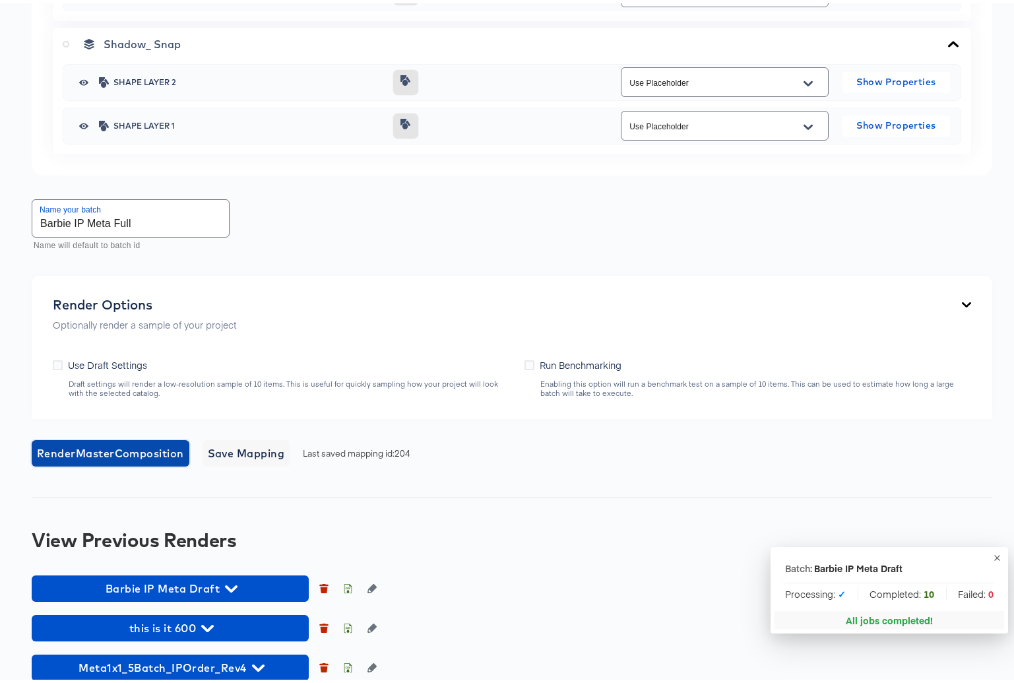
click at [134, 449] on span "Render Master Composition" at bounding box center [110, 450] width 147 height 18
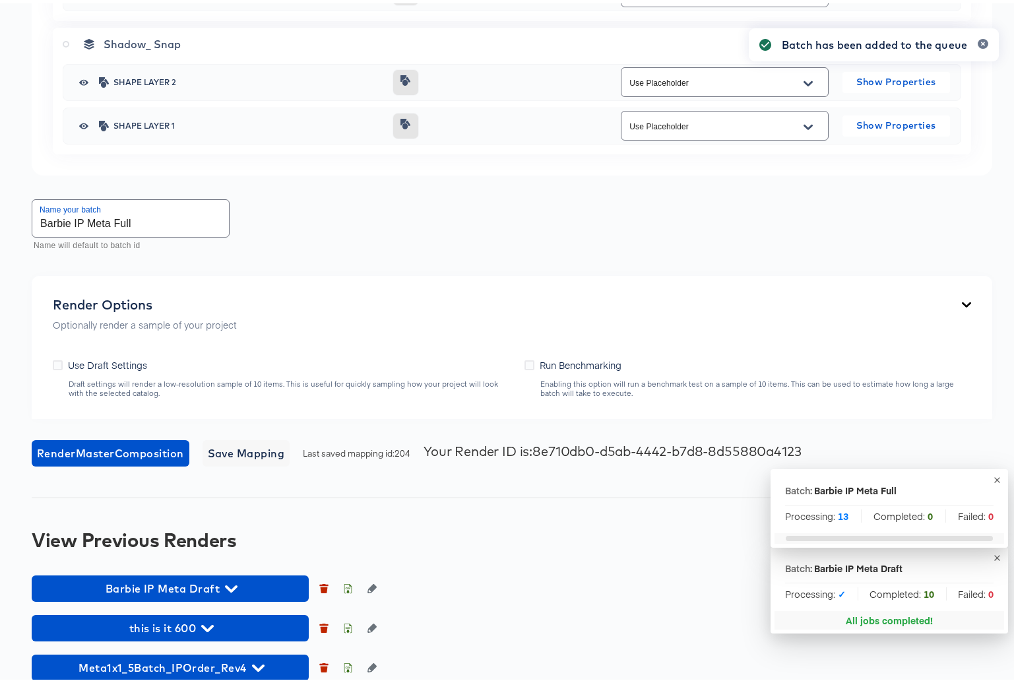
scroll to position [3819, 0]
